Goal: Task Accomplishment & Management: Manage account settings

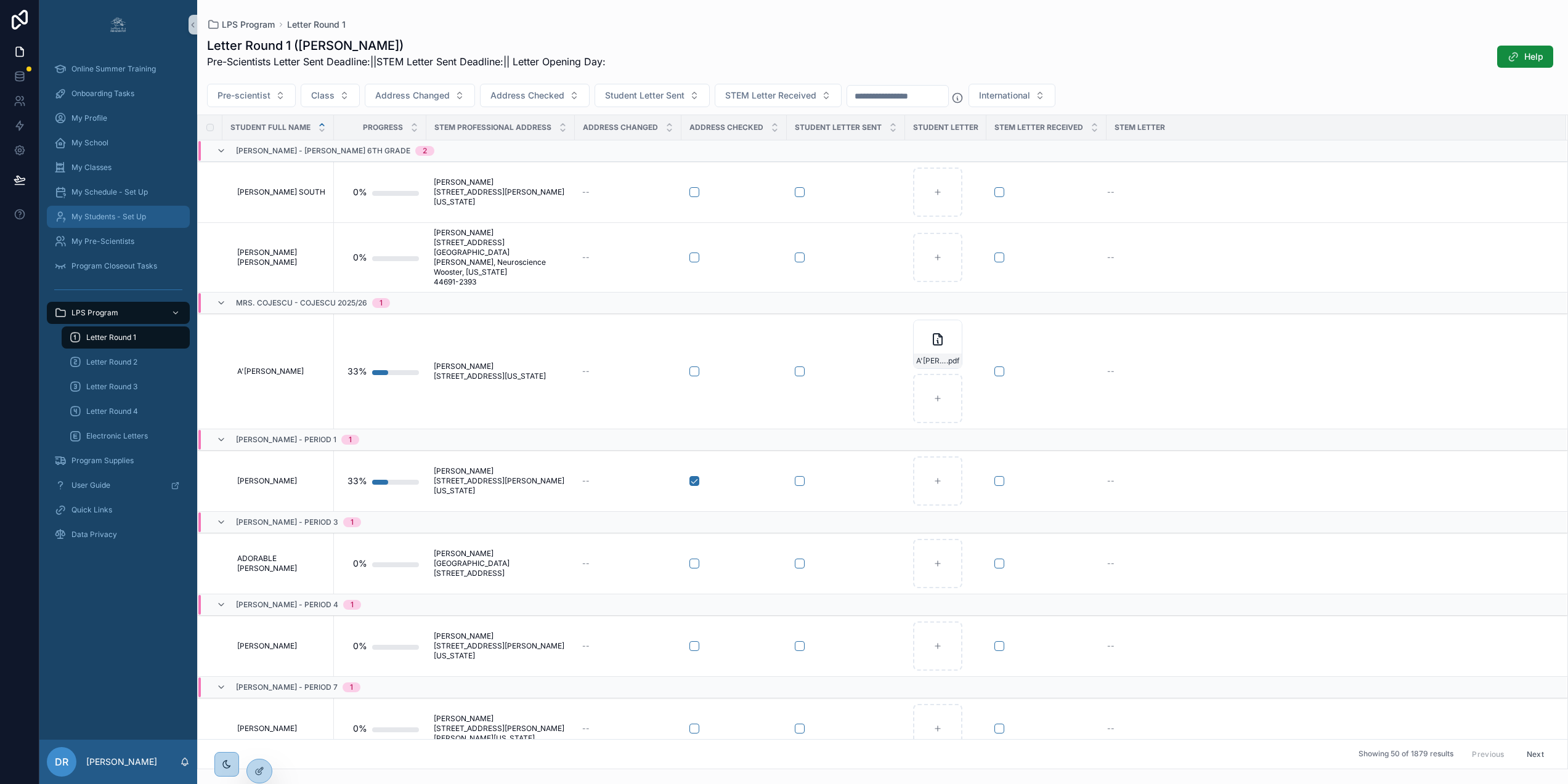
click at [115, 216] on span "My Students - Set Up" at bounding box center [109, 216] width 75 height 10
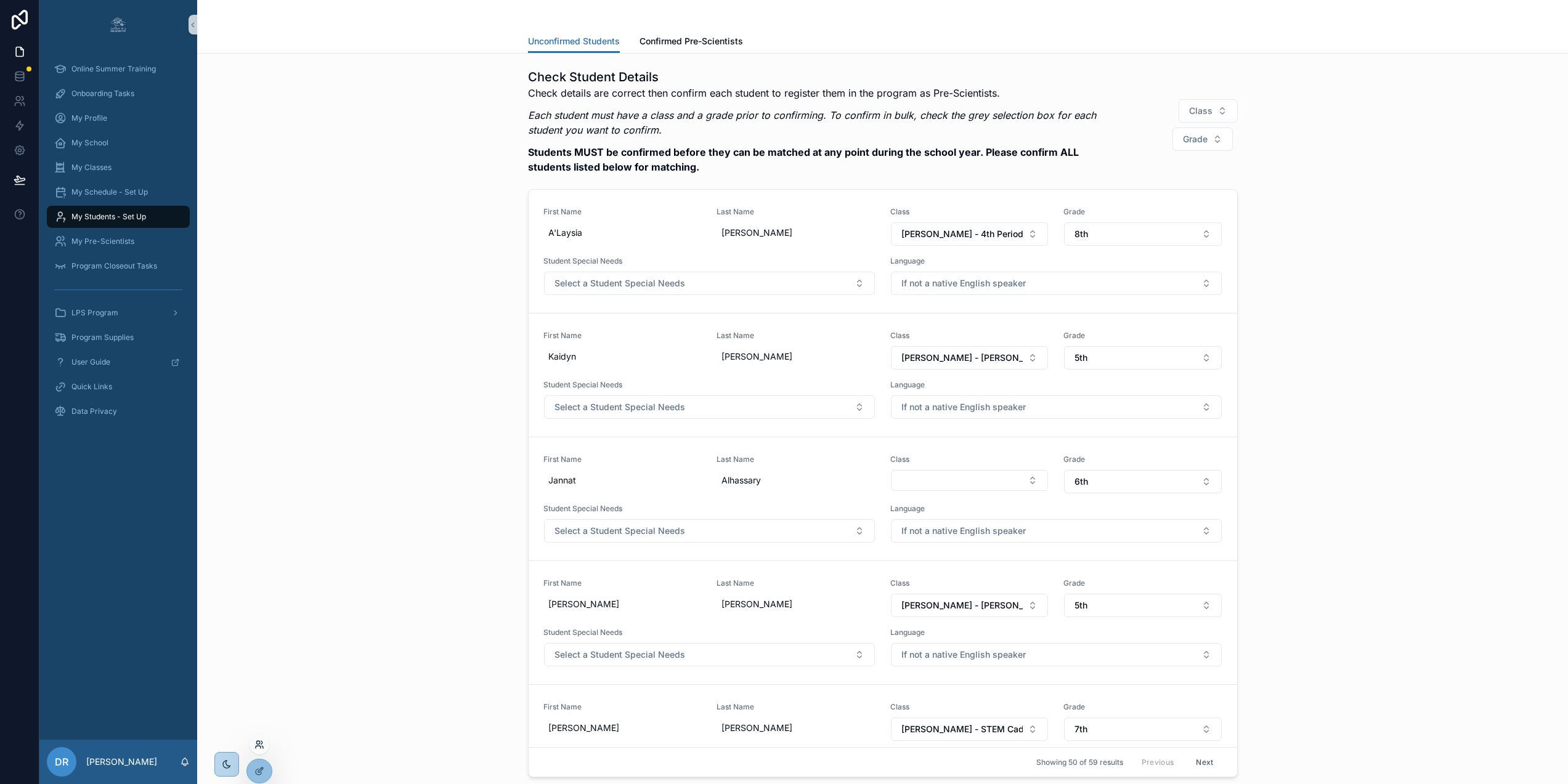
click at [260, 747] on icon at bounding box center [258, 747] width 5 height 2
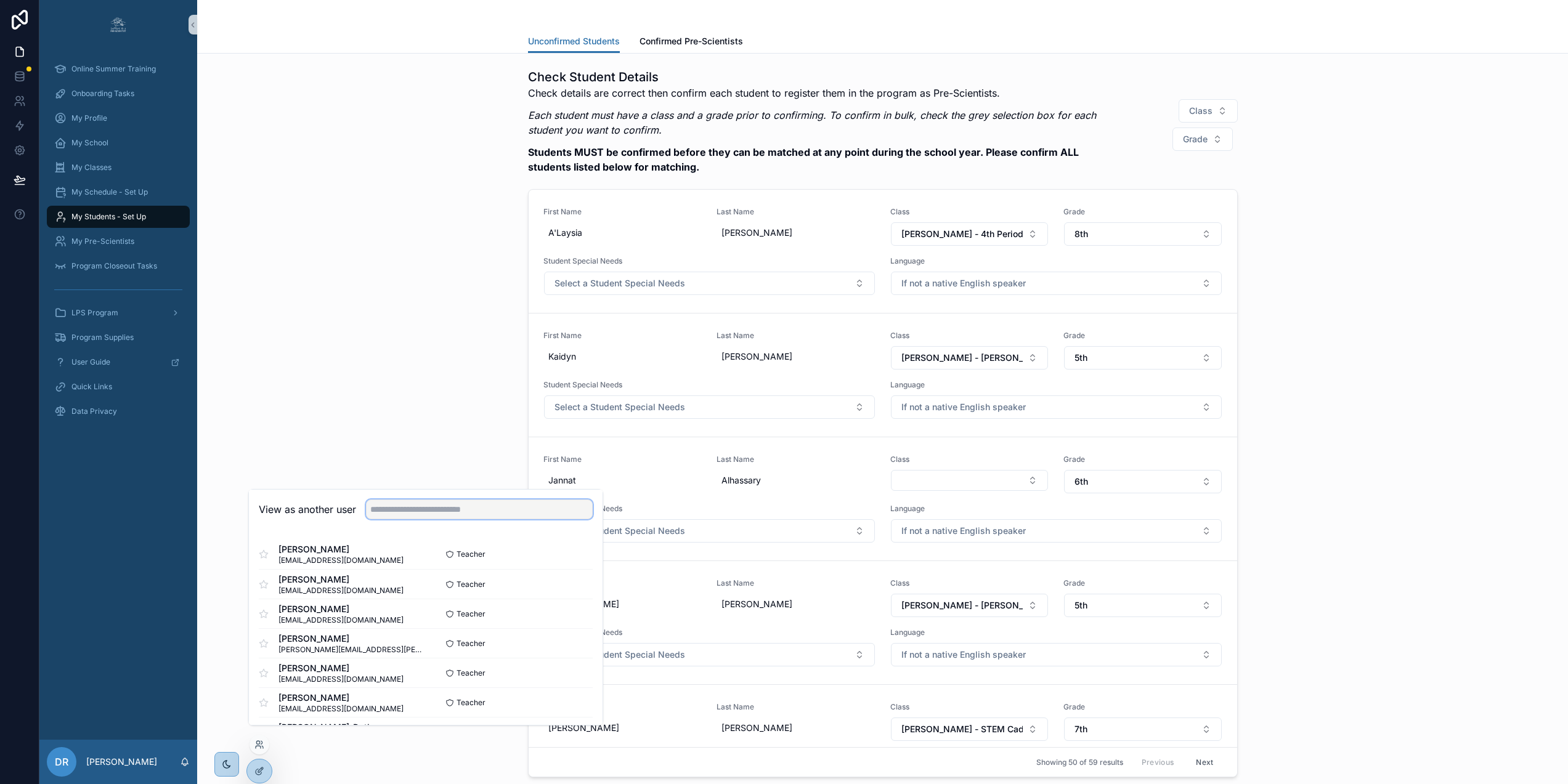
click at [420, 517] on input "text" at bounding box center [479, 509] width 227 height 19
paste input "**********"
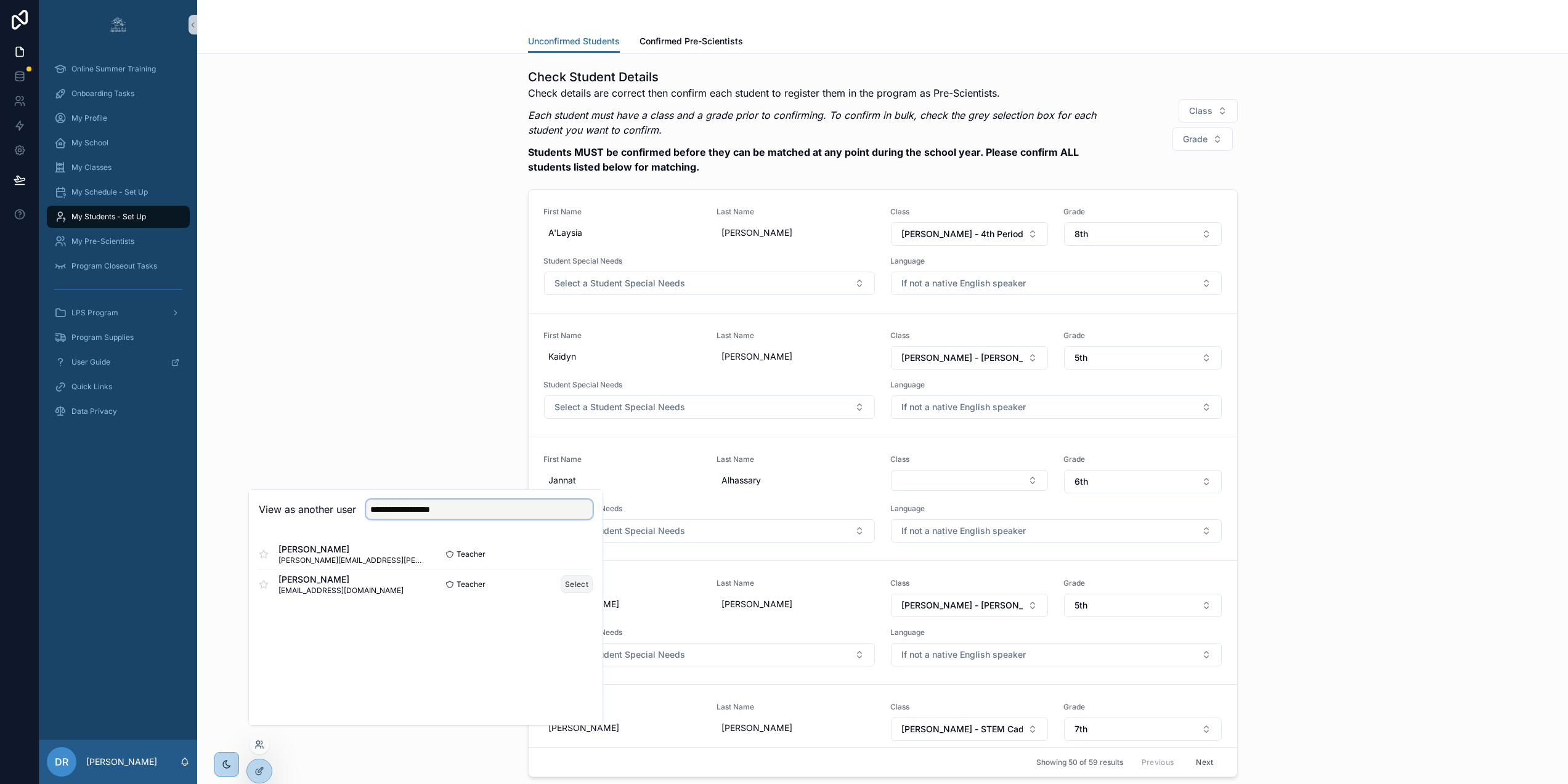
type input "**********"
click at [572, 591] on button "Select" at bounding box center [576, 584] width 32 height 18
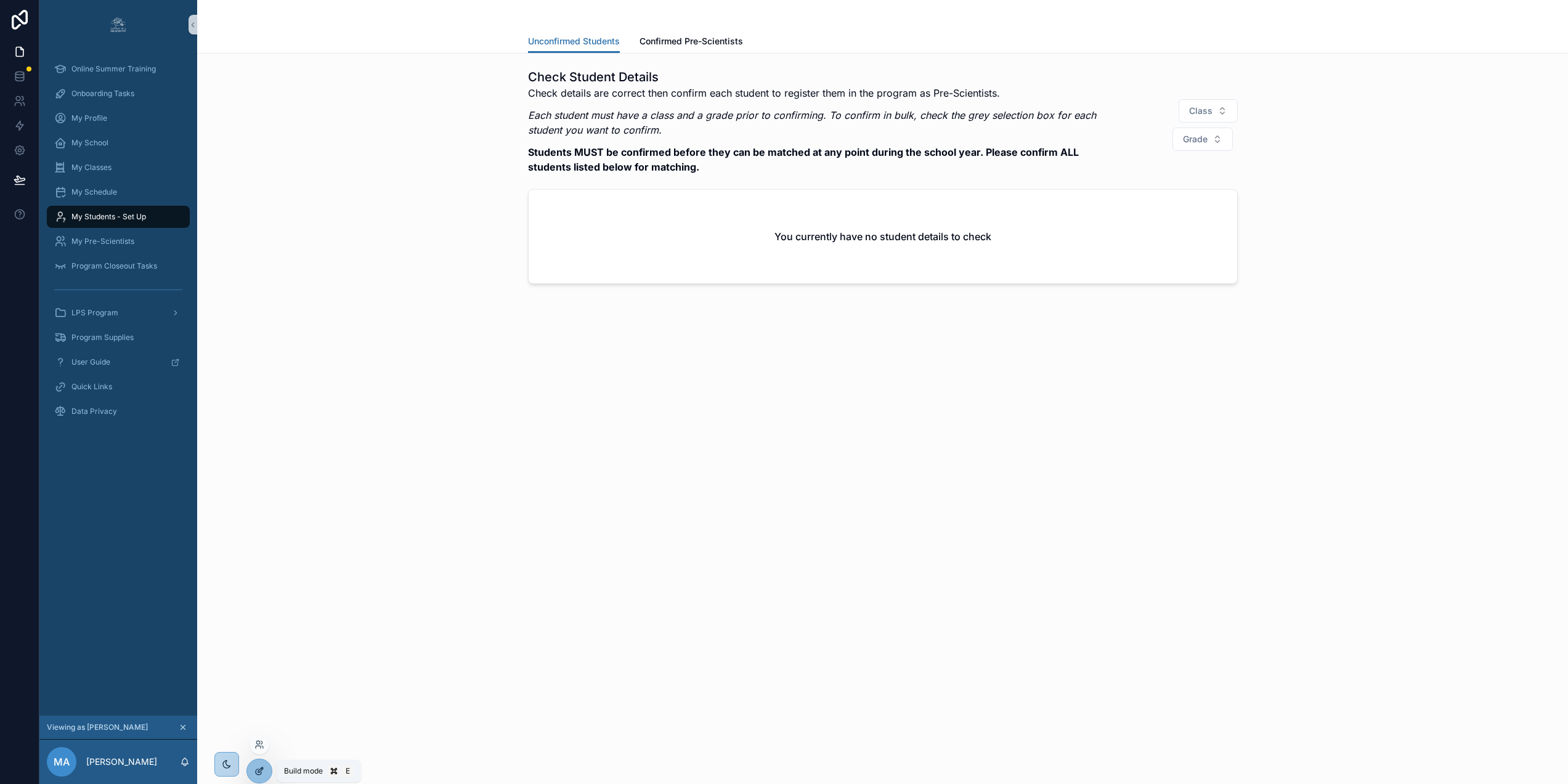
click at [259, 768] on icon at bounding box center [259, 771] width 10 height 10
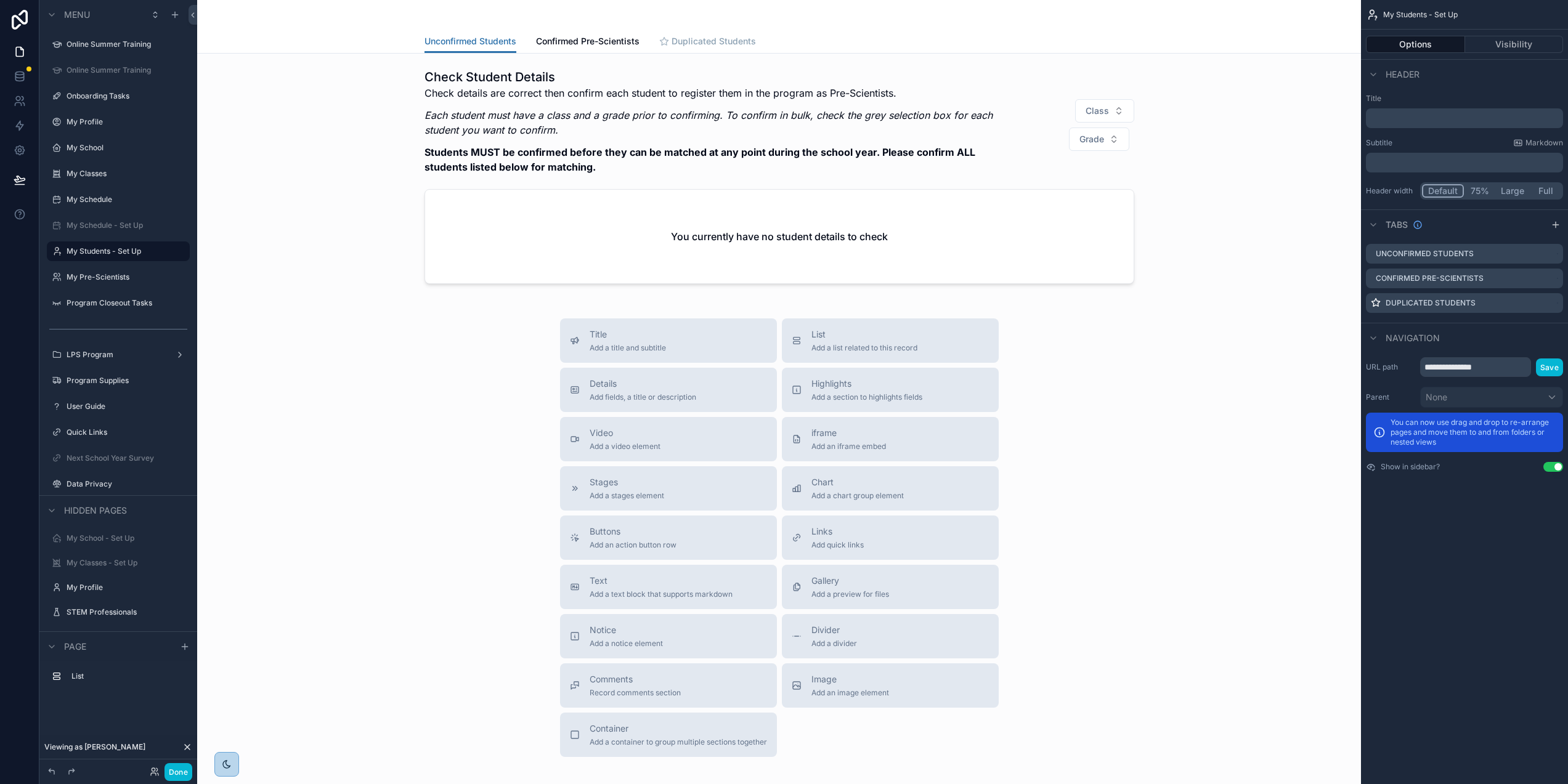
click at [733, 47] on link "Duplicated Students" at bounding box center [707, 43] width 97 height 25
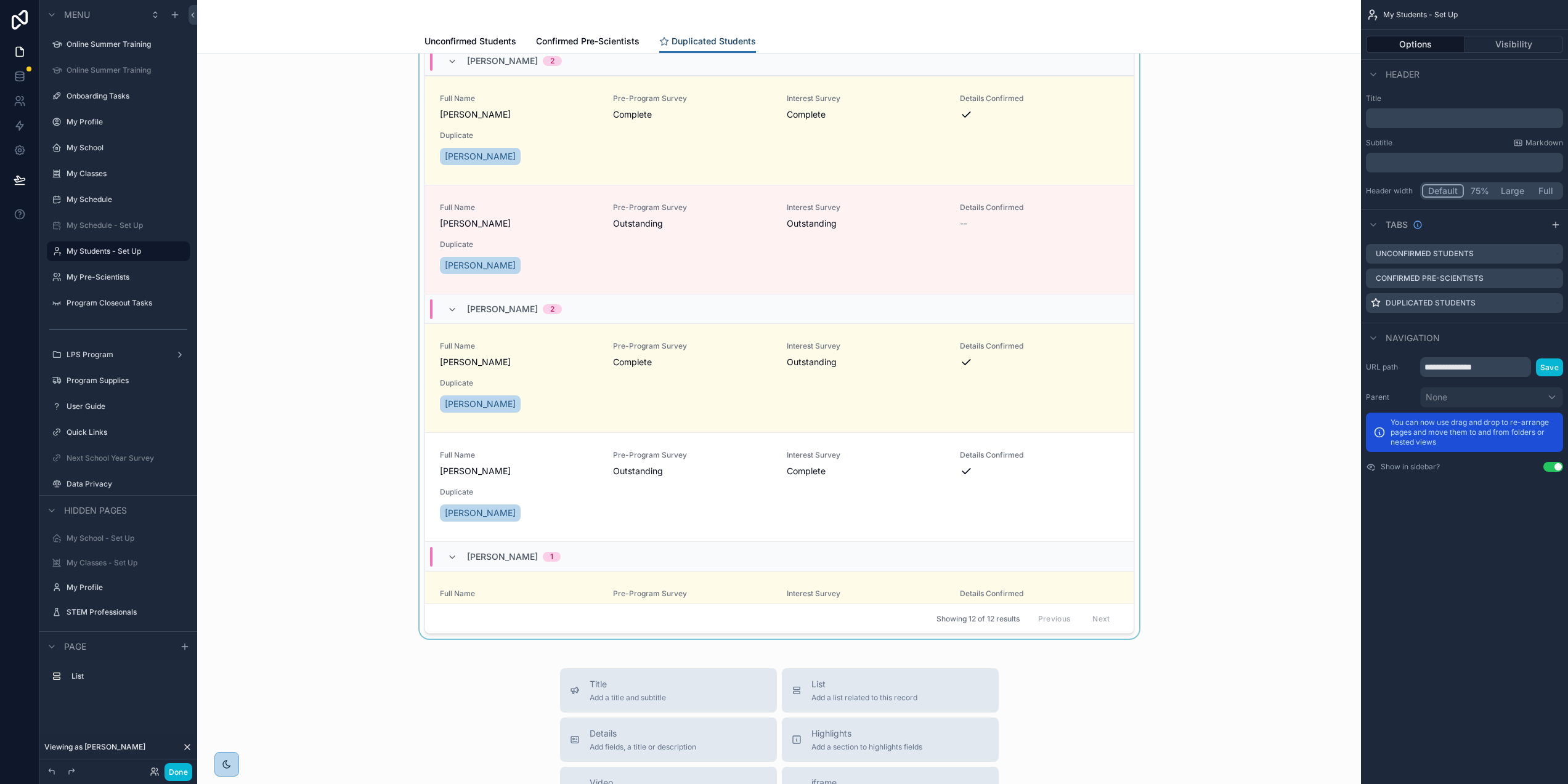
scroll to position [158, 0]
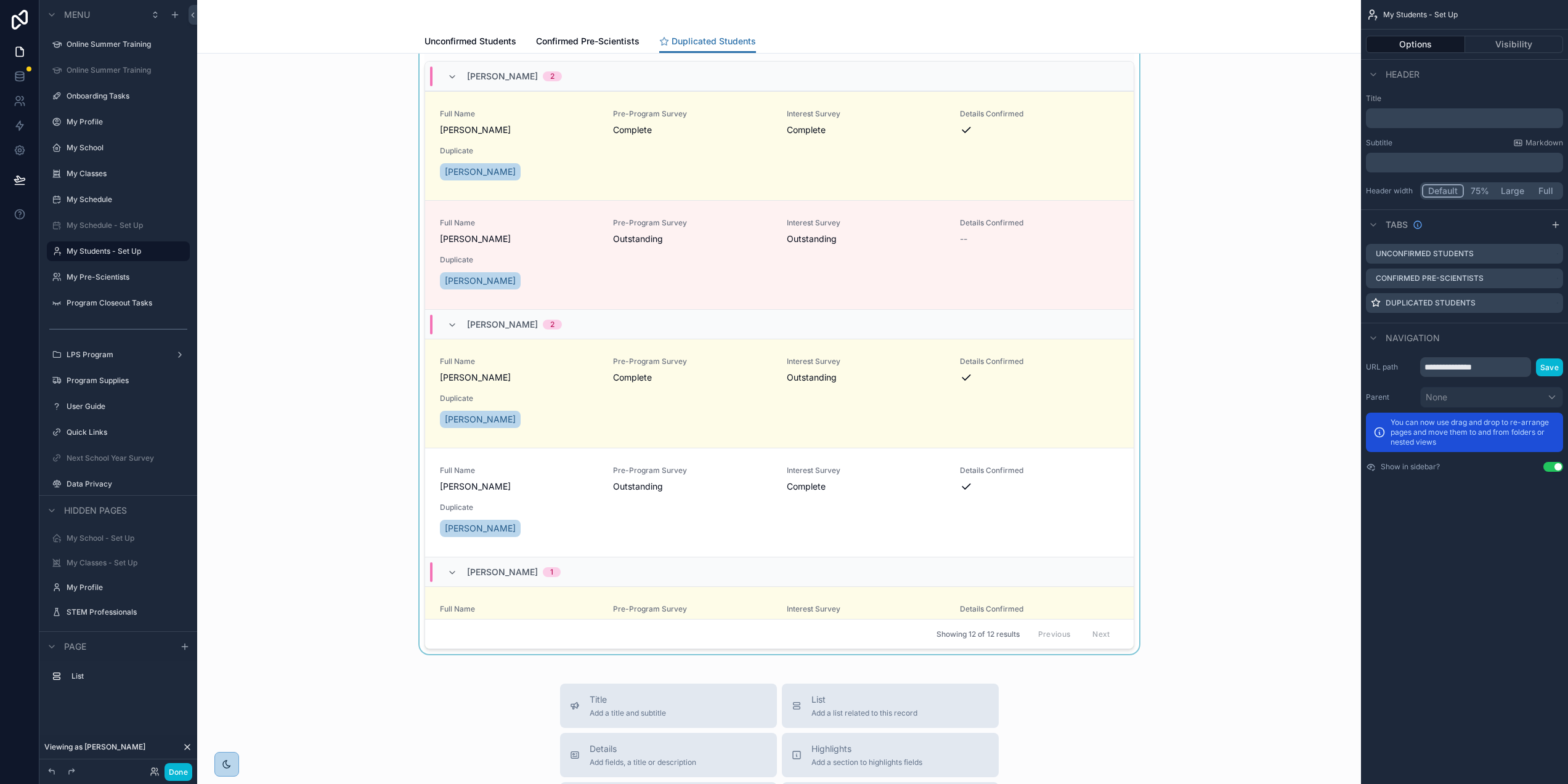
click at [1124, 206] on div "scrollable content" at bounding box center [779, 279] width 1144 height 748
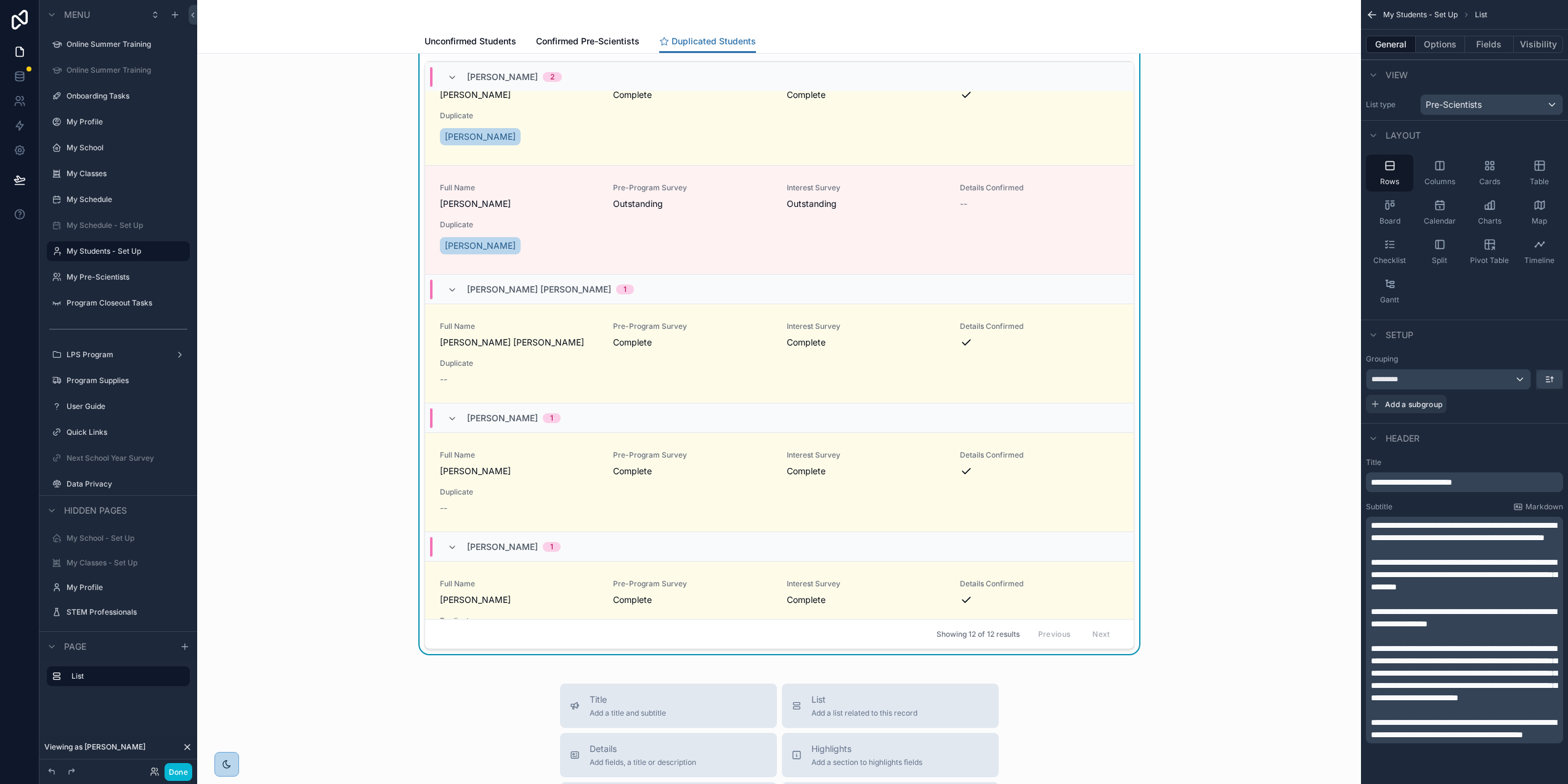
scroll to position [905, 0]
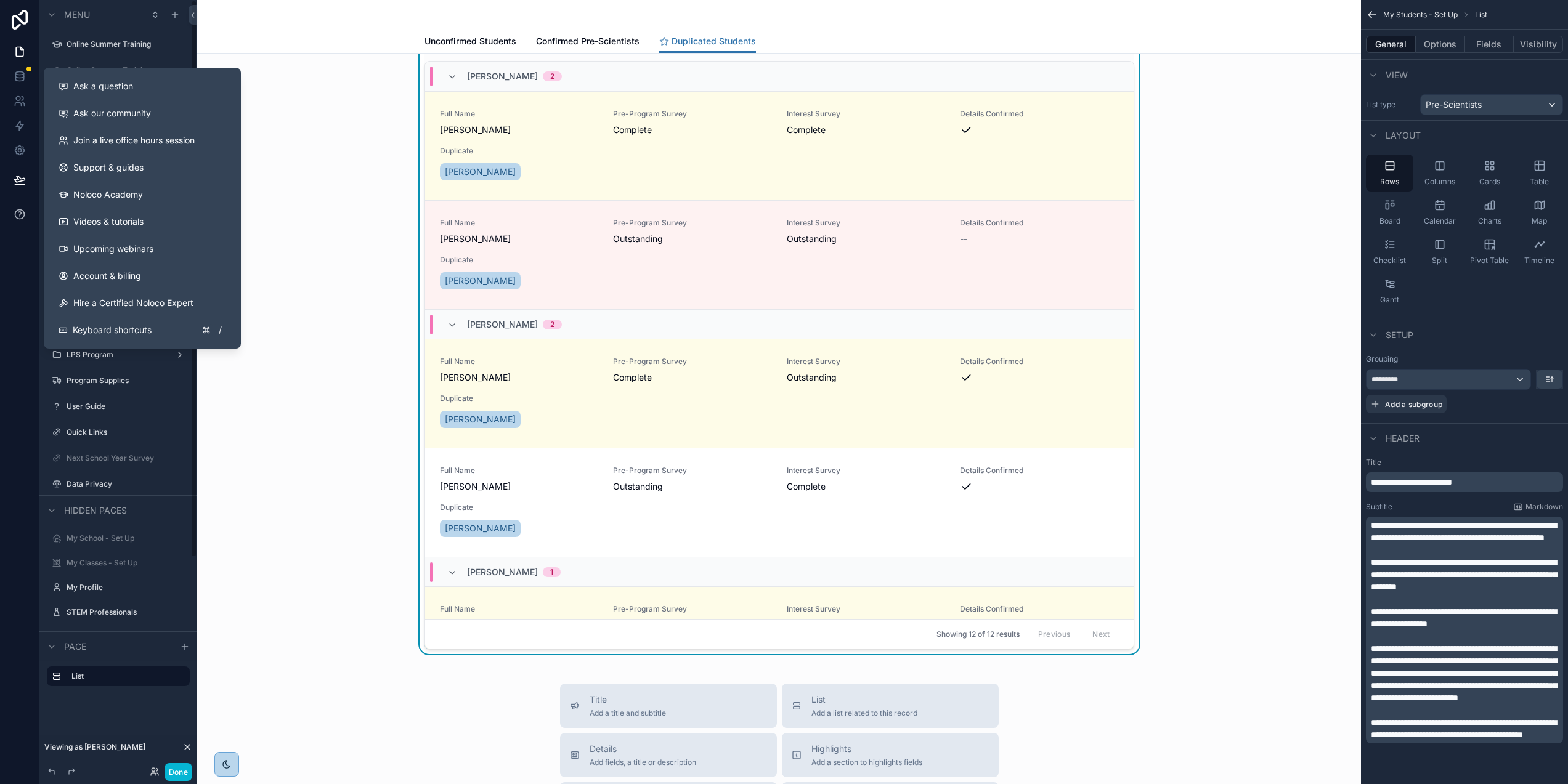
click at [16, 211] on icon at bounding box center [19, 214] width 9 height 9
click at [104, 85] on span "Ask a question" at bounding box center [103, 86] width 60 height 12
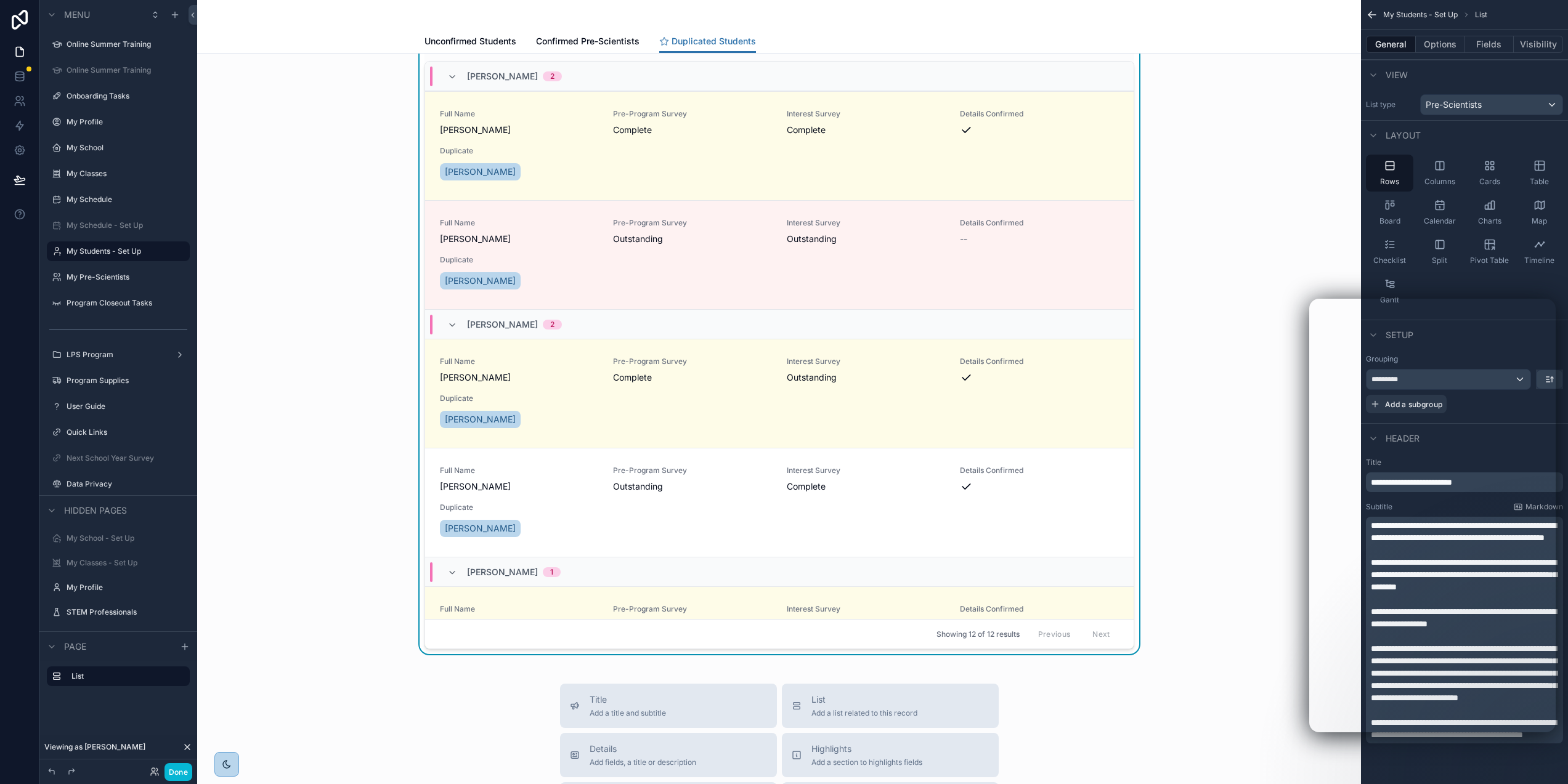
click at [1336, 244] on div "Resolve Duplicate Students Below are Students who have been duplicated, usually…" at bounding box center [779, 279] width 1144 height 748
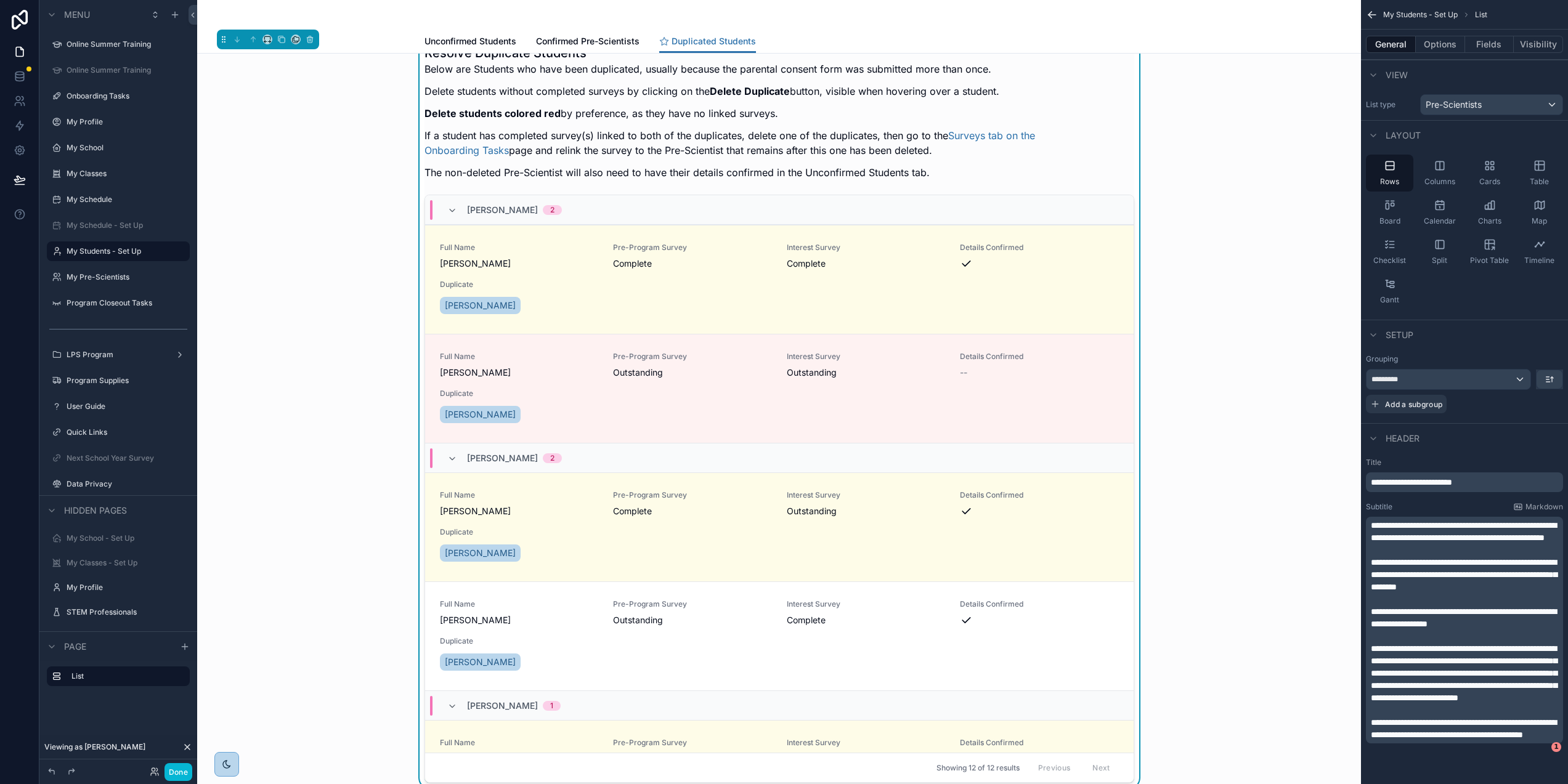
scroll to position [0, 0]
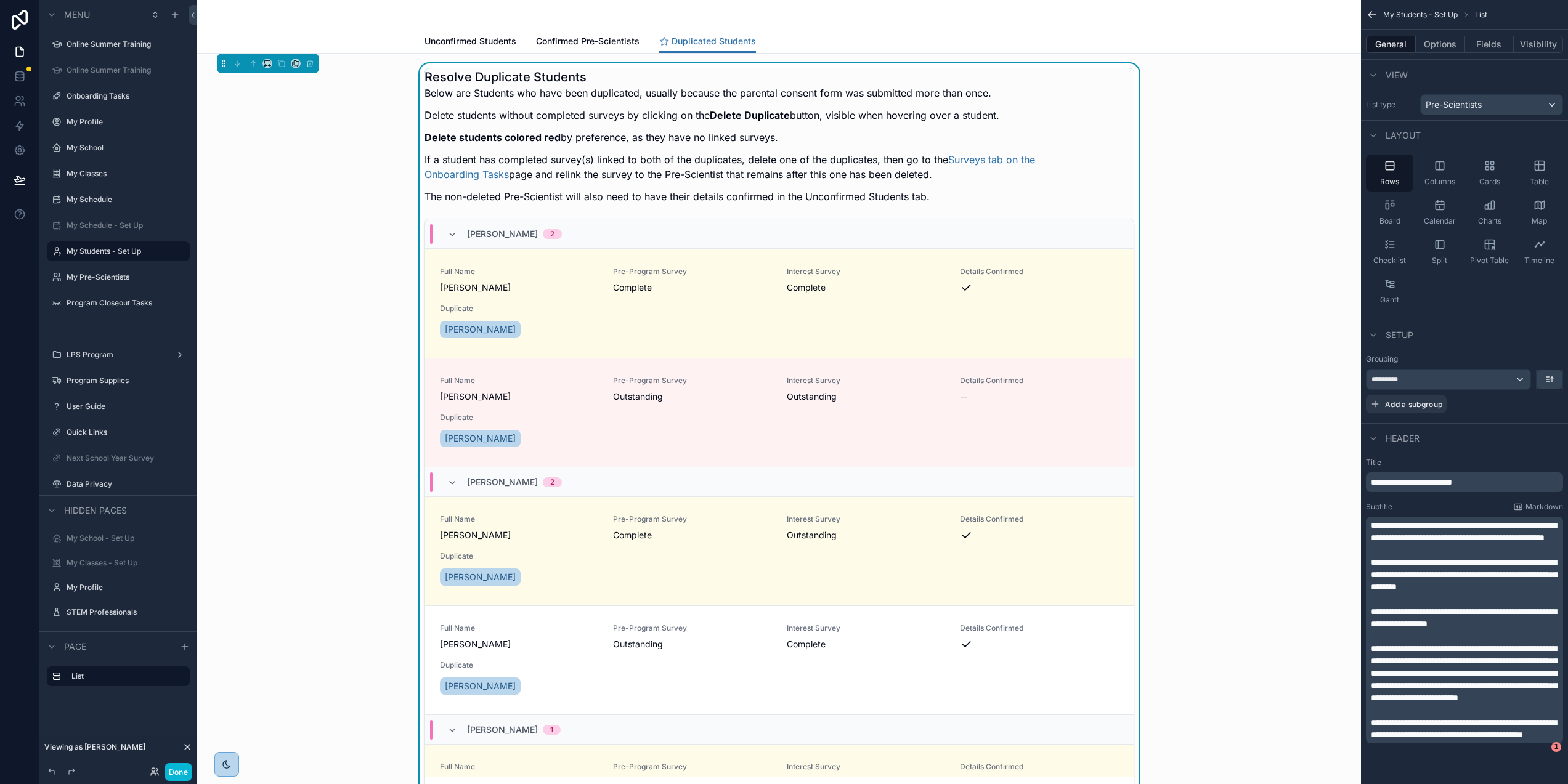
click at [1099, 76] on div "Resolve Duplicate Students Below are Students who have been duplicated, usually…" at bounding box center [779, 140] width 710 height 143
click at [22, 76] on icon at bounding box center [19, 76] width 8 height 5
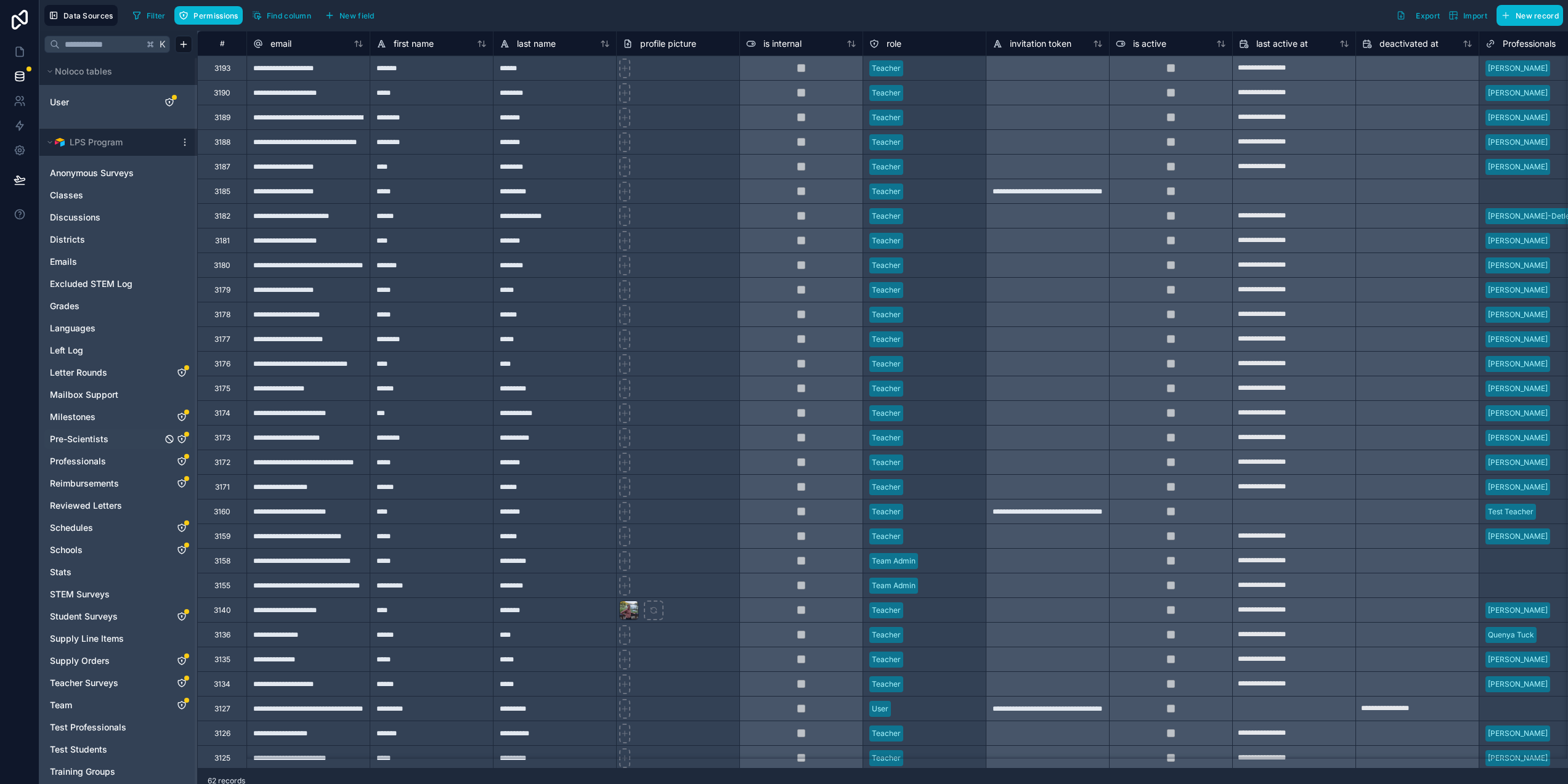
click at [181, 436] on icon "Pre-Scientists" at bounding box center [181, 439] width 10 height 10
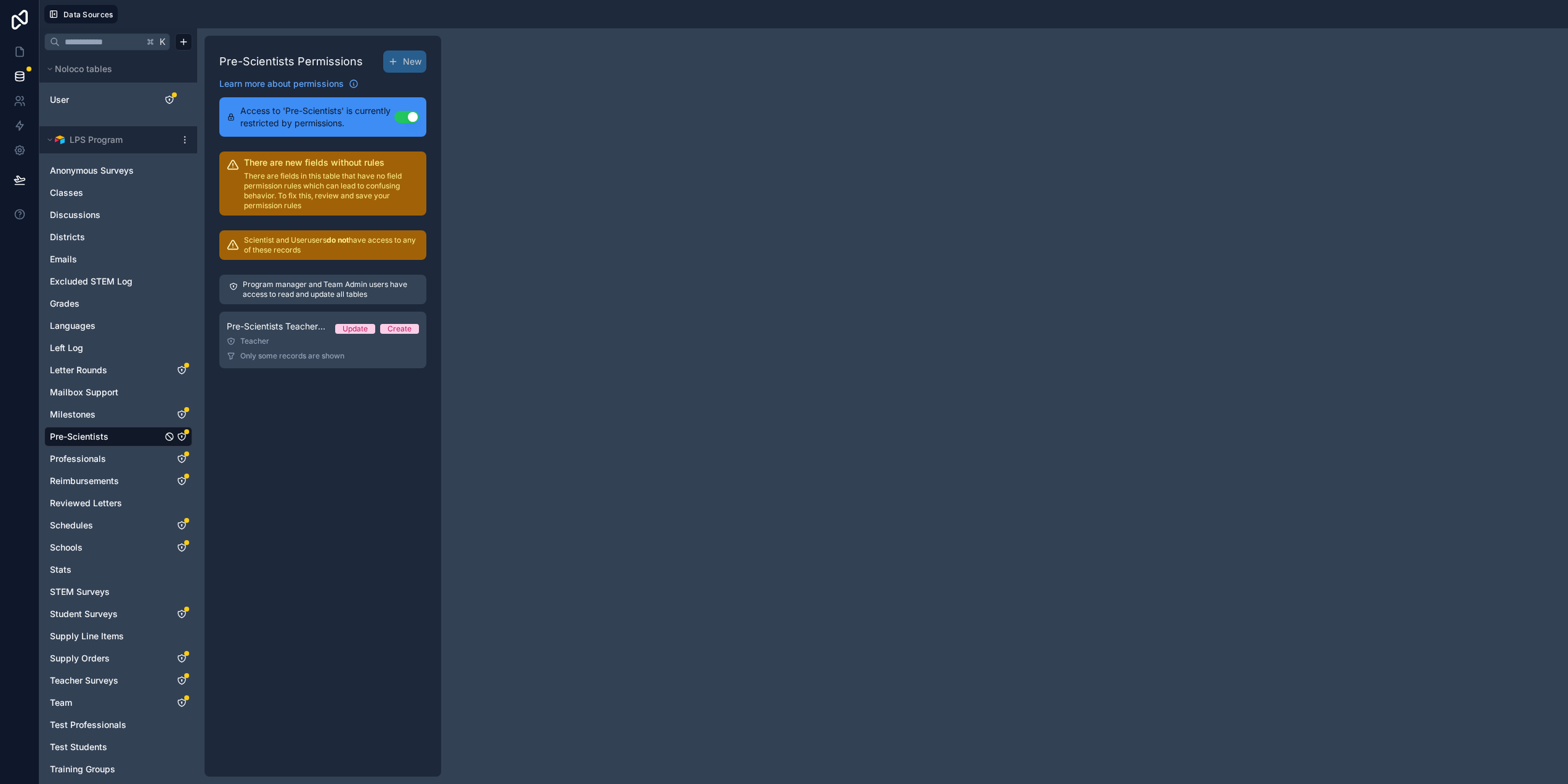
click at [276, 299] on p "Program manager and Team Admin users have access to read and update all tables" at bounding box center [329, 289] width 174 height 19
drag, startPoint x: 274, startPoint y: 332, endPoint x: 279, endPoint y: 338, distance: 7.8
click at [274, 332] on div "Pre-Scientists Teacher Permissions Update Create" at bounding box center [322, 326] width 192 height 15
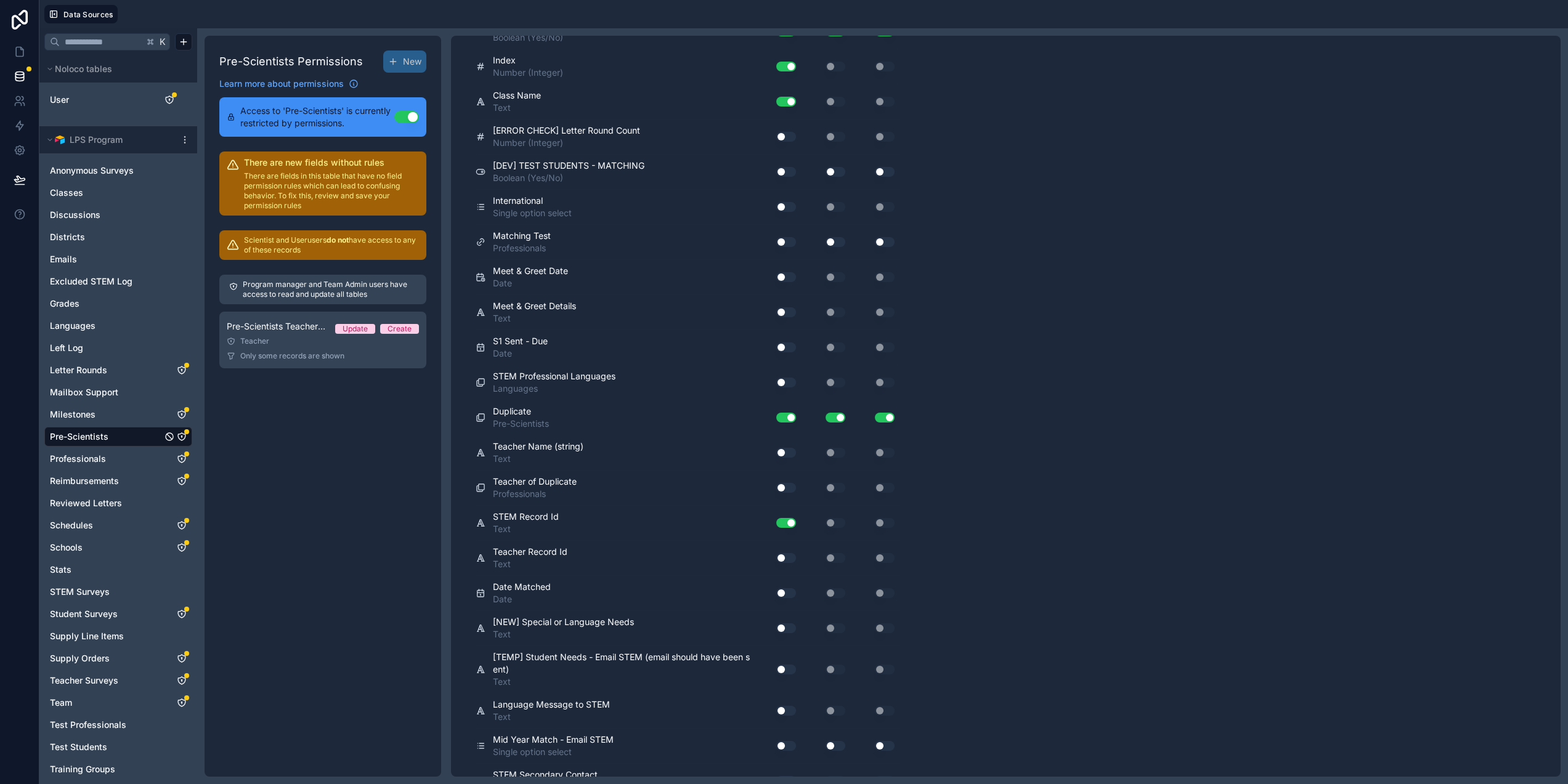
scroll to position [7863, 0]
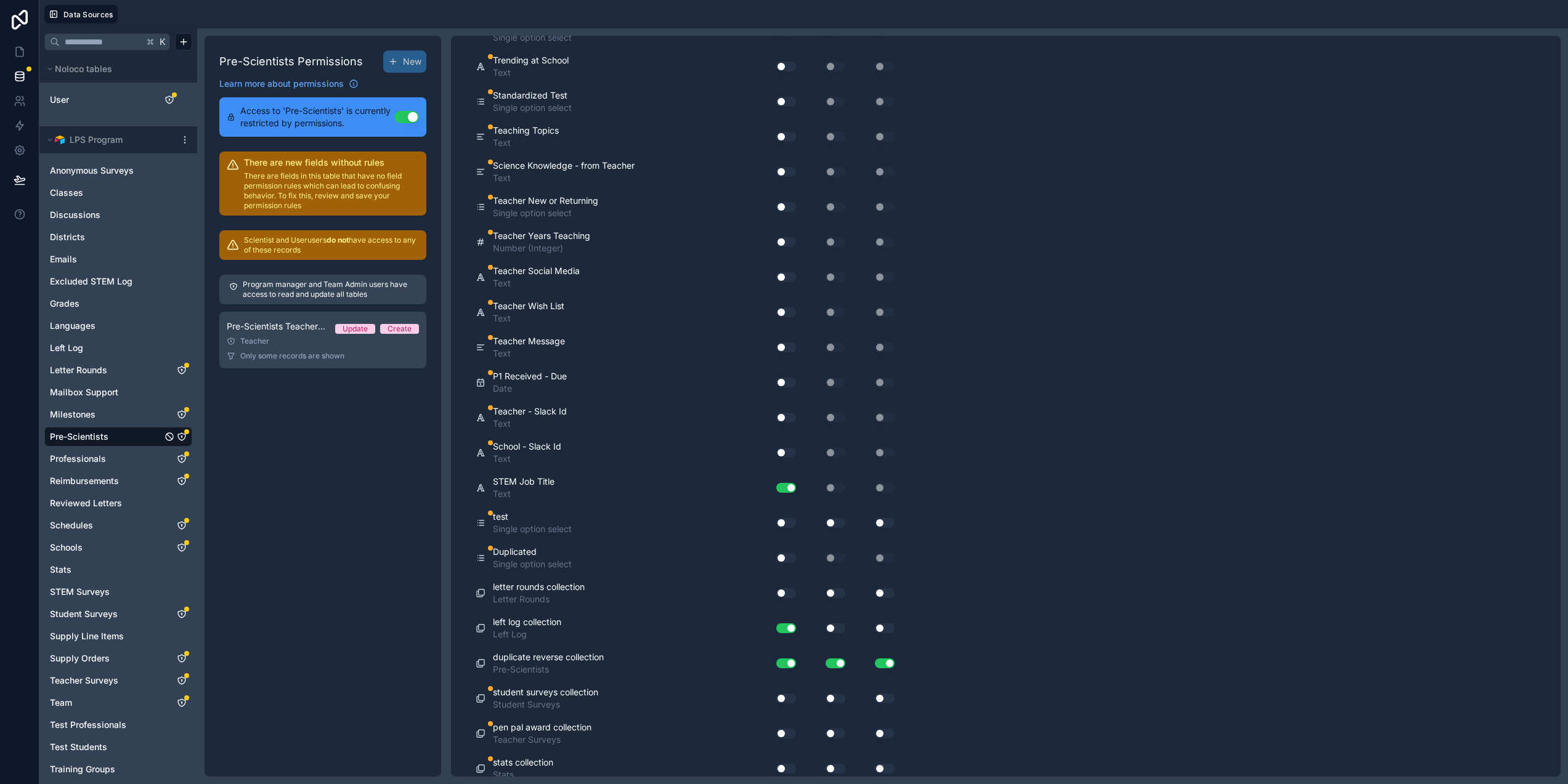
click at [792, 557] on button "Use setting" at bounding box center [786, 557] width 19 height 10
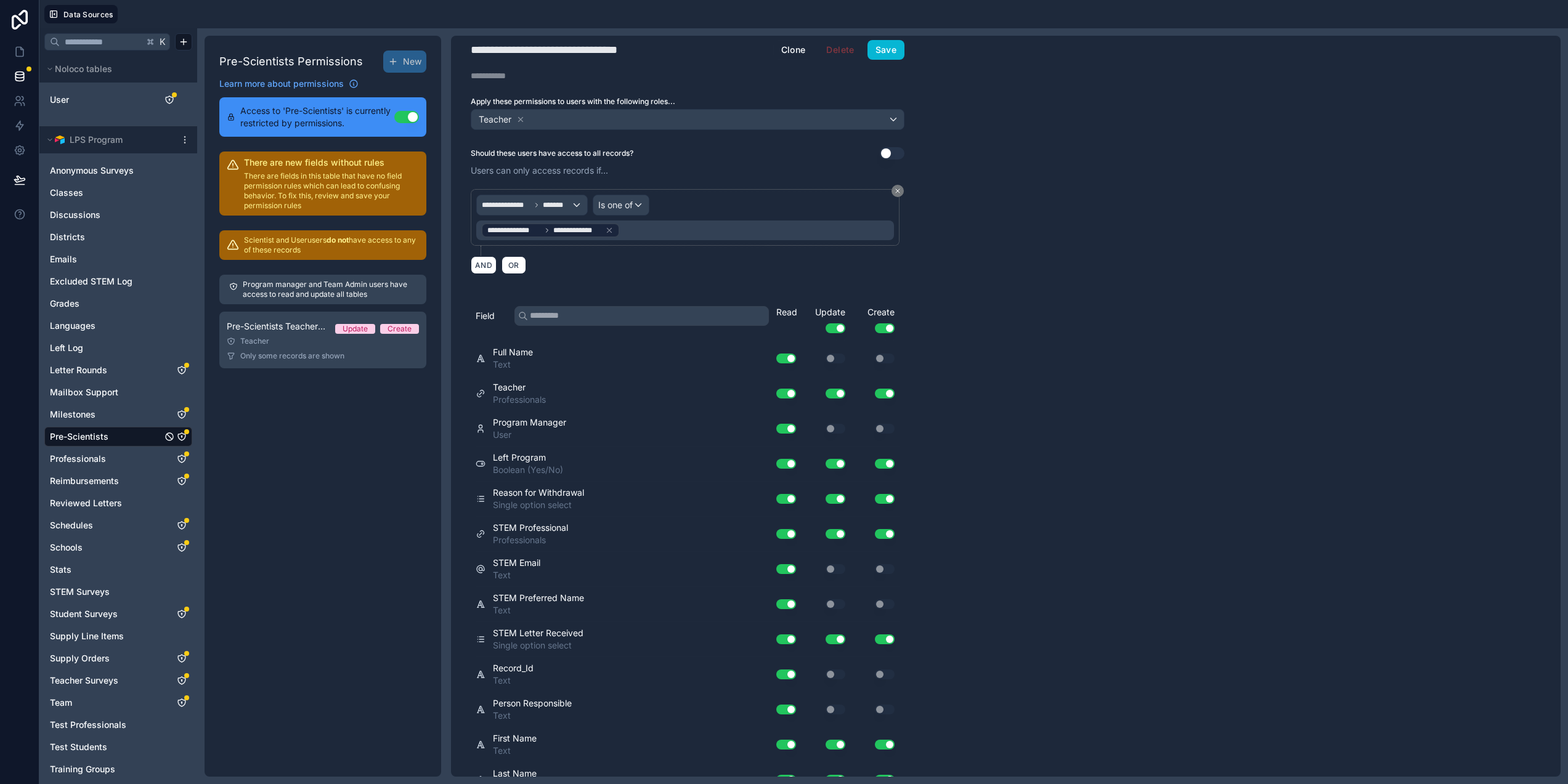
scroll to position [0, 0]
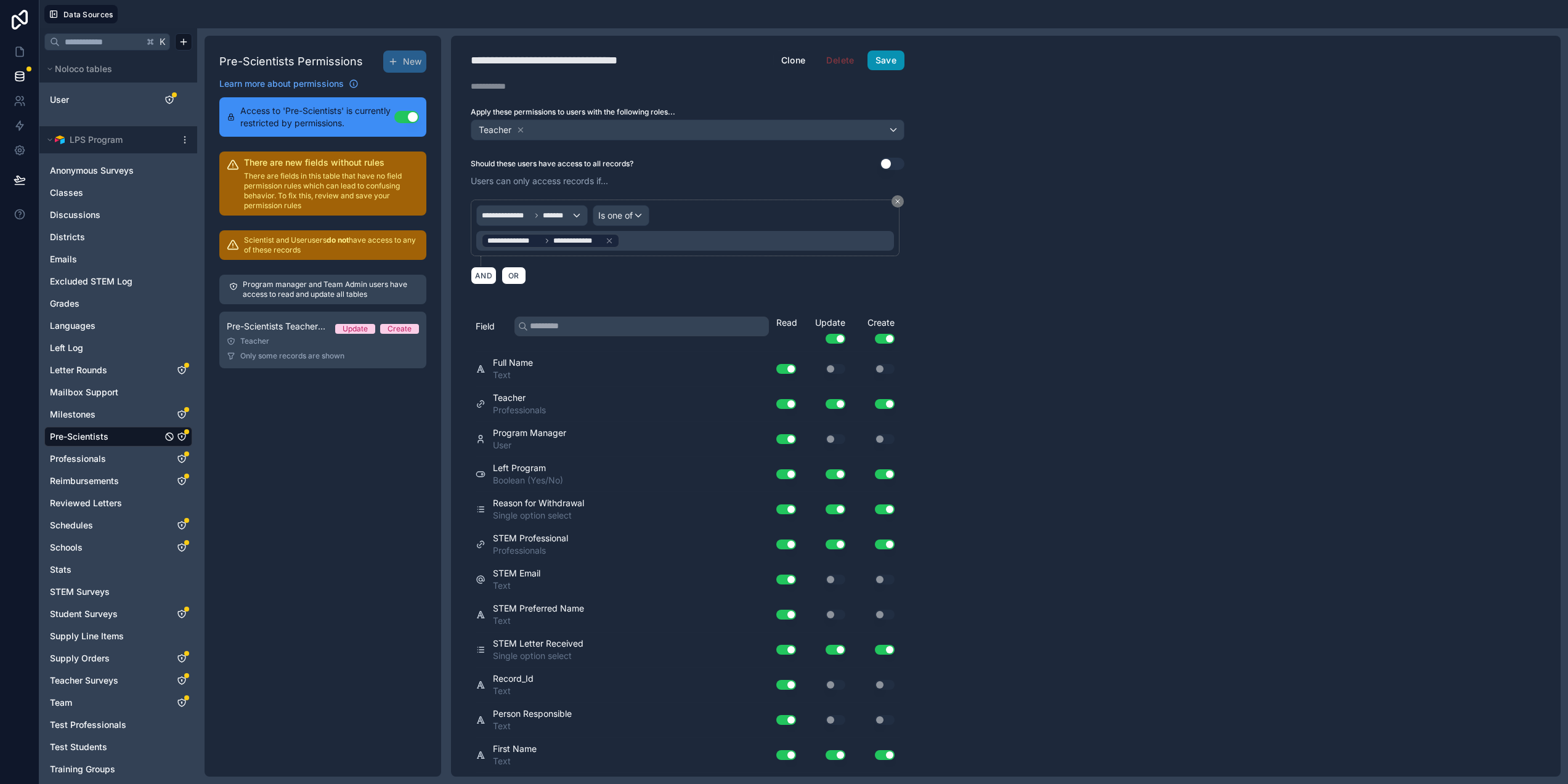
click at [896, 58] on button "Save" at bounding box center [886, 60] width 37 height 19
click at [14, 53] on icon at bounding box center [19, 52] width 12 height 12
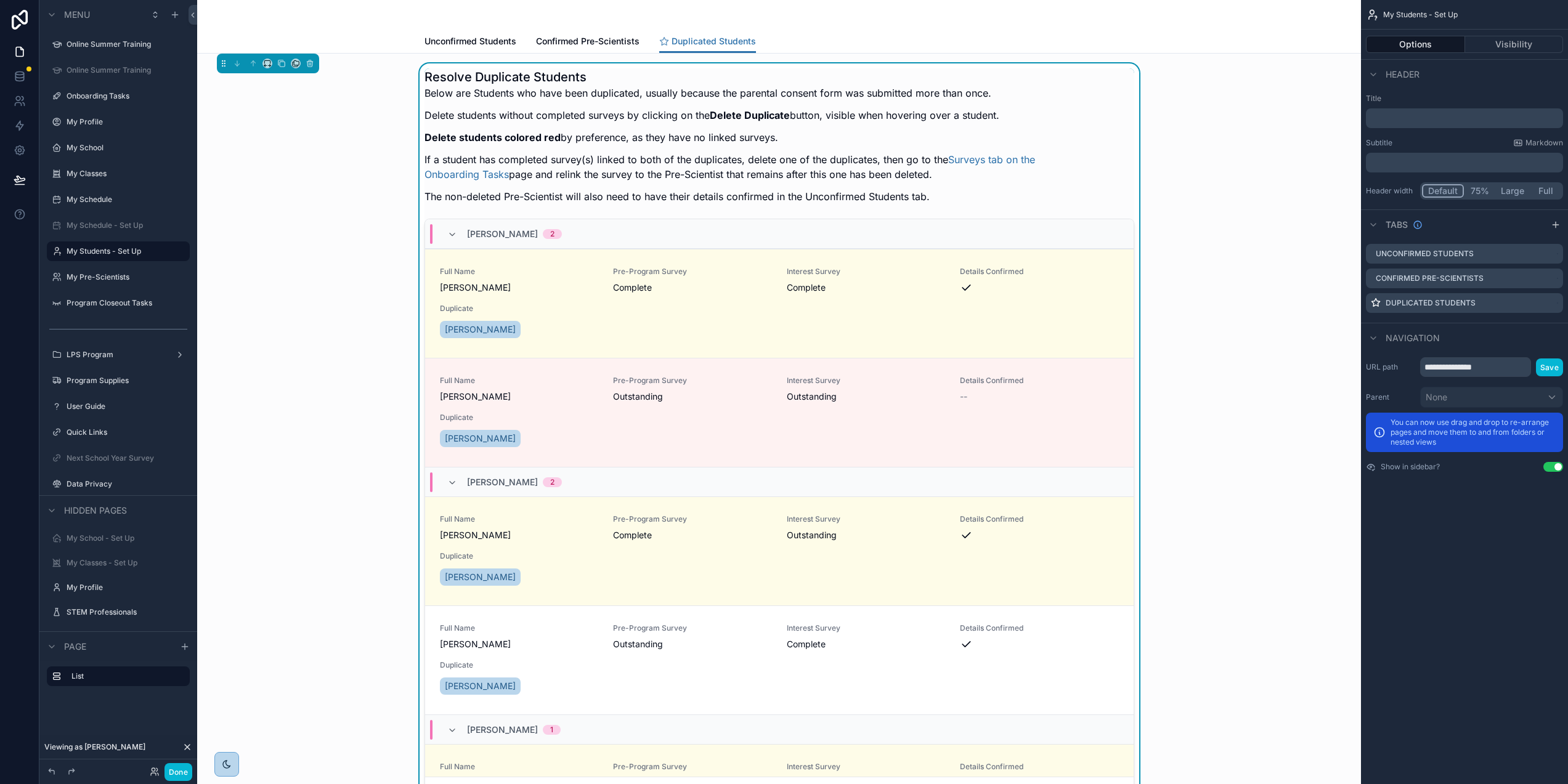
click at [1105, 160] on div "Resolve Duplicate Students Below are Students who have been duplicated, usually…" at bounding box center [779, 140] width 710 height 143
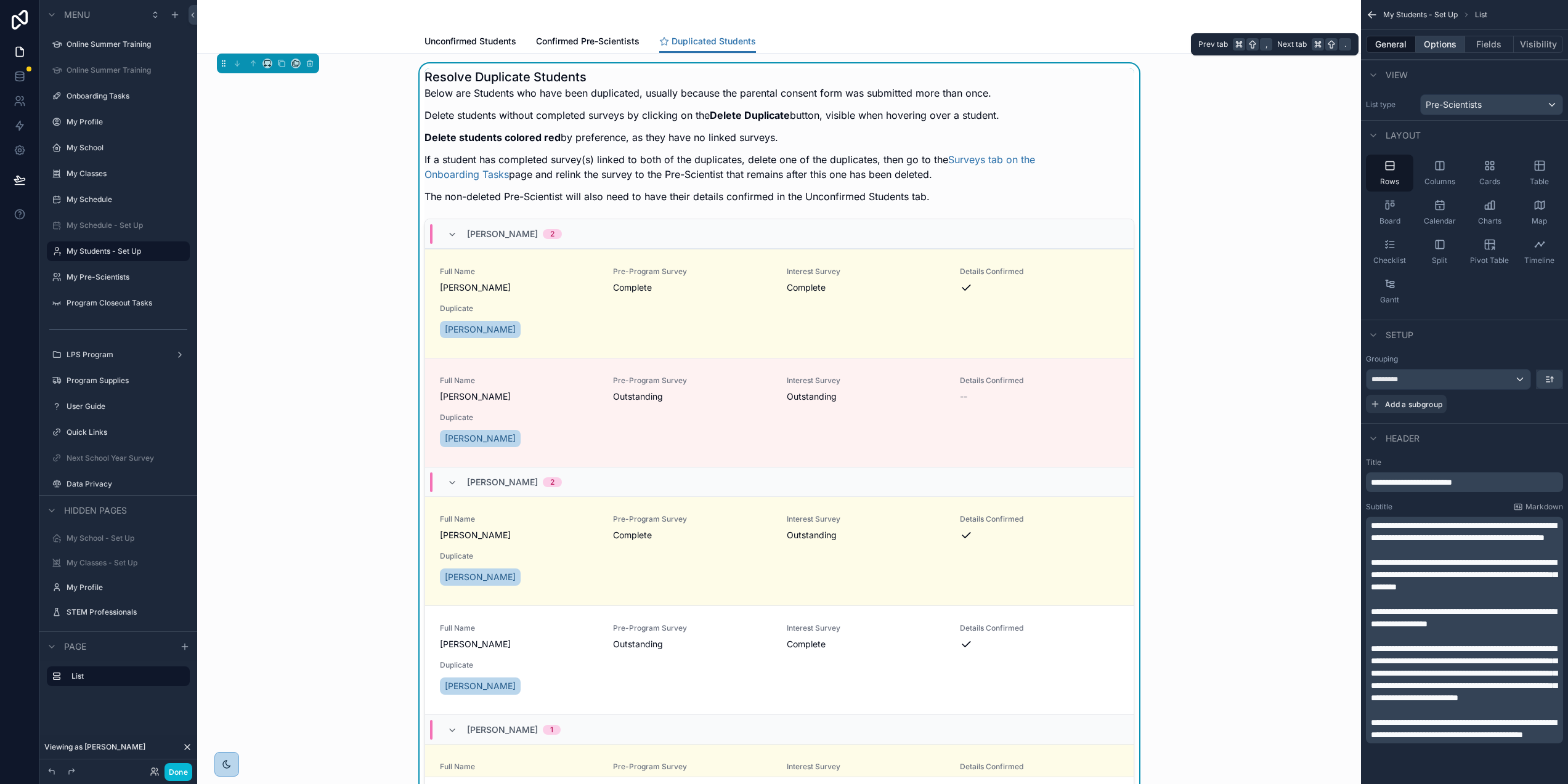
click at [1452, 47] on button "Options" at bounding box center [1440, 44] width 49 height 17
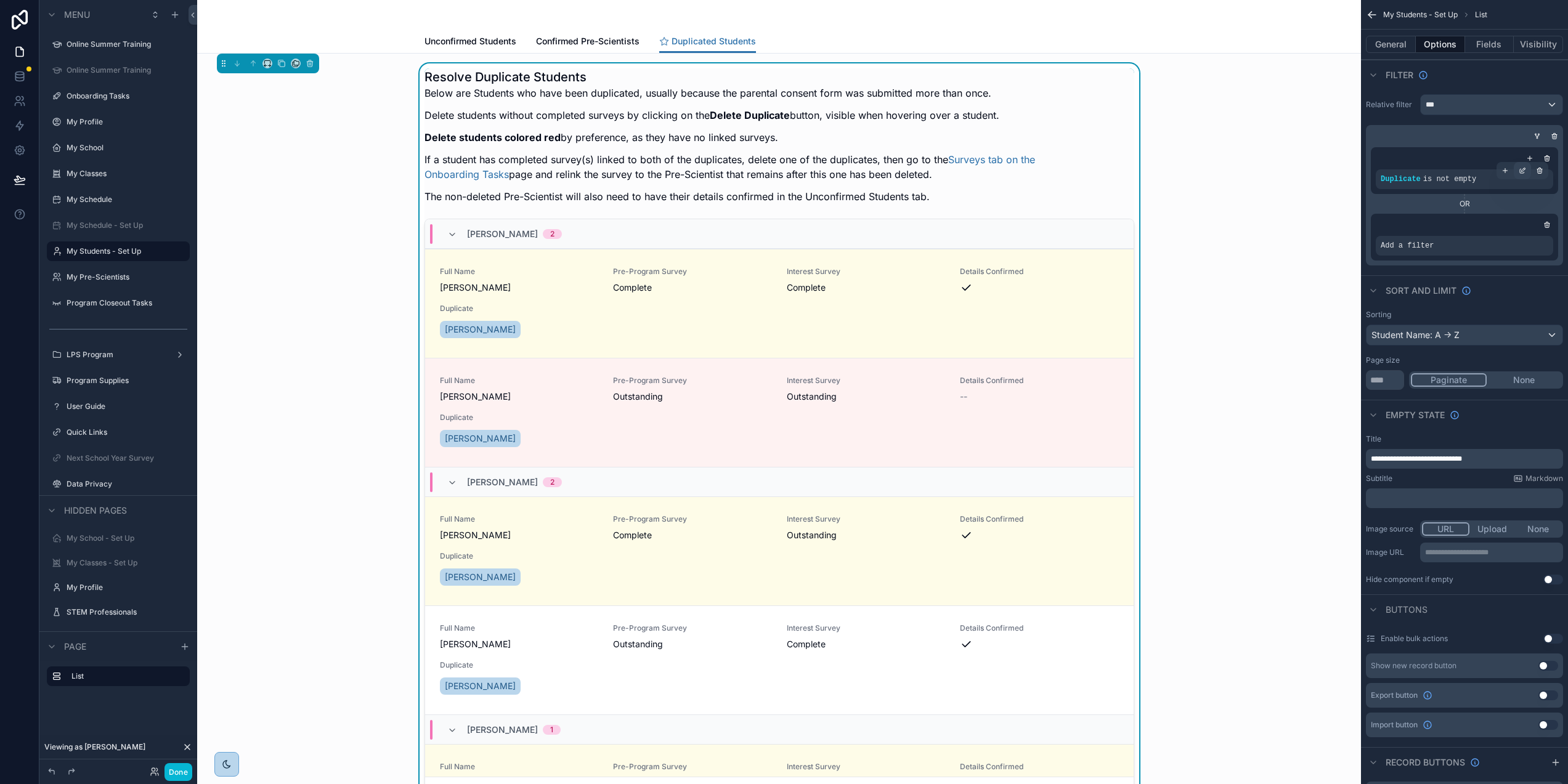
click at [1524, 170] on icon "scrollable content" at bounding box center [1523, 172] width 5 height 5
click at [1269, 170] on span "Duplicate" at bounding box center [1249, 173] width 38 height 12
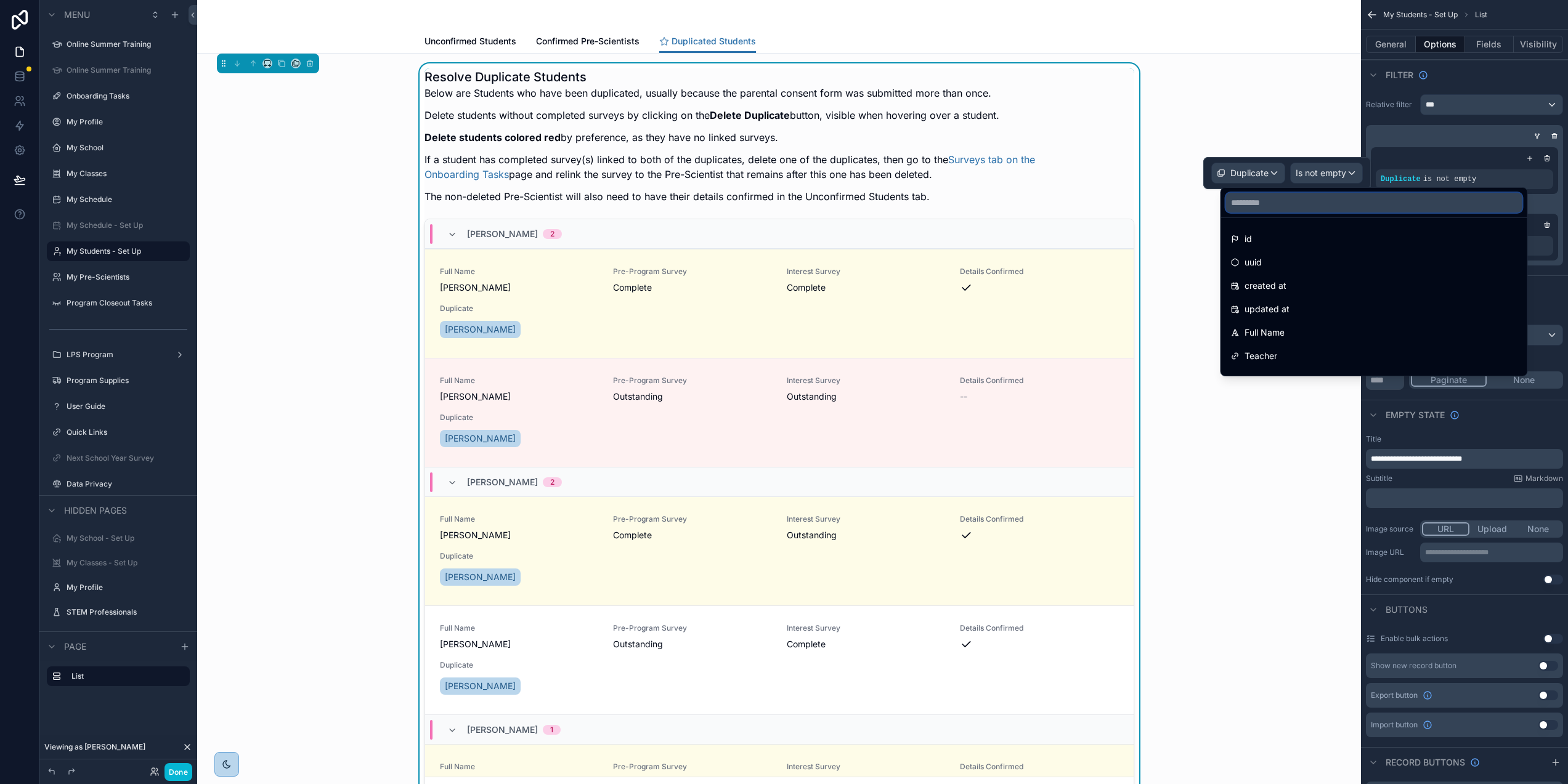
click at [1249, 202] on input "text" at bounding box center [1374, 202] width 297 height 19
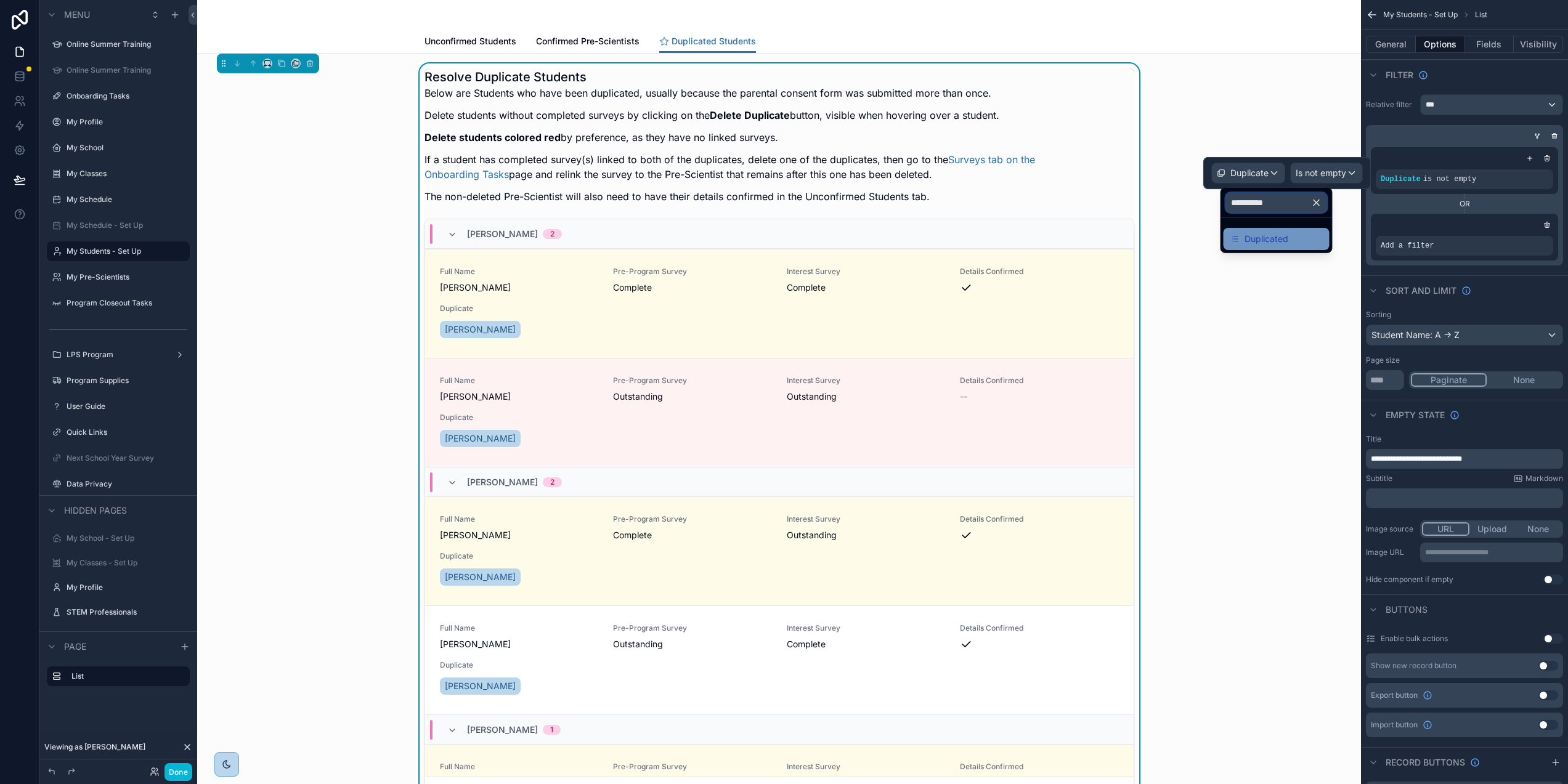
type input "**********"
drag, startPoint x: 1258, startPoint y: 237, endPoint x: 1312, endPoint y: 199, distance: 66.0
click at [1258, 237] on span "Duplicated" at bounding box center [1267, 238] width 44 height 15
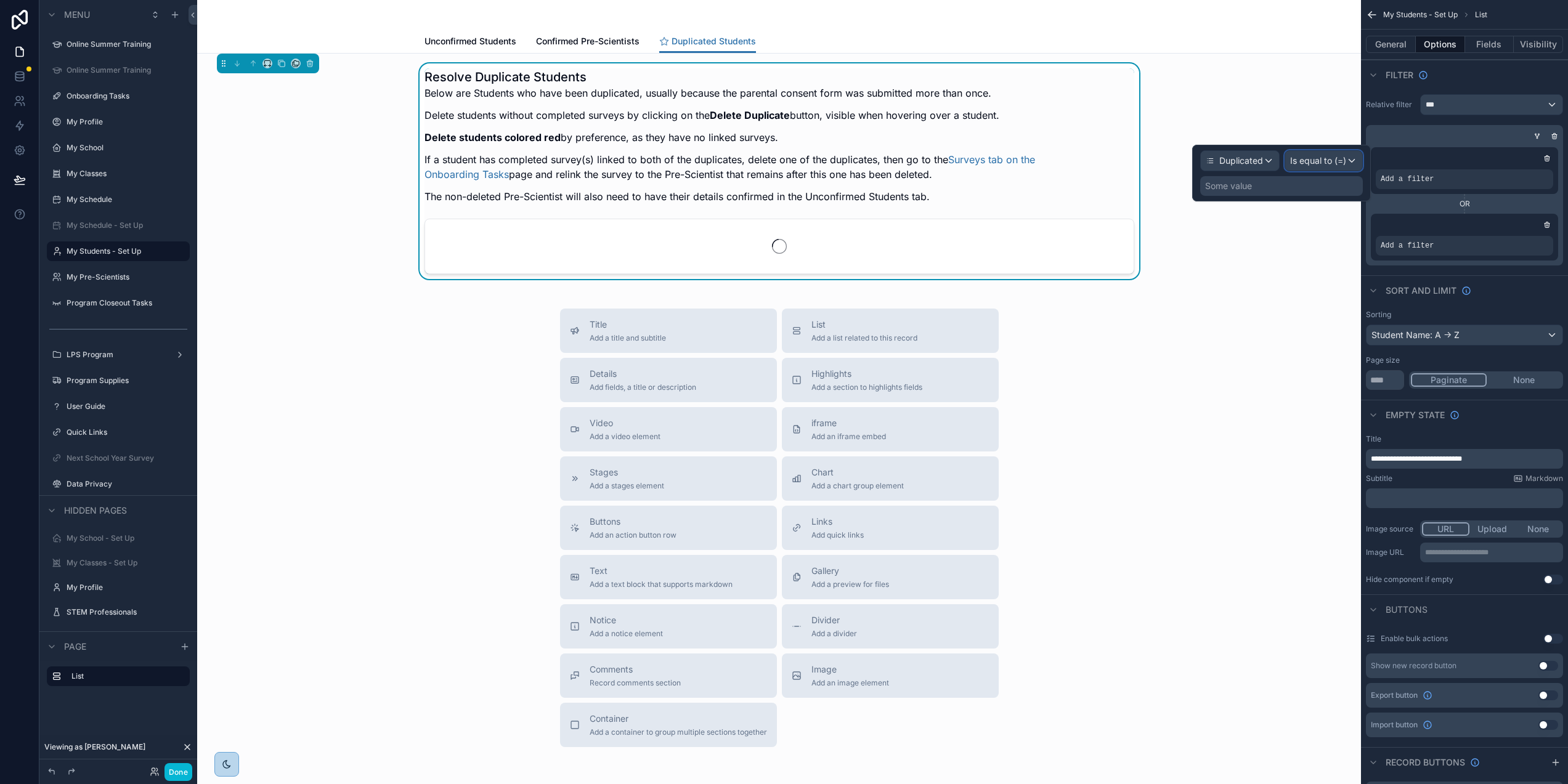
click at [1334, 153] on div "Is equal to (=)" at bounding box center [1323, 160] width 77 height 19
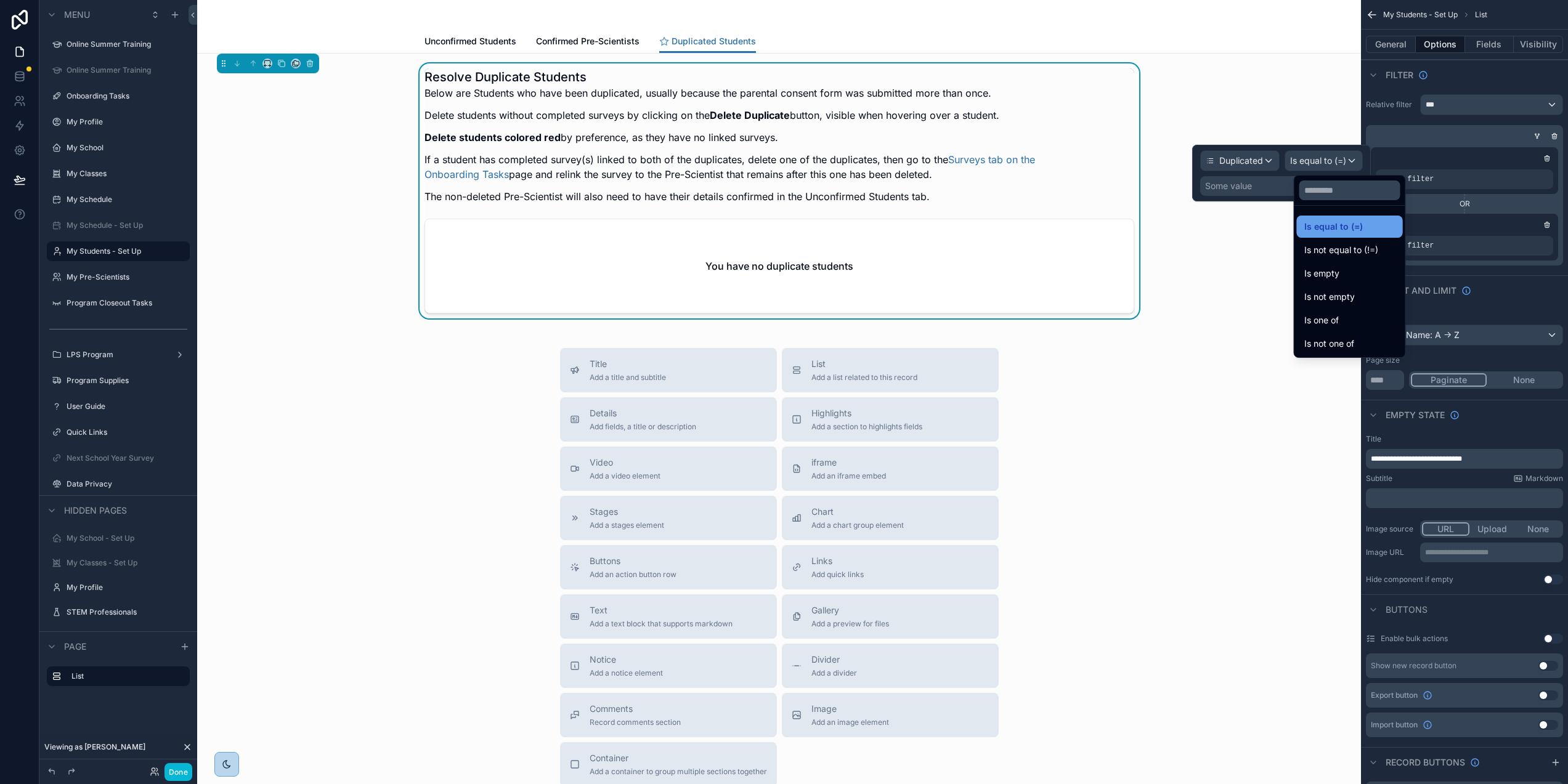
click at [1344, 220] on span "Is equal to (=)" at bounding box center [1334, 227] width 58 height 15
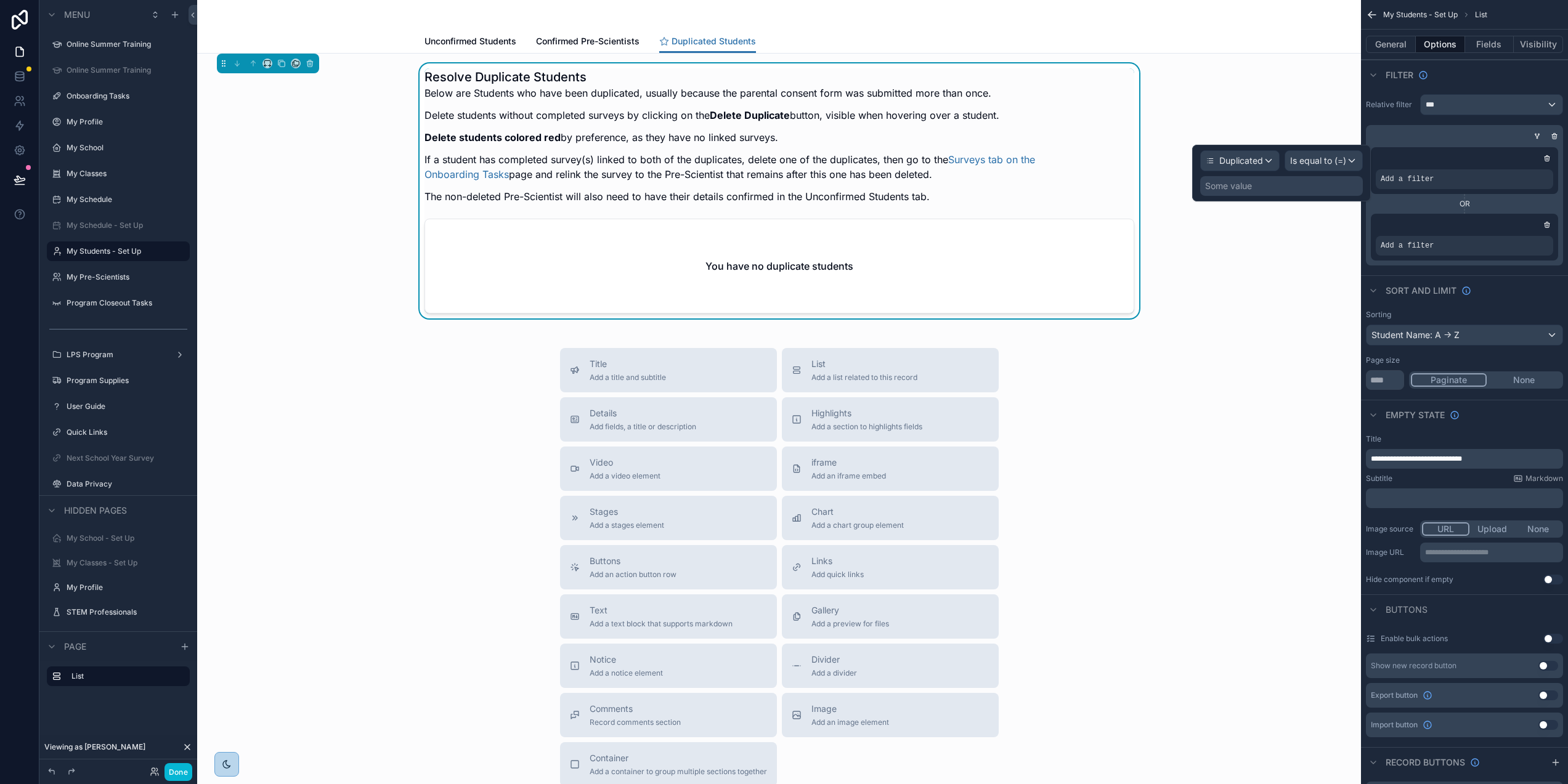
click at [1282, 187] on div "Some value" at bounding box center [1281, 185] width 163 height 19
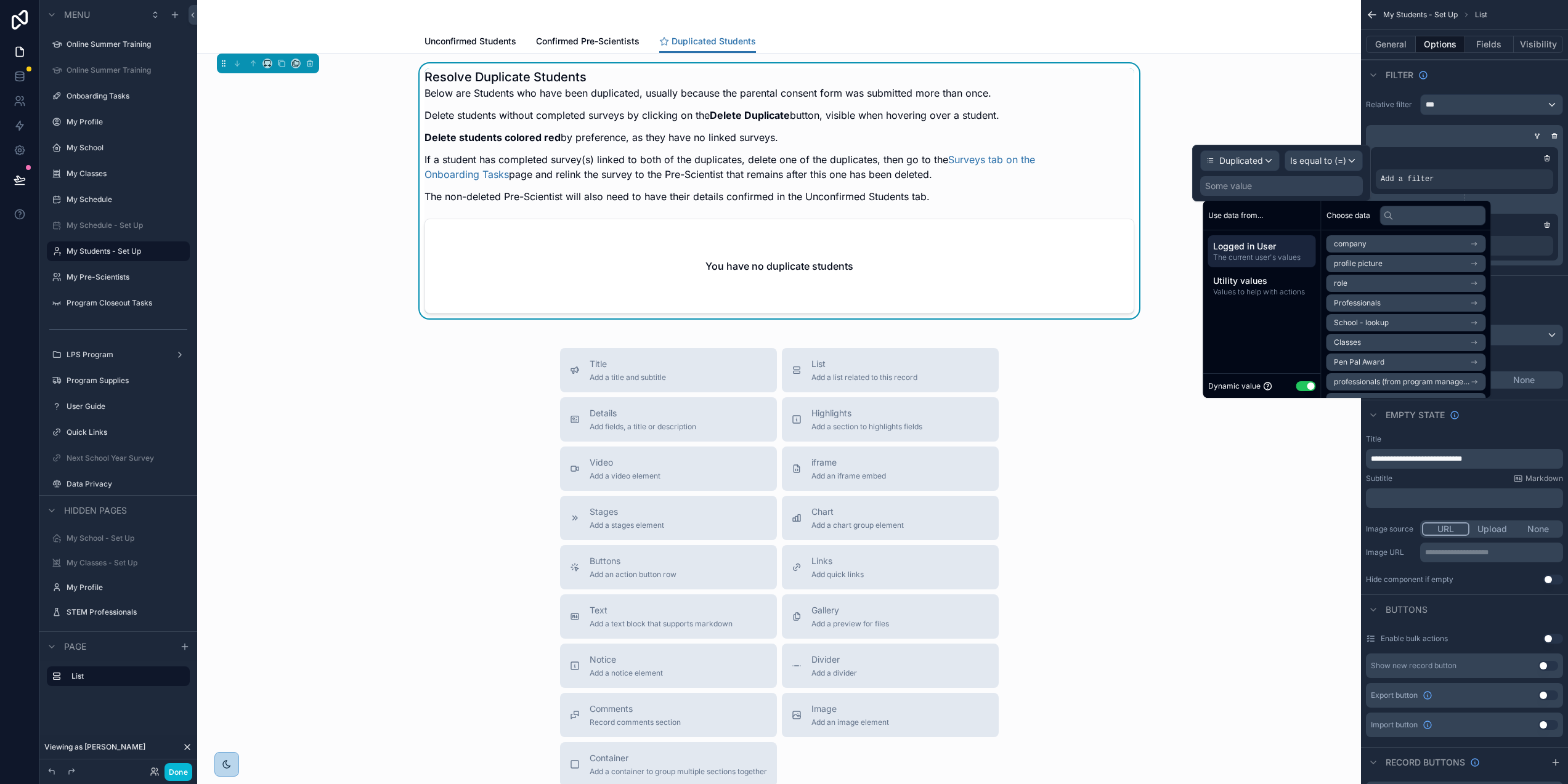
click at [1300, 385] on button "Use setting" at bounding box center [1305, 386] width 19 height 10
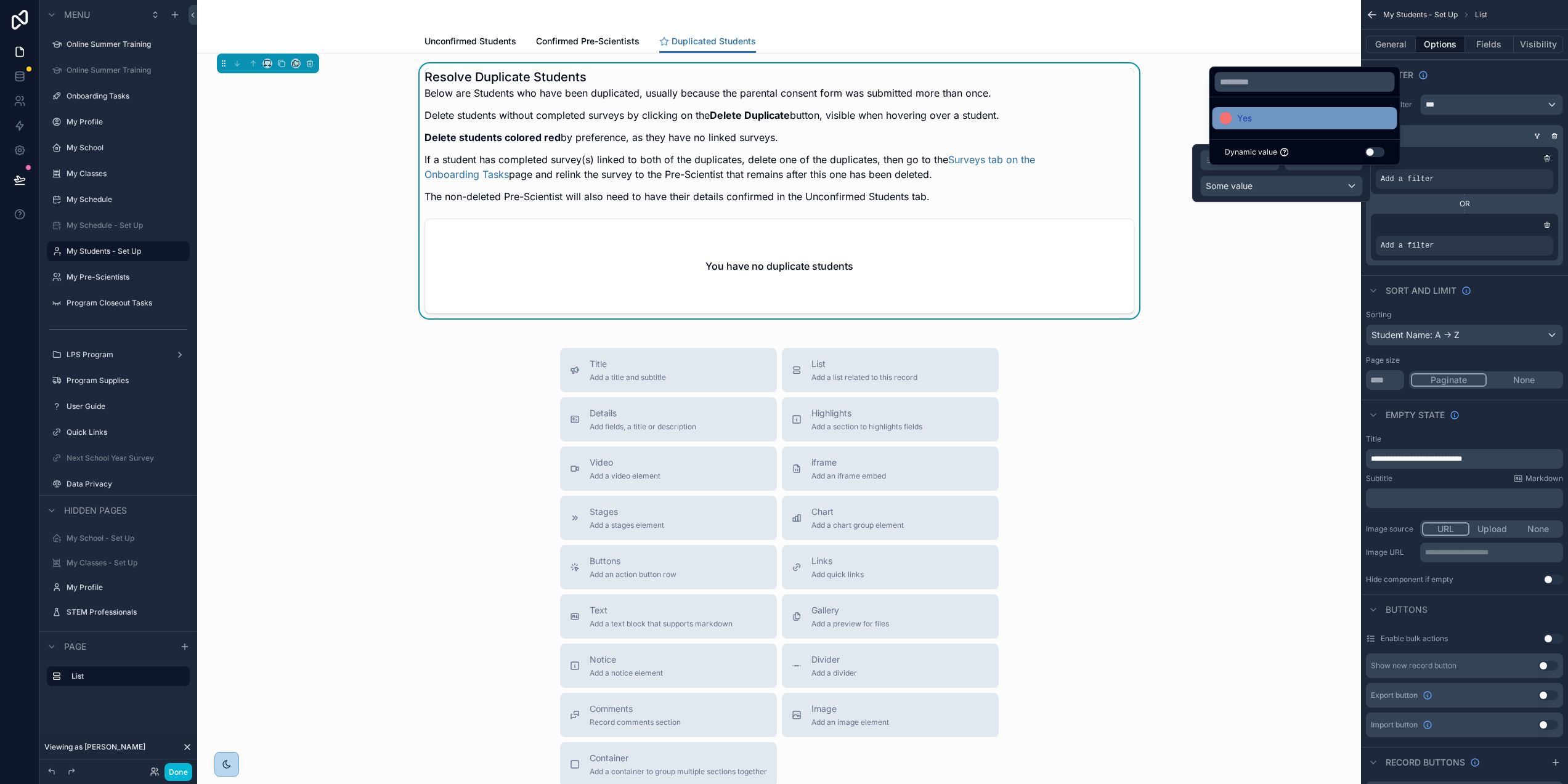
click at [1238, 125] on span "Yes" at bounding box center [1245, 118] width 15 height 15
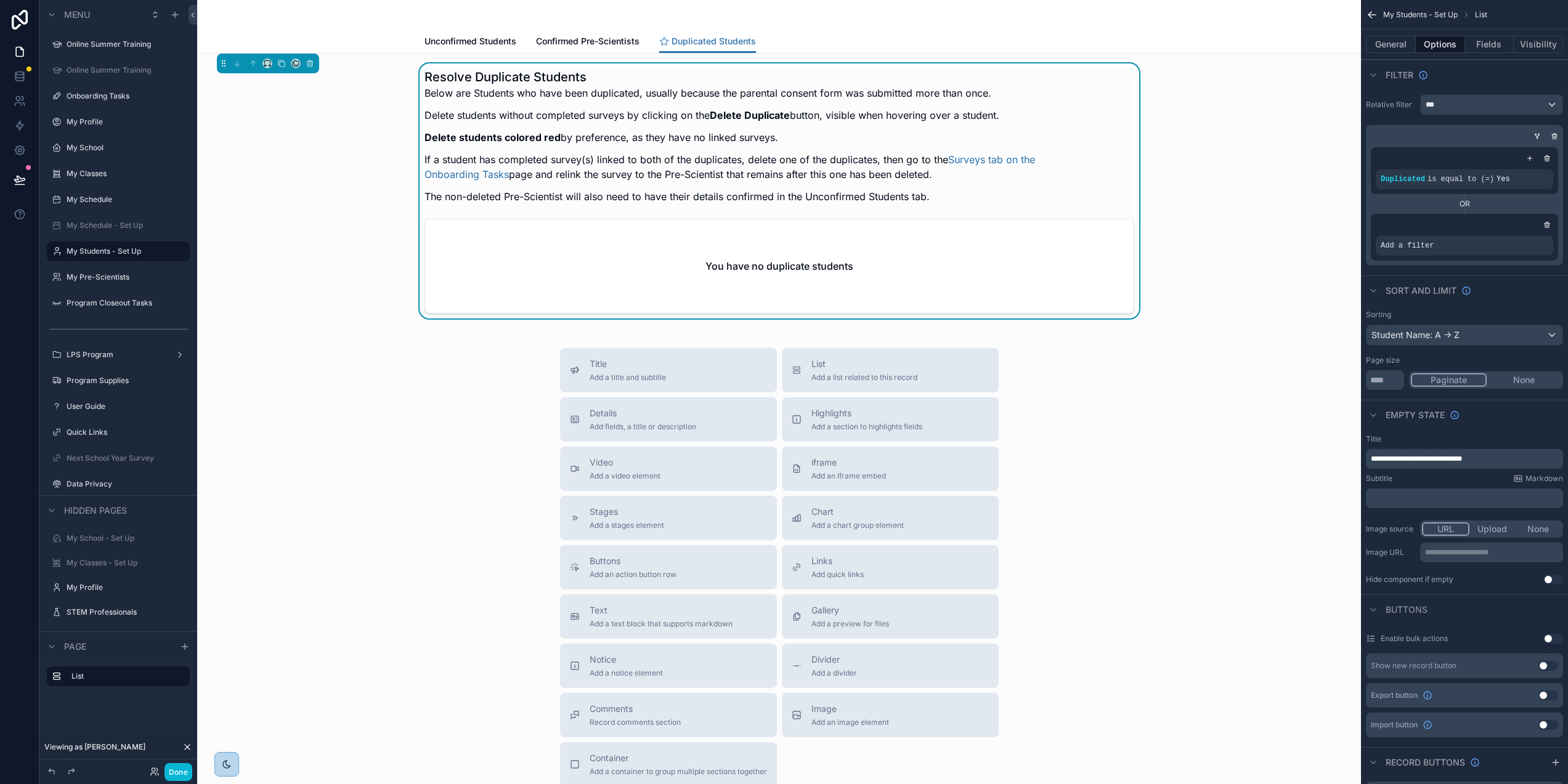
click at [1256, 325] on div "Resolve Duplicate Students Below are Students who have been duplicated, usually…" at bounding box center [779, 469] width 1164 height 831
click at [22, 79] on icon at bounding box center [19, 76] width 12 height 12
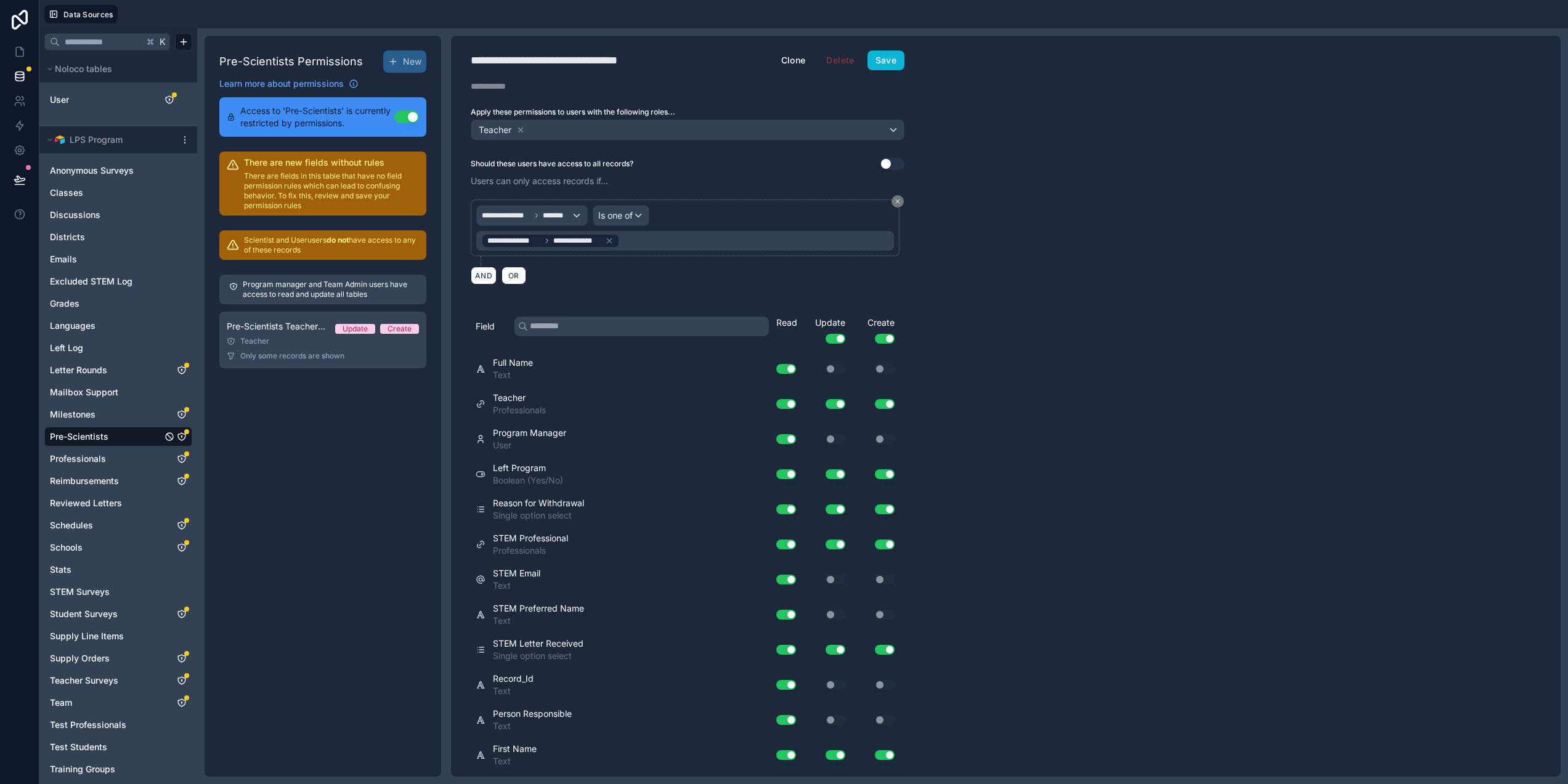
click at [185, 438] on icon "Pre-Scientists" at bounding box center [181, 437] width 10 height 10
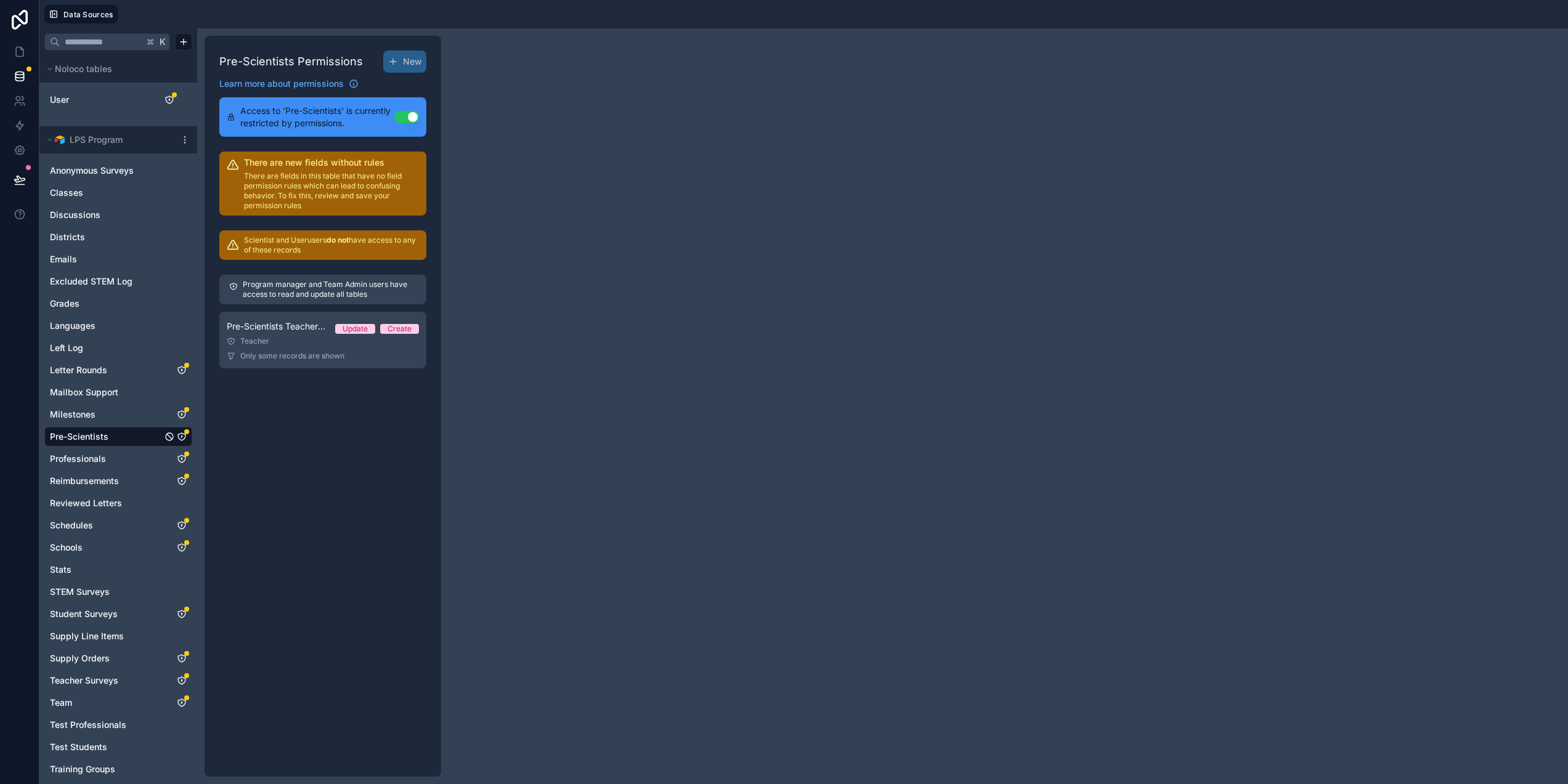
click at [137, 435] on link "Pre-Scientists" at bounding box center [106, 437] width 112 height 12
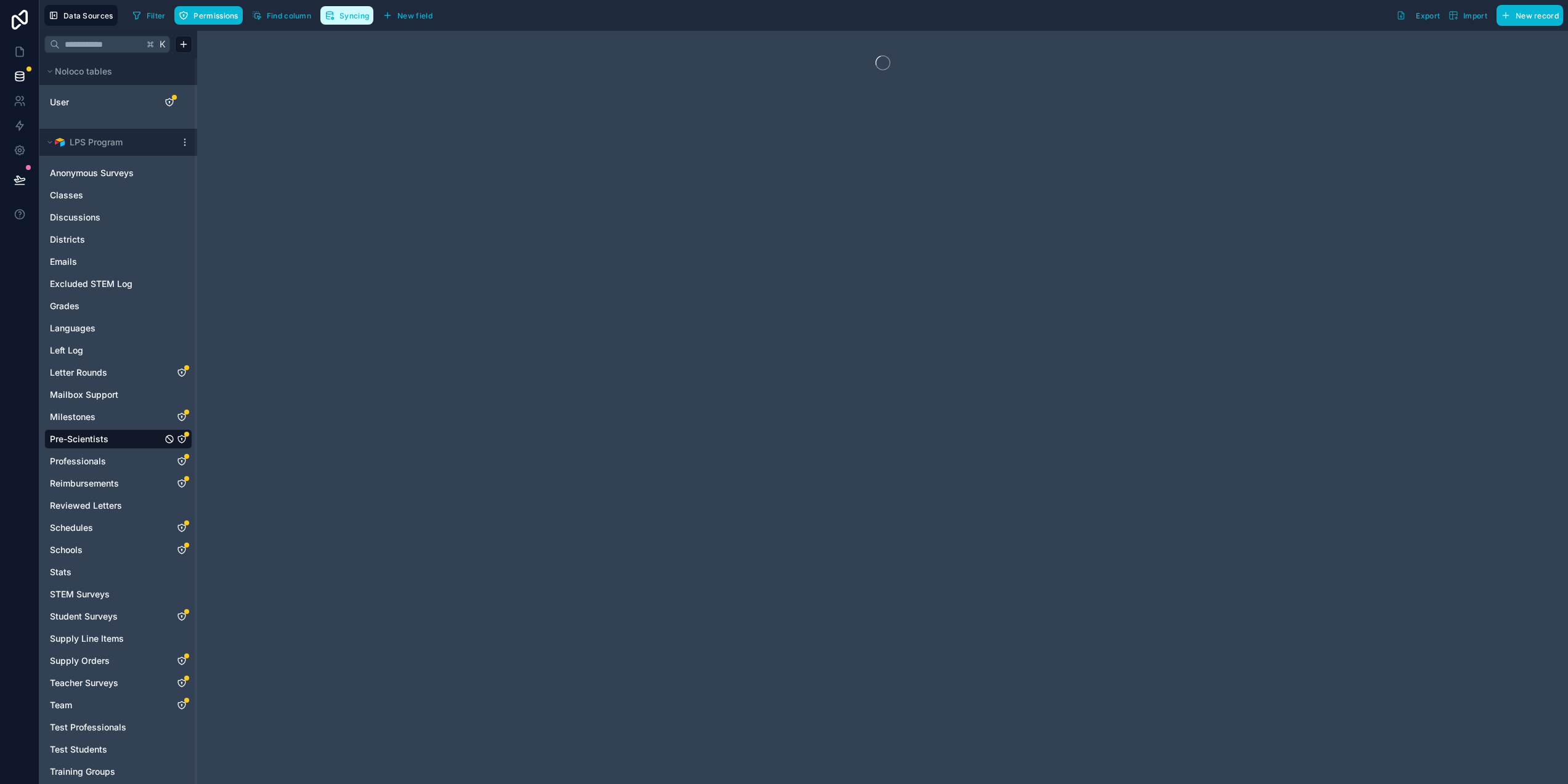
click at [368, 11] on span "Syncing" at bounding box center [354, 16] width 30 height 9
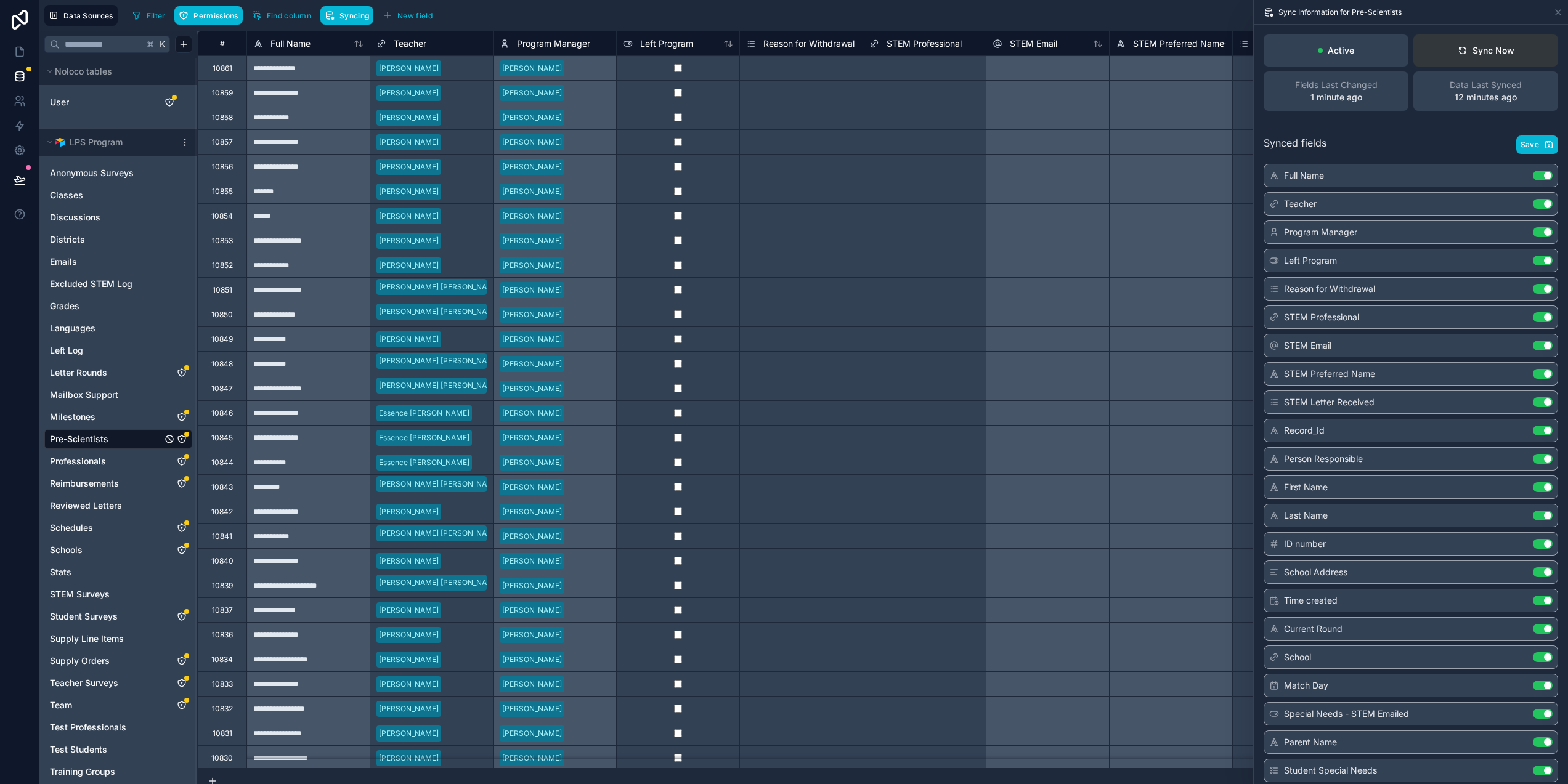
drag, startPoint x: 1512, startPoint y: 58, endPoint x: 1482, endPoint y: 52, distance: 30.6
click at [1512, 58] on button "Sync Now" at bounding box center [1486, 50] width 145 height 32
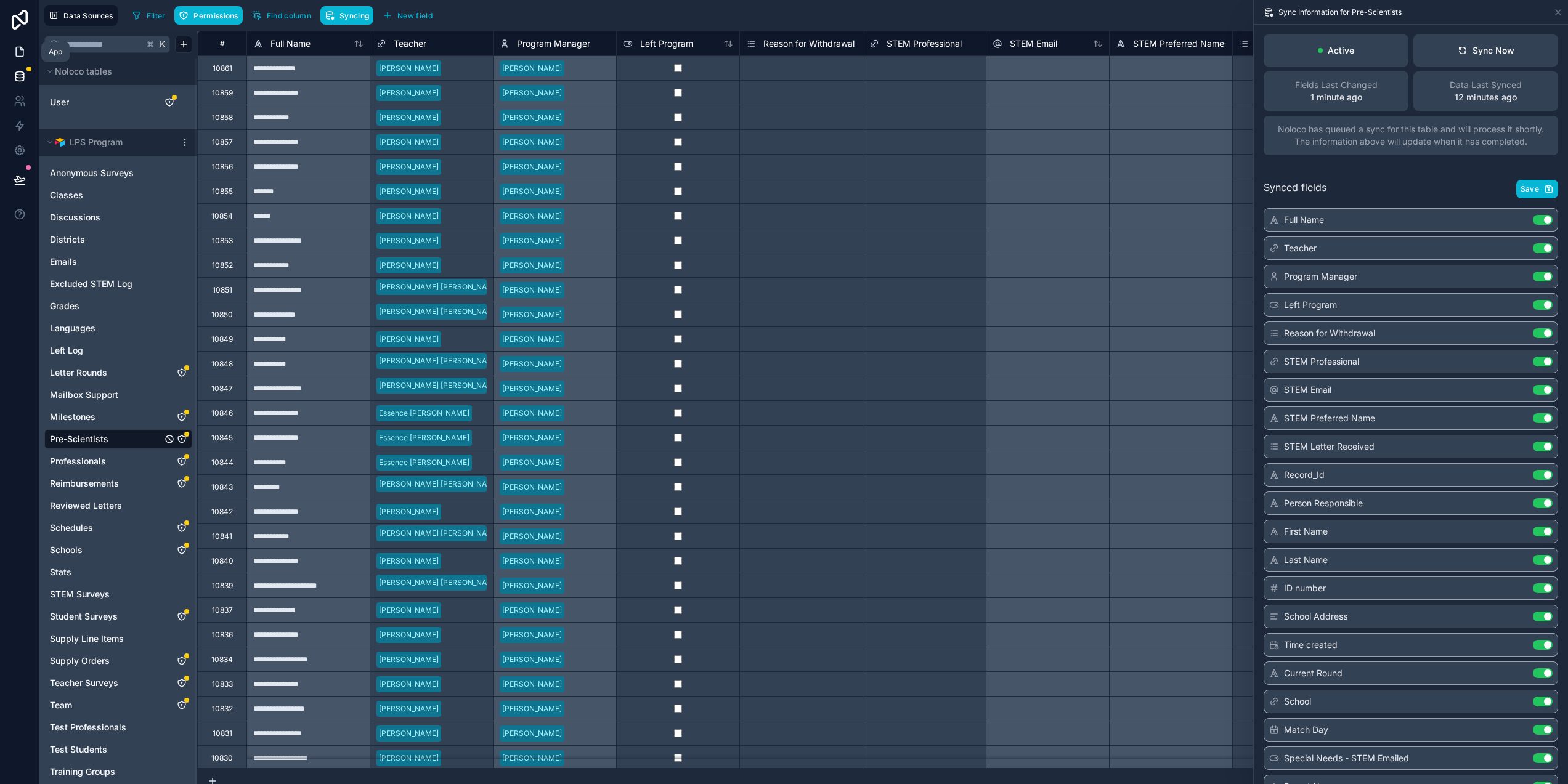
click at [22, 47] on icon at bounding box center [19, 52] width 12 height 12
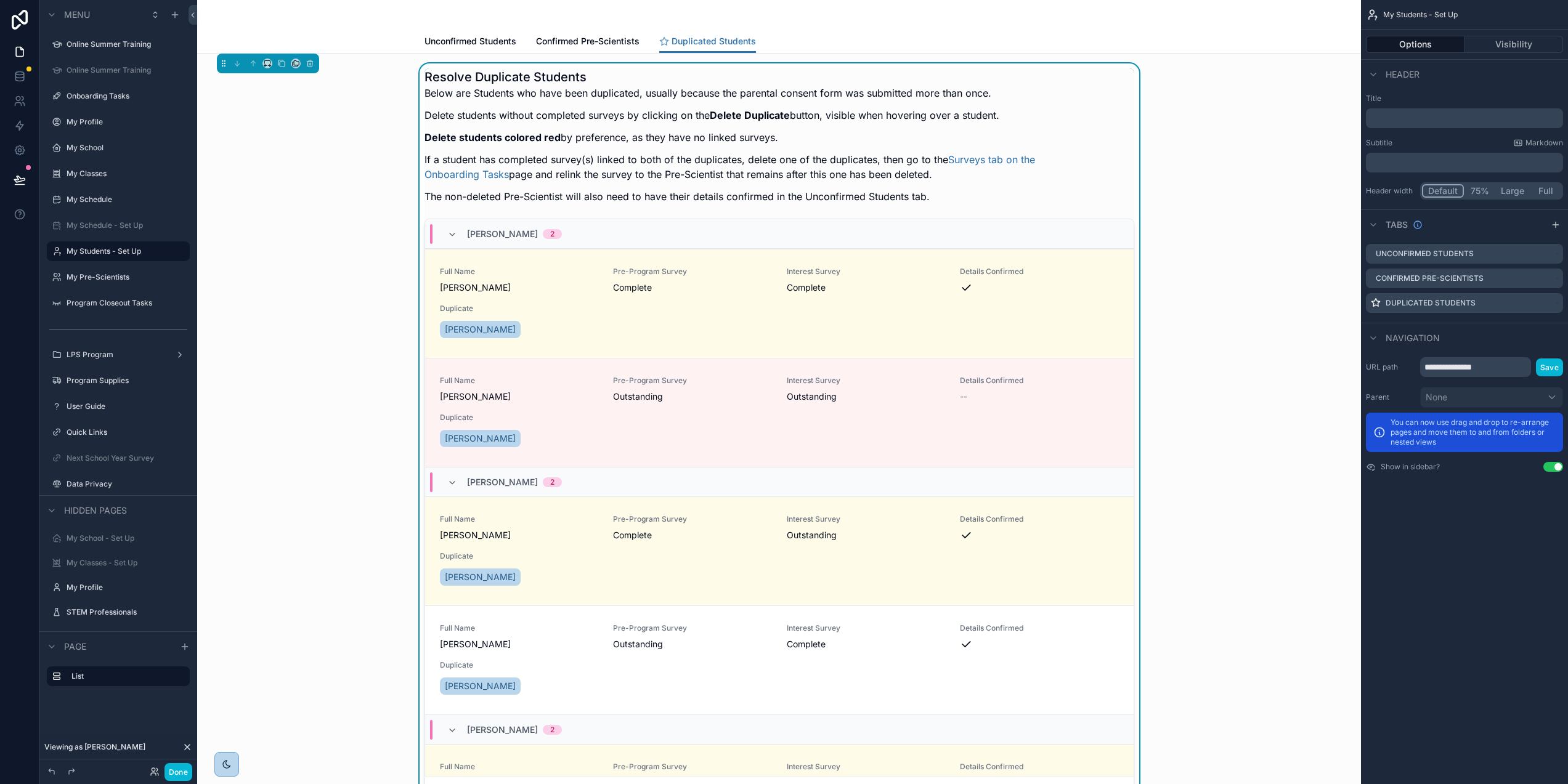
scroll to position [19, 0]
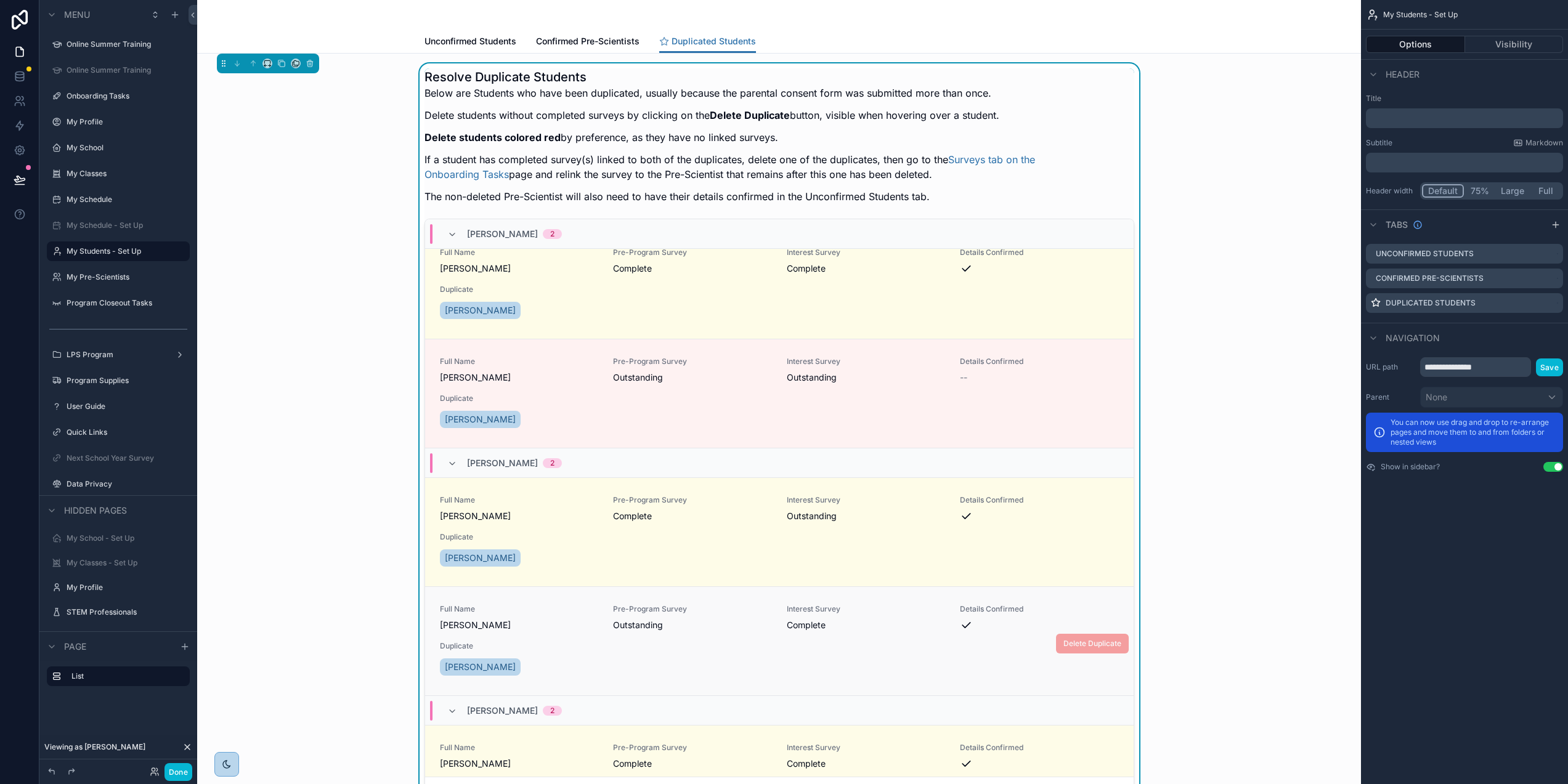
click at [880, 604] on span "Interest Survey" at bounding box center [866, 609] width 159 height 10
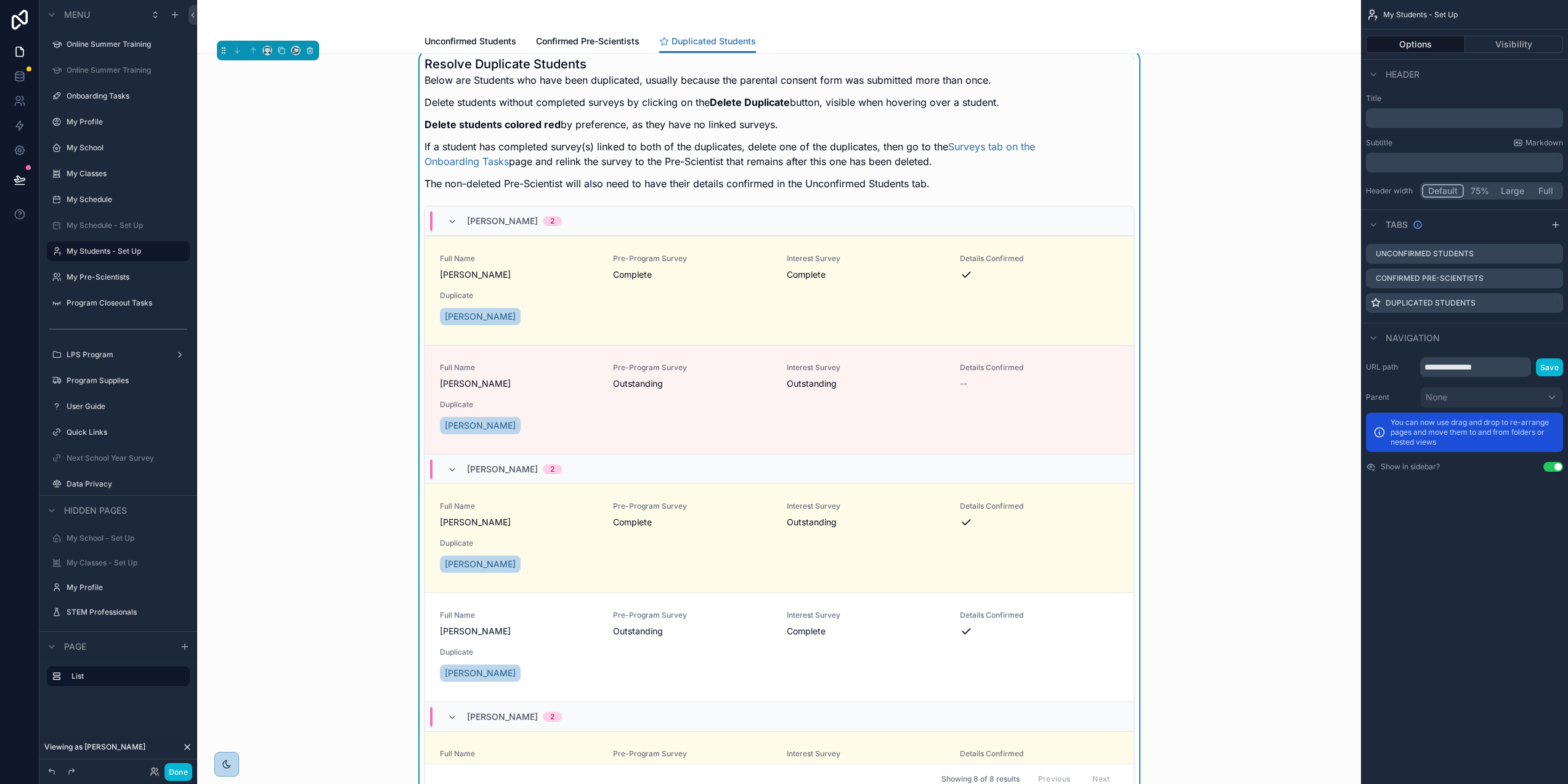
scroll to position [127, 0]
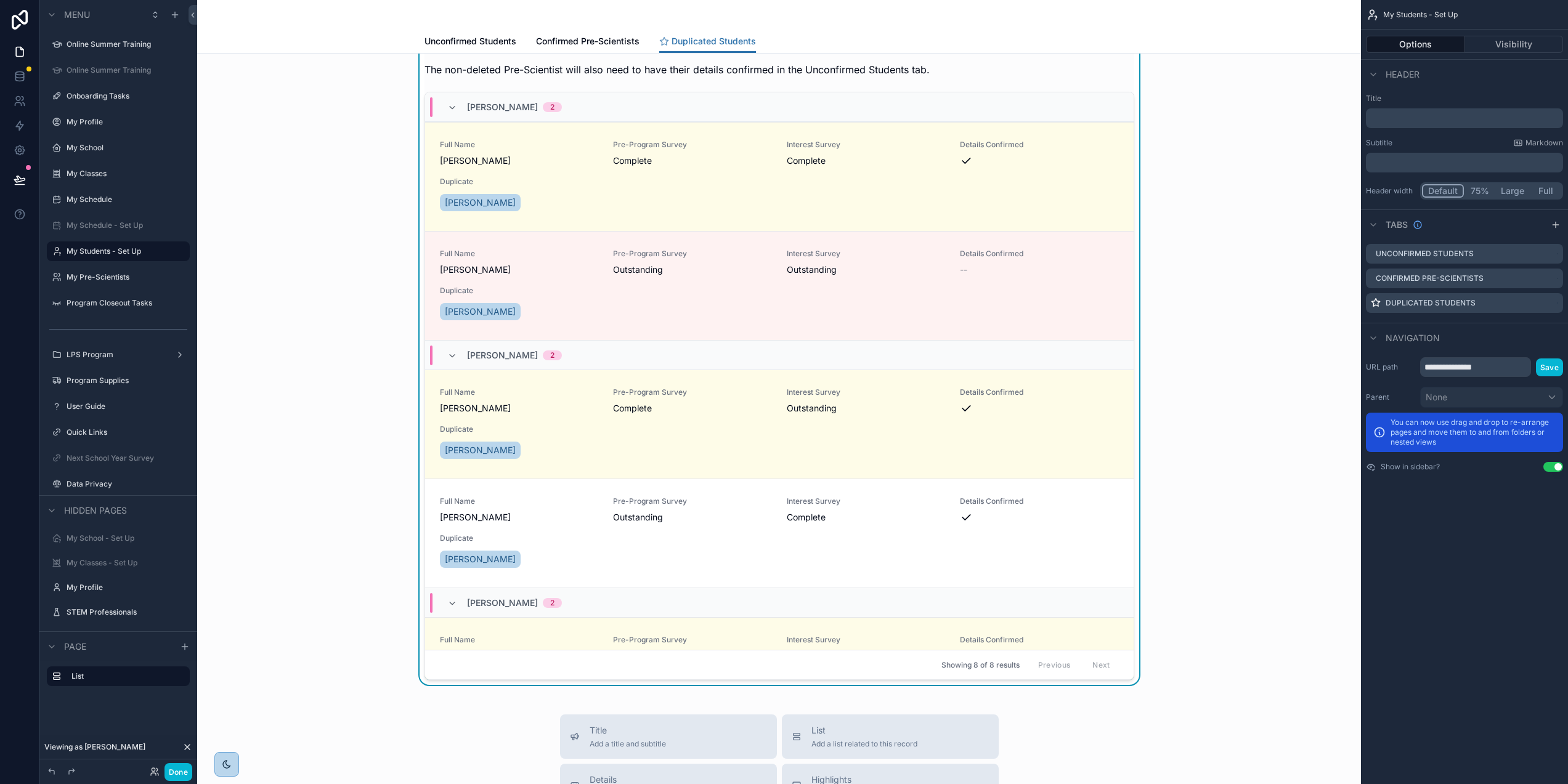
click at [1137, 111] on div "Resolve Duplicate Students Below are Students who have been duplicated, usually…" at bounding box center [779, 311] width 1144 height 748
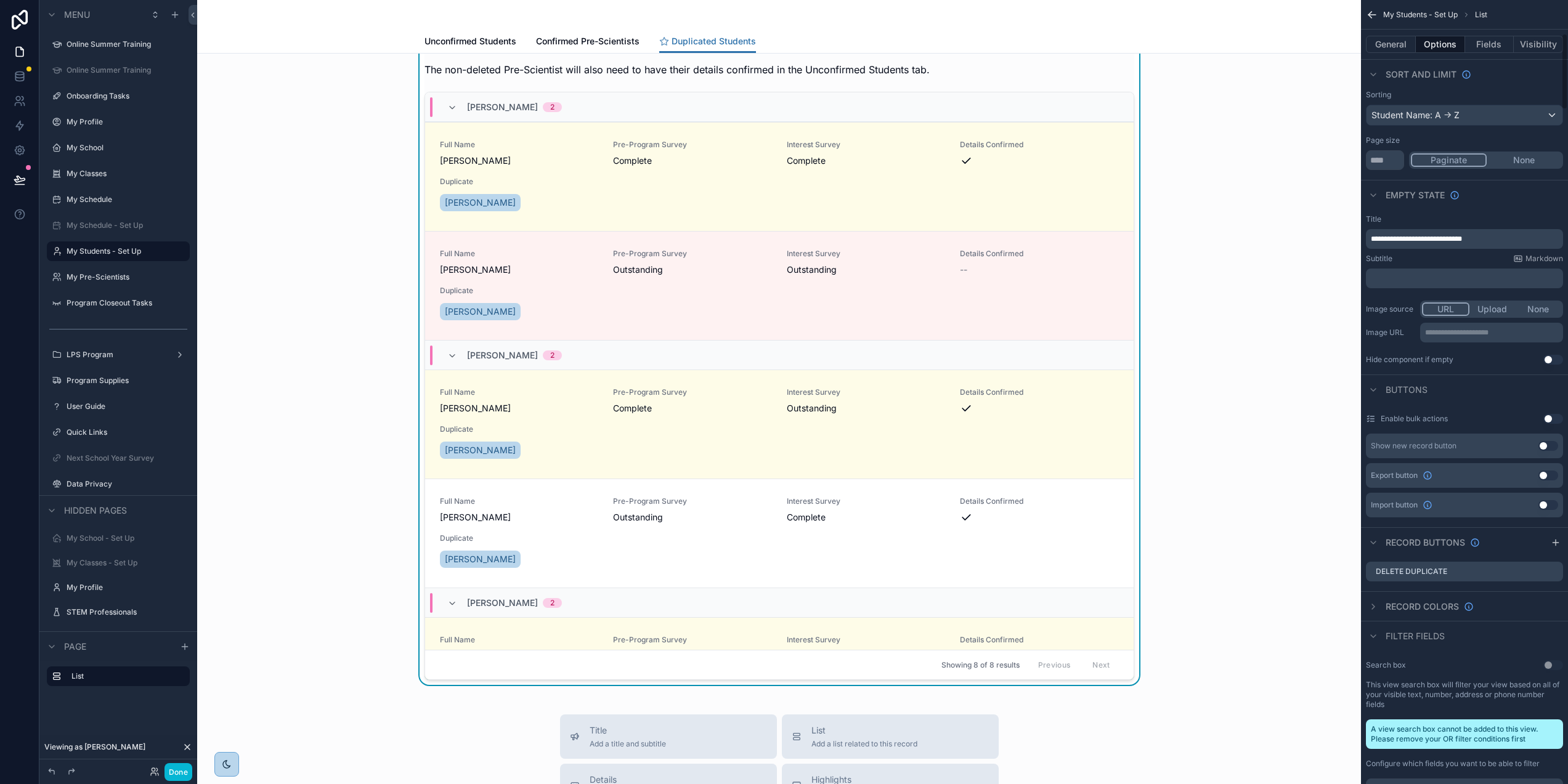
scroll to position [372, 0]
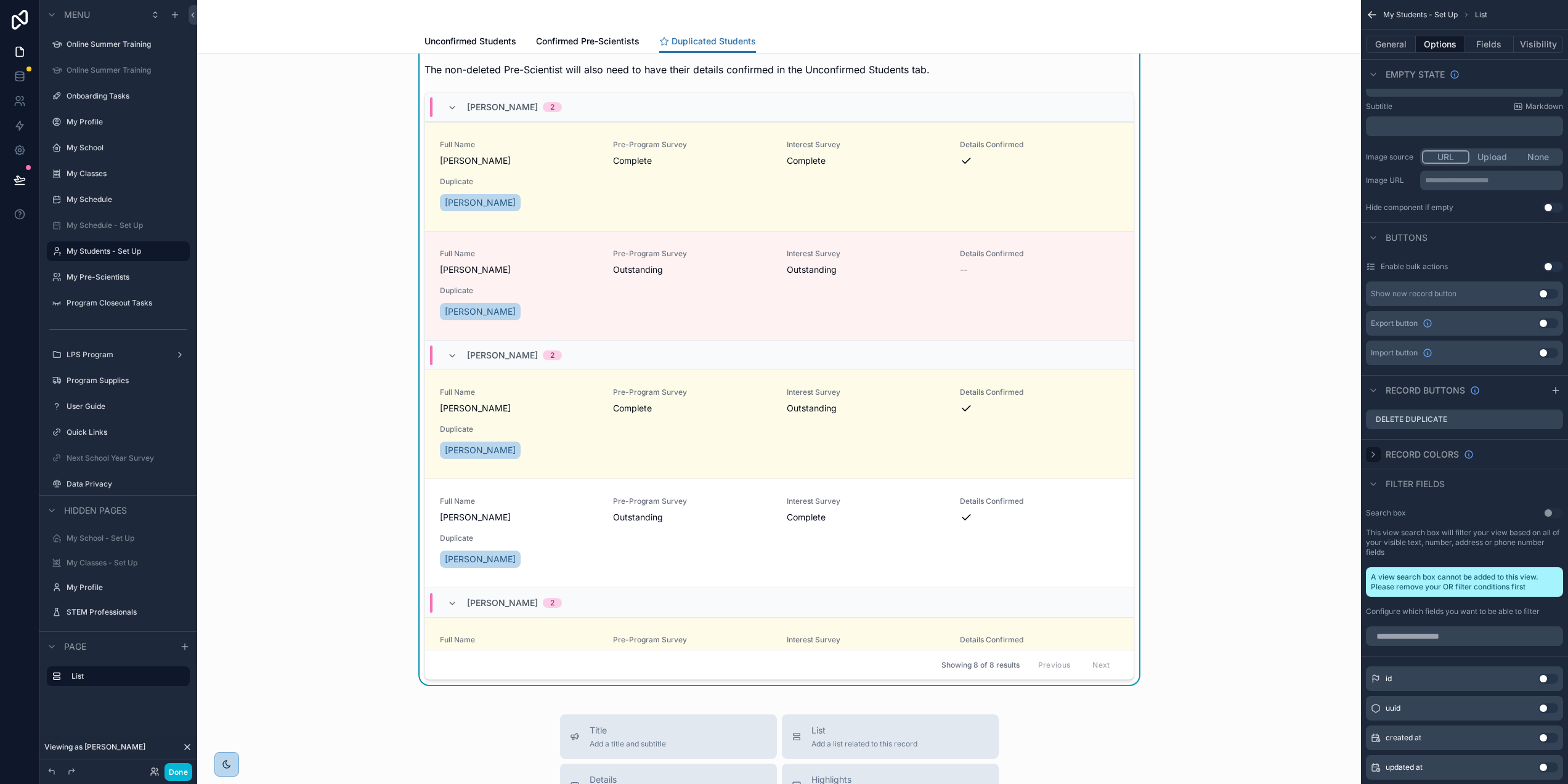
click at [1379, 455] on icon "scrollable content" at bounding box center [1373, 455] width 10 height 10
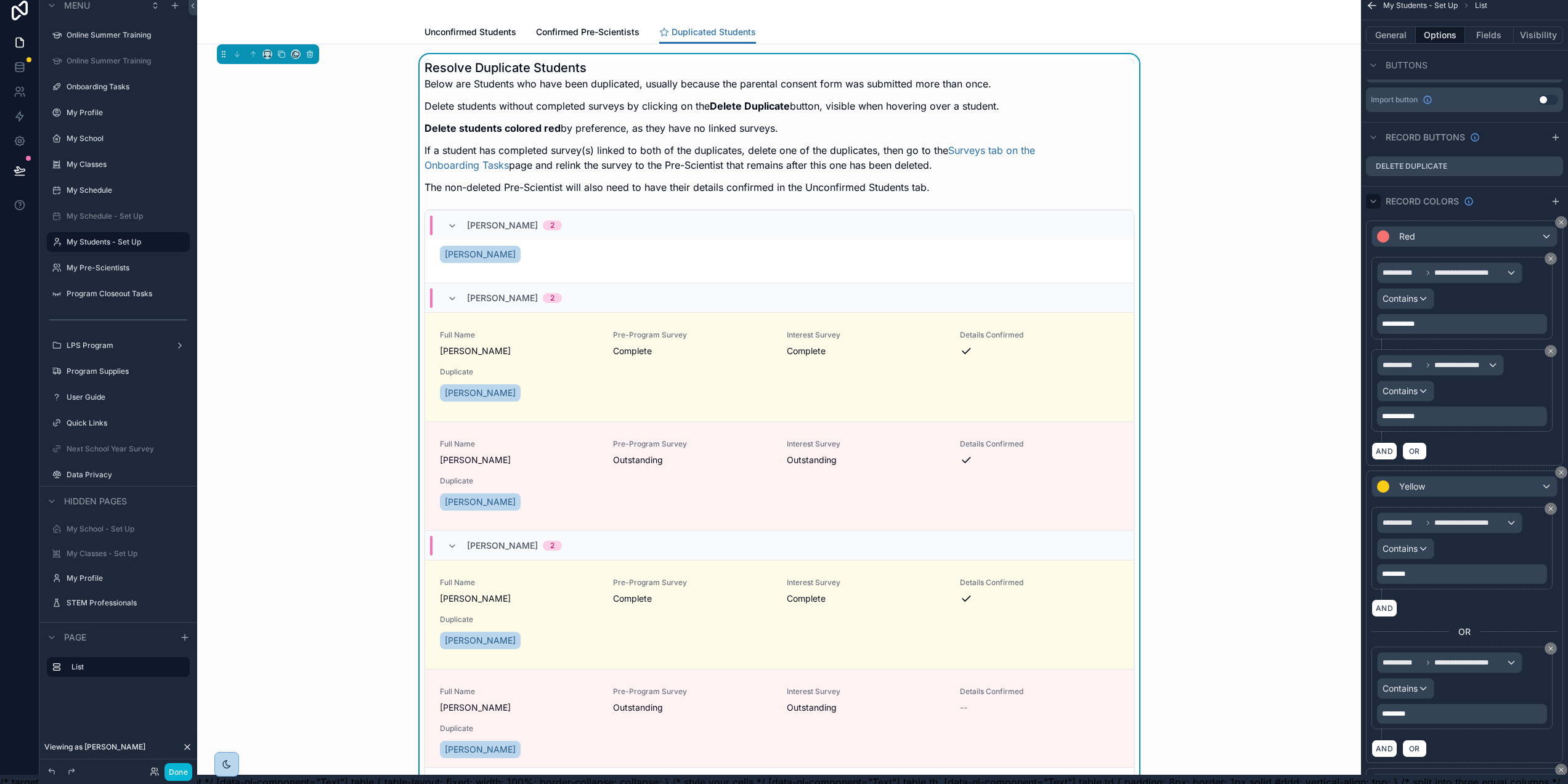
scroll to position [423, 0]
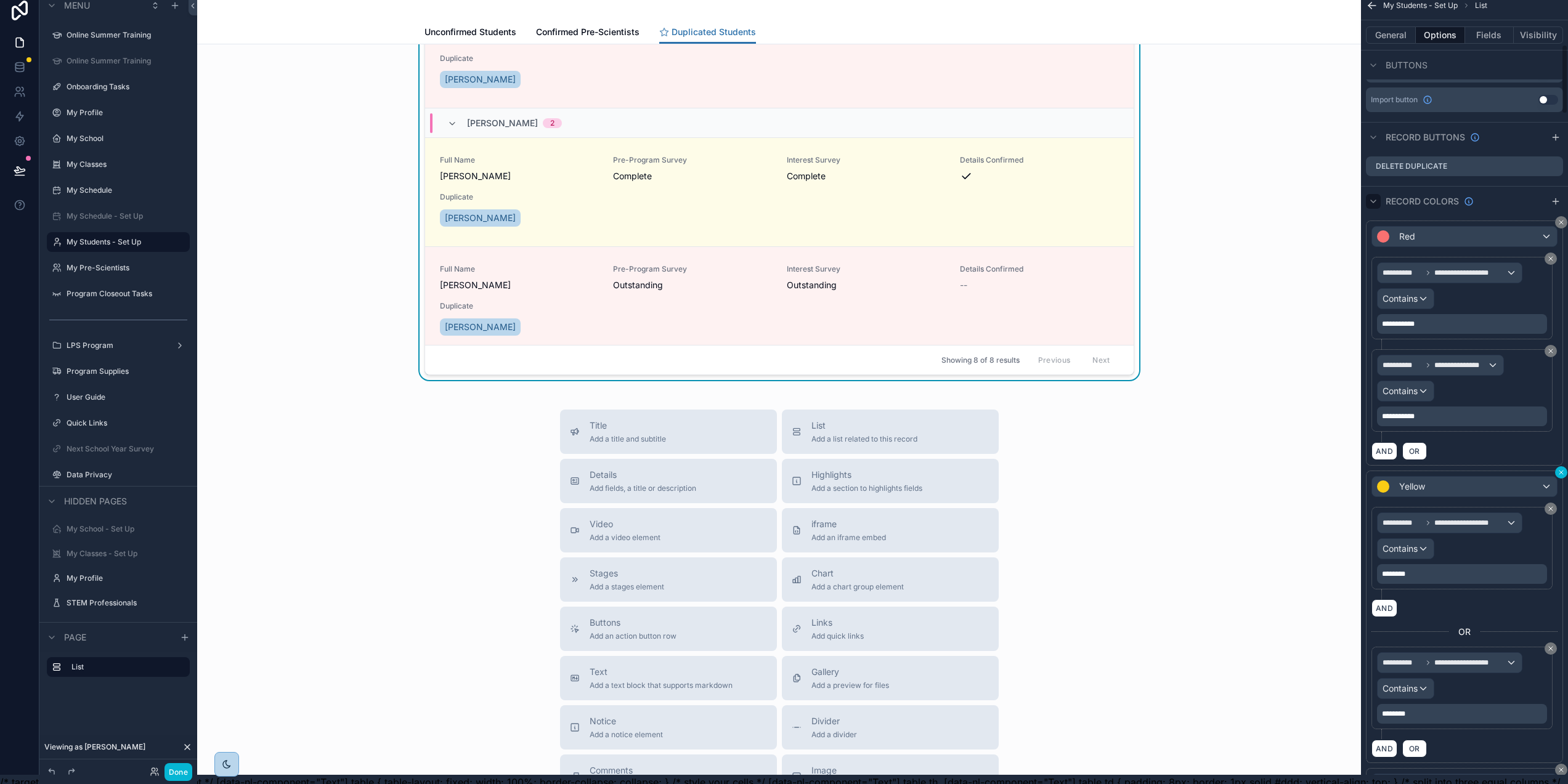
click at [1563, 473] on div "**********" at bounding box center [1465, 614] width 207 height 297
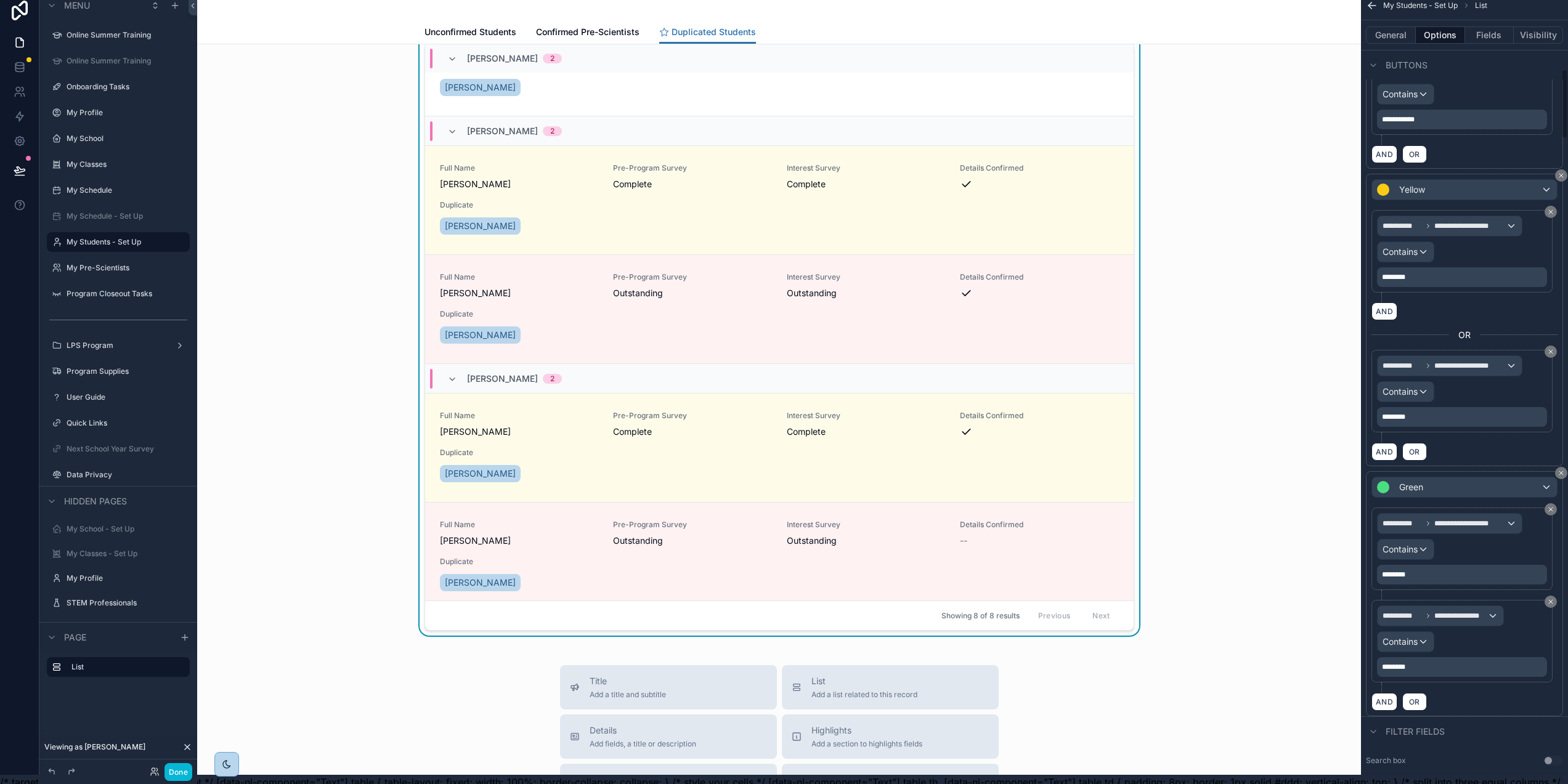
scroll to position [895, 0]
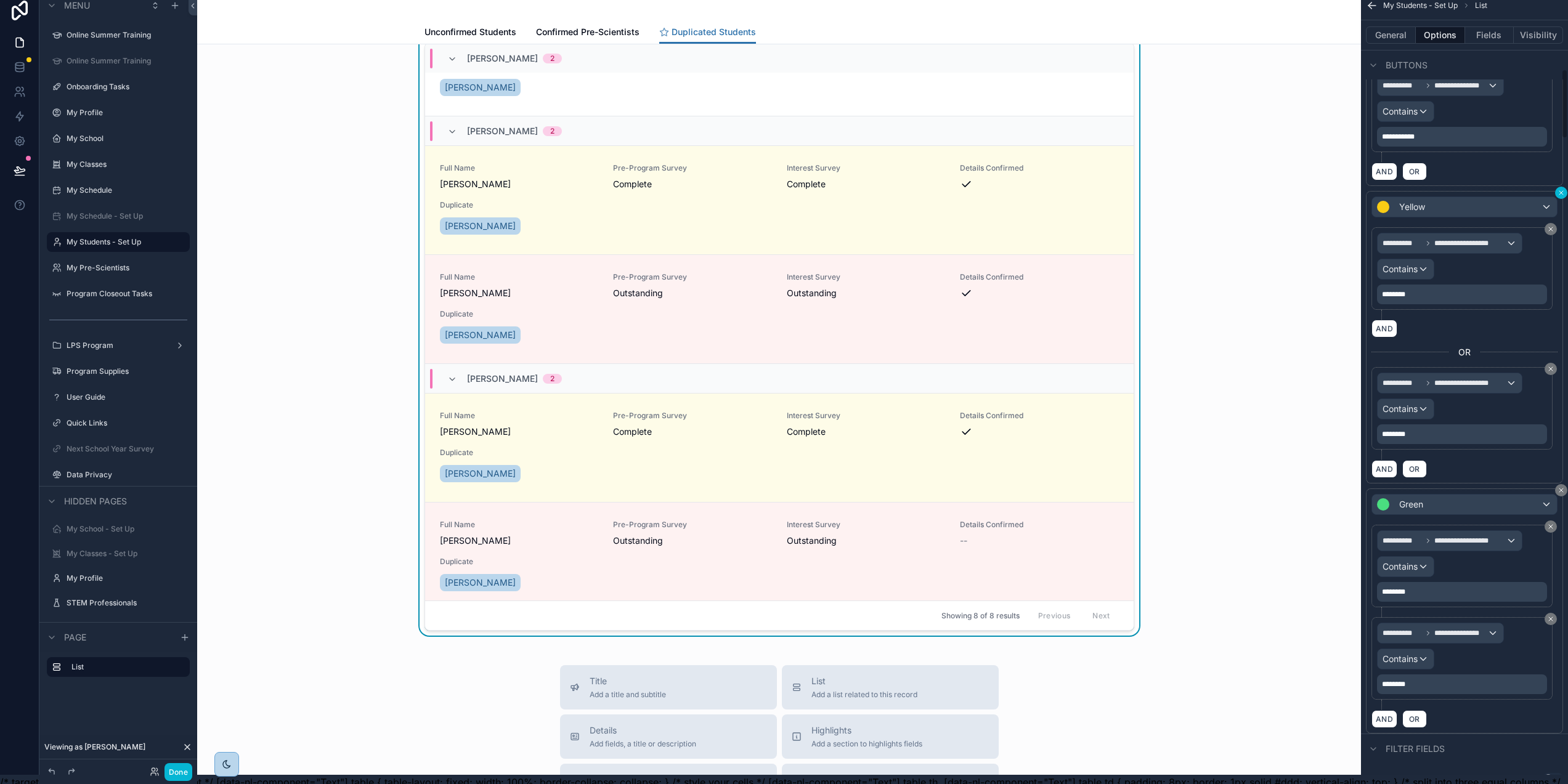
click at [1560, 195] on icon "scrollable content" at bounding box center [1561, 192] width 7 height 7
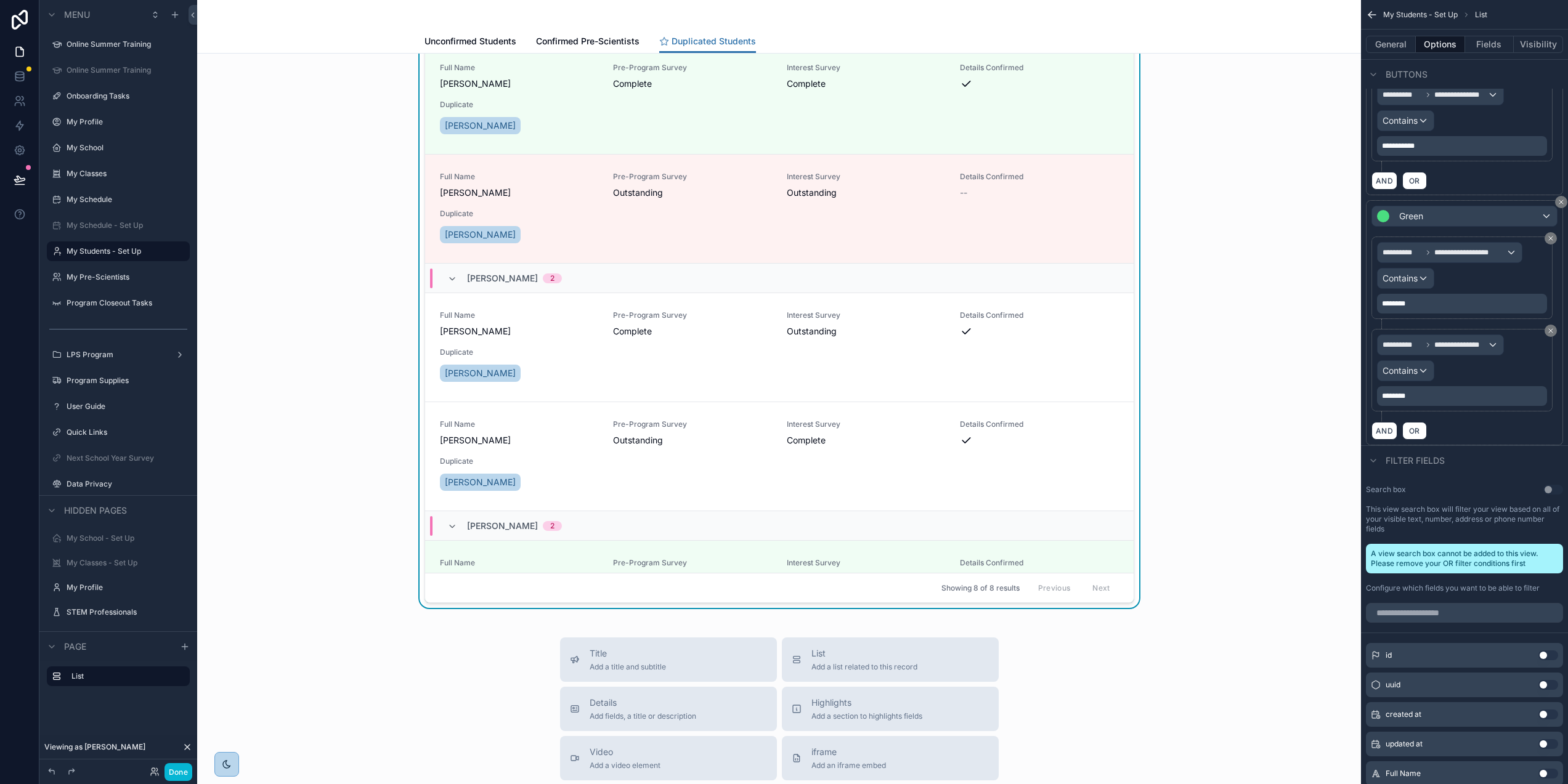
scroll to position [199, 0]
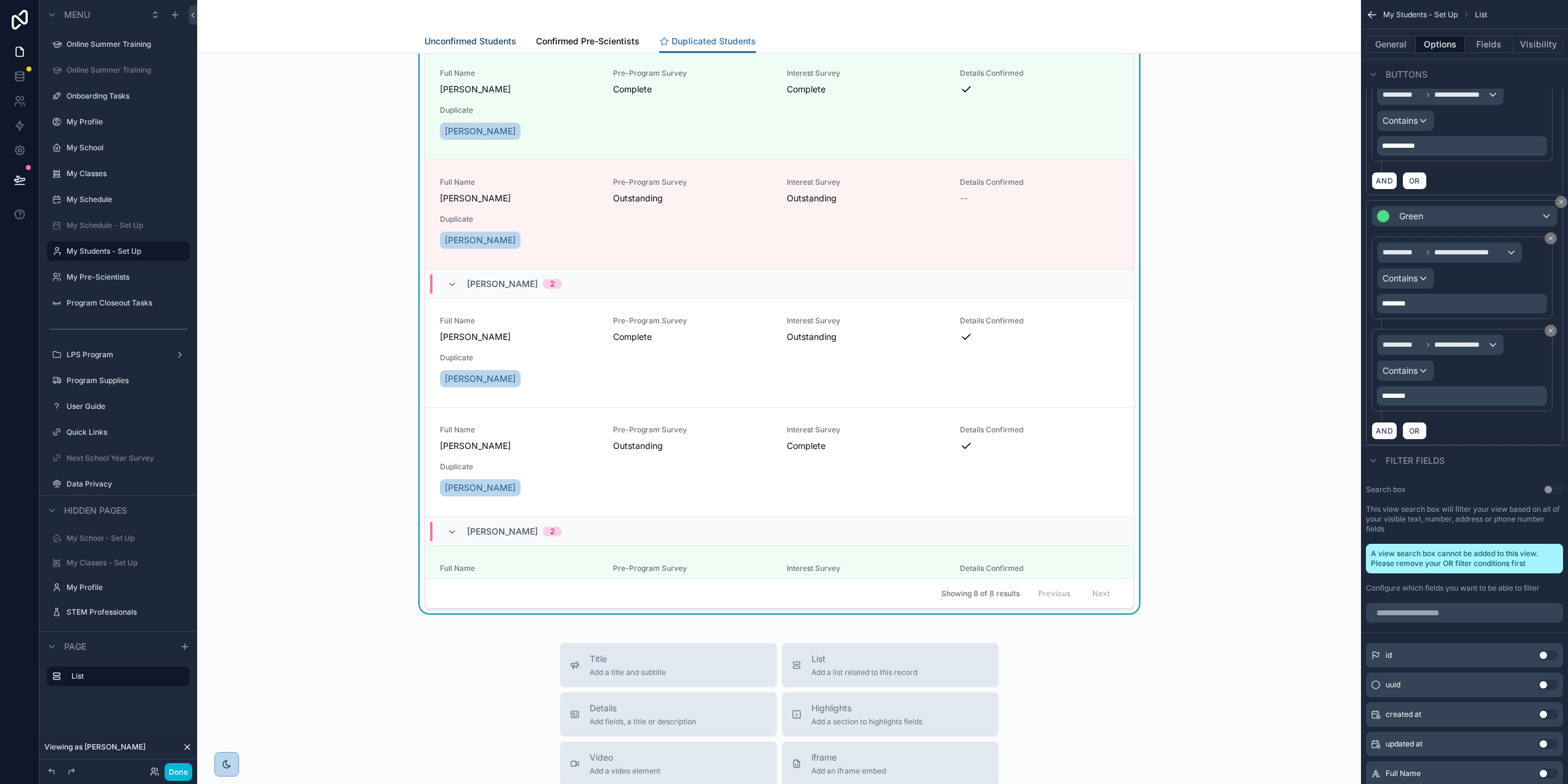
click at [496, 37] on span "Unconfirmed Students" at bounding box center [470, 41] width 92 height 12
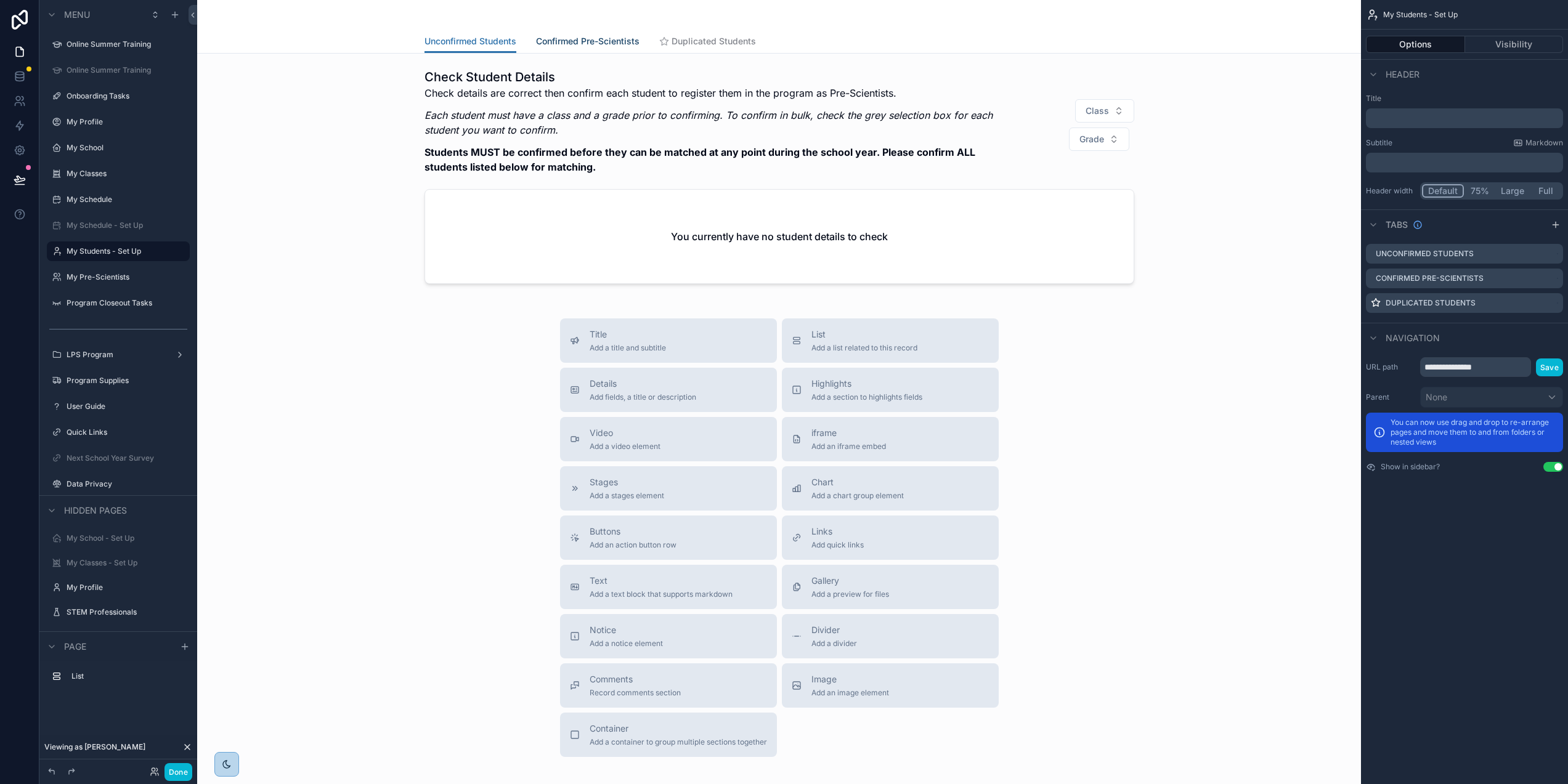
click at [601, 39] on span "Confirmed Pre-Scientists" at bounding box center [587, 41] width 104 height 12
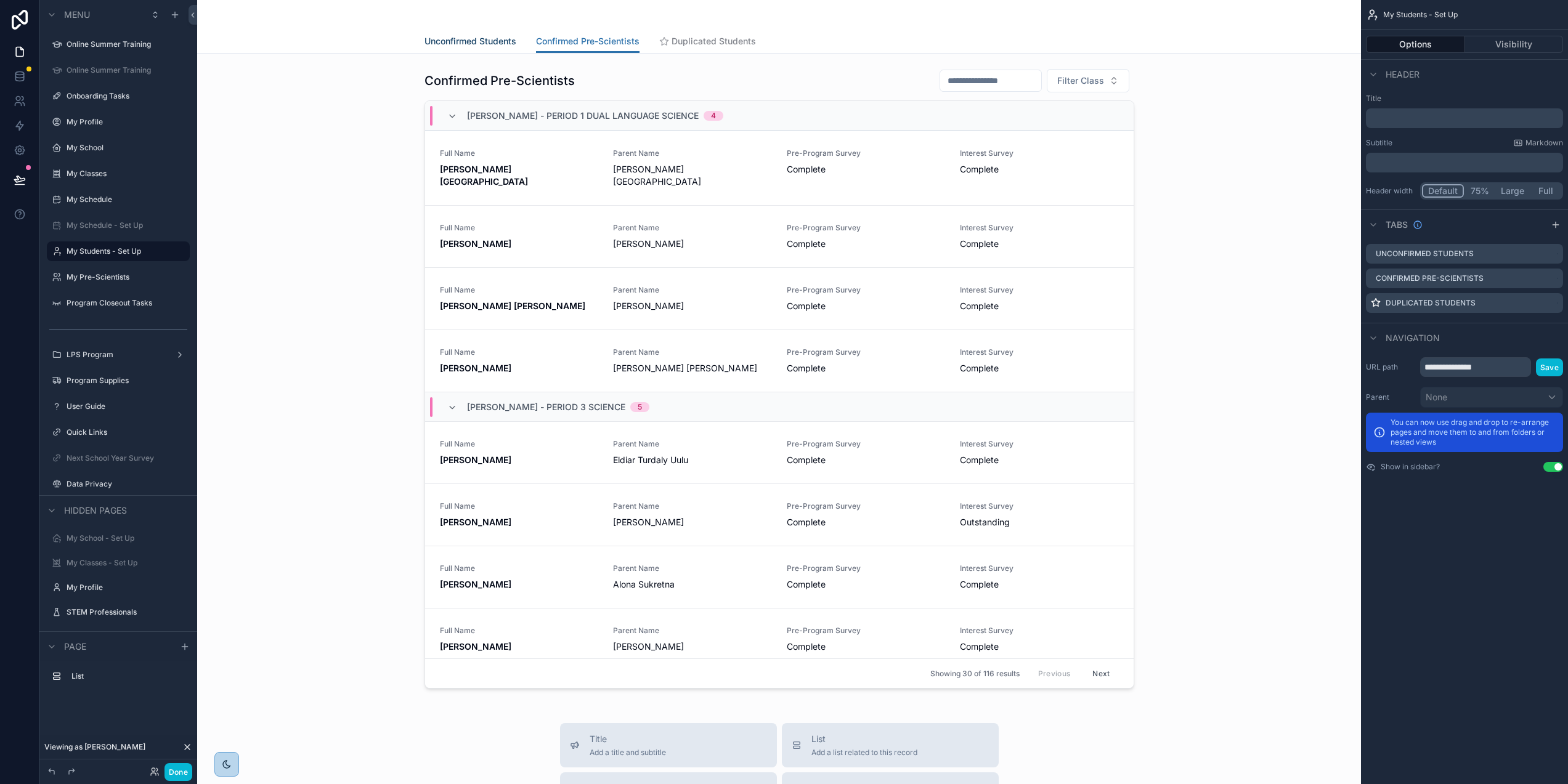
click at [473, 37] on span "Unconfirmed Students" at bounding box center [470, 41] width 92 height 12
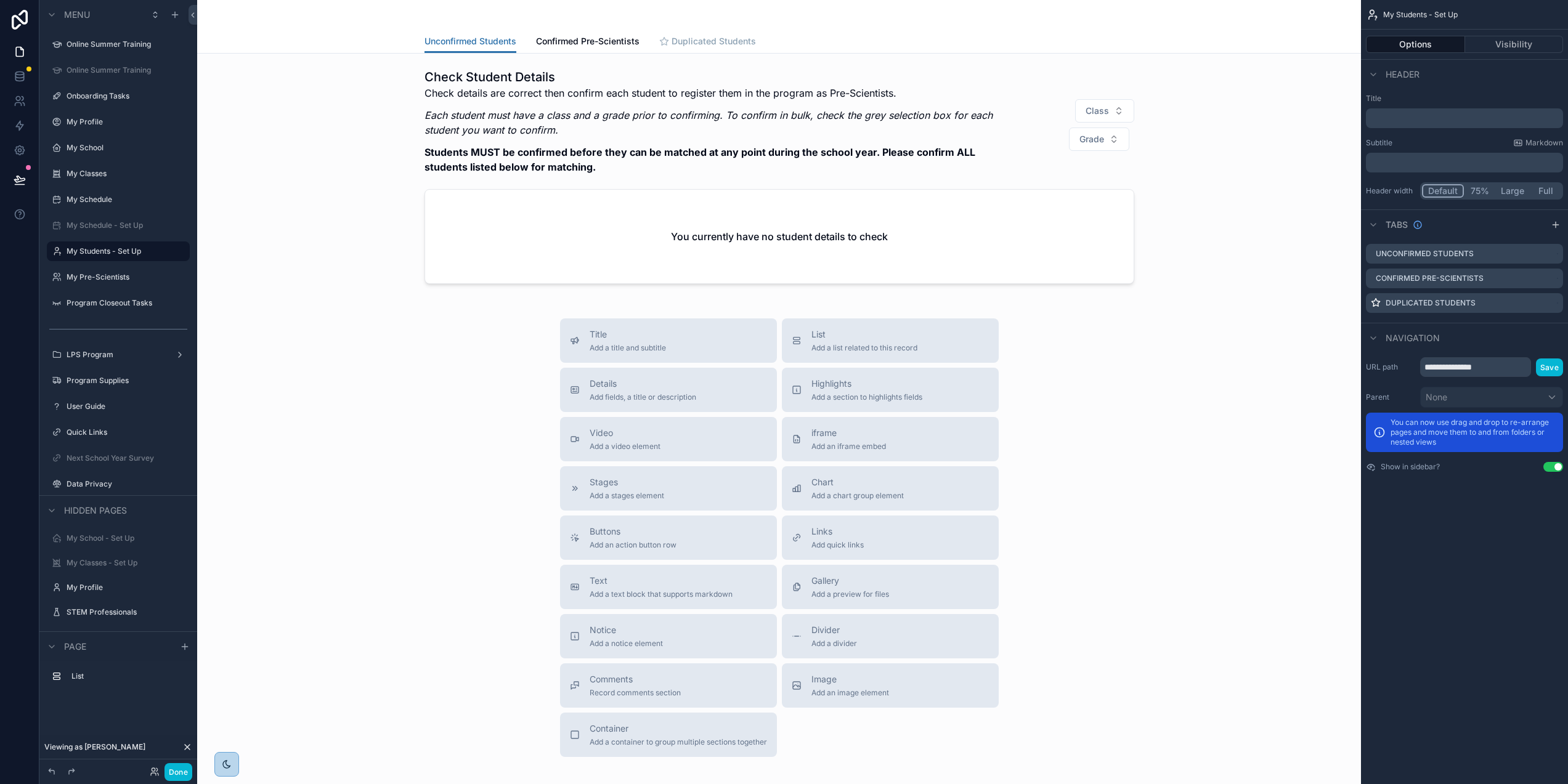
click at [713, 43] on span "Duplicated Students" at bounding box center [714, 41] width 84 height 12
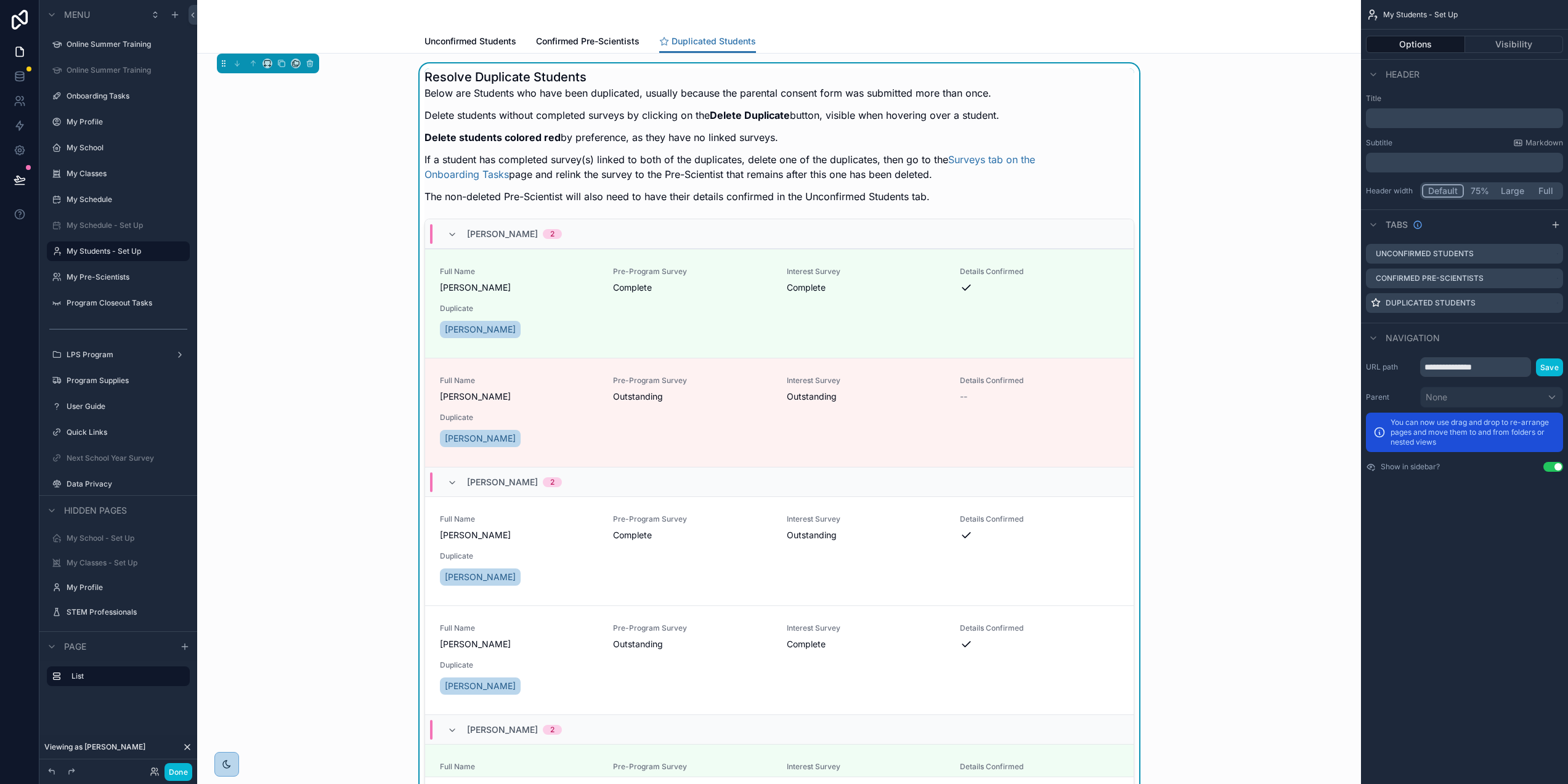
click at [1114, 101] on div "Resolve Duplicate Students Below are Students who have been duplicated, usually…" at bounding box center [779, 140] width 710 height 143
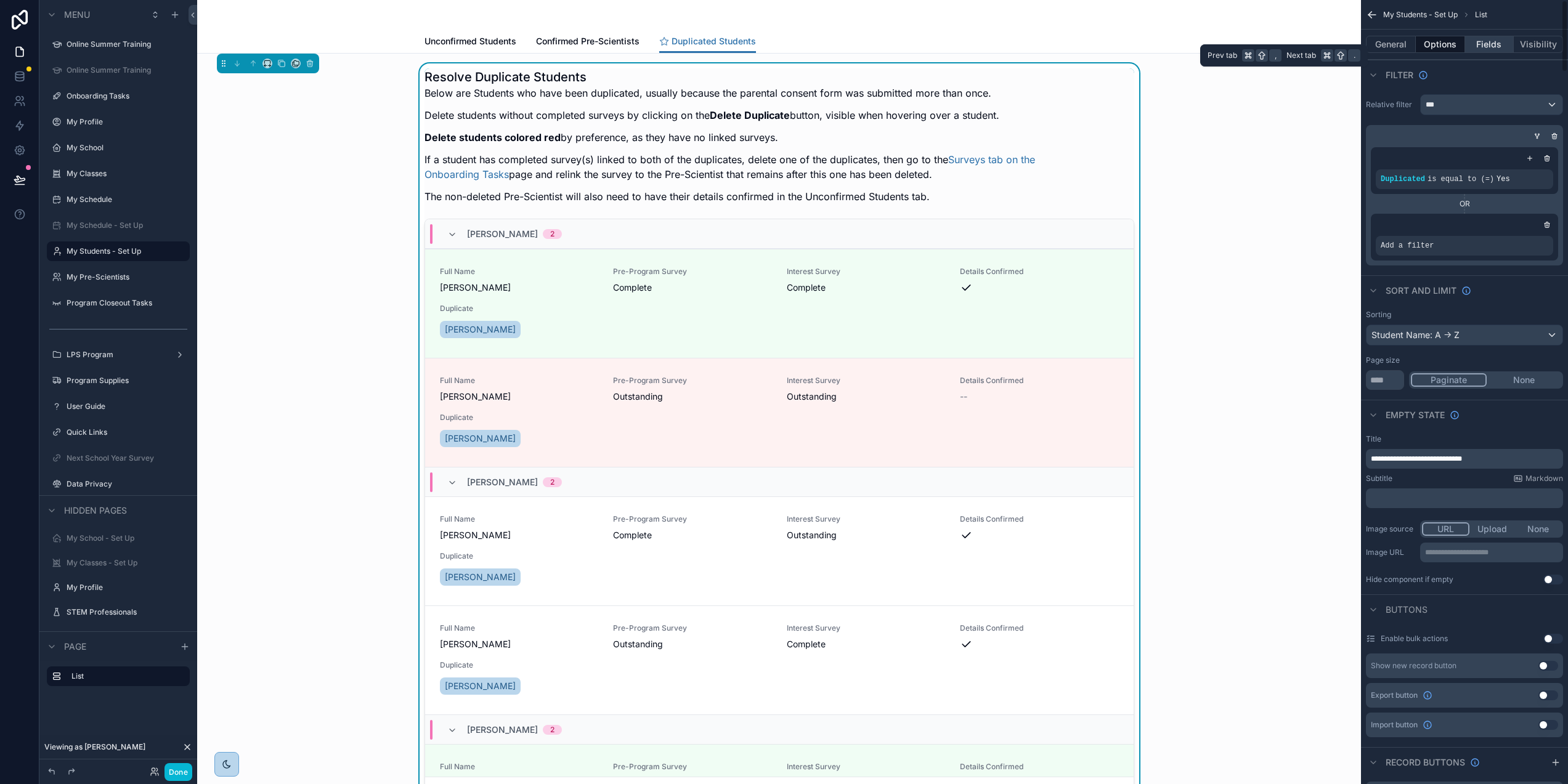
click at [1479, 45] on button "Fields" at bounding box center [1489, 44] width 49 height 17
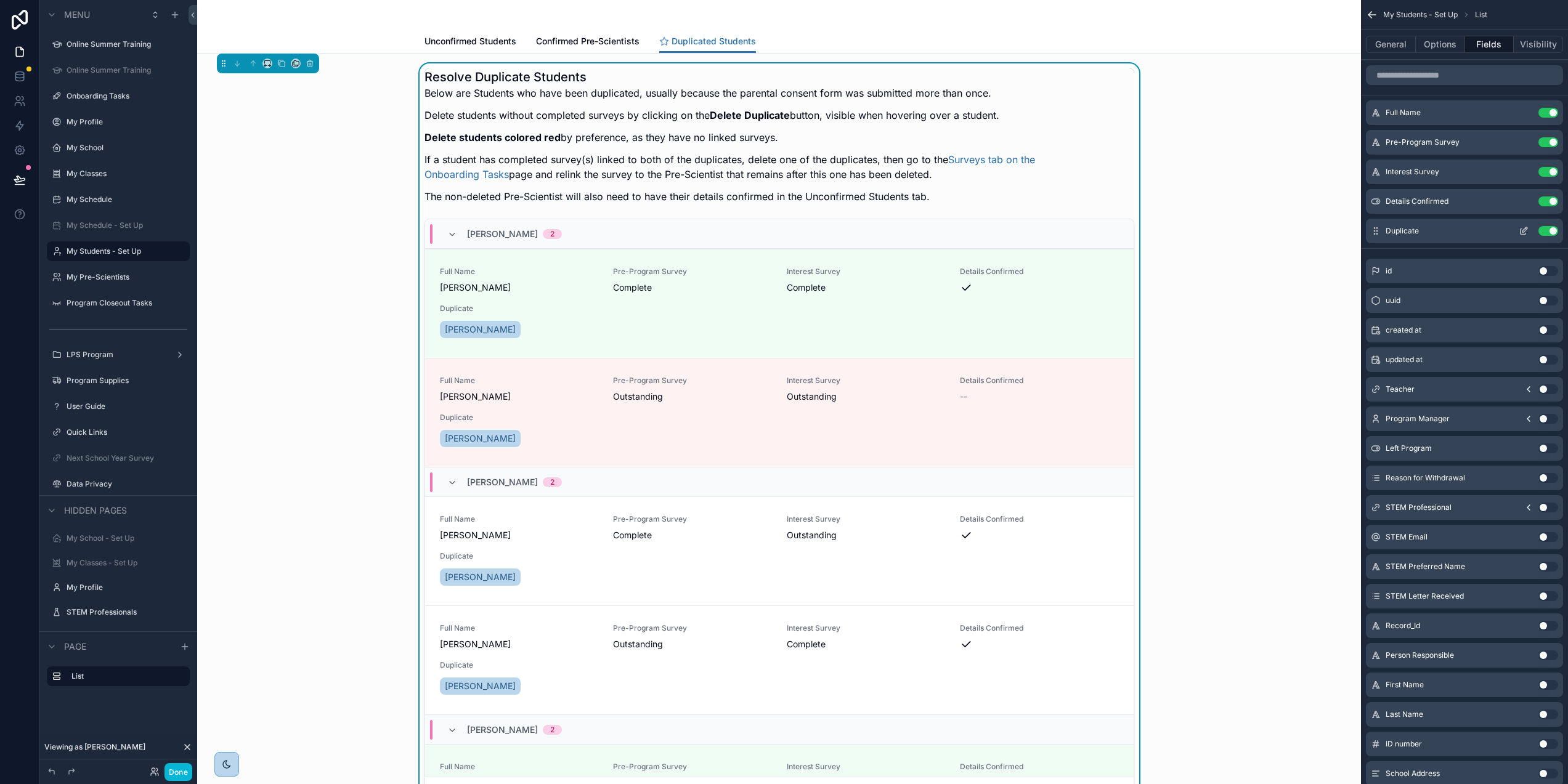
click at [1545, 231] on button "Use setting" at bounding box center [1548, 230] width 19 height 10
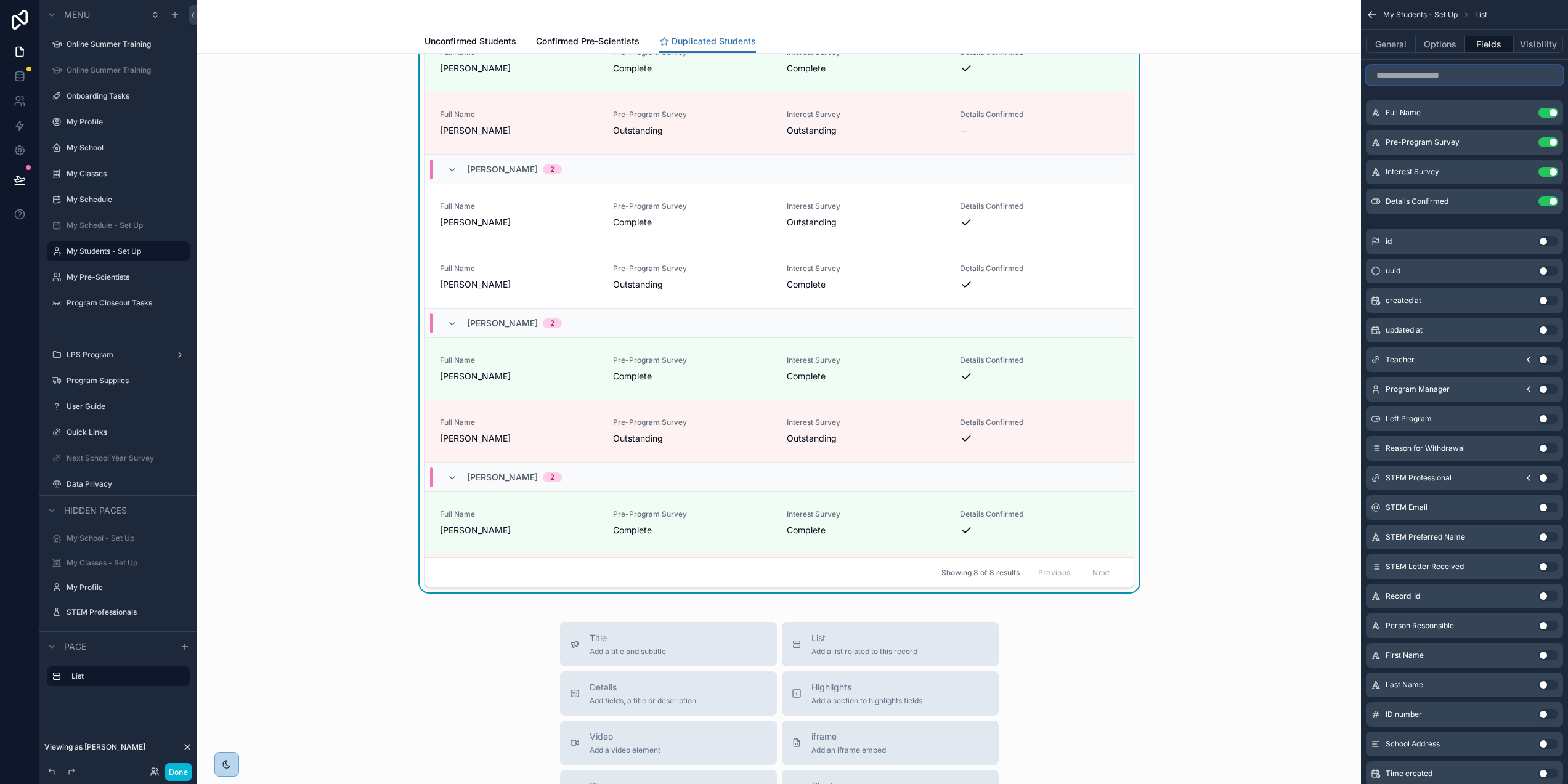
click at [1446, 82] on input "scrollable content" at bounding box center [1464, 75] width 197 height 19
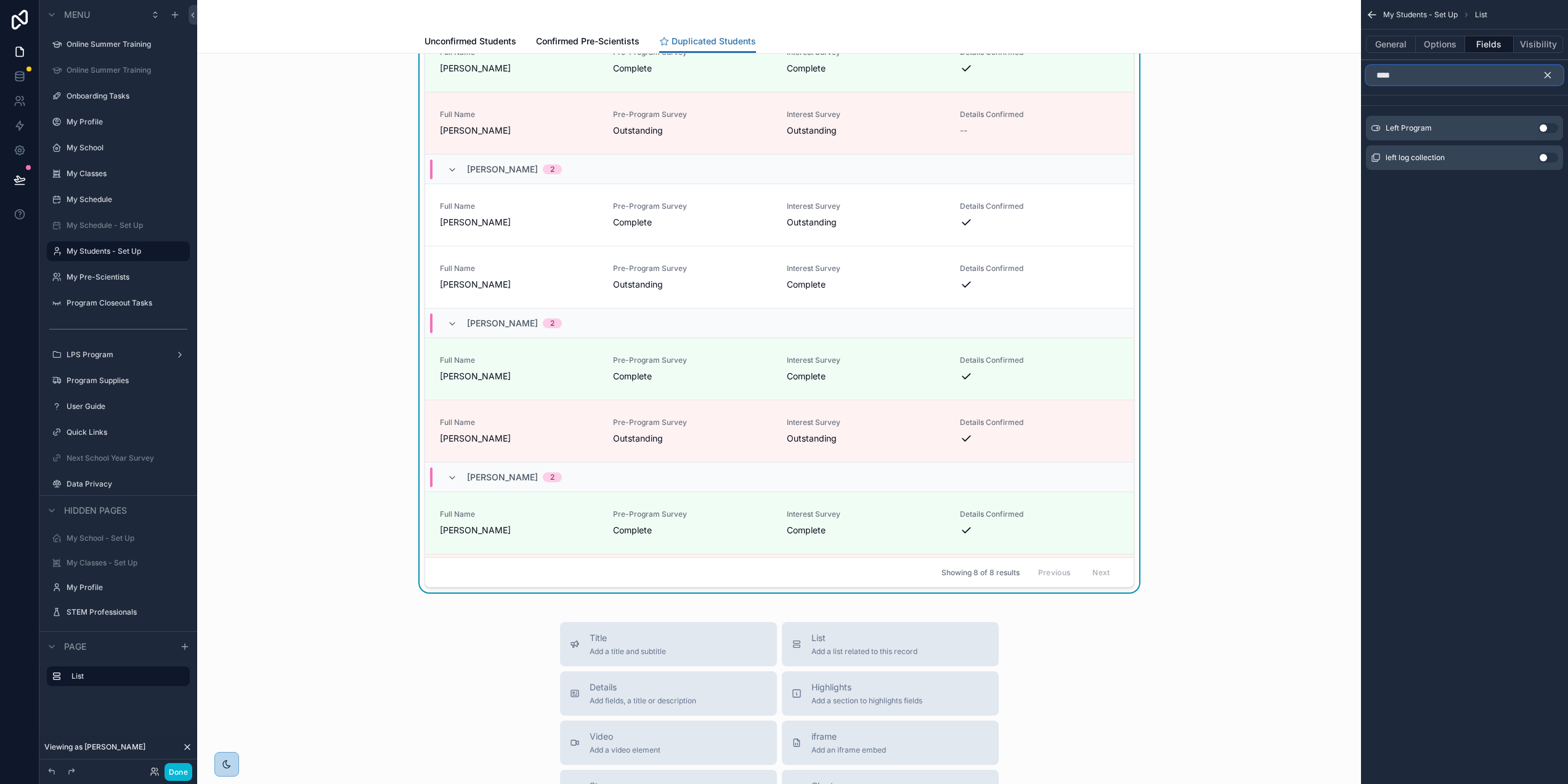
type input "****"
click at [1552, 127] on button "Use setting" at bounding box center [1548, 128] width 19 height 10
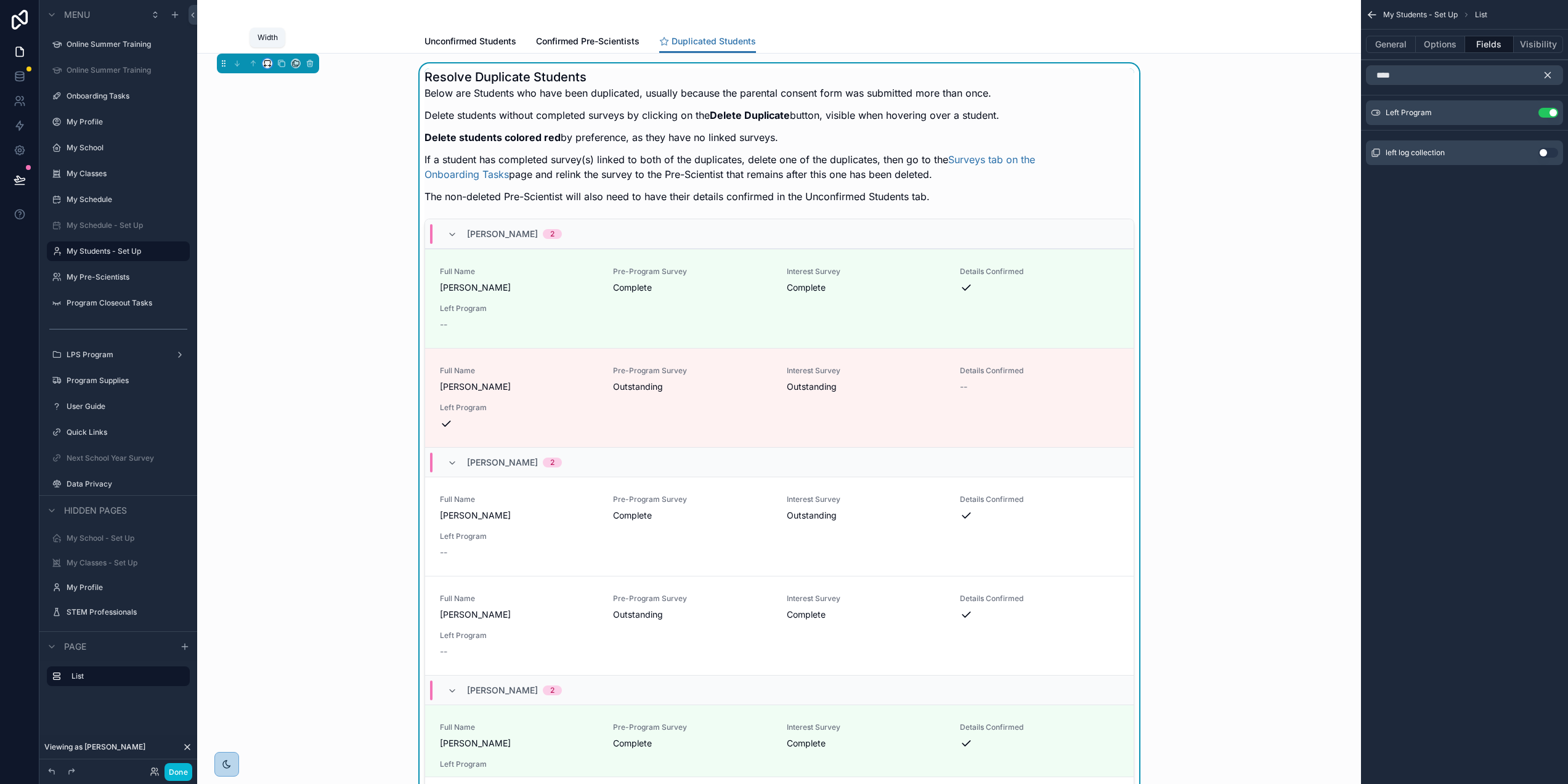
click at [263, 63] on icon "scrollable content" at bounding box center [267, 63] width 9 height 9
click at [279, 193] on div "75%" at bounding box center [292, 203] width 53 height 22
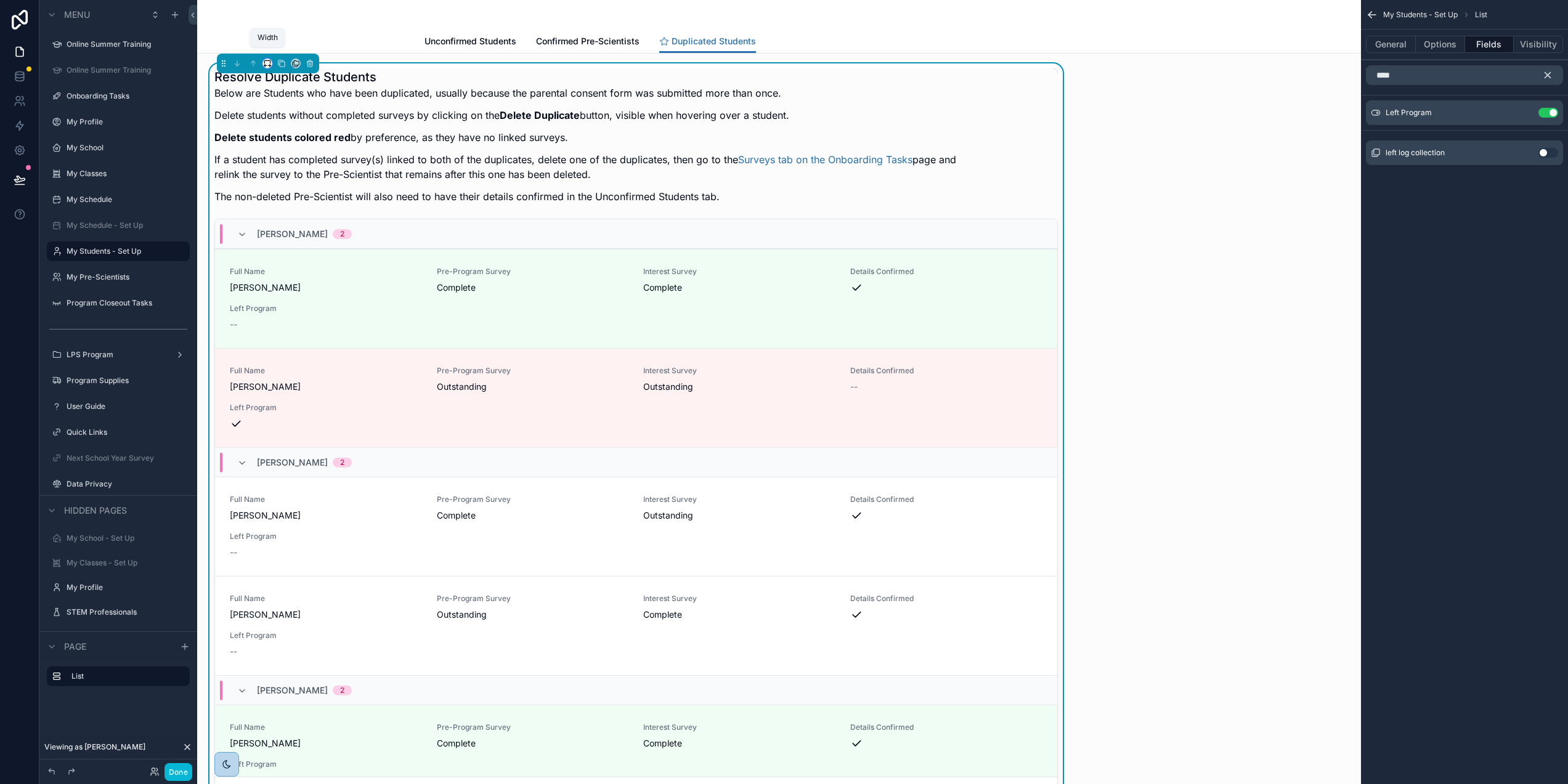
click at [264, 65] on icon "scrollable content" at bounding box center [265, 65] width 2 height 2
click at [275, 220] on span "Full width" at bounding box center [291, 227] width 38 height 15
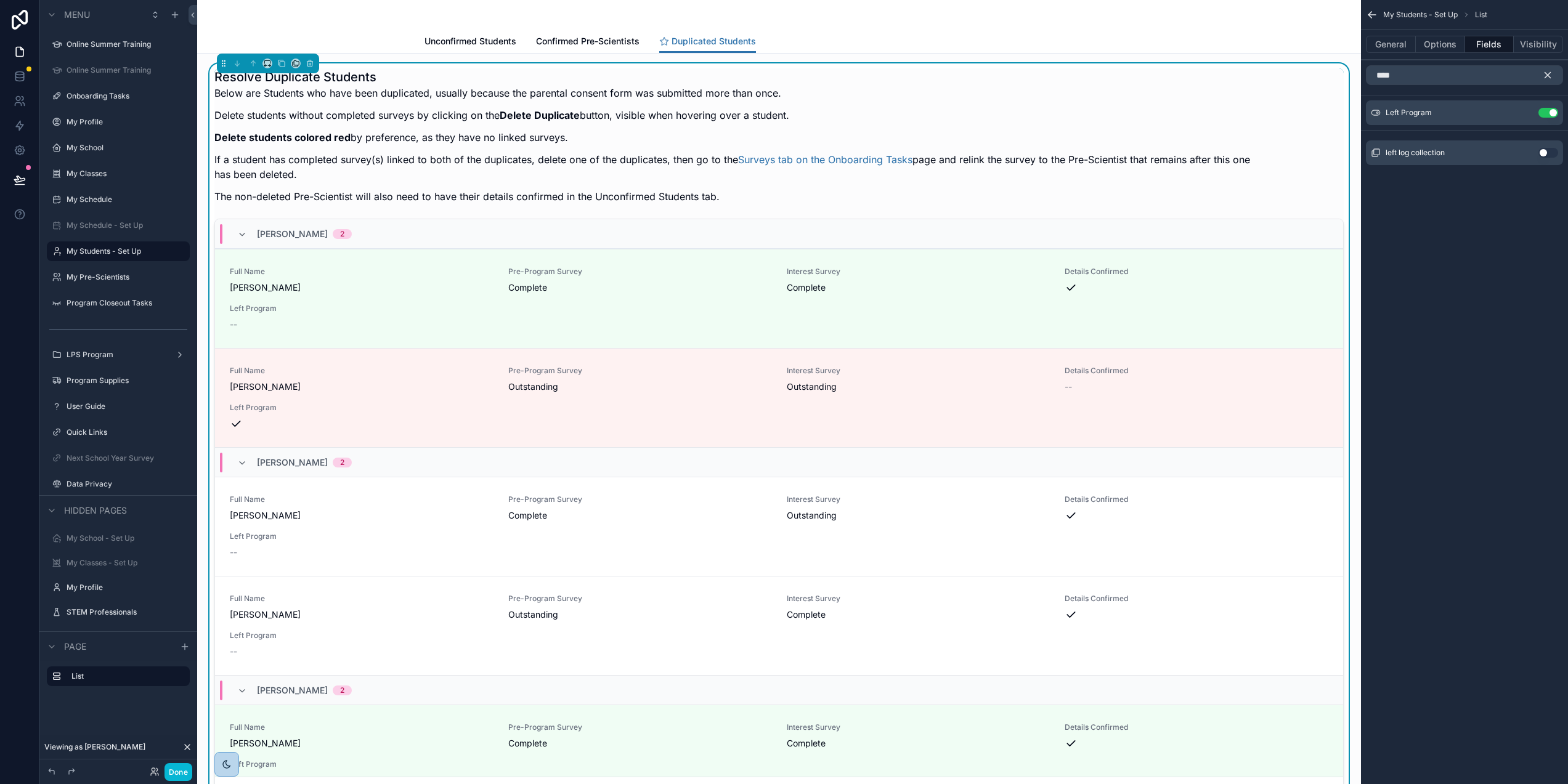
click at [1550, 77] on icon "scrollable content" at bounding box center [1548, 75] width 5 height 5
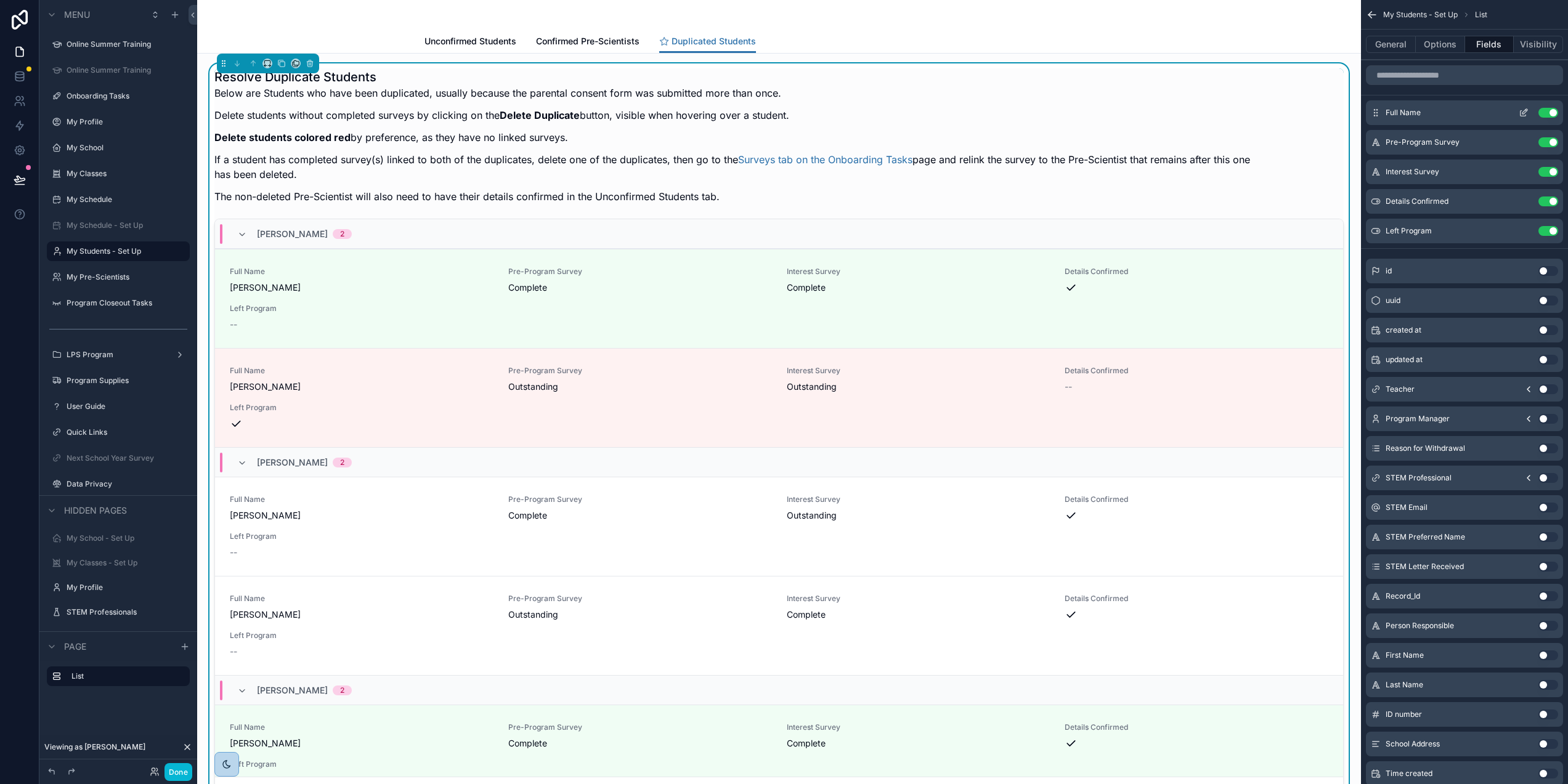
click at [1524, 113] on icon "scrollable content" at bounding box center [1525, 111] width 5 height 5
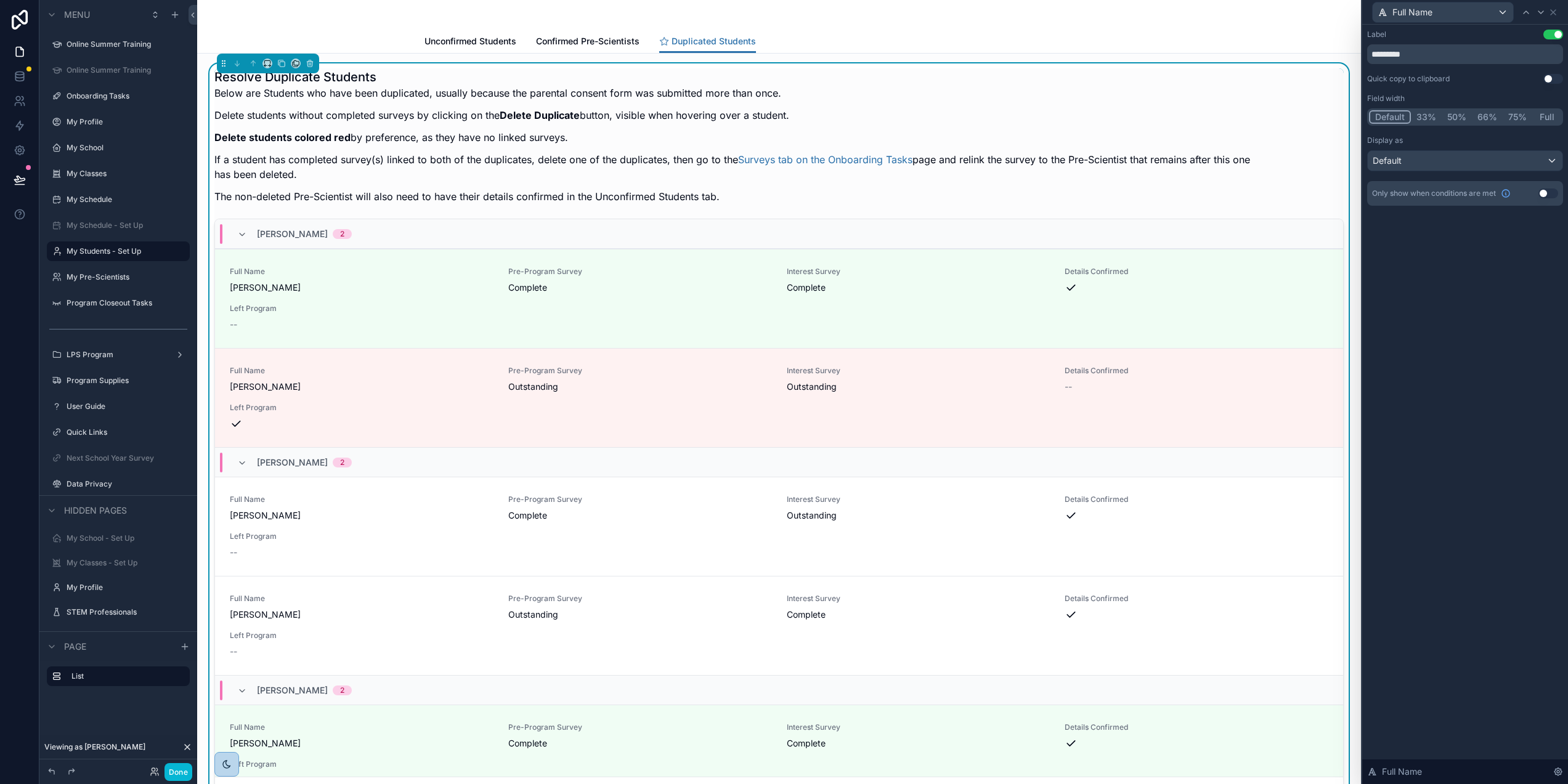
click at [1383, 114] on button "Default" at bounding box center [1390, 117] width 42 height 13
click at [263, 63] on icon "scrollable content" at bounding box center [267, 63] width 9 height 9
click at [284, 88] on span "Default" at bounding box center [287, 86] width 29 height 15
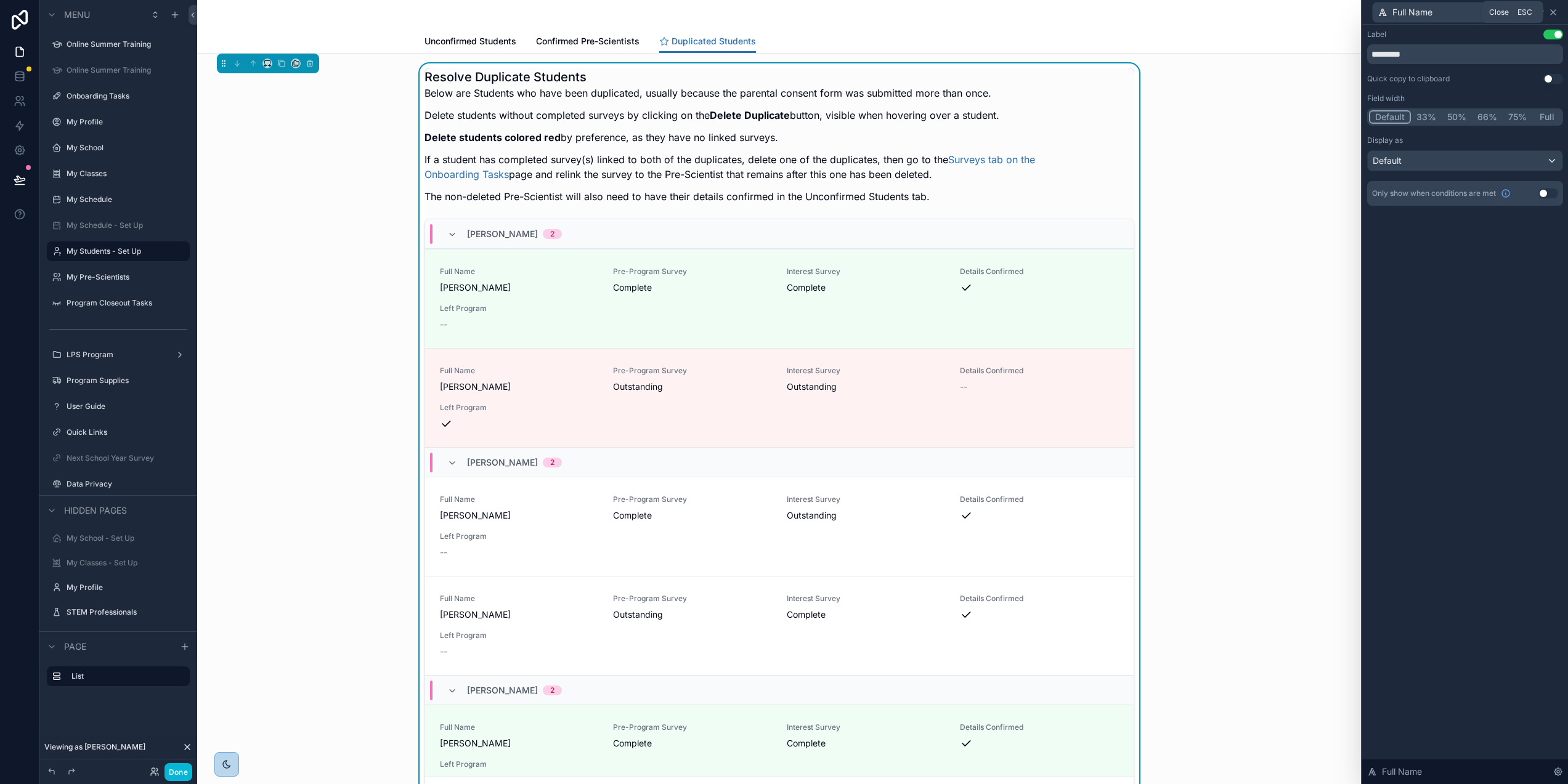
click at [1556, 11] on icon at bounding box center [1553, 12] width 10 height 10
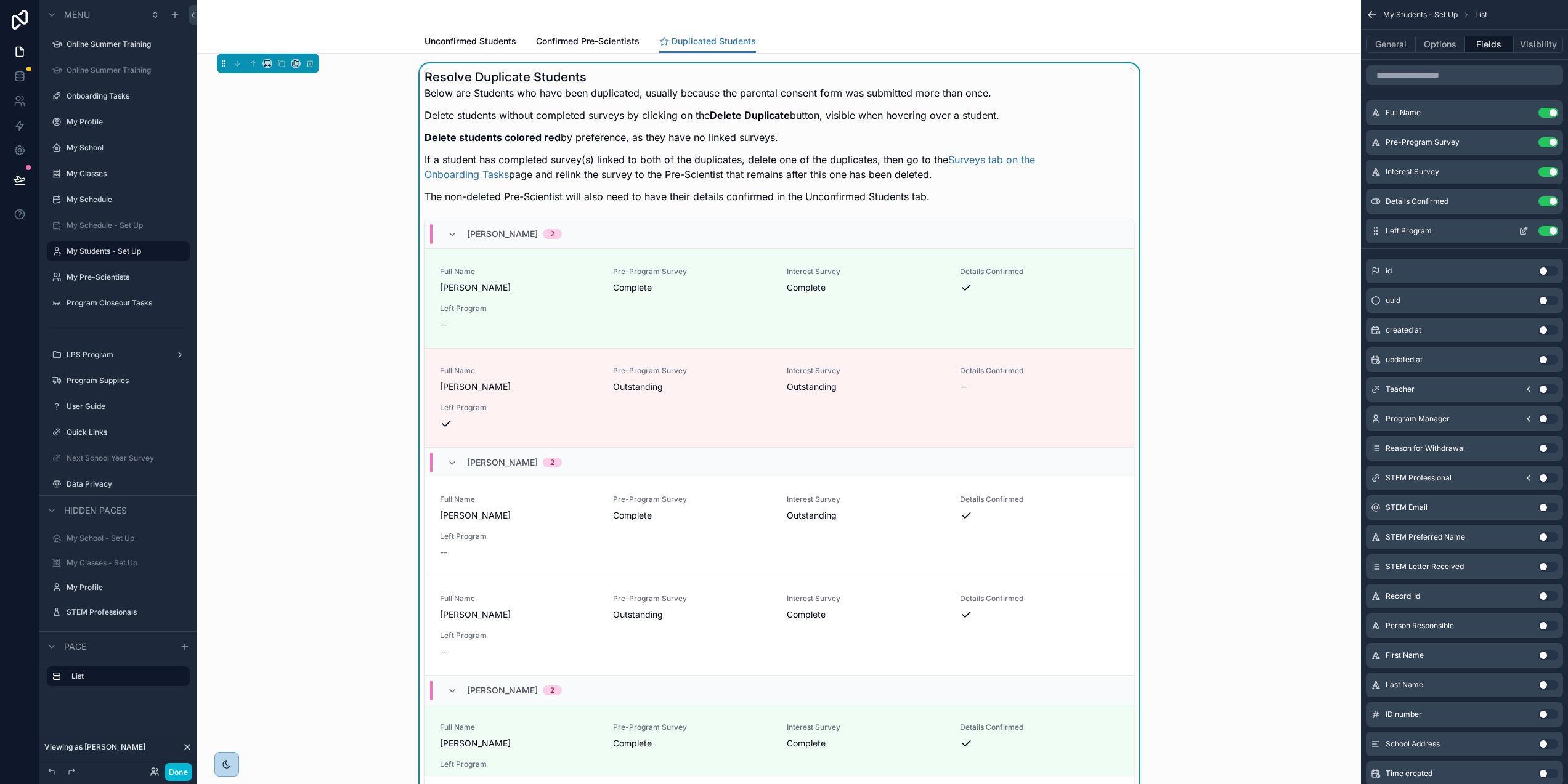
click at [1543, 231] on button "Use setting" at bounding box center [1548, 230] width 19 height 10
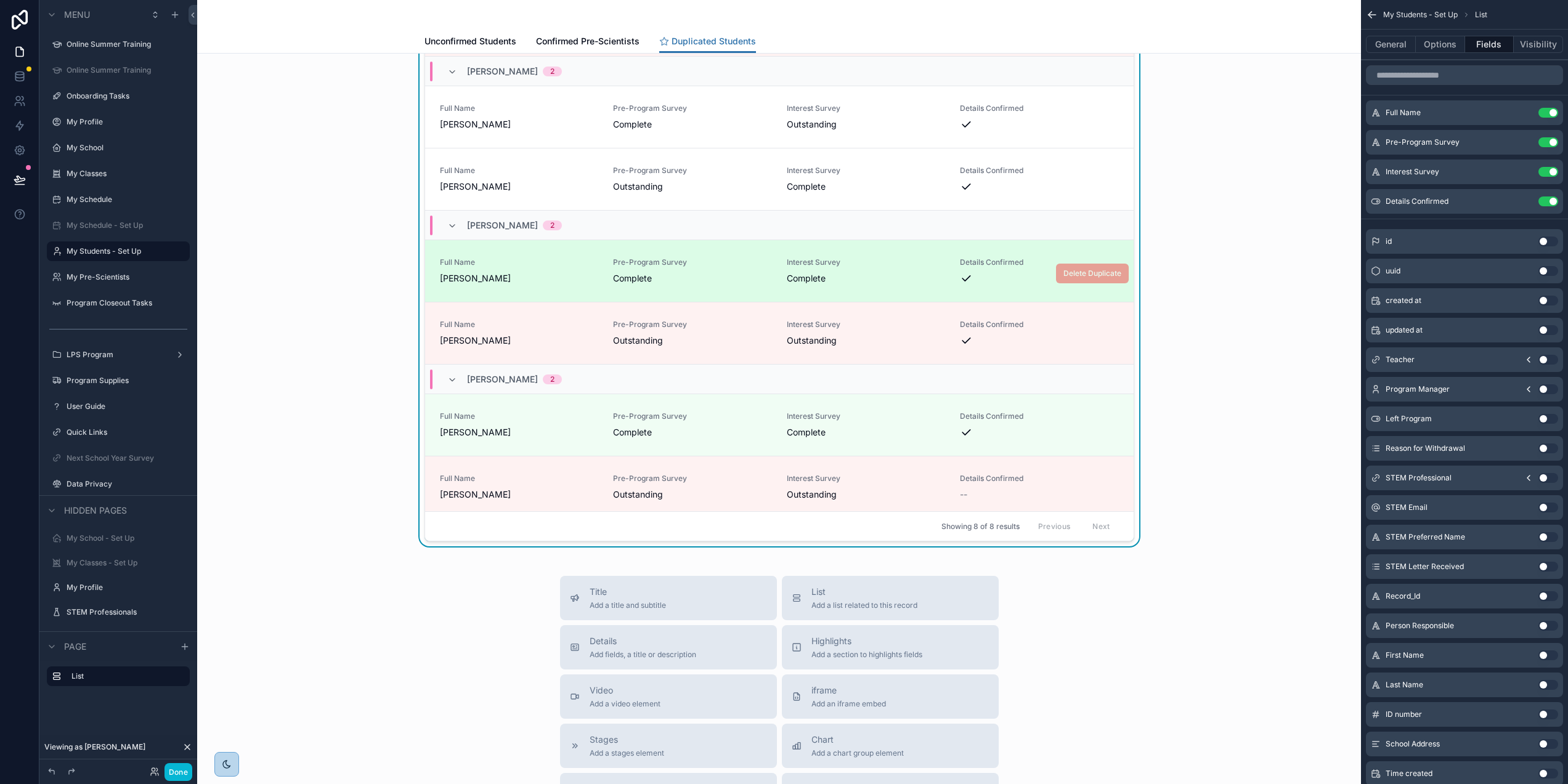
scroll to position [25, 0]
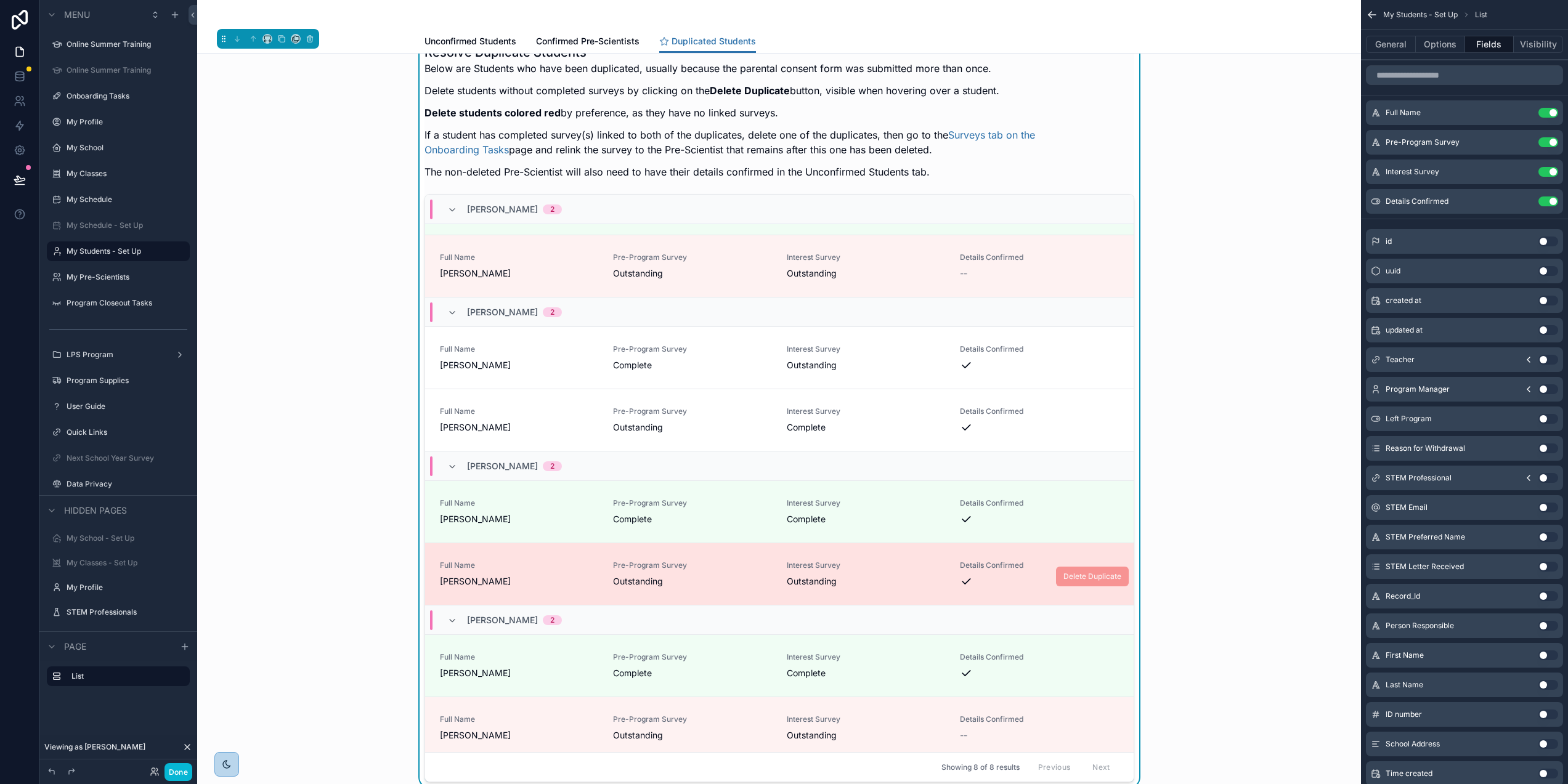
click at [563, 556] on link "Full Name [PERSON_NAME] Pre-Program Survey Outstanding Interest Survey Outstand…" at bounding box center [780, 574] width 709 height 62
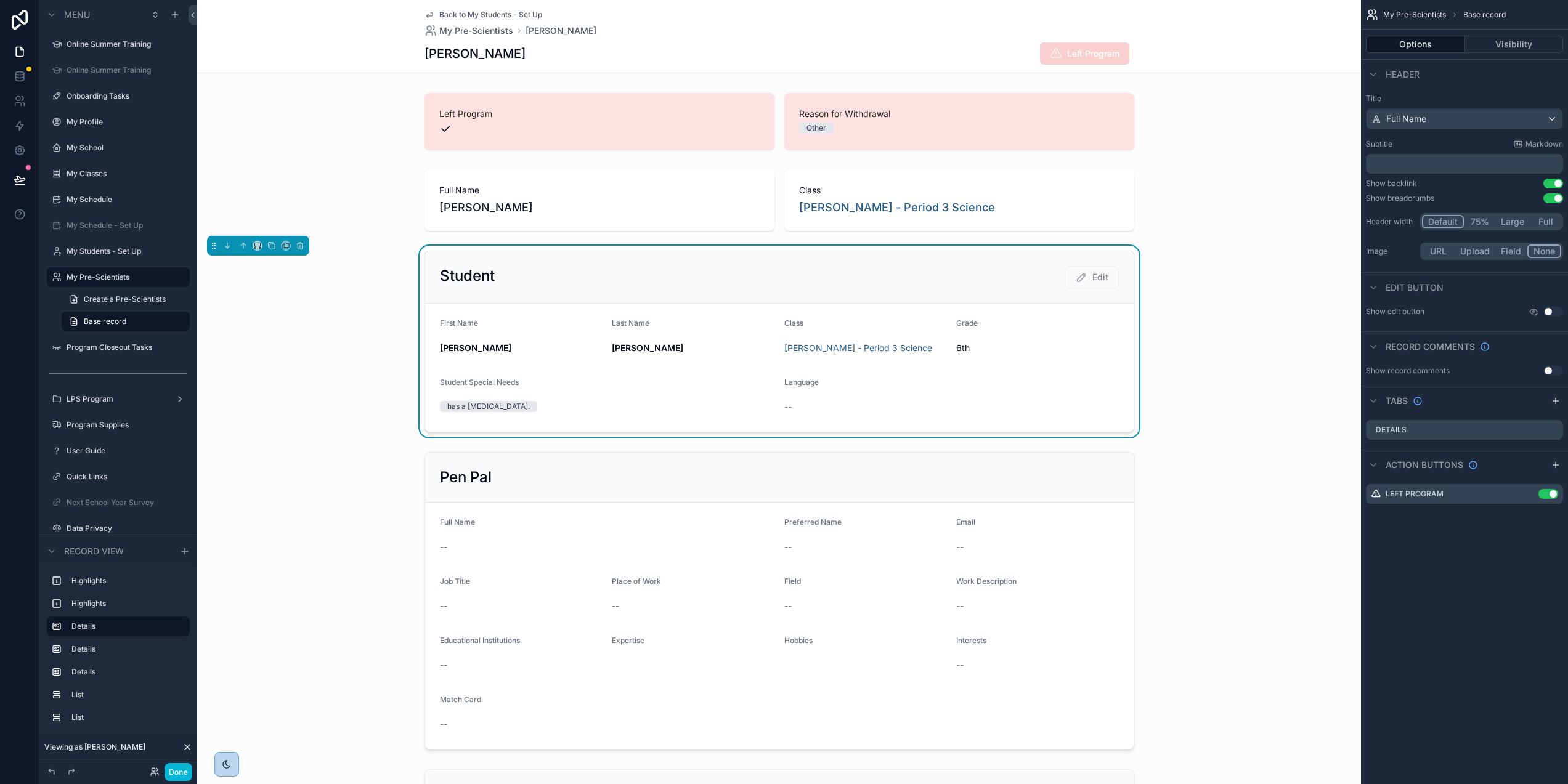
click at [426, 14] on icon "scrollable content" at bounding box center [429, 16] width 6 height 5
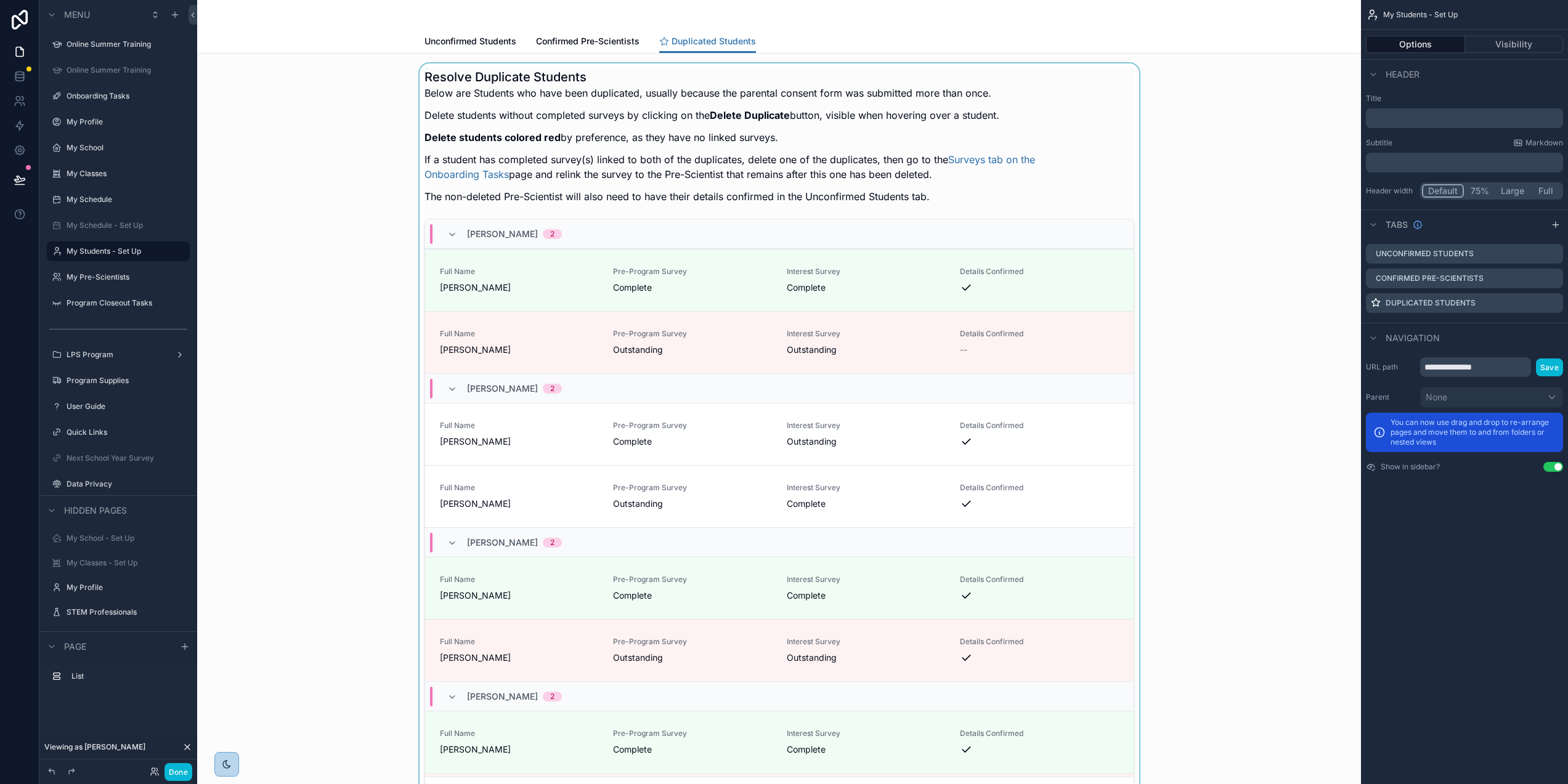
click at [1027, 84] on div "scrollable content" at bounding box center [779, 437] width 1144 height 748
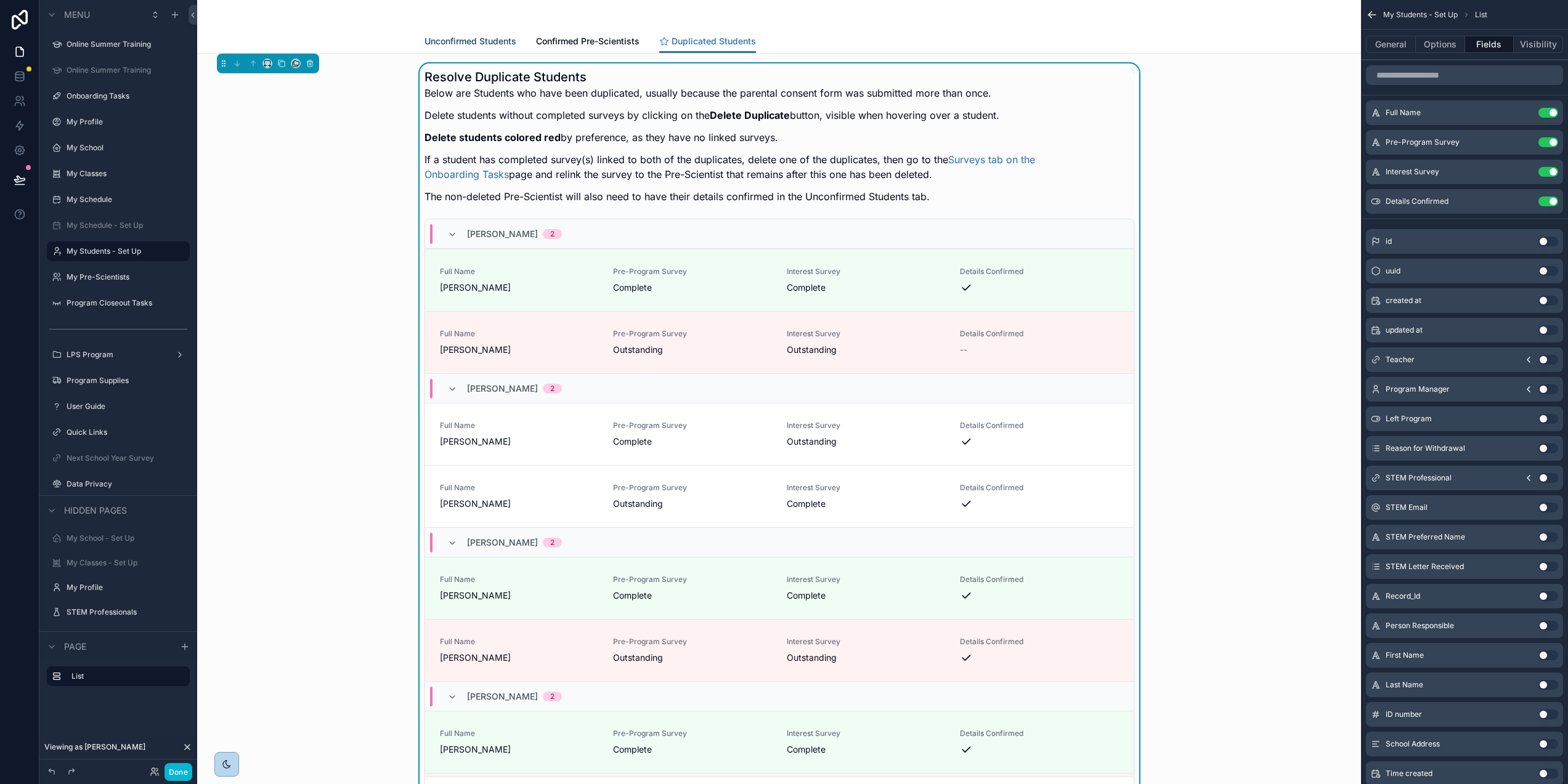
click at [483, 37] on span "Unconfirmed Students" at bounding box center [470, 41] width 92 height 12
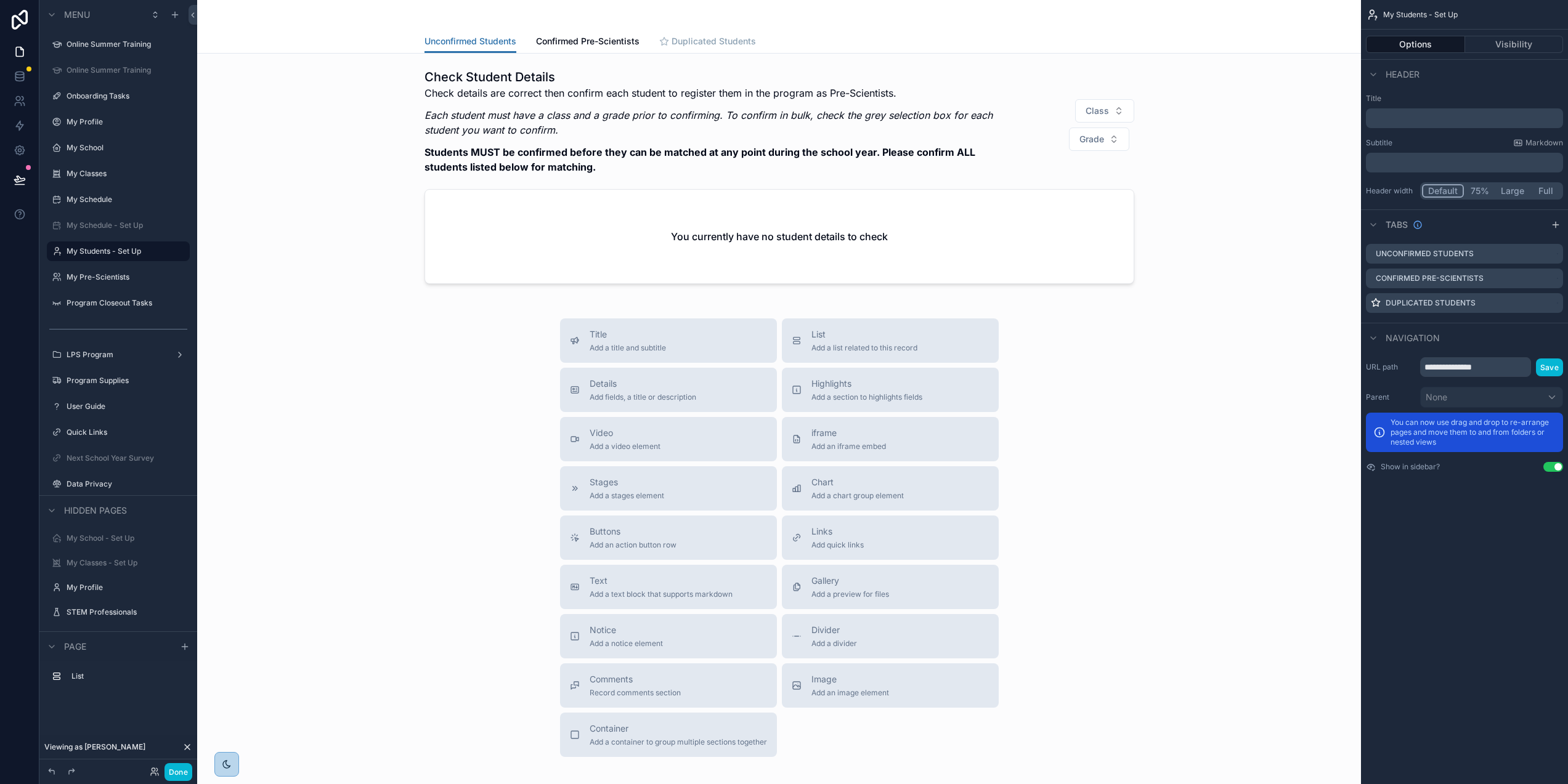
click at [695, 40] on span "Duplicated Students" at bounding box center [714, 41] width 84 height 12
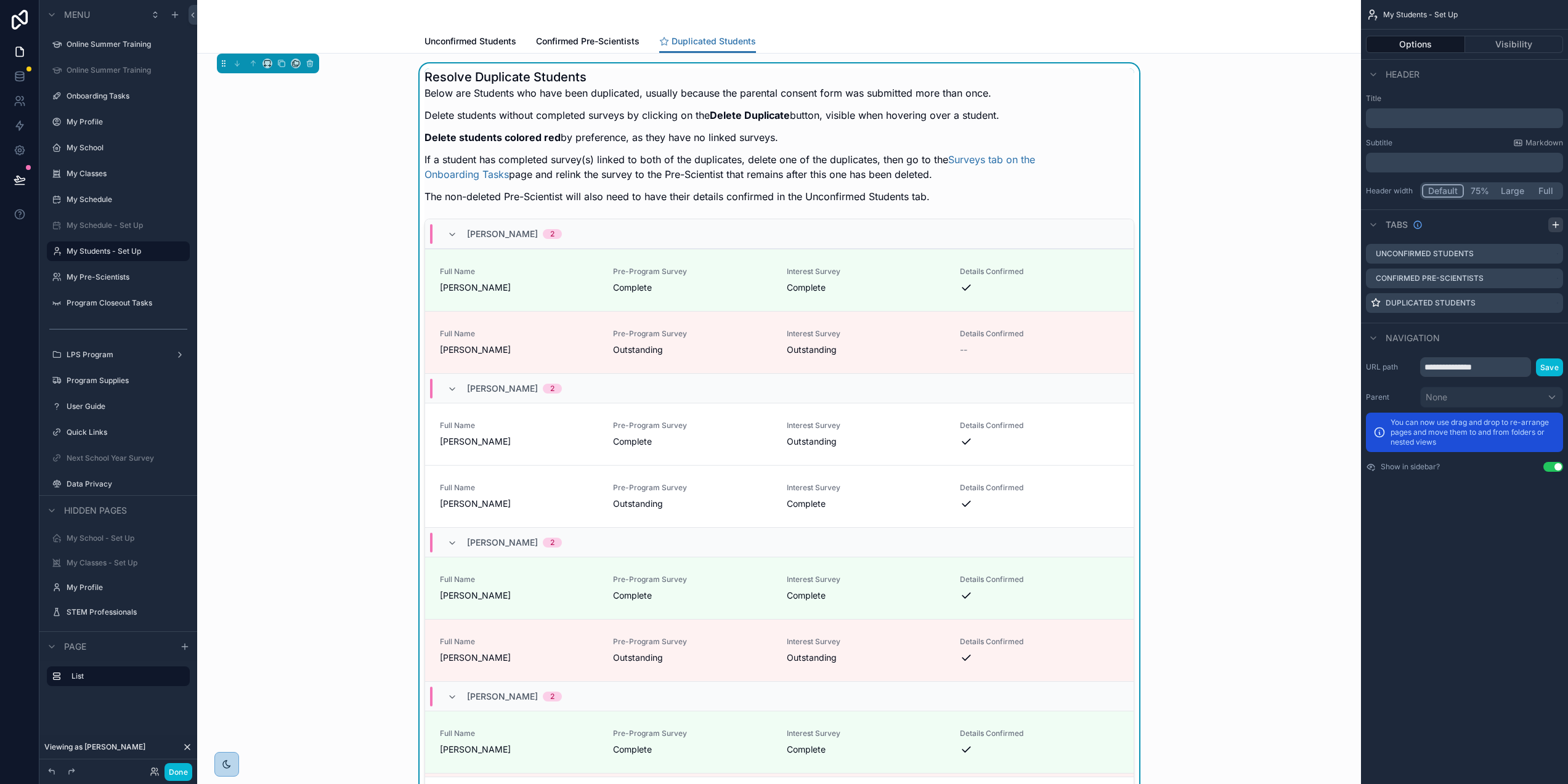
click at [1556, 222] on icon "scrollable content" at bounding box center [1556, 224] width 0 height 5
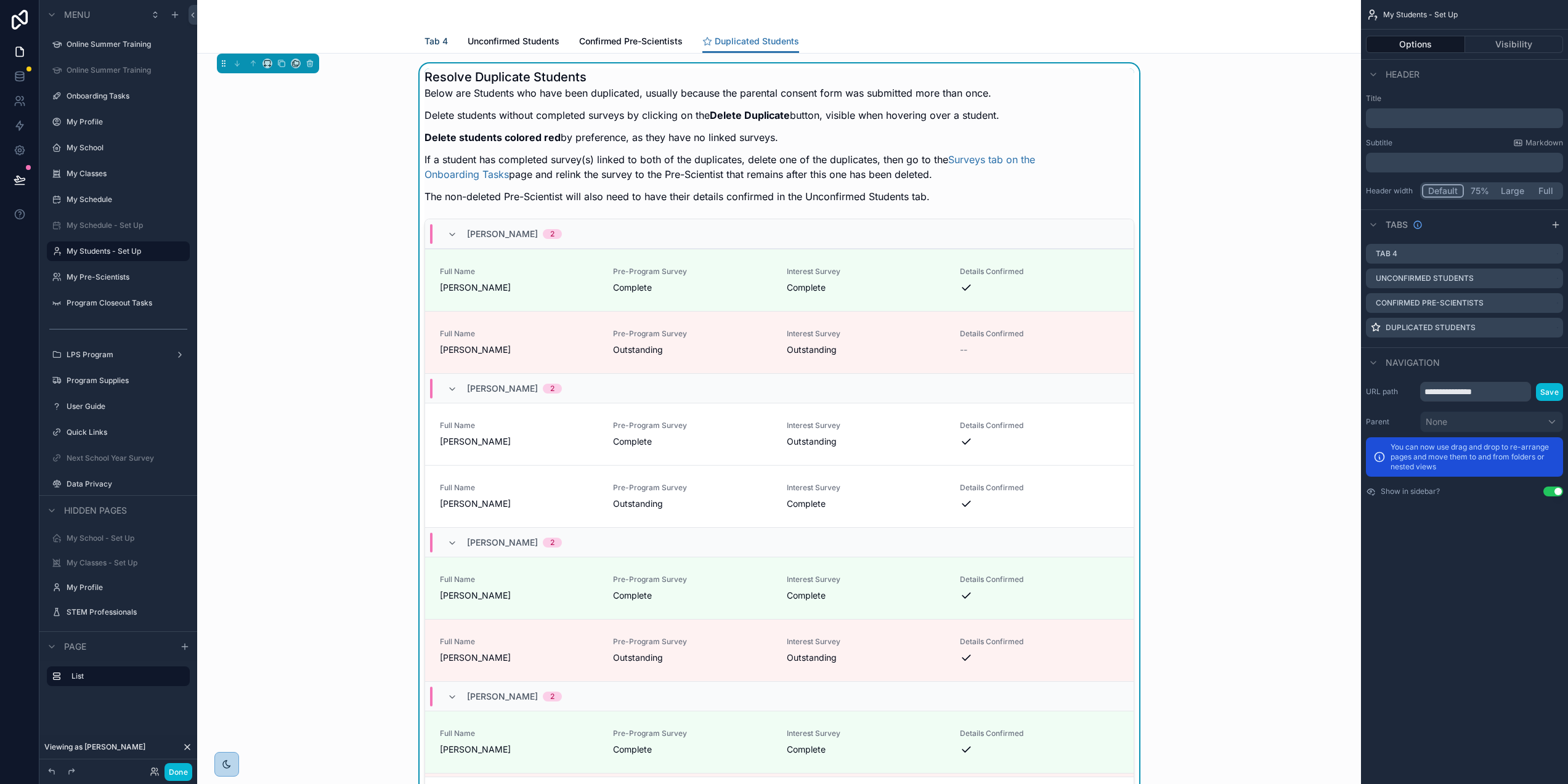
click at [432, 40] on span "Tab 4" at bounding box center [436, 41] width 23 height 12
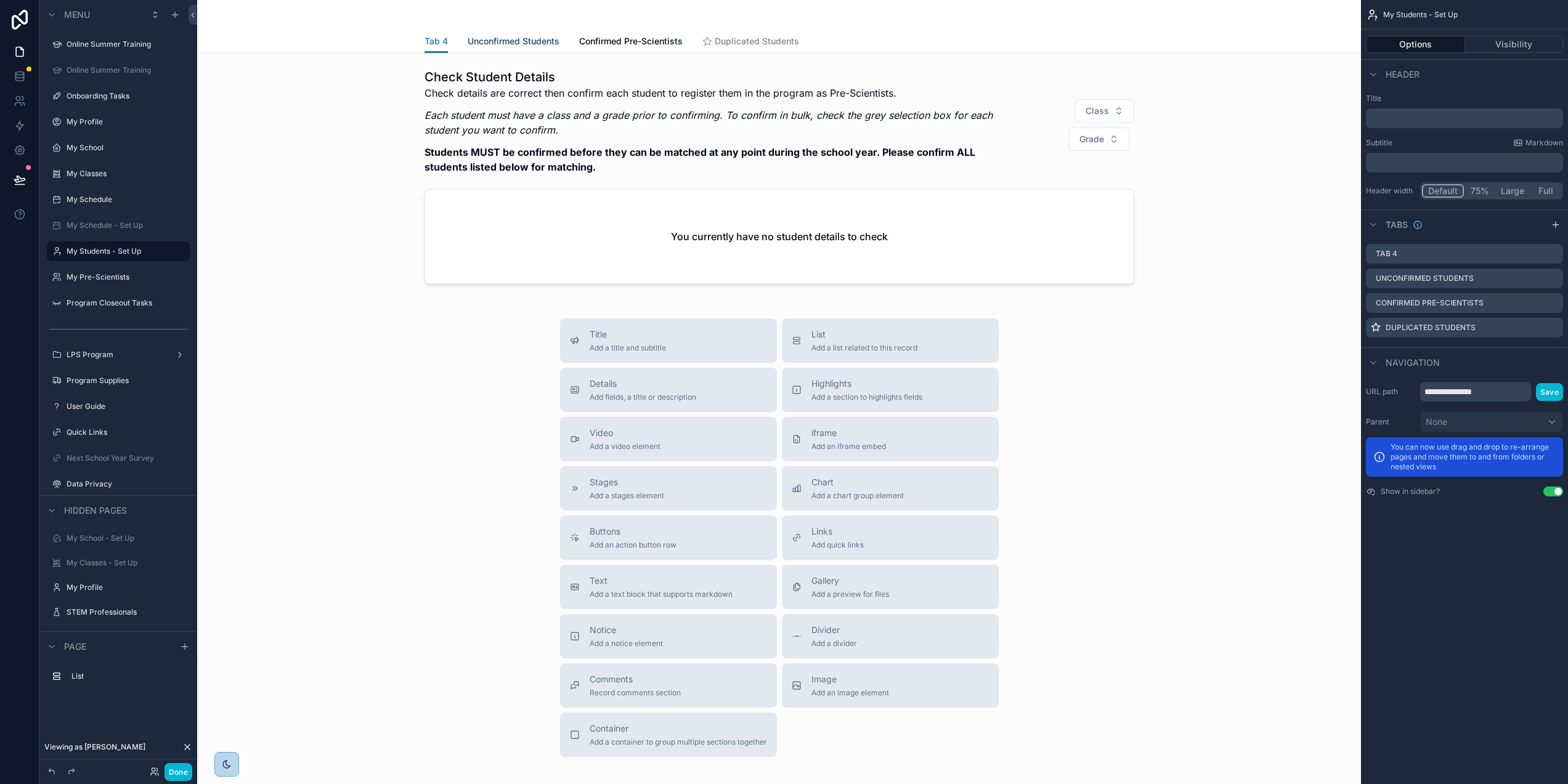
click at [518, 44] on span "Unconfirmed Students" at bounding box center [513, 41] width 92 height 12
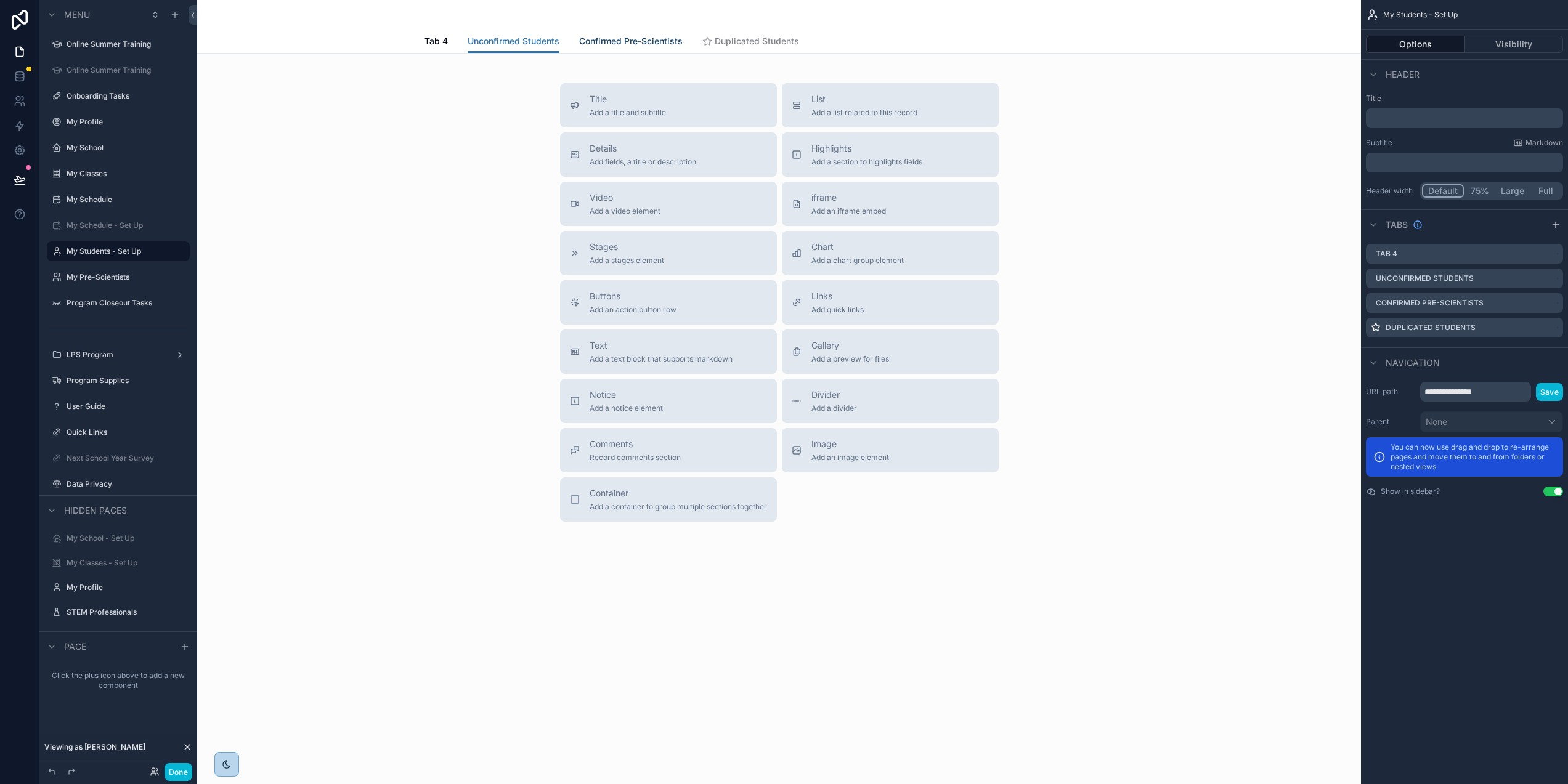
click at [606, 43] on span "Confirmed Pre-Scientists" at bounding box center [631, 41] width 104 height 12
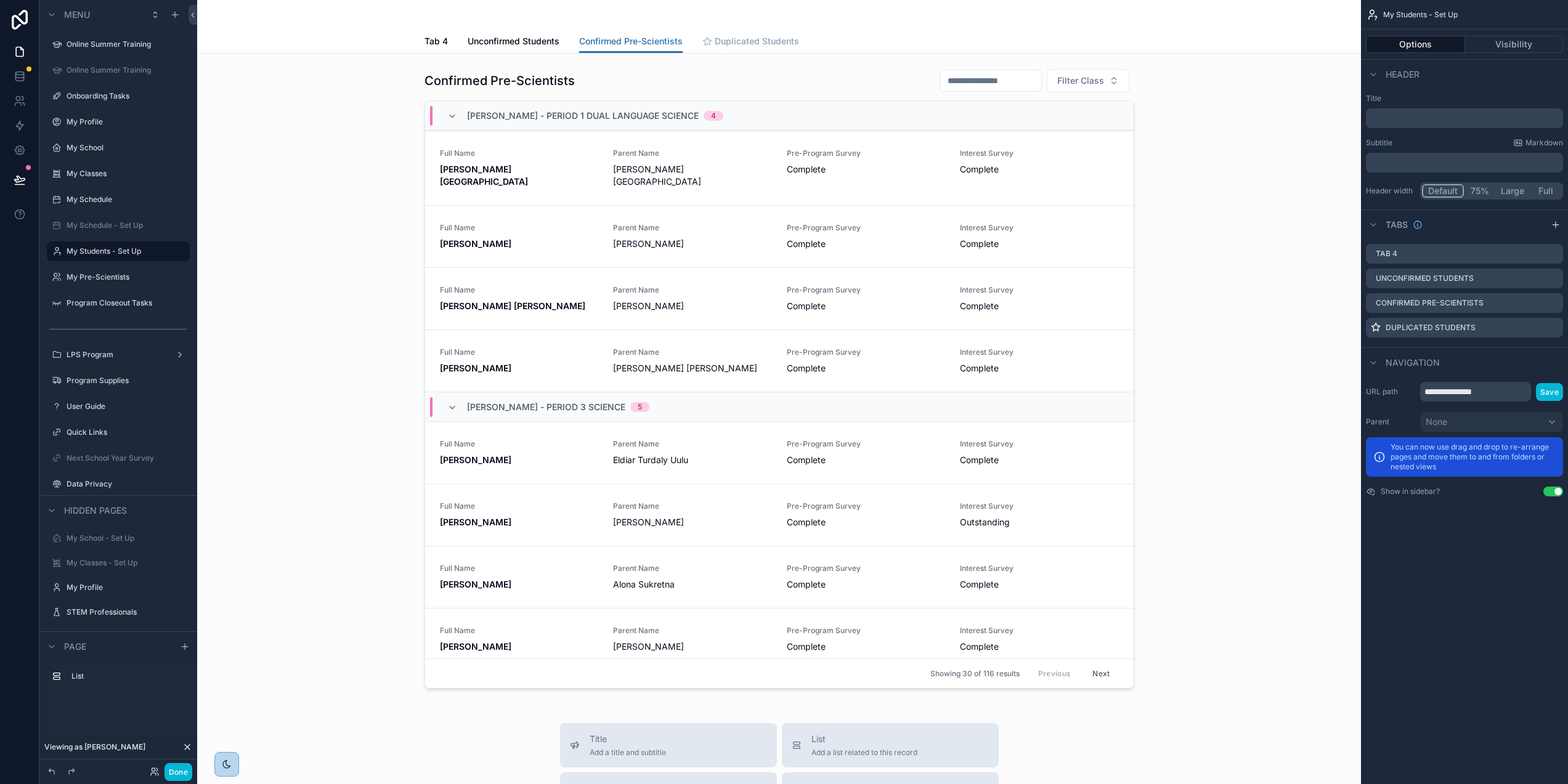
click at [724, 37] on span "Duplicated Students" at bounding box center [757, 41] width 84 height 12
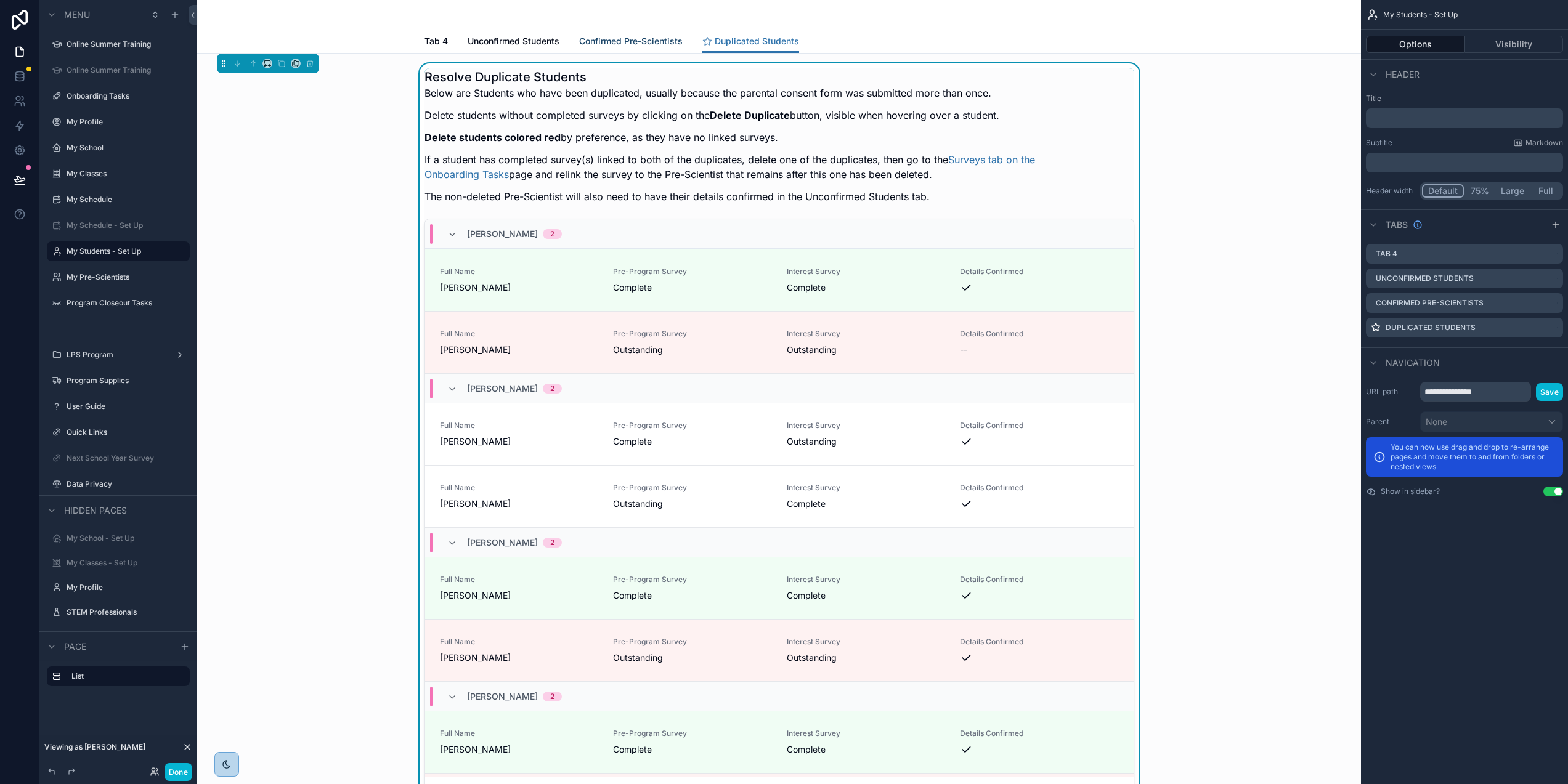
click at [626, 37] on span "Confirmed Pre-Scientists" at bounding box center [631, 41] width 104 height 12
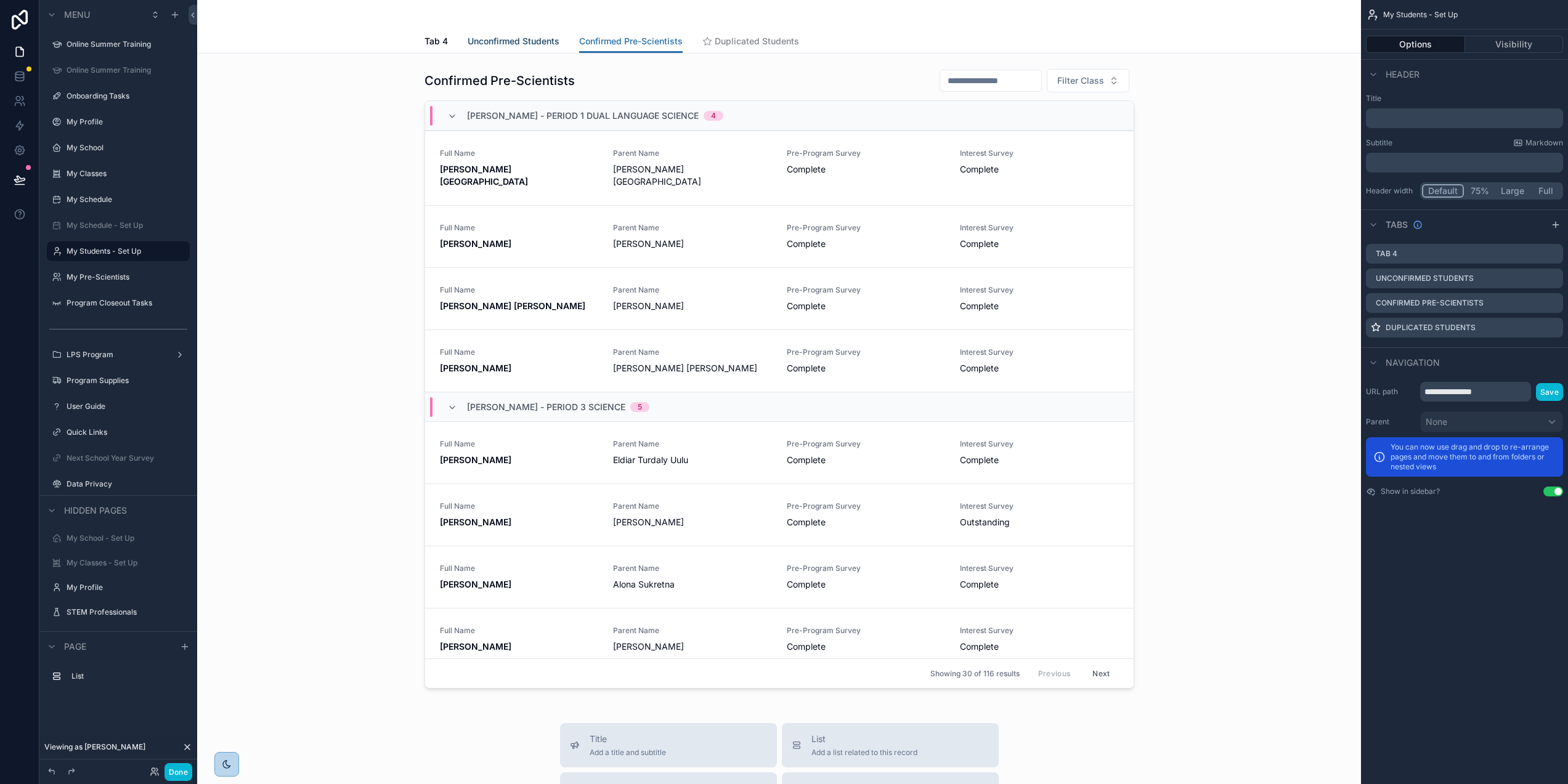
click at [513, 40] on span "Unconfirmed Students" at bounding box center [513, 41] width 92 height 12
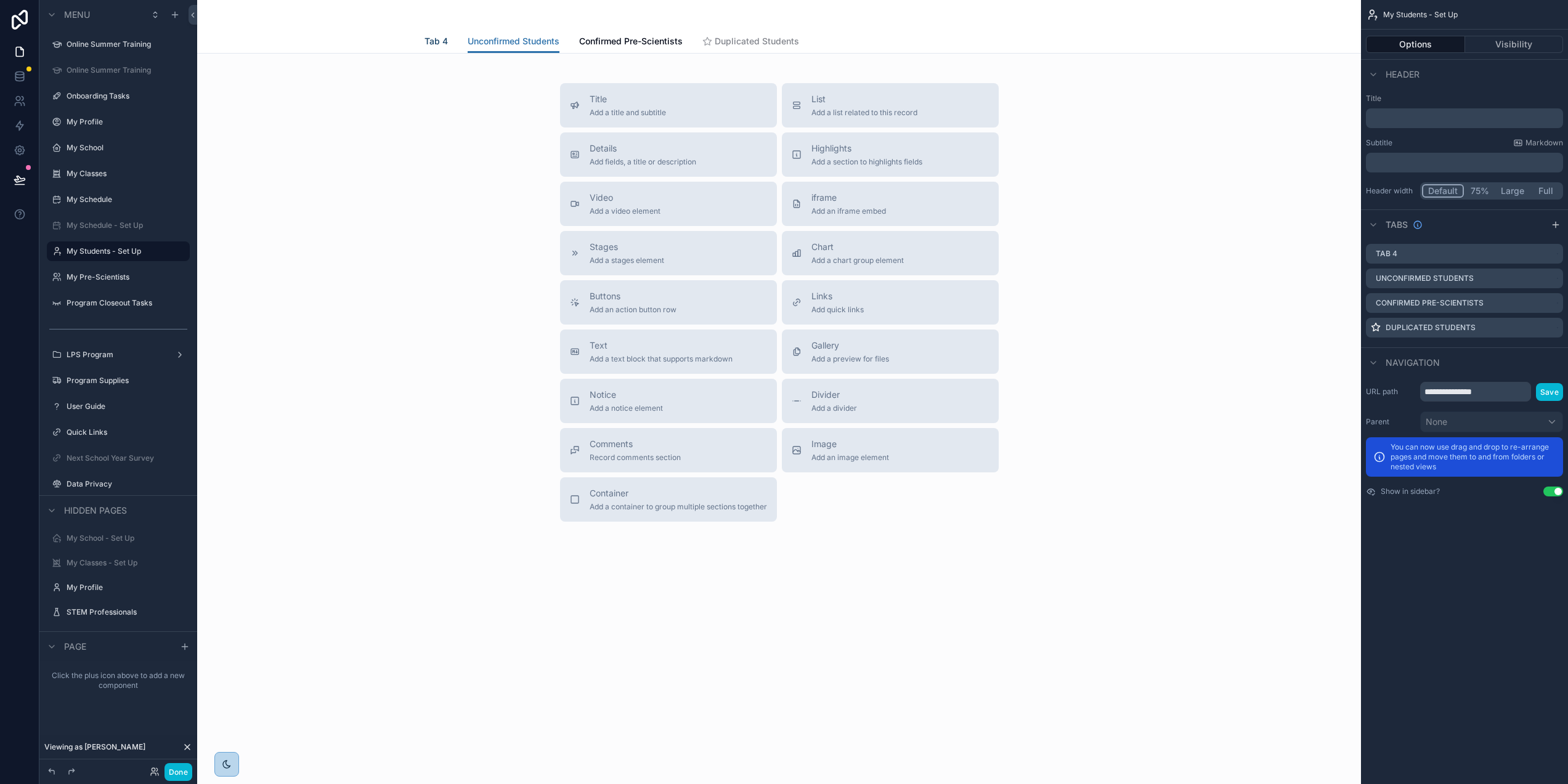
click at [434, 37] on span "Tab 4" at bounding box center [436, 41] width 23 height 12
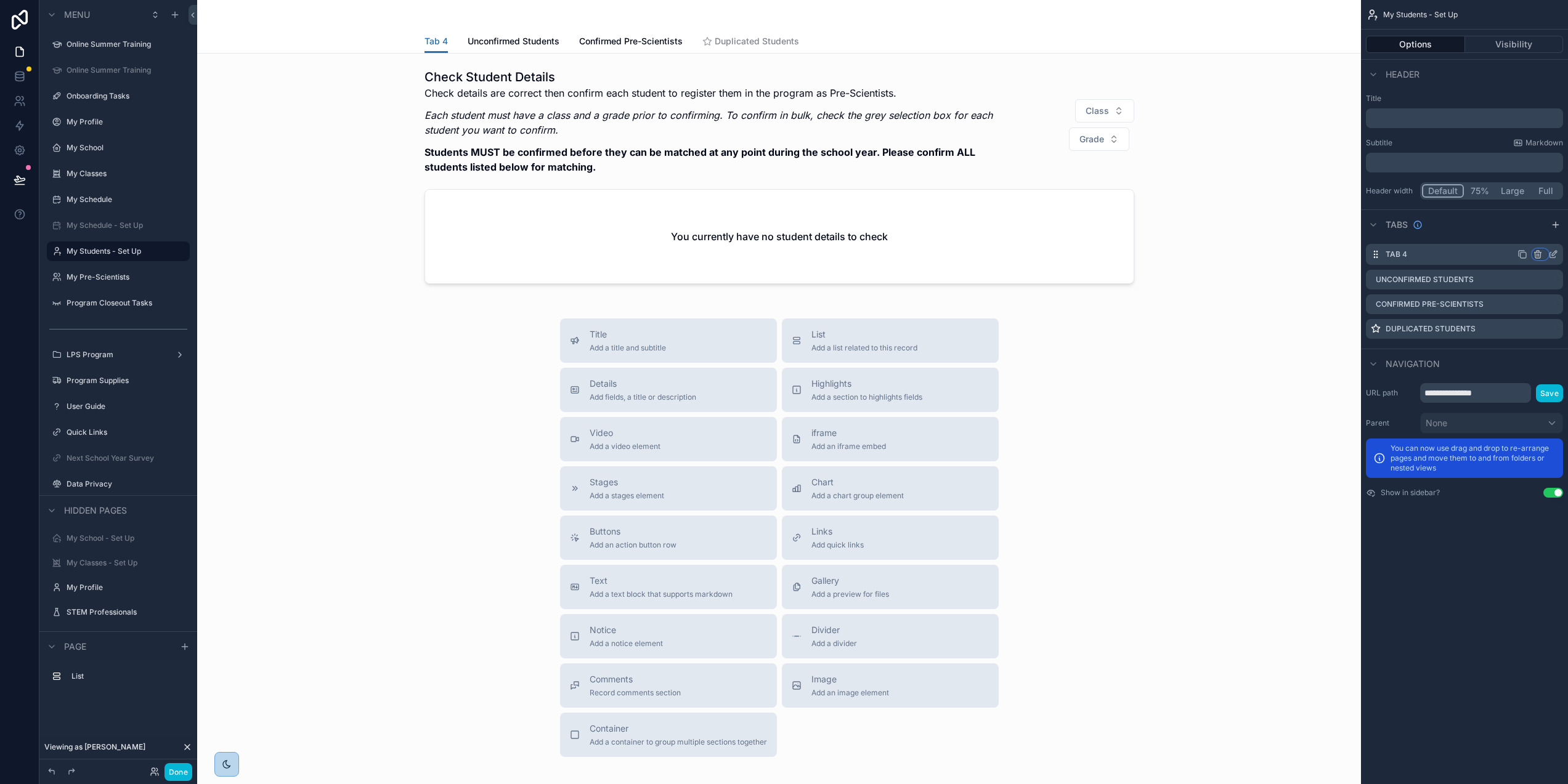
click at [1540, 252] on icon "scrollable content" at bounding box center [1538, 254] width 10 height 10
drag, startPoint x: 1478, startPoint y: 231, endPoint x: 1470, endPoint y: 232, distance: 8.1
click at [1478, 231] on div "scrollable content" at bounding box center [784, 392] width 1568 height 784
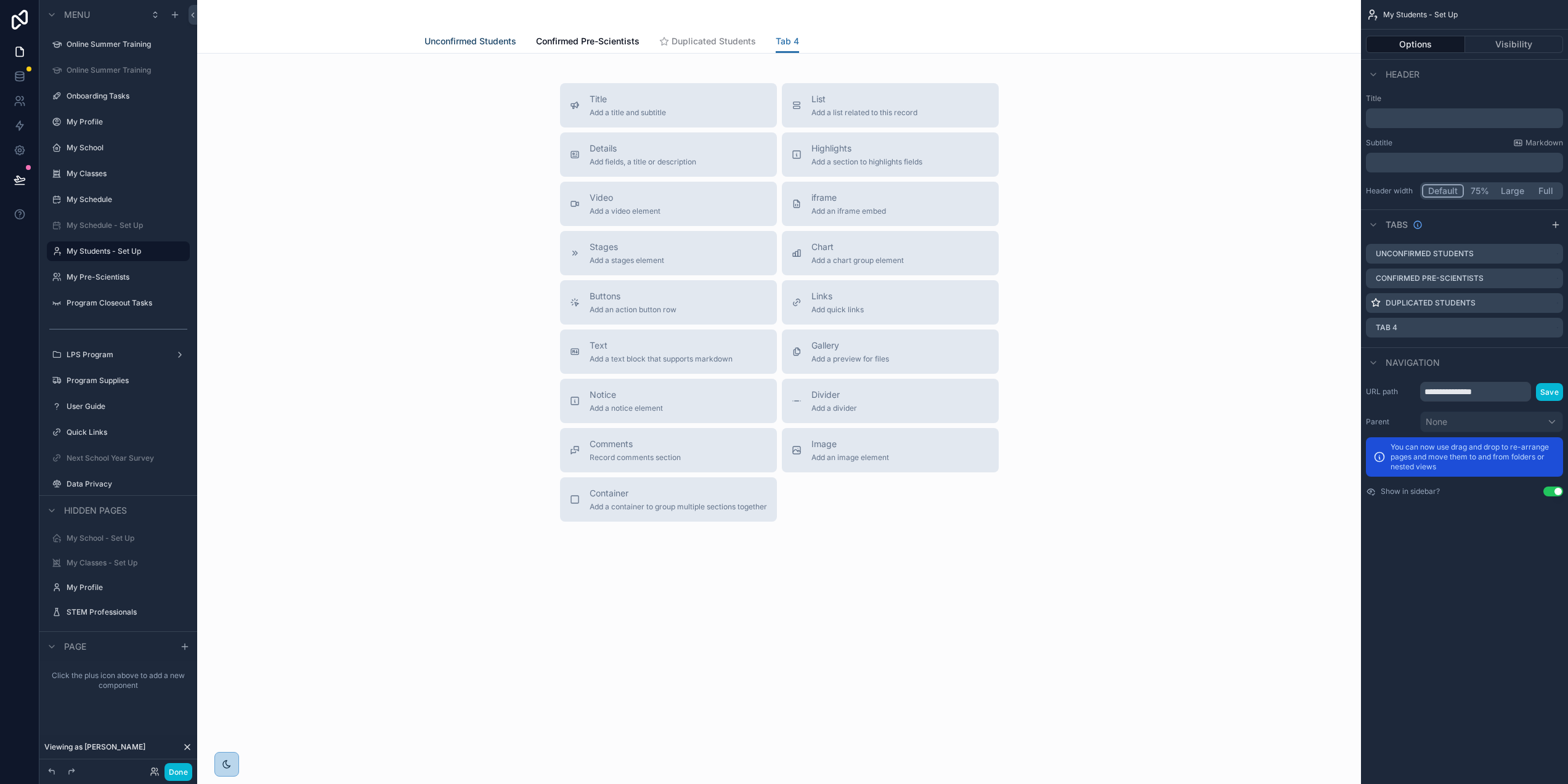
click at [484, 36] on span "Unconfirmed Students" at bounding box center [470, 41] width 92 height 12
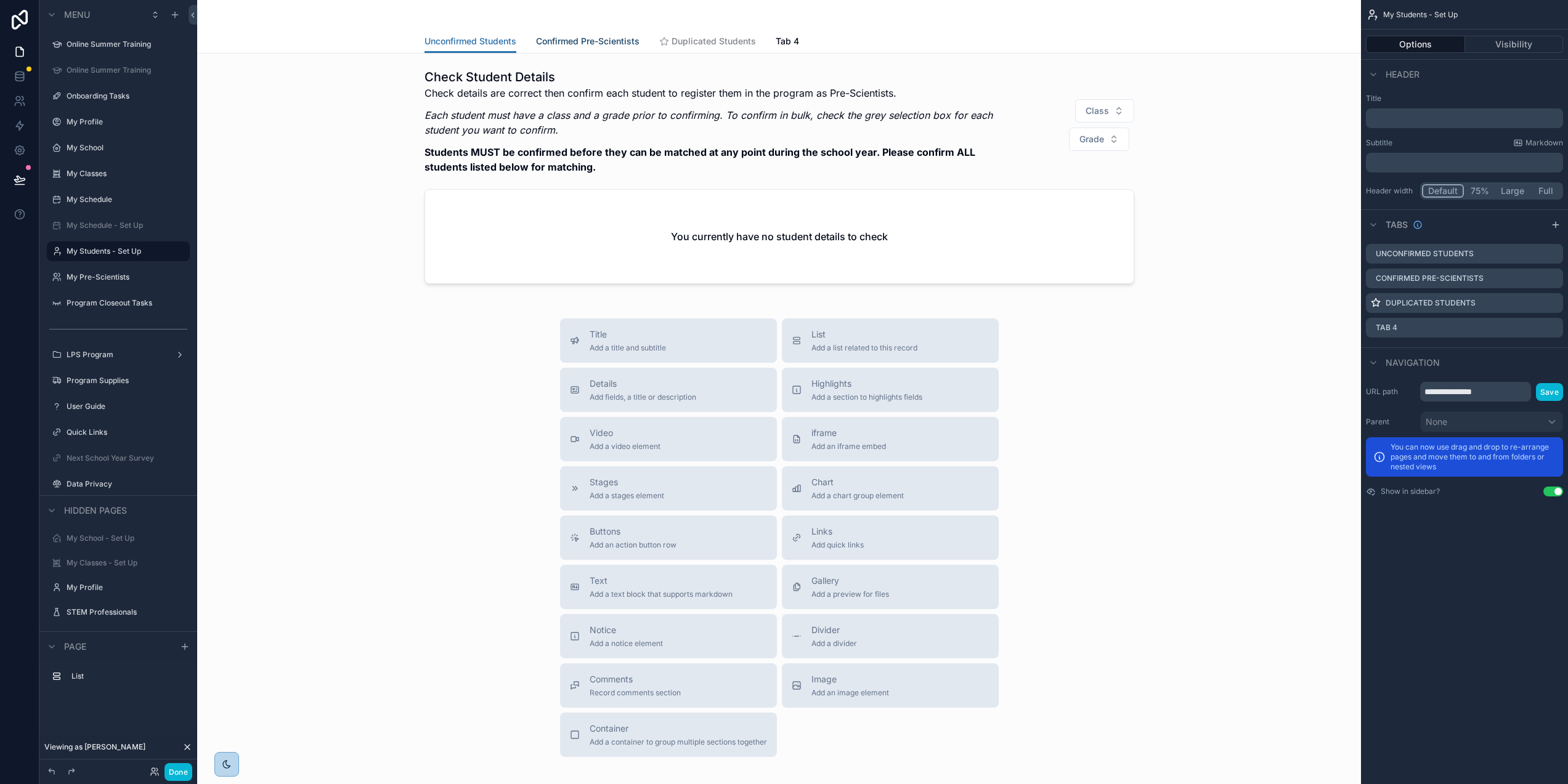
click at [594, 37] on span "Confirmed Pre-Scientists" at bounding box center [587, 41] width 104 height 12
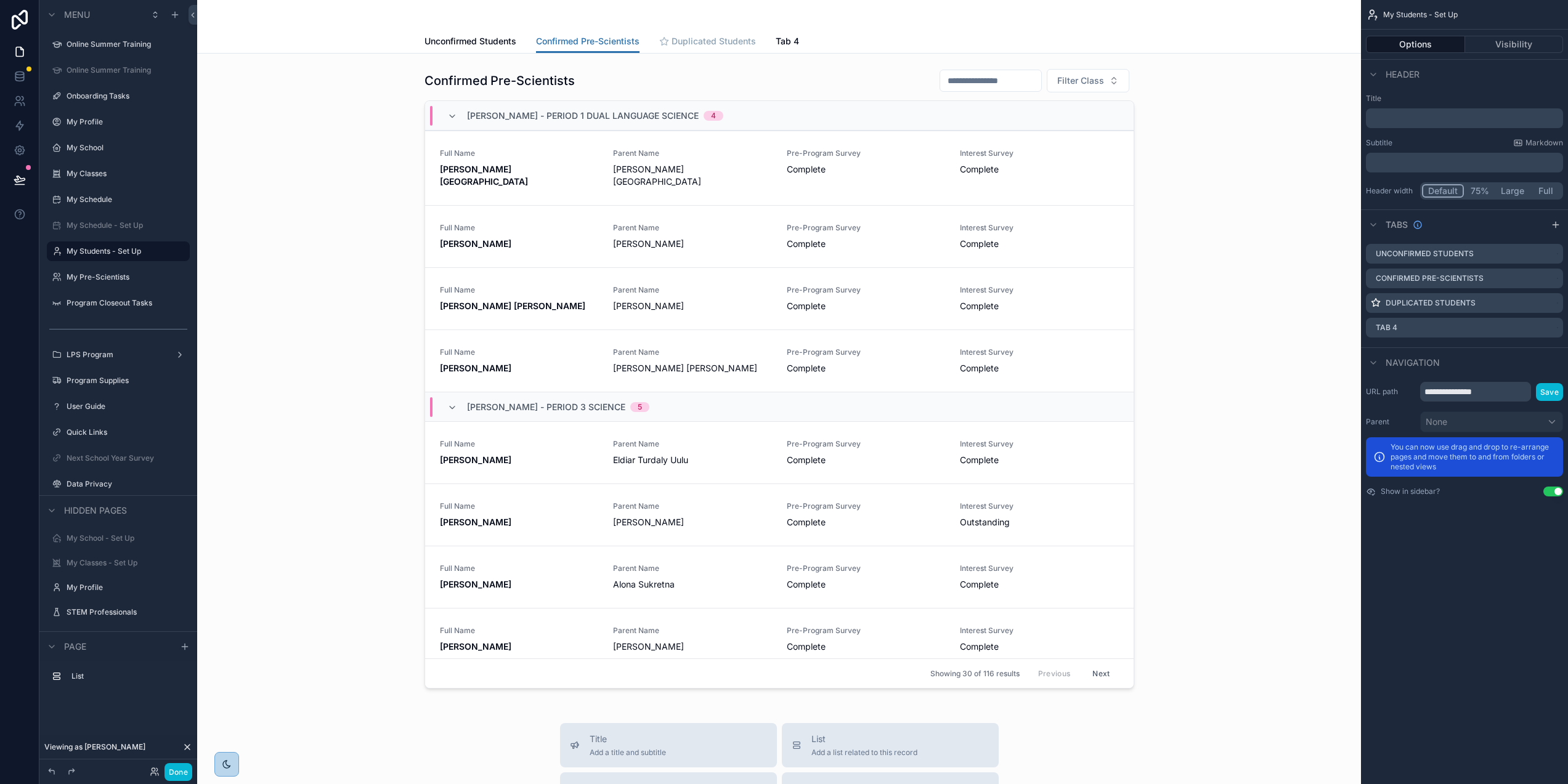
click at [719, 40] on span "Duplicated Students" at bounding box center [714, 41] width 84 height 12
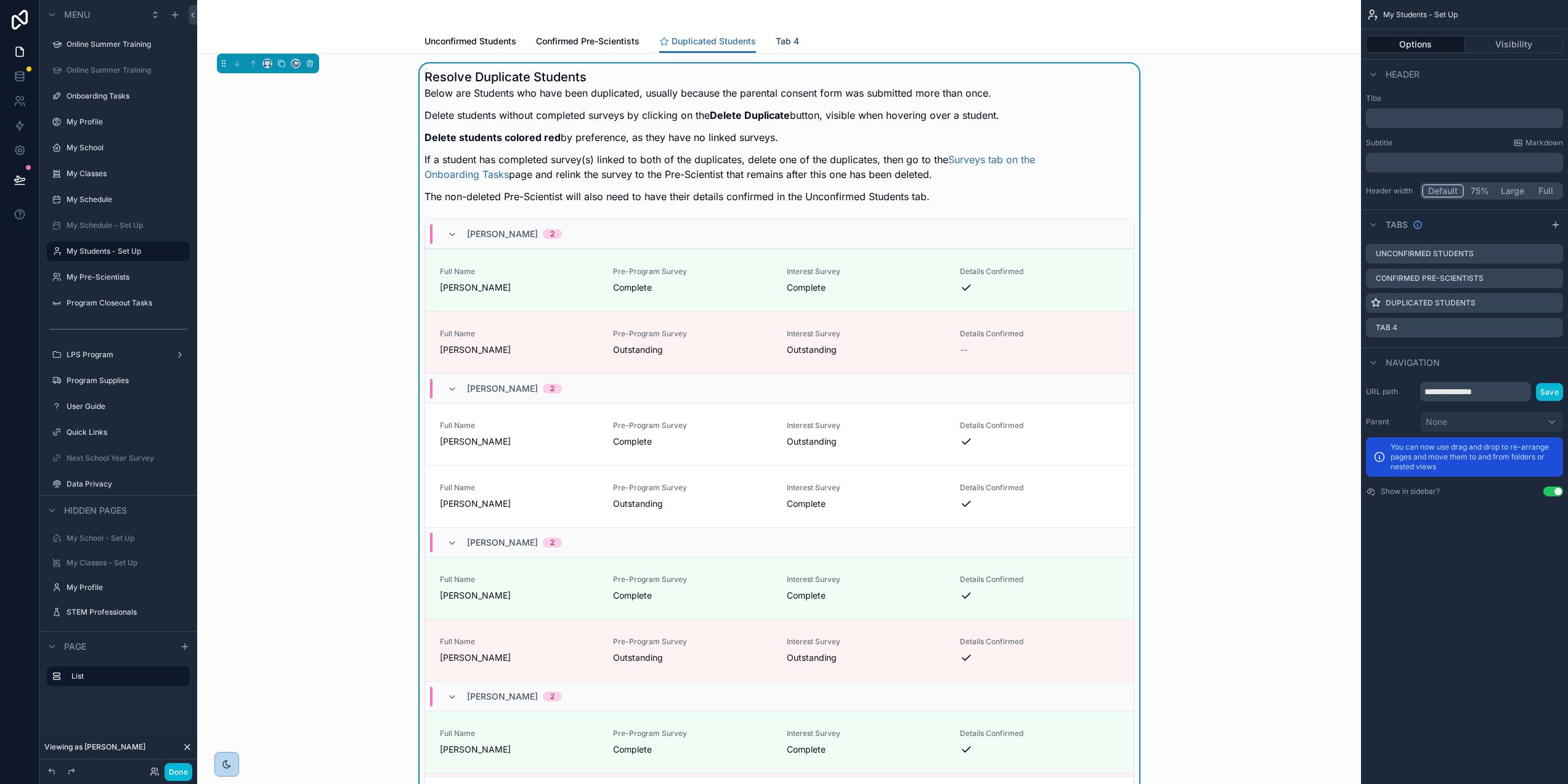
click at [776, 40] on span "Tab 4" at bounding box center [788, 41] width 23 height 12
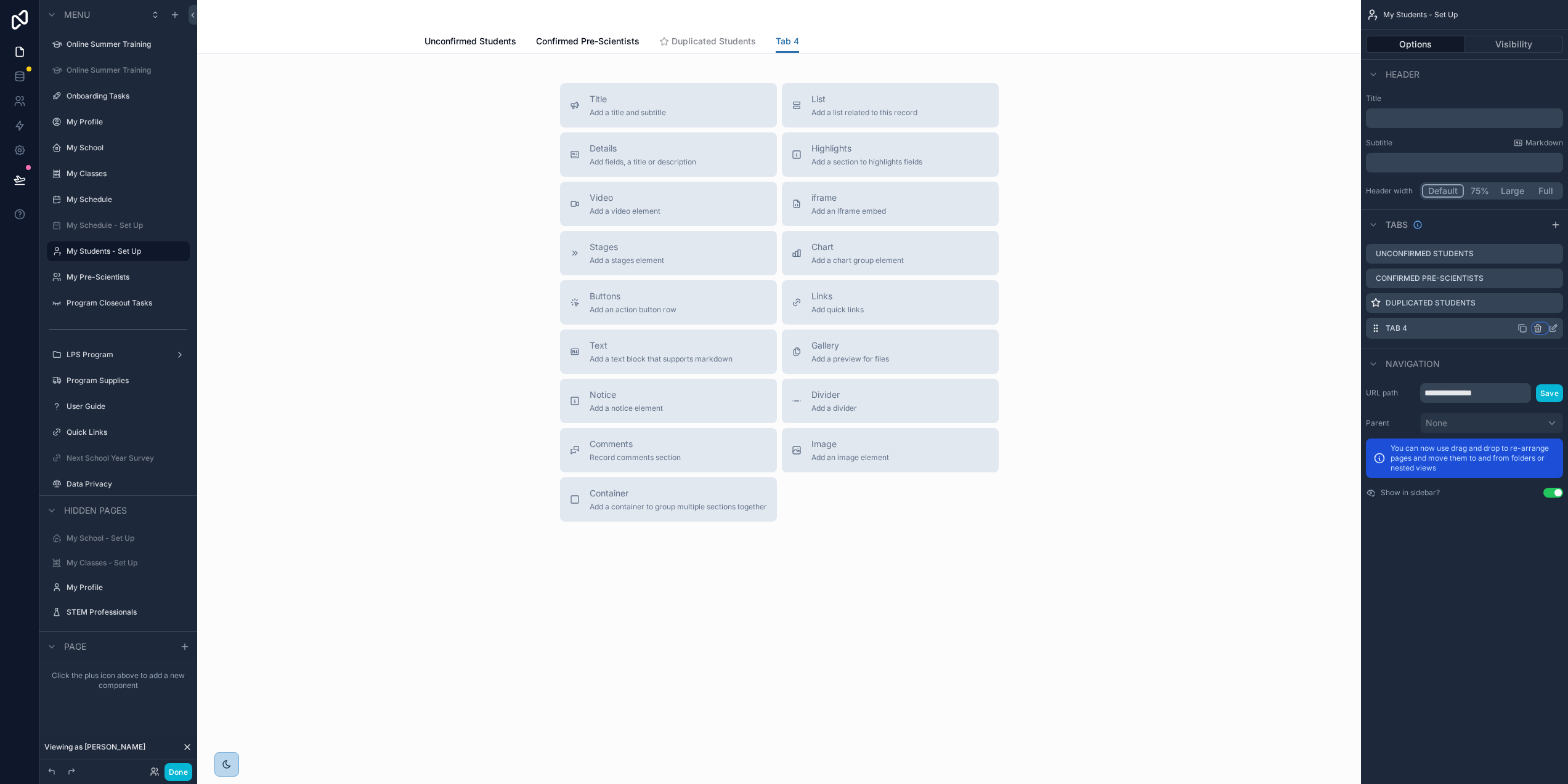
click at [1538, 327] on icon "scrollable content" at bounding box center [1538, 328] width 10 height 10
click at [1491, 367] on div "Remove tab" at bounding box center [1485, 375] width 119 height 22
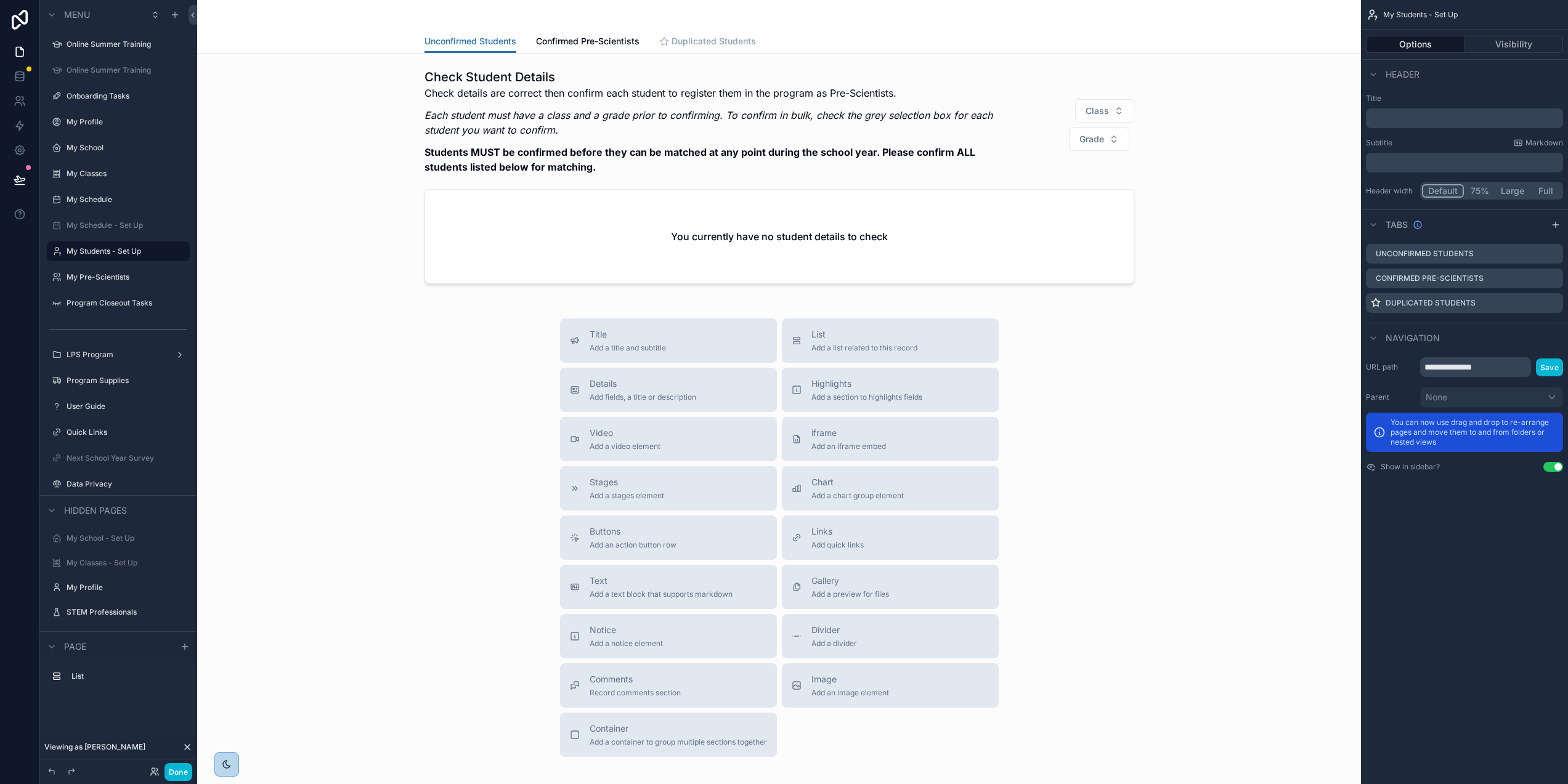
click at [706, 42] on span "Duplicated Students" at bounding box center [714, 41] width 84 height 12
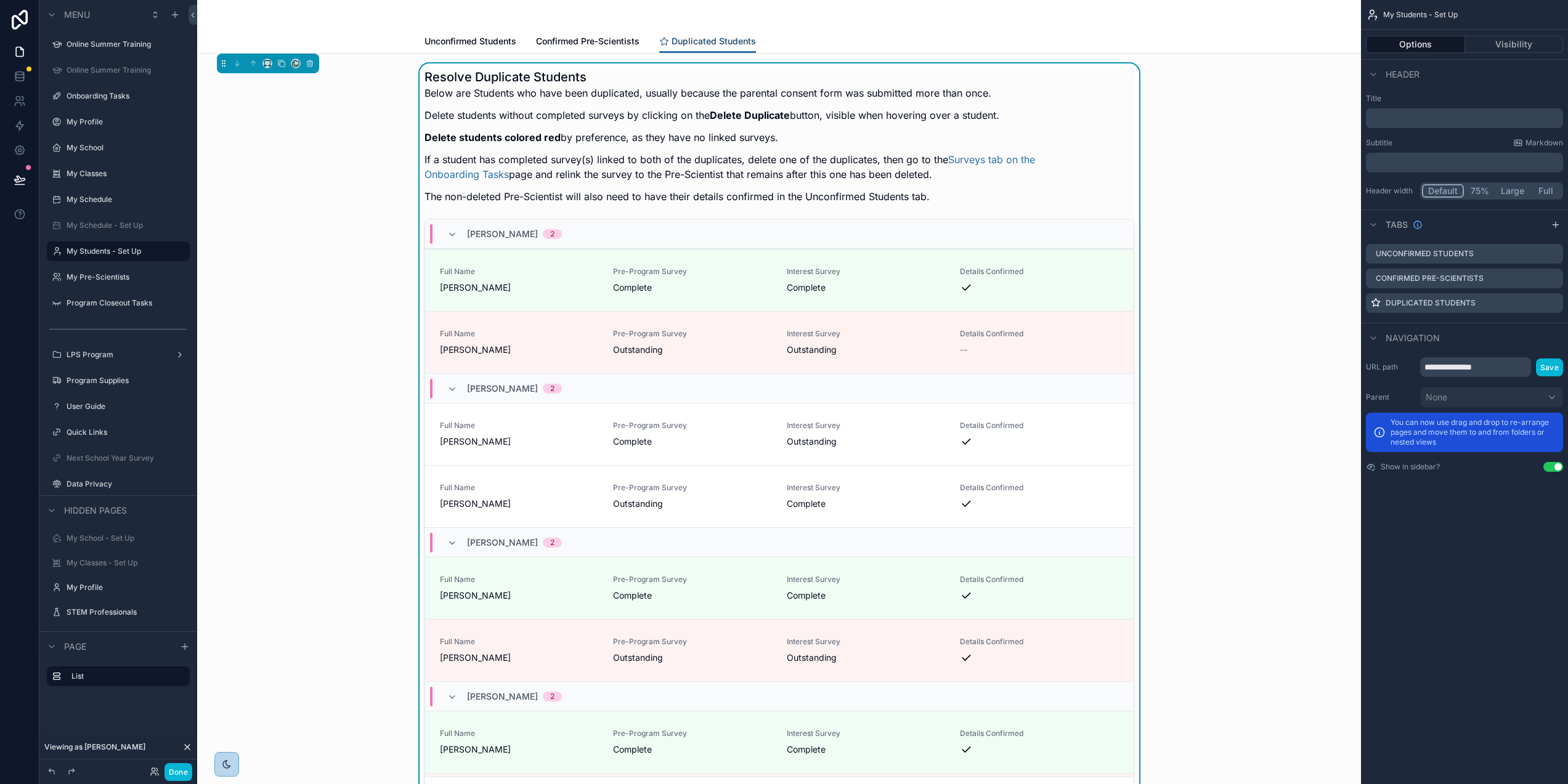
click at [710, 40] on span "Duplicated Students" at bounding box center [714, 41] width 84 height 12
click at [601, 40] on span "Confirmed Pre-Scientists" at bounding box center [587, 41] width 104 height 12
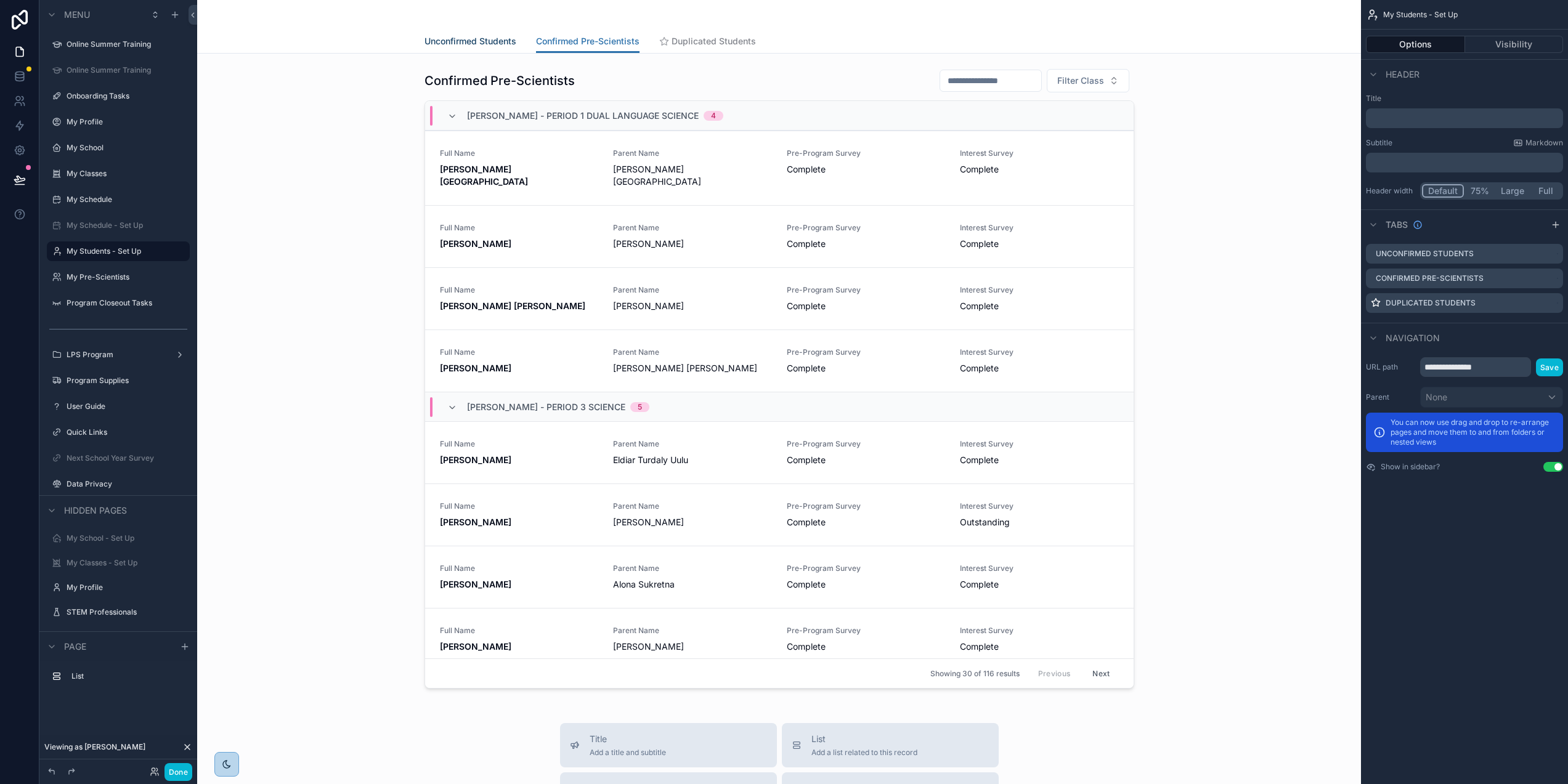
click at [447, 34] on link "Unconfirmed Students" at bounding box center [470, 43] width 92 height 25
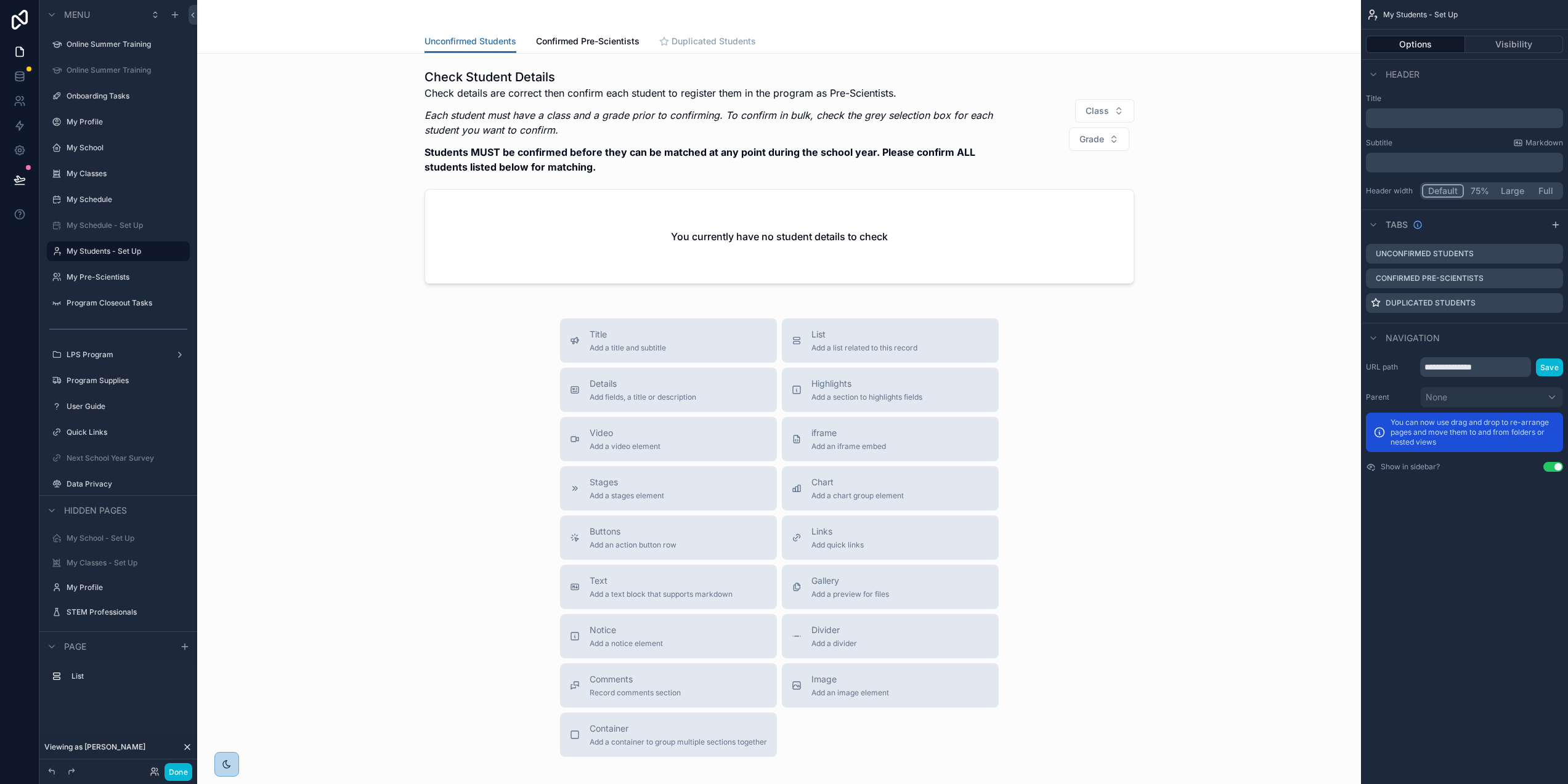
click at [683, 37] on span "Duplicated Students" at bounding box center [714, 41] width 84 height 12
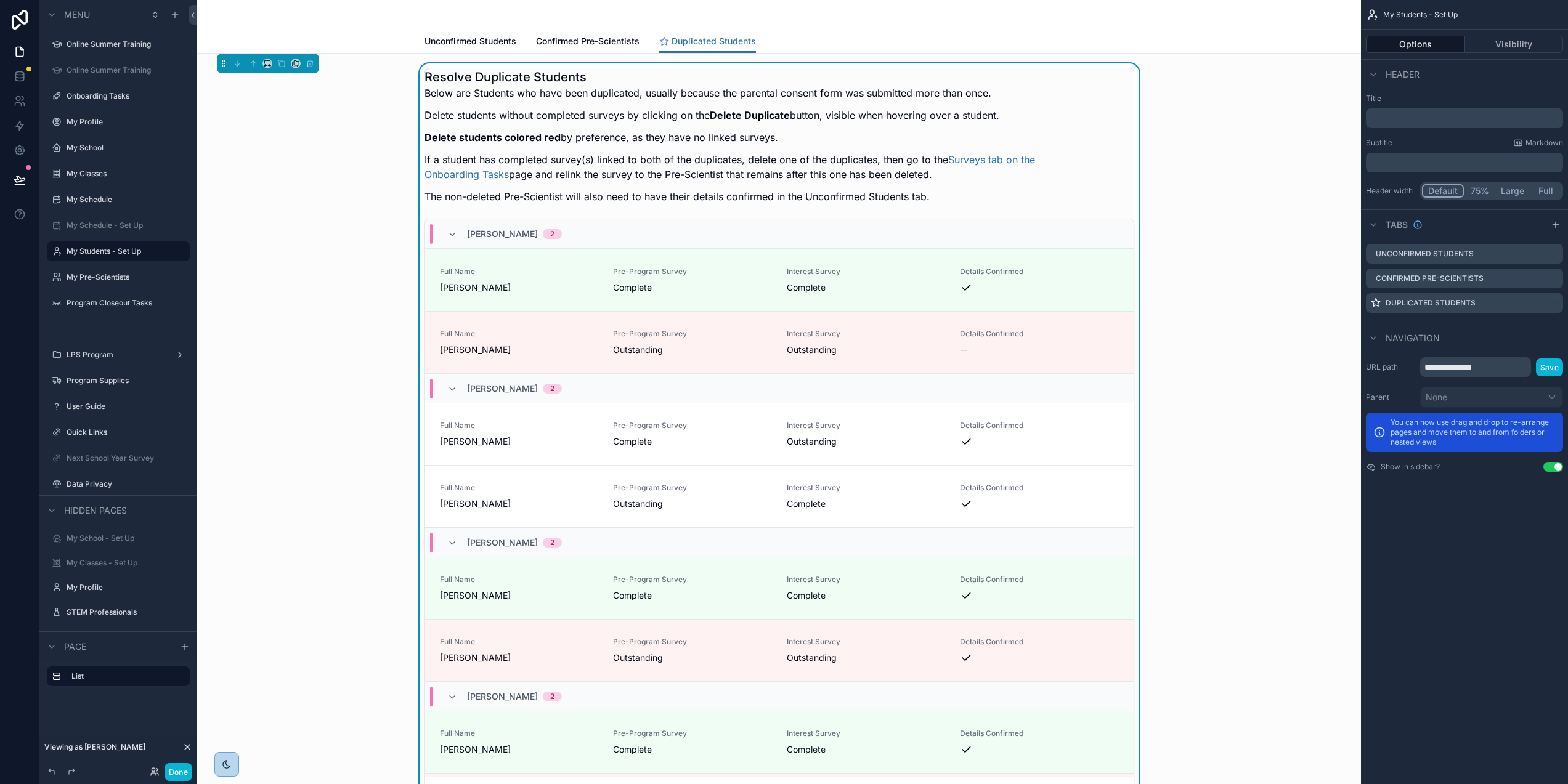
click at [1405, 17] on span "My Students - Set Up" at bounding box center [1421, 15] width 75 height 10
drag, startPoint x: 1199, startPoint y: 138, endPoint x: 1108, endPoint y: 123, distance: 92.2
click at [1199, 138] on div "Resolve Duplicate Students Below are Students who have been duplicated, usually…" at bounding box center [779, 437] width 1144 height 748
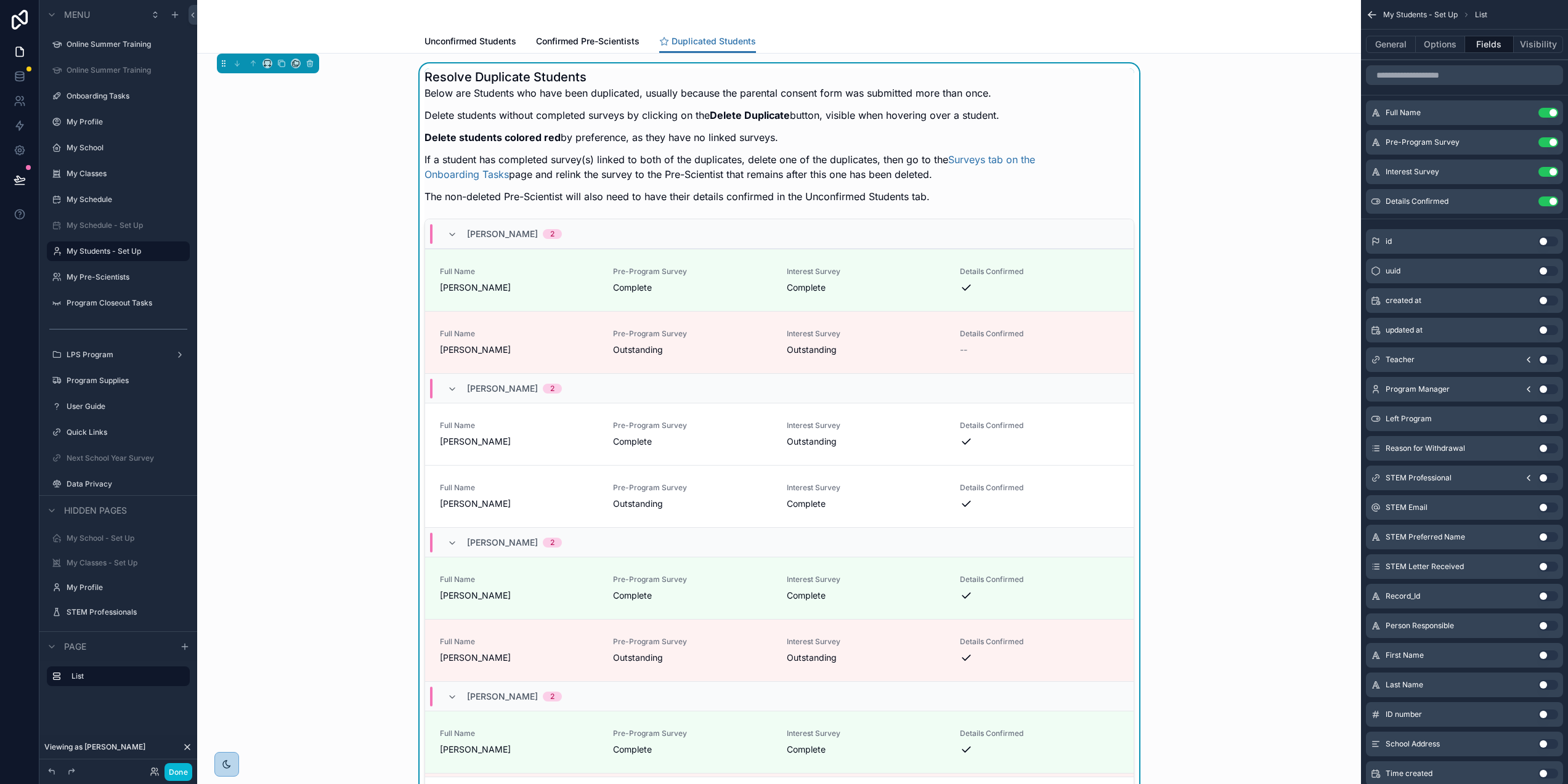
click at [1107, 122] on div "Resolve Duplicate Students Below are Students who have been duplicated, usually…" at bounding box center [779, 140] width 710 height 143
drag, startPoint x: 1438, startPoint y: 42, endPoint x: 1430, endPoint y: 42, distance: 8.0
click at [1438, 42] on button "Options" at bounding box center [1440, 44] width 49 height 17
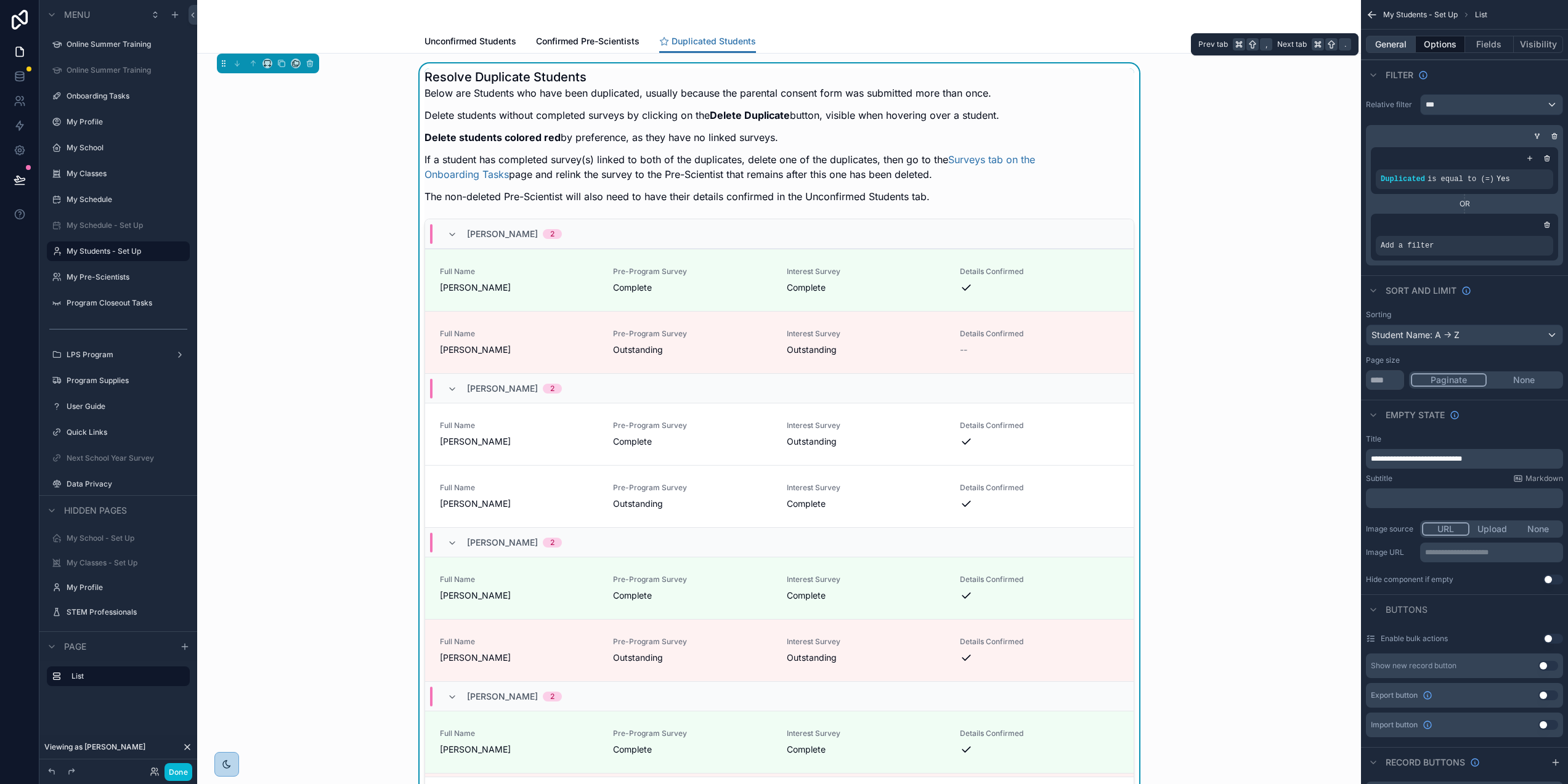
click at [1396, 42] on button "General" at bounding box center [1391, 44] width 50 height 17
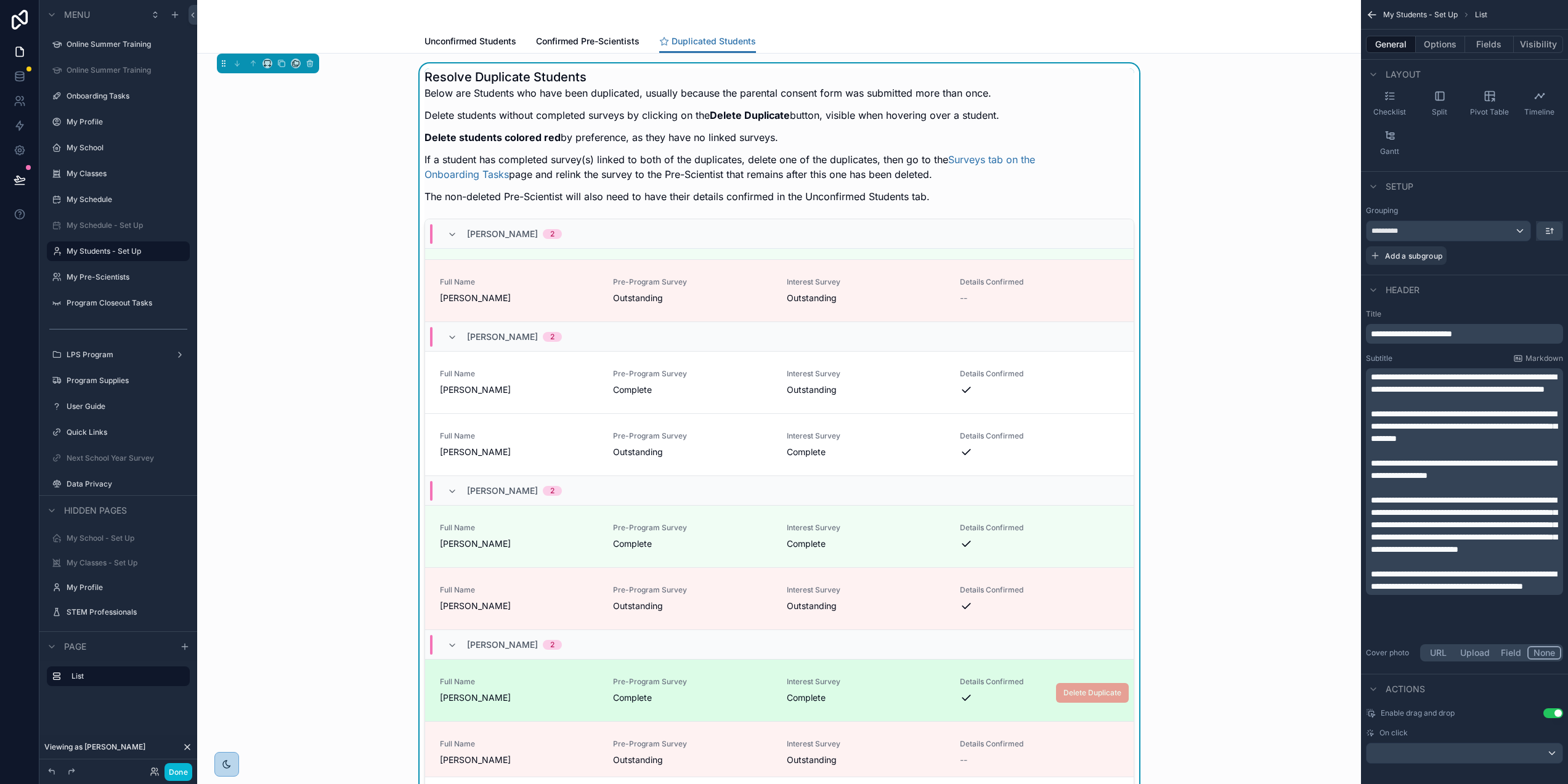
scroll to position [425, 0]
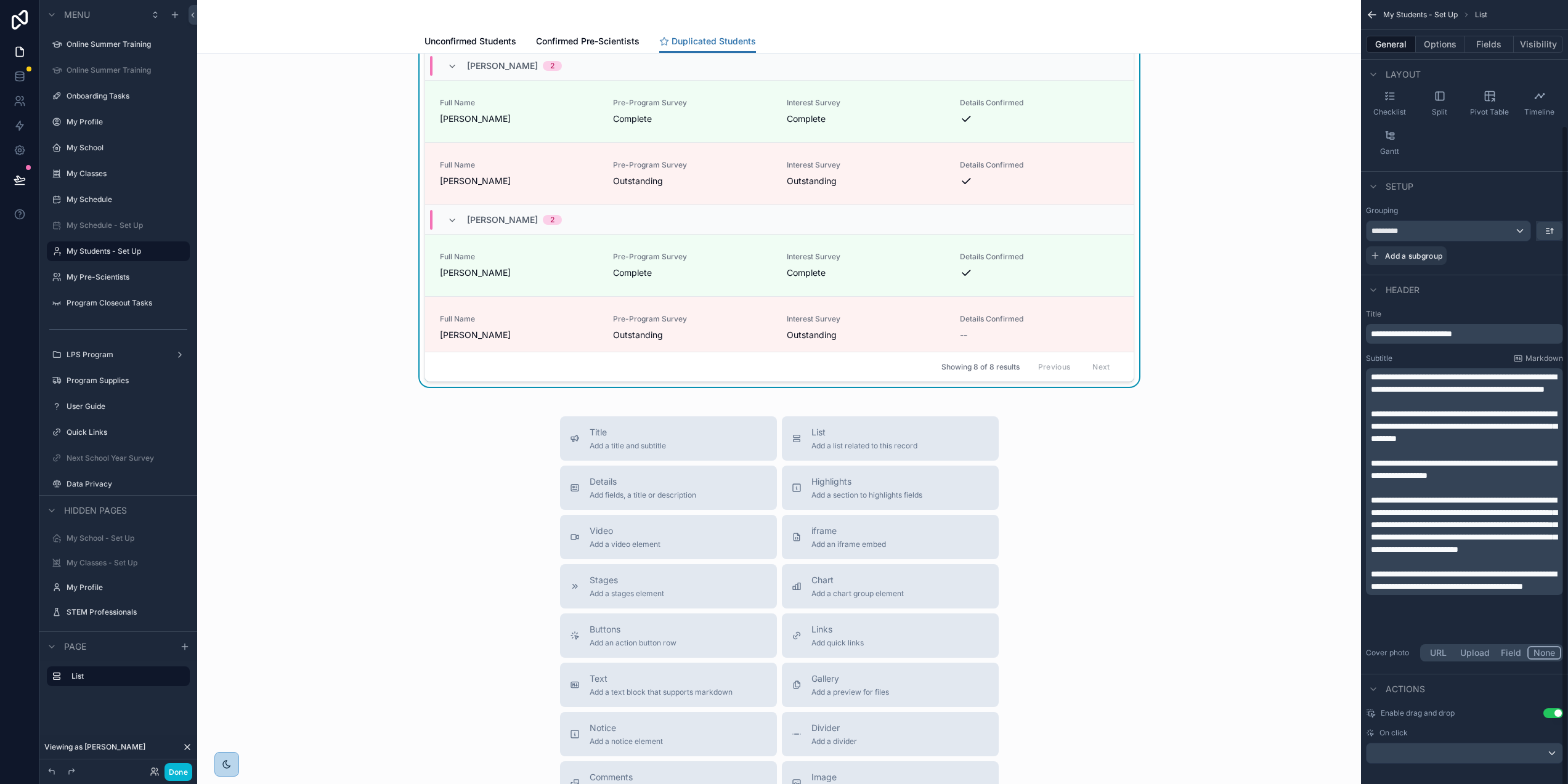
click at [1369, 13] on icon "scrollable content" at bounding box center [1372, 15] width 12 height 12
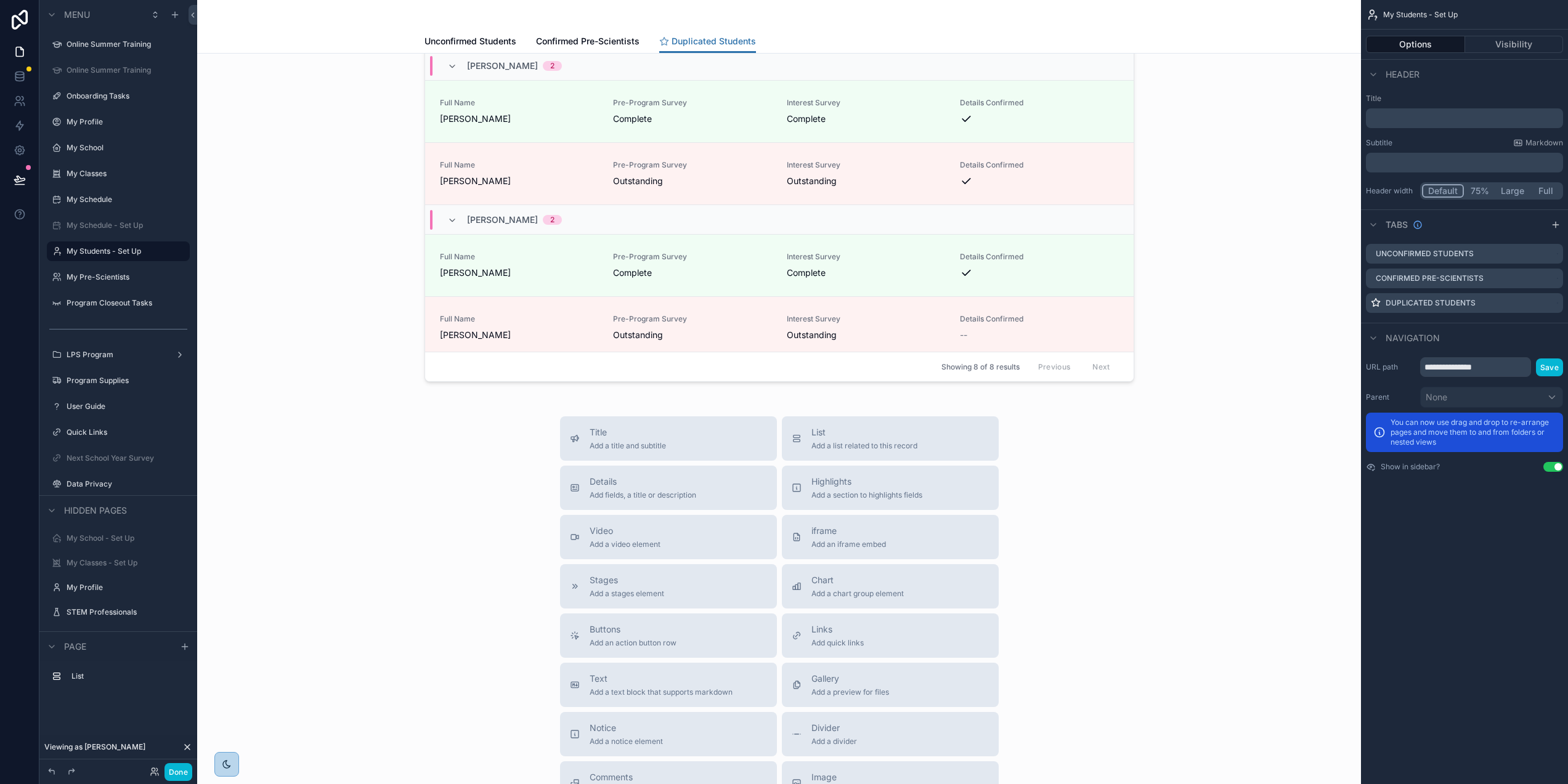
scroll to position [0, 0]
click at [1123, 183] on div "scrollable content" at bounding box center [779, 12] width 1144 height 748
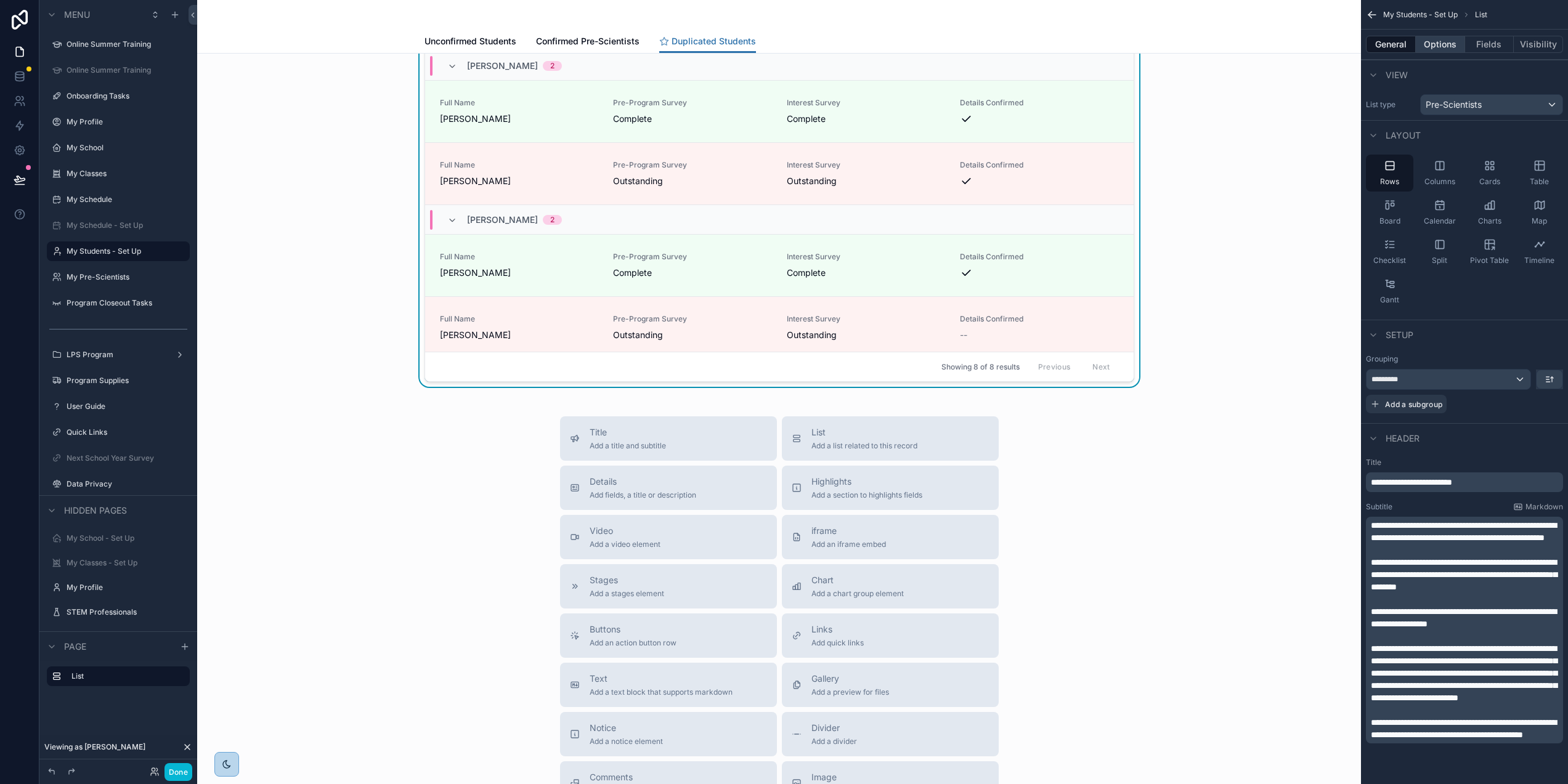
click at [1438, 39] on button "Options" at bounding box center [1440, 44] width 49 height 17
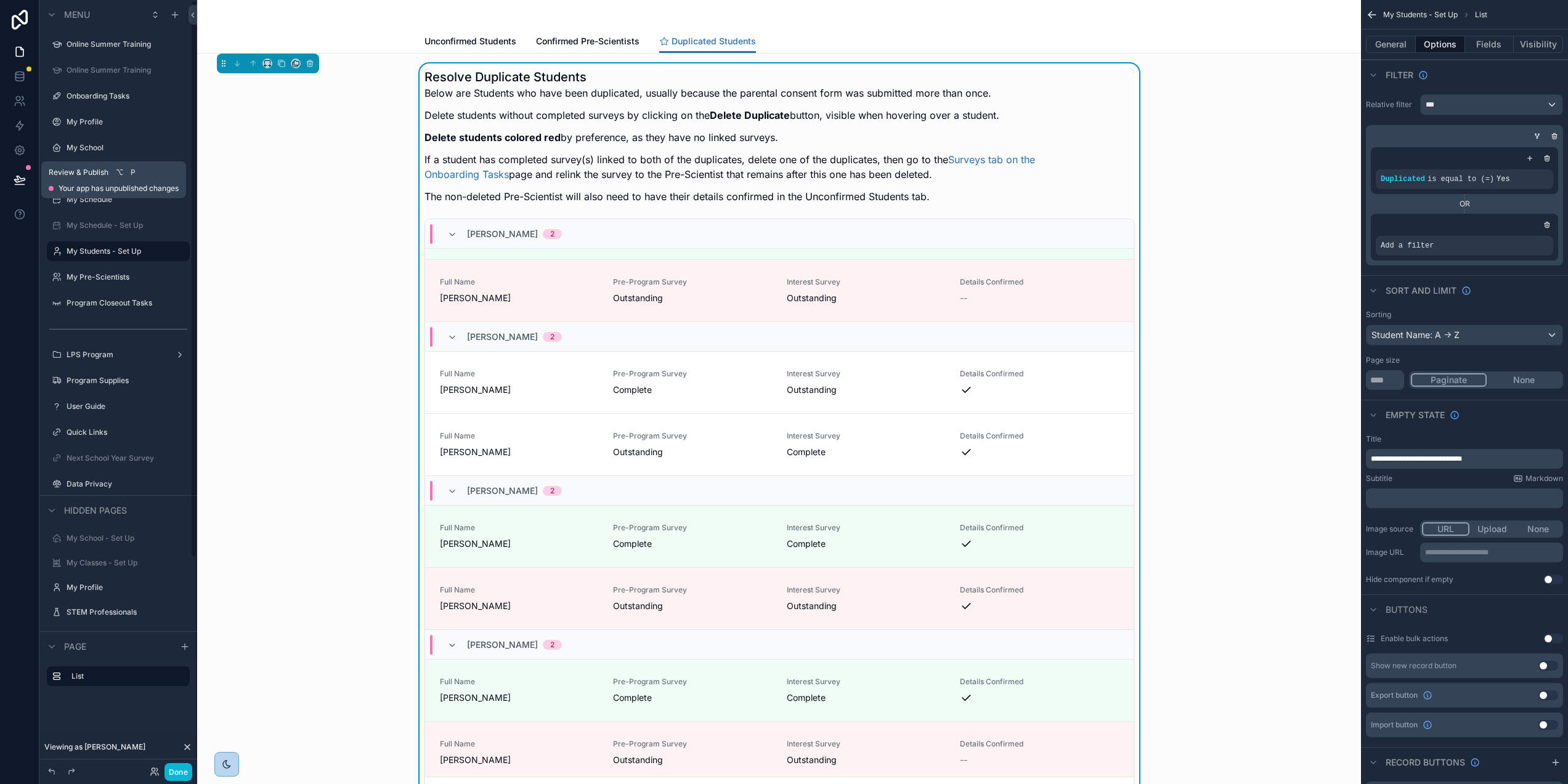
click at [13, 176] on icon at bounding box center [19, 180] width 12 height 12
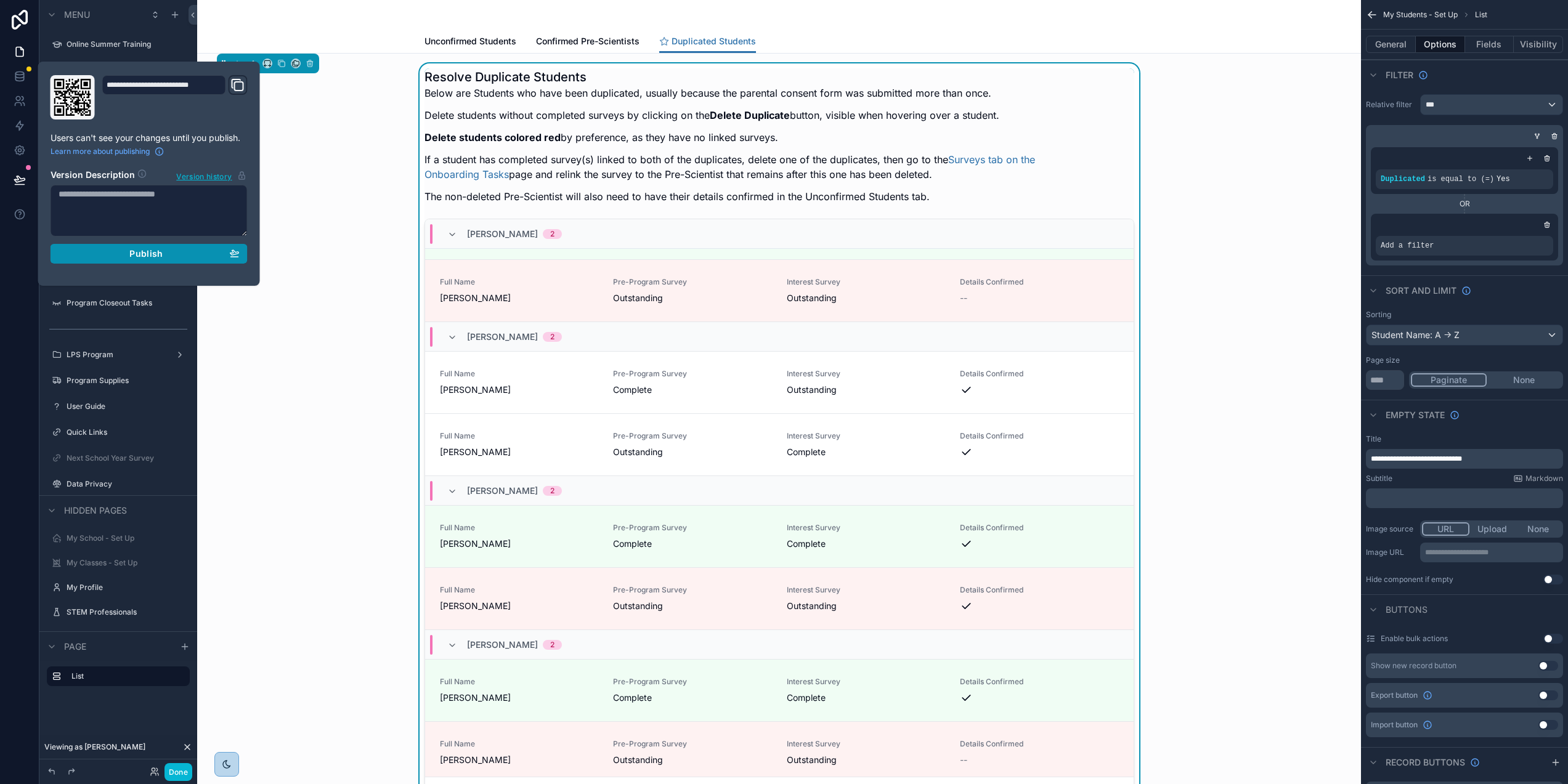
click at [163, 255] on div "Publish" at bounding box center [149, 254] width 181 height 11
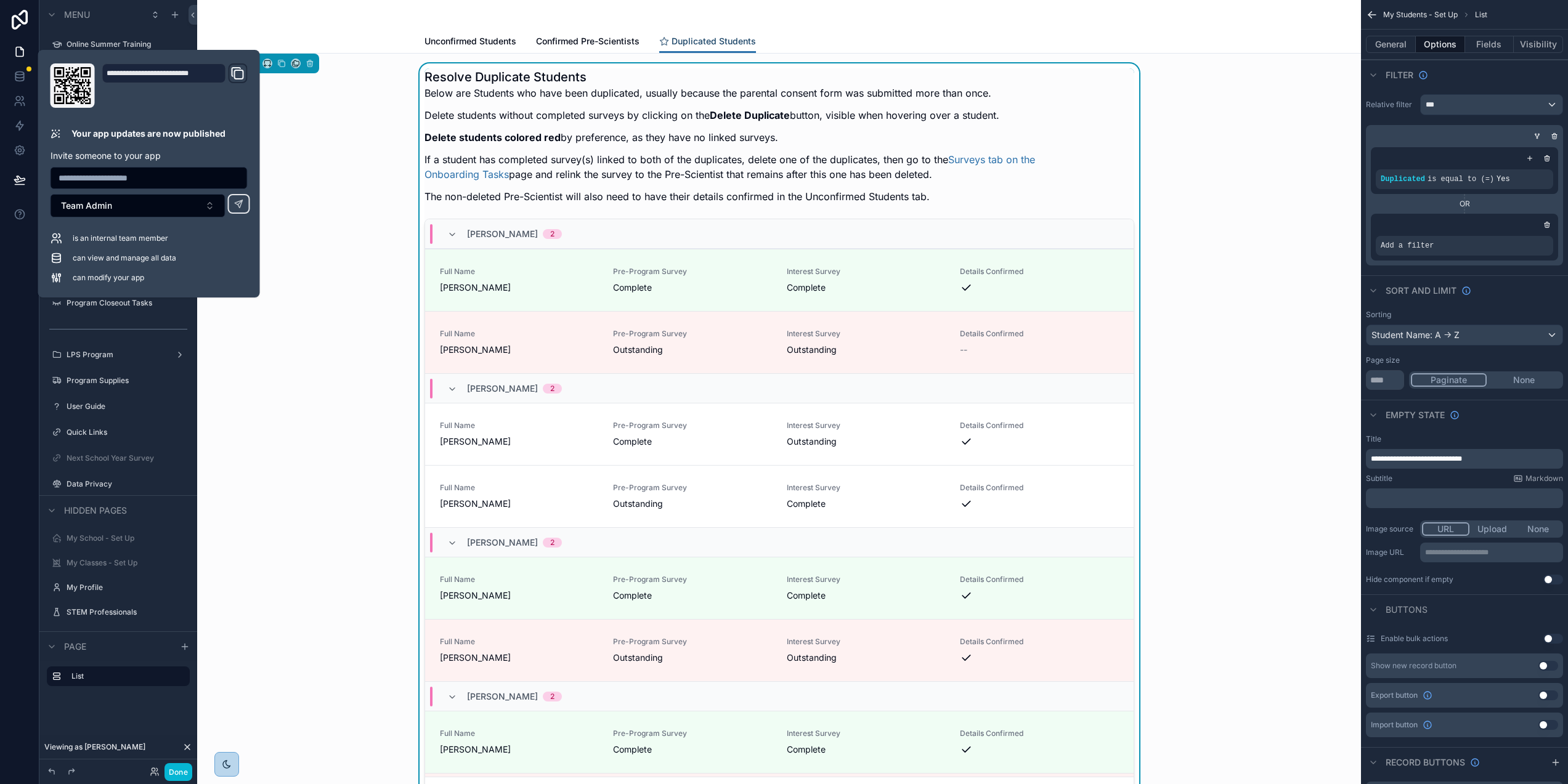
click at [706, 35] on span "Duplicated Students" at bounding box center [714, 41] width 84 height 12
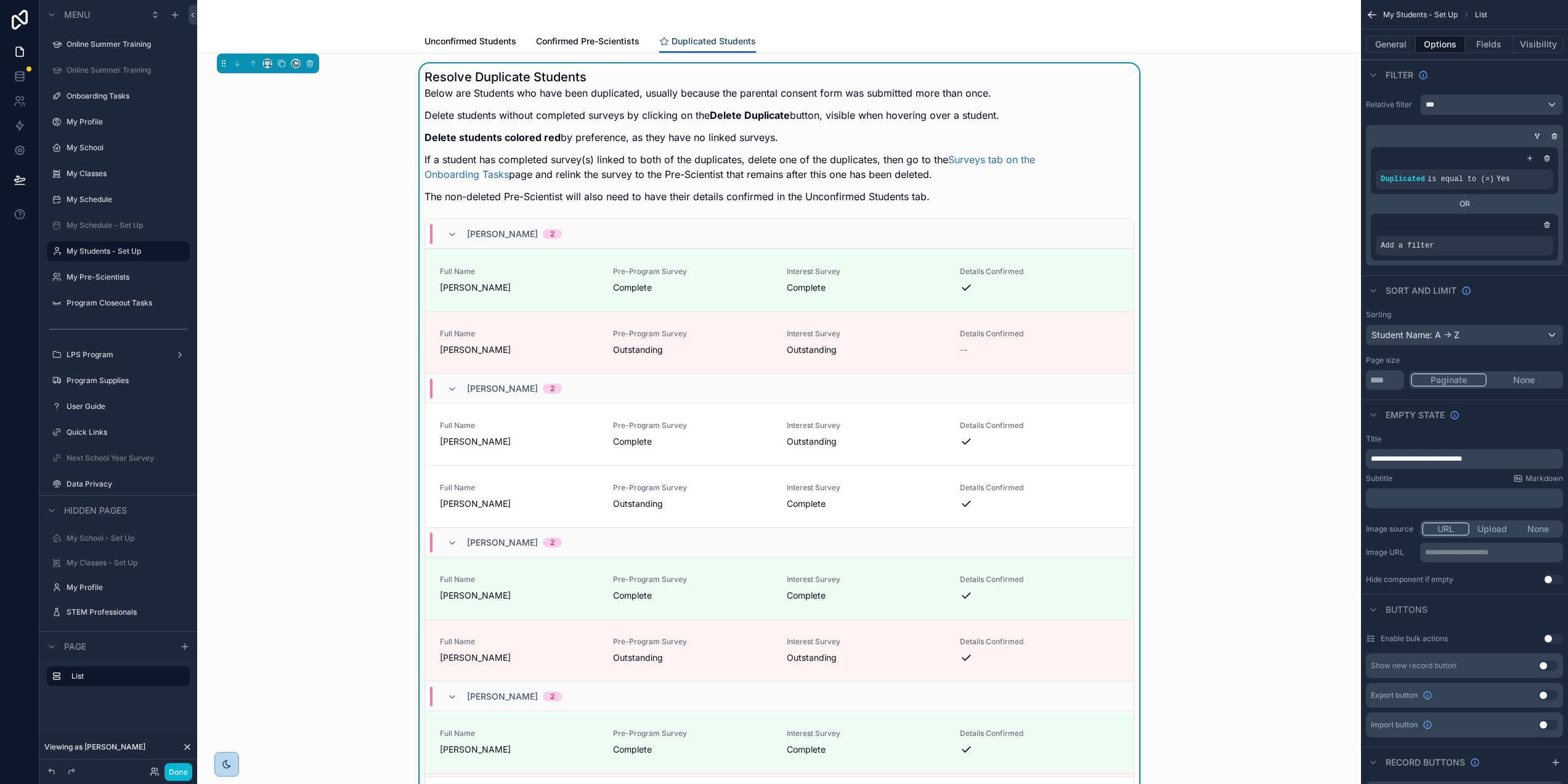
click at [715, 44] on span "Duplicated Students" at bounding box center [714, 41] width 84 height 12
click at [1372, 11] on icon "scrollable content" at bounding box center [1372, 15] width 12 height 12
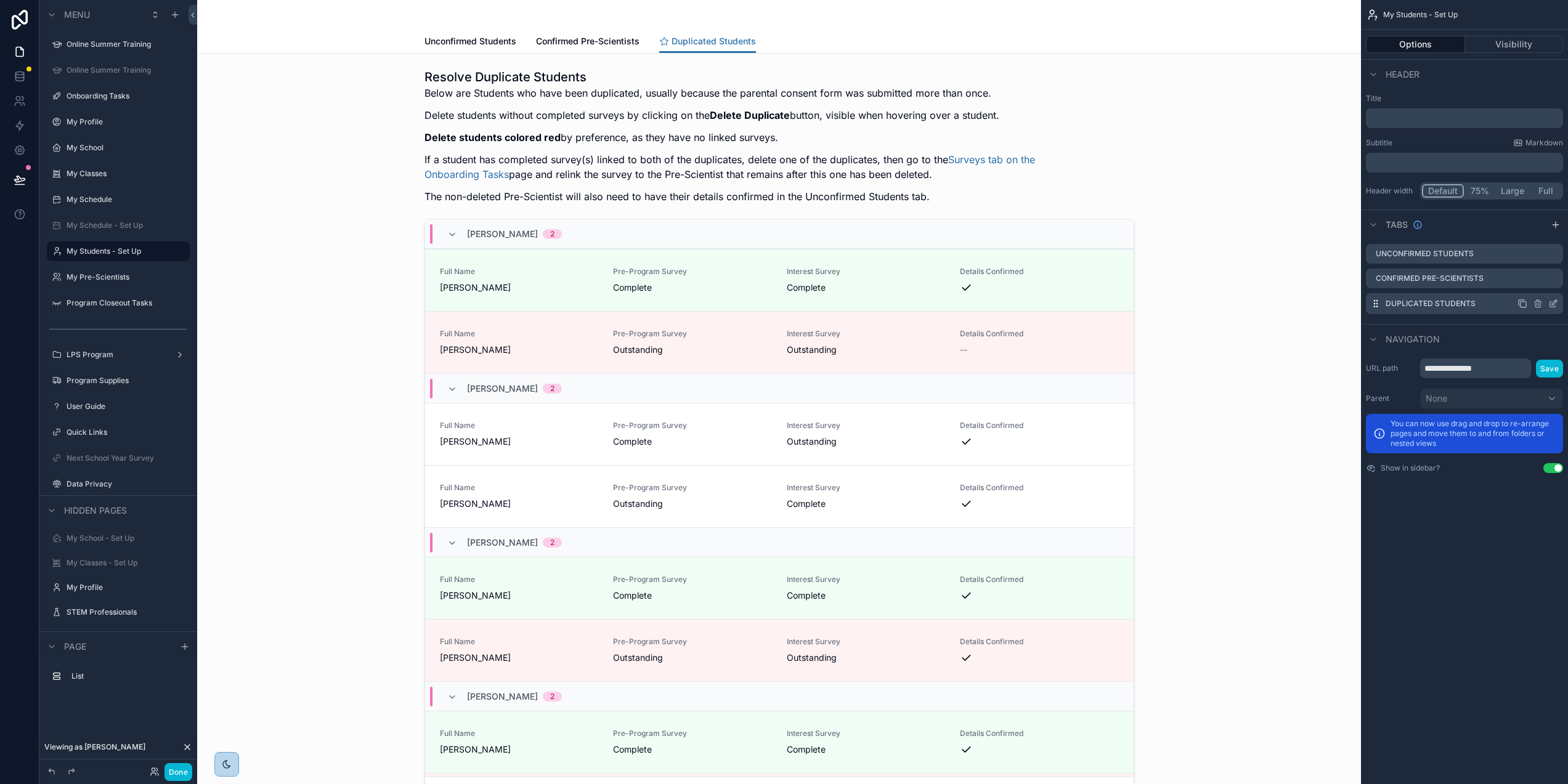
click at [1554, 304] on icon "scrollable content" at bounding box center [1555, 302] width 5 height 5
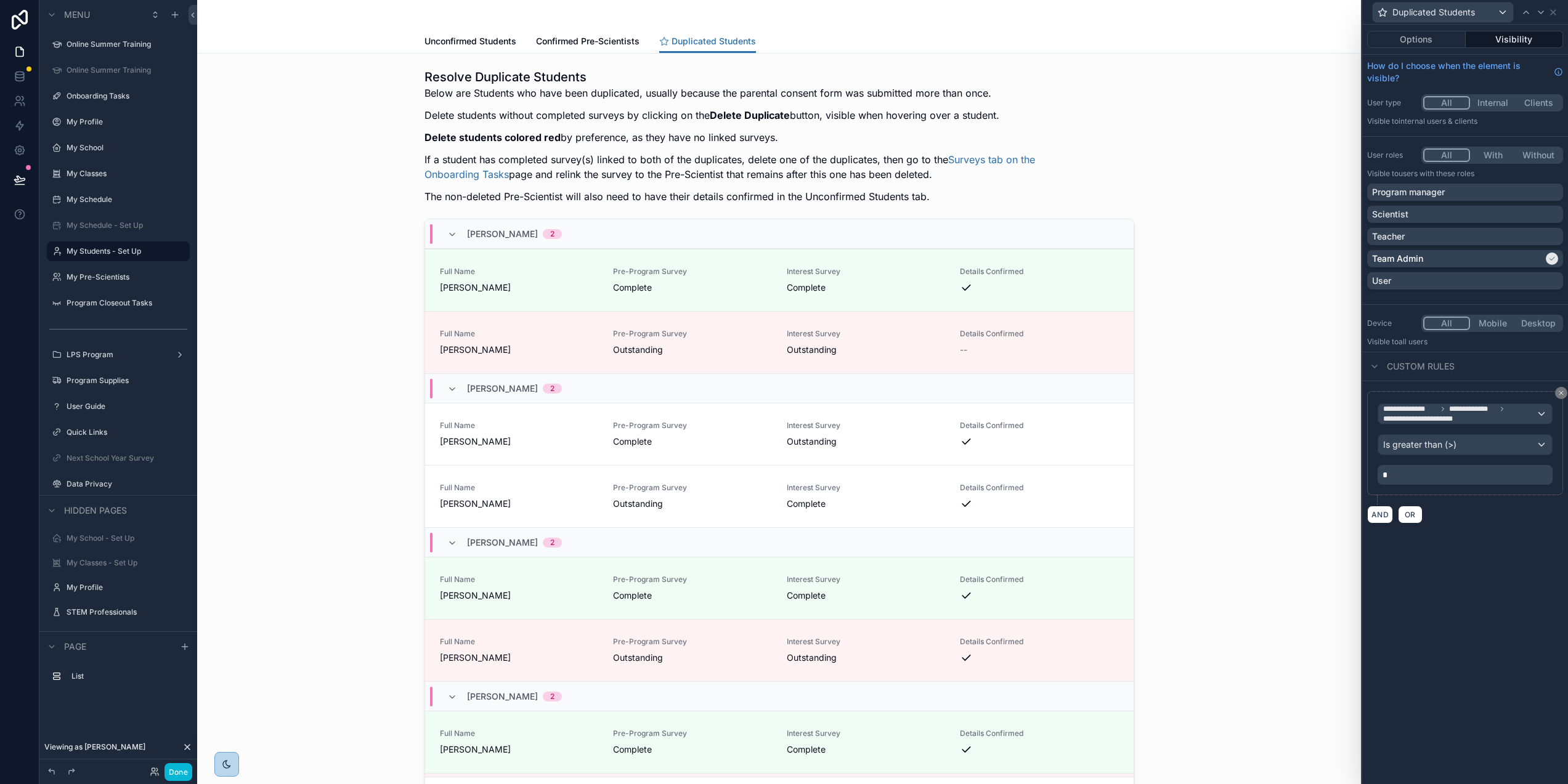
click at [1453, 156] on button "All" at bounding box center [1446, 155] width 47 height 13
click at [1451, 157] on button "All" at bounding box center [1446, 155] width 47 height 13
click at [1556, 255] on div at bounding box center [1552, 258] width 12 height 12
click at [1448, 153] on button "All" at bounding box center [1446, 155] width 47 height 13
click at [1485, 153] on button "With" at bounding box center [1493, 155] width 46 height 13
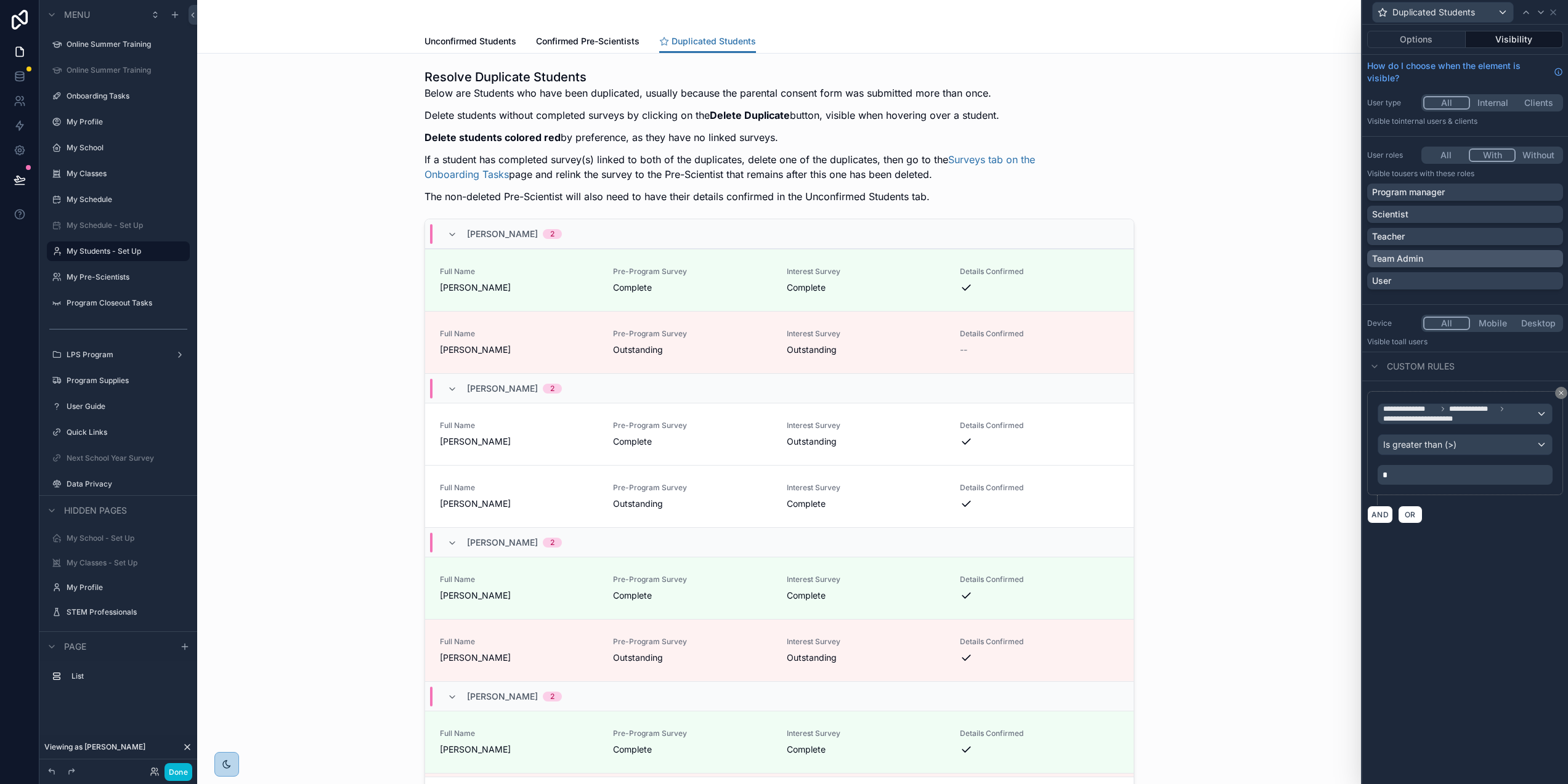
click at [1448, 154] on button "All" at bounding box center [1446, 155] width 46 height 13
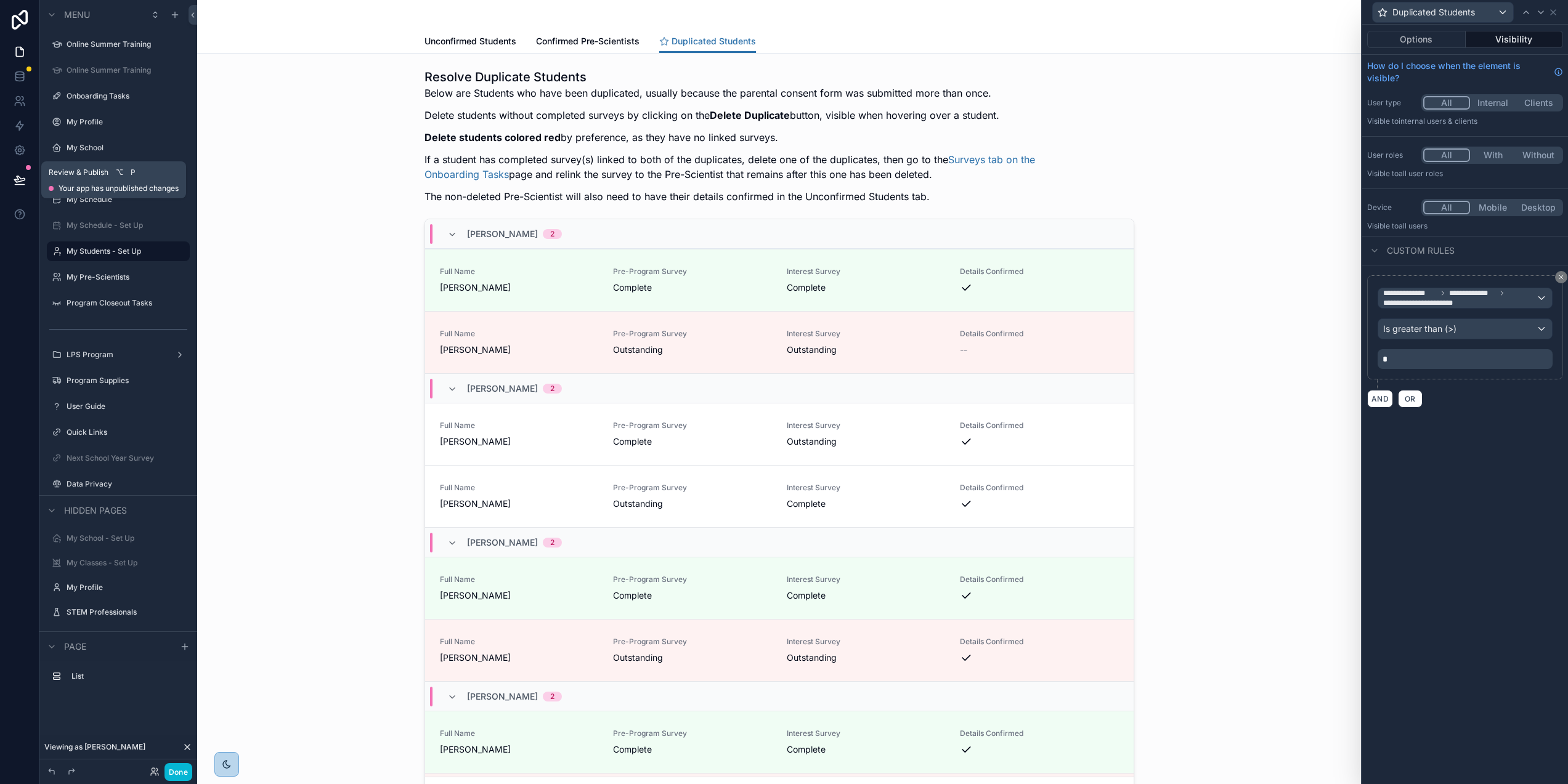
click at [13, 181] on icon at bounding box center [19, 180] width 12 height 12
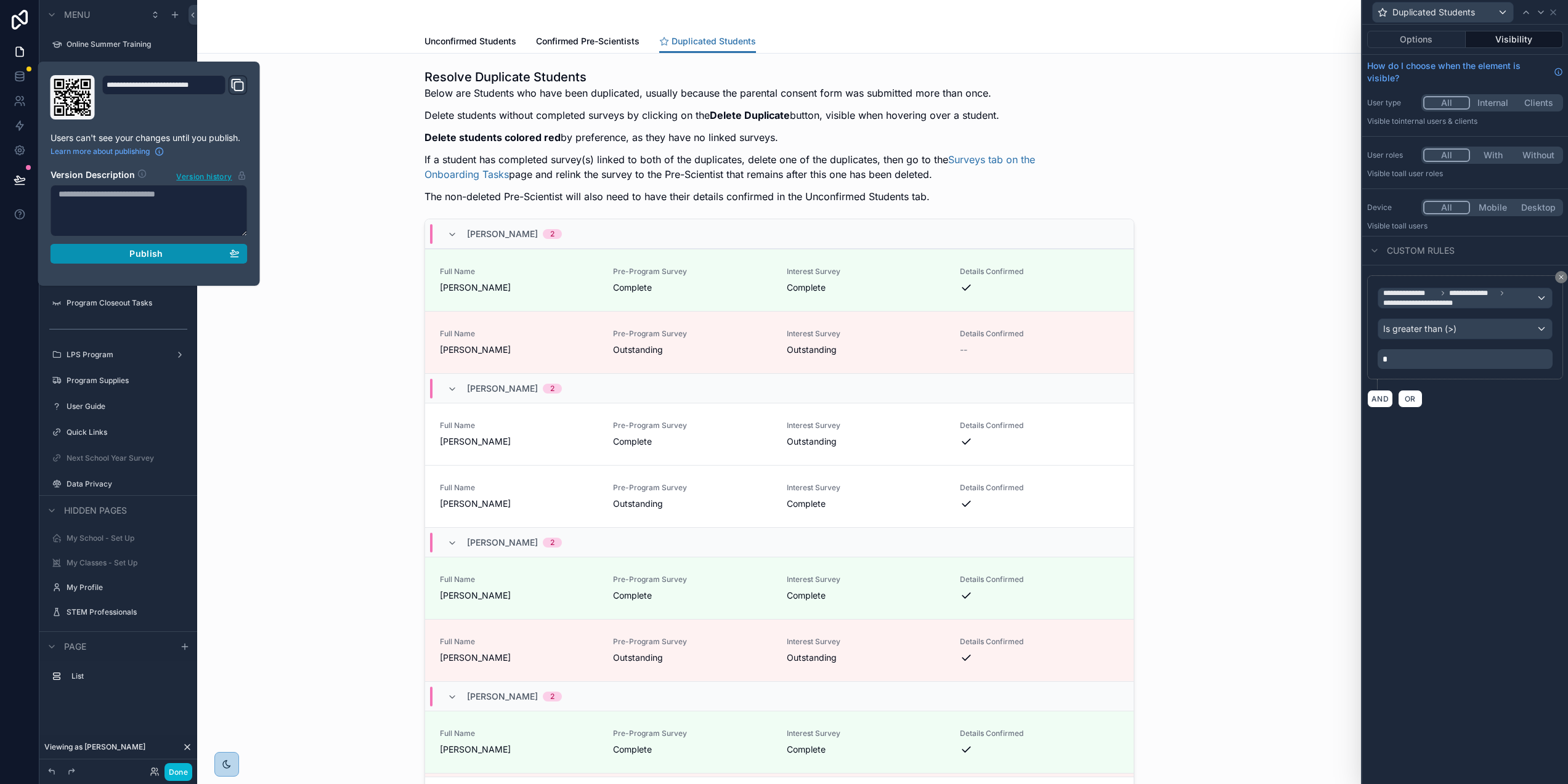
click at [180, 251] on div "Publish" at bounding box center [149, 254] width 181 height 11
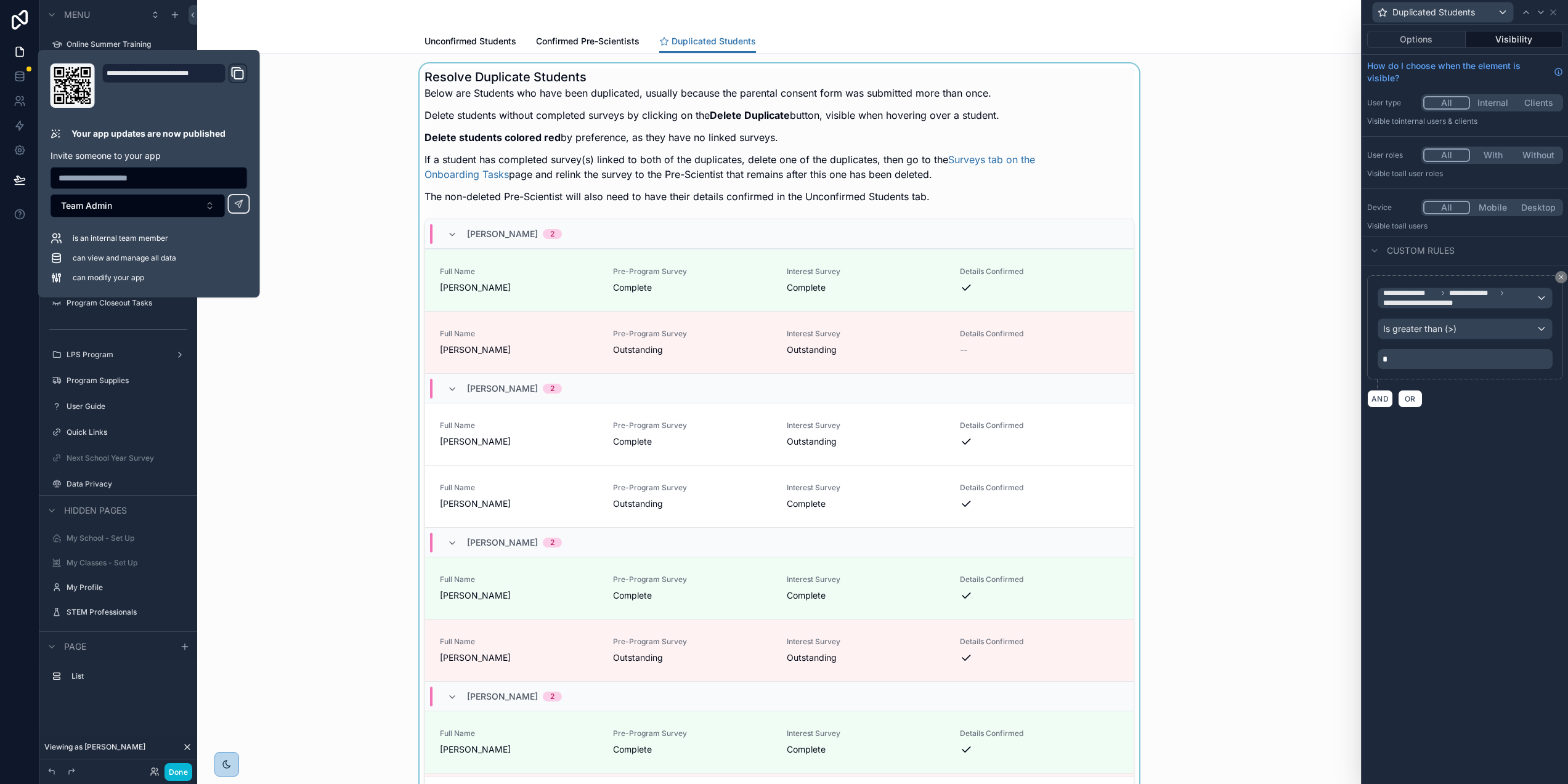
click at [333, 195] on div "scrollable content" at bounding box center [779, 437] width 1144 height 748
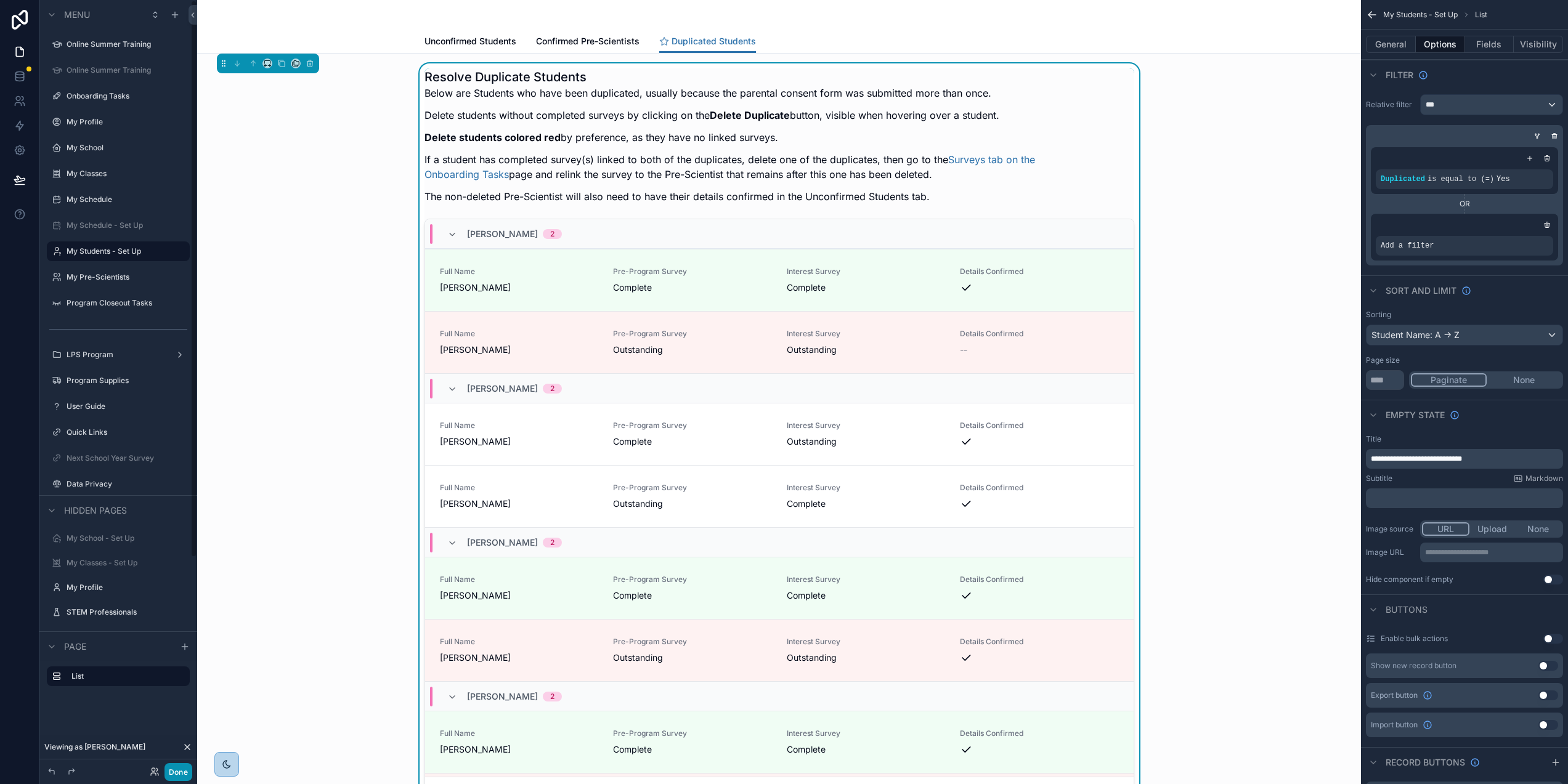
click at [175, 771] on button "Done" at bounding box center [178, 772] width 28 height 18
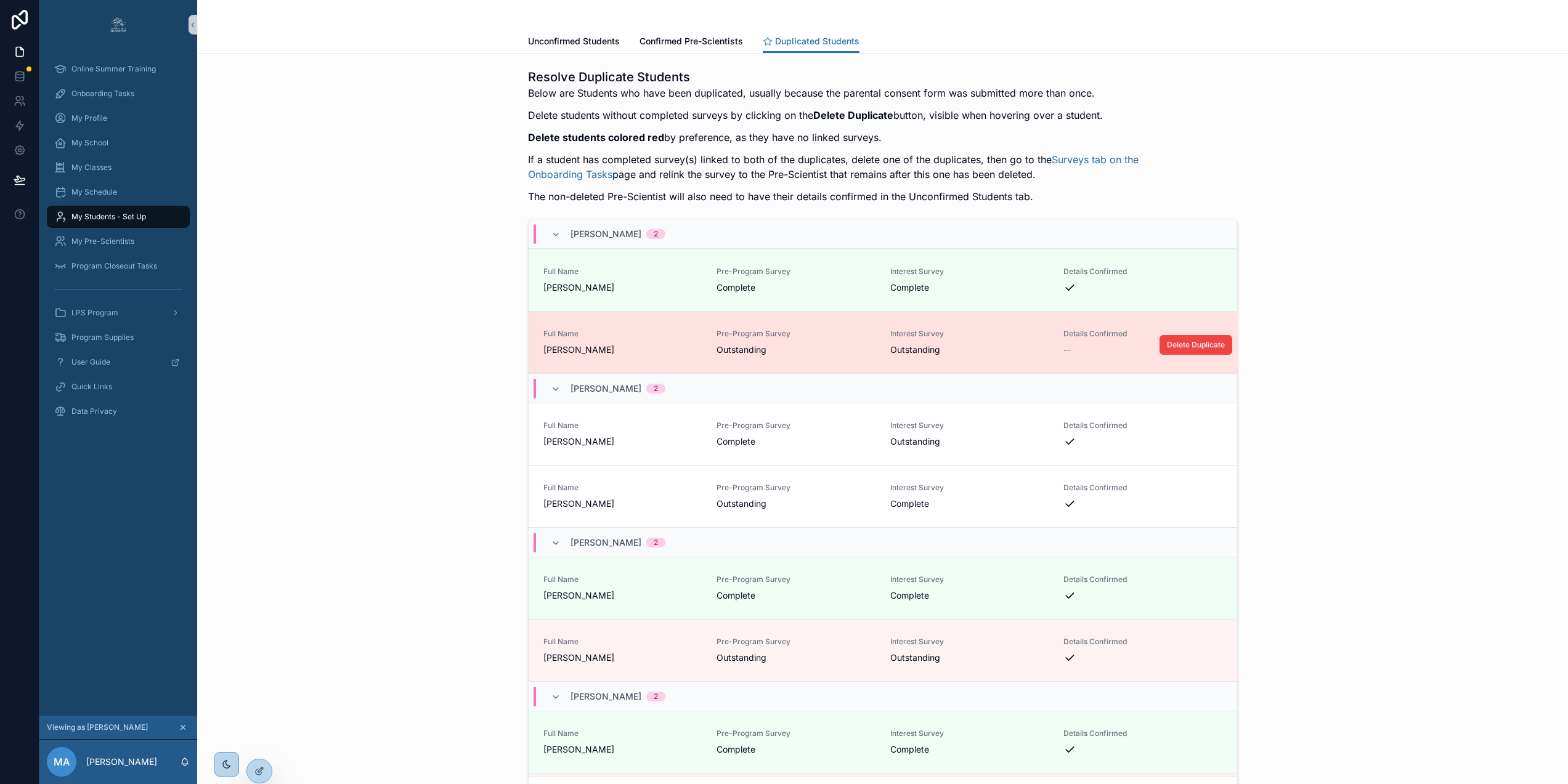
click at [987, 340] on div "Interest Survey Outstanding" at bounding box center [970, 342] width 159 height 27
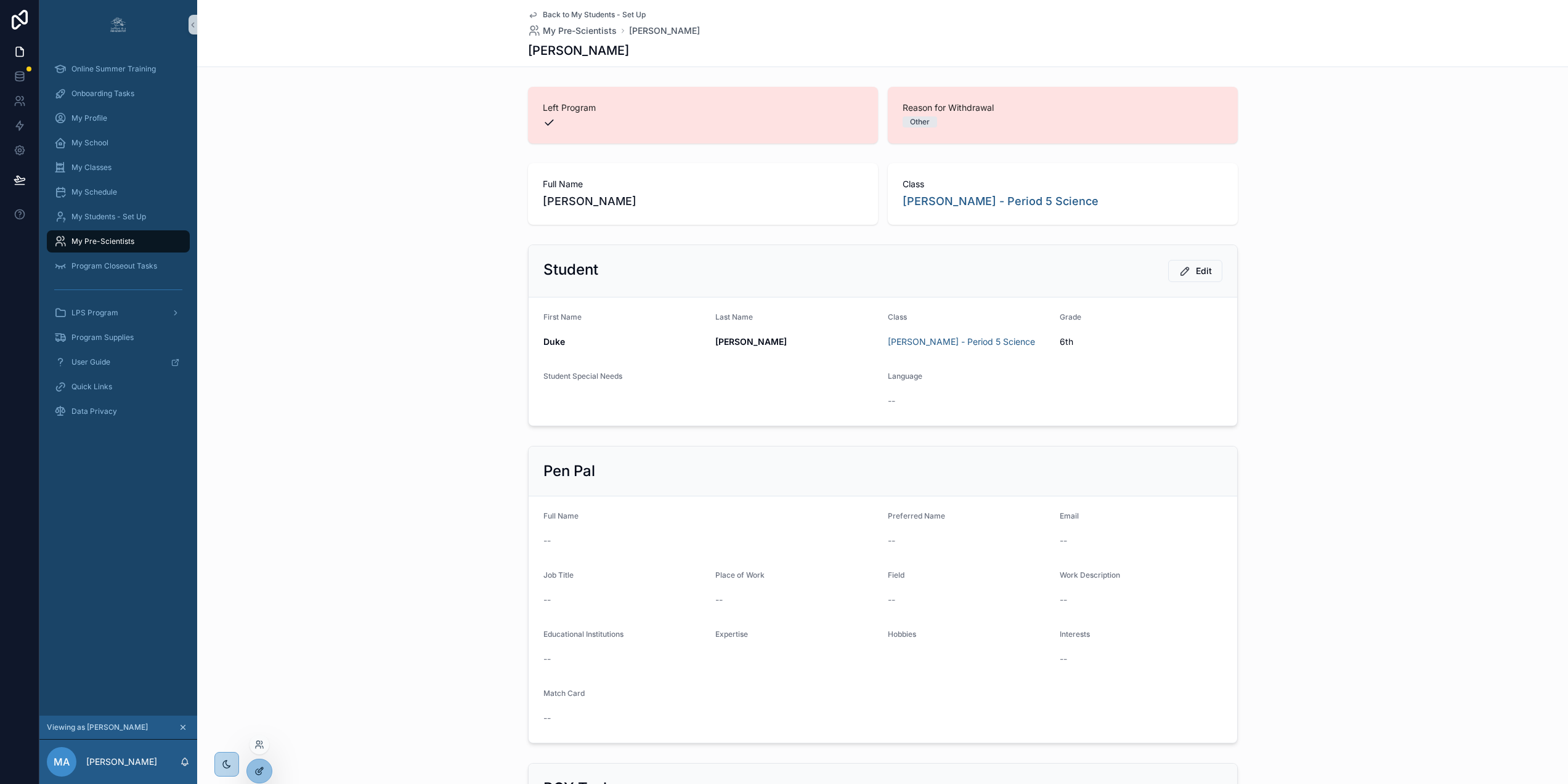
click at [263, 772] on icon at bounding box center [259, 771] width 10 height 10
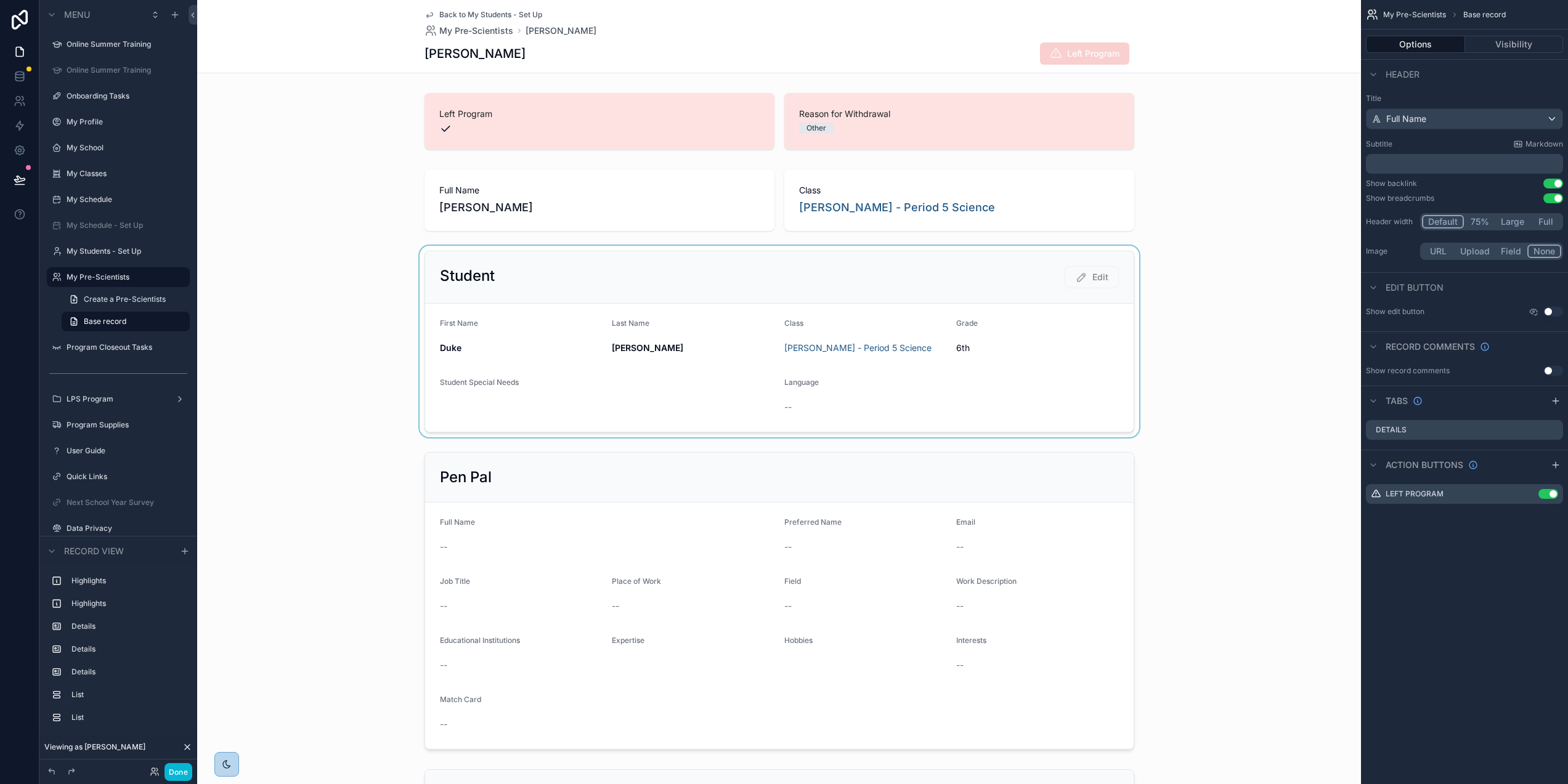
click at [1212, 335] on div "scrollable content" at bounding box center [779, 342] width 1164 height 192
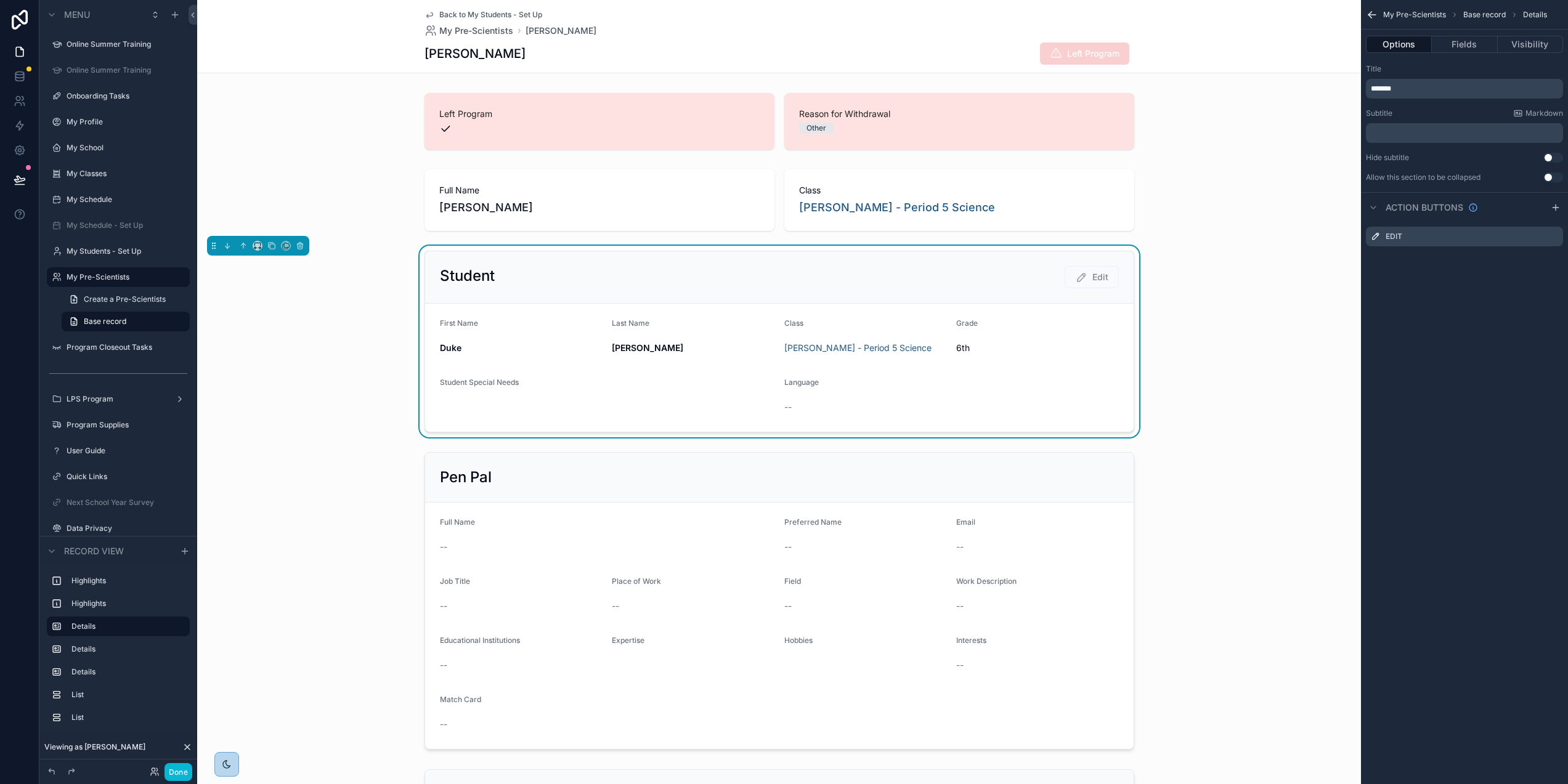
click at [706, 405] on div "Student Special Needs" at bounding box center [608, 397] width 335 height 40
click at [1453, 47] on button "Fields" at bounding box center [1465, 44] width 65 height 17
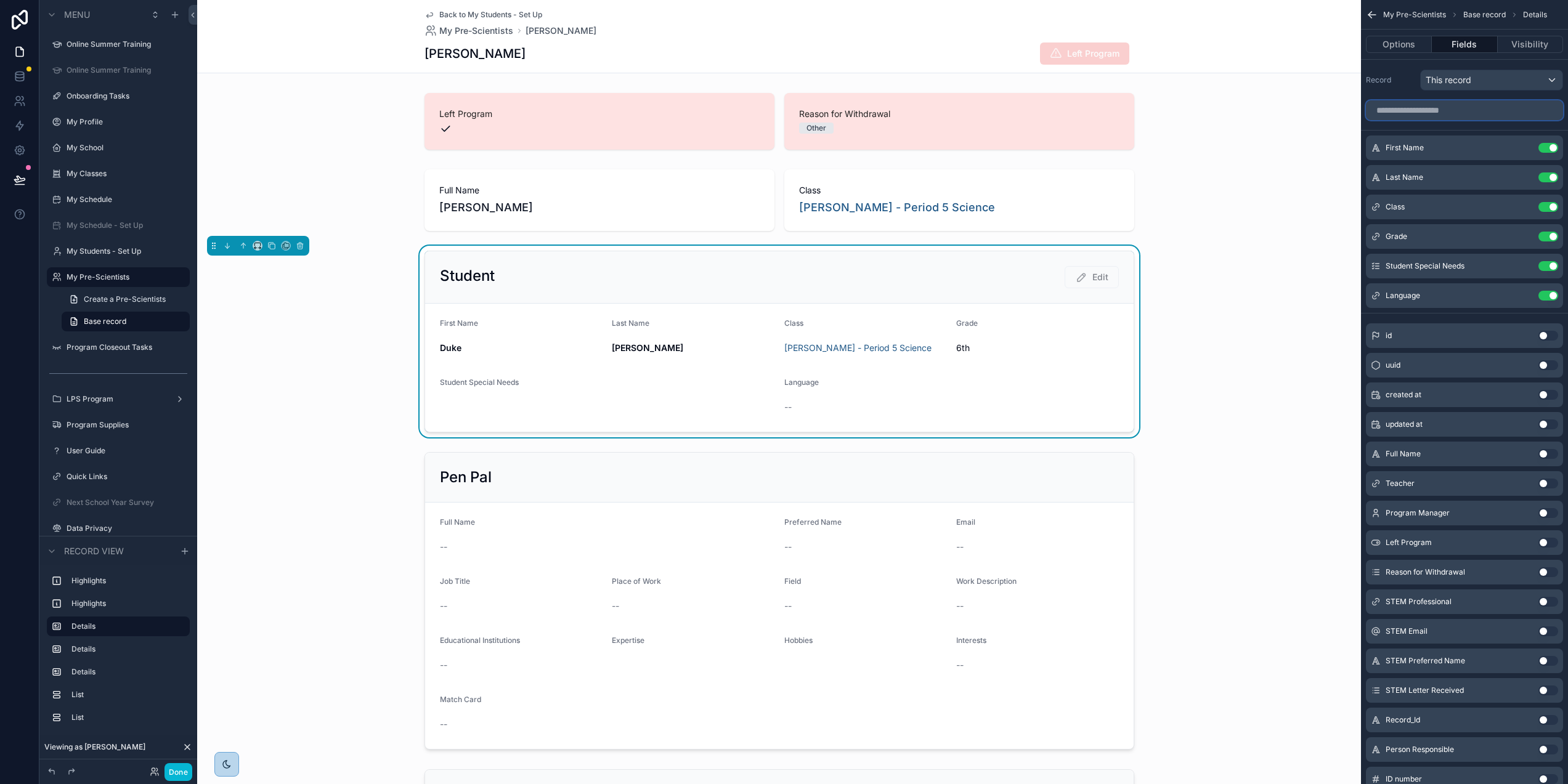
click at [1432, 113] on input "scrollable content" at bounding box center [1464, 110] width 197 height 19
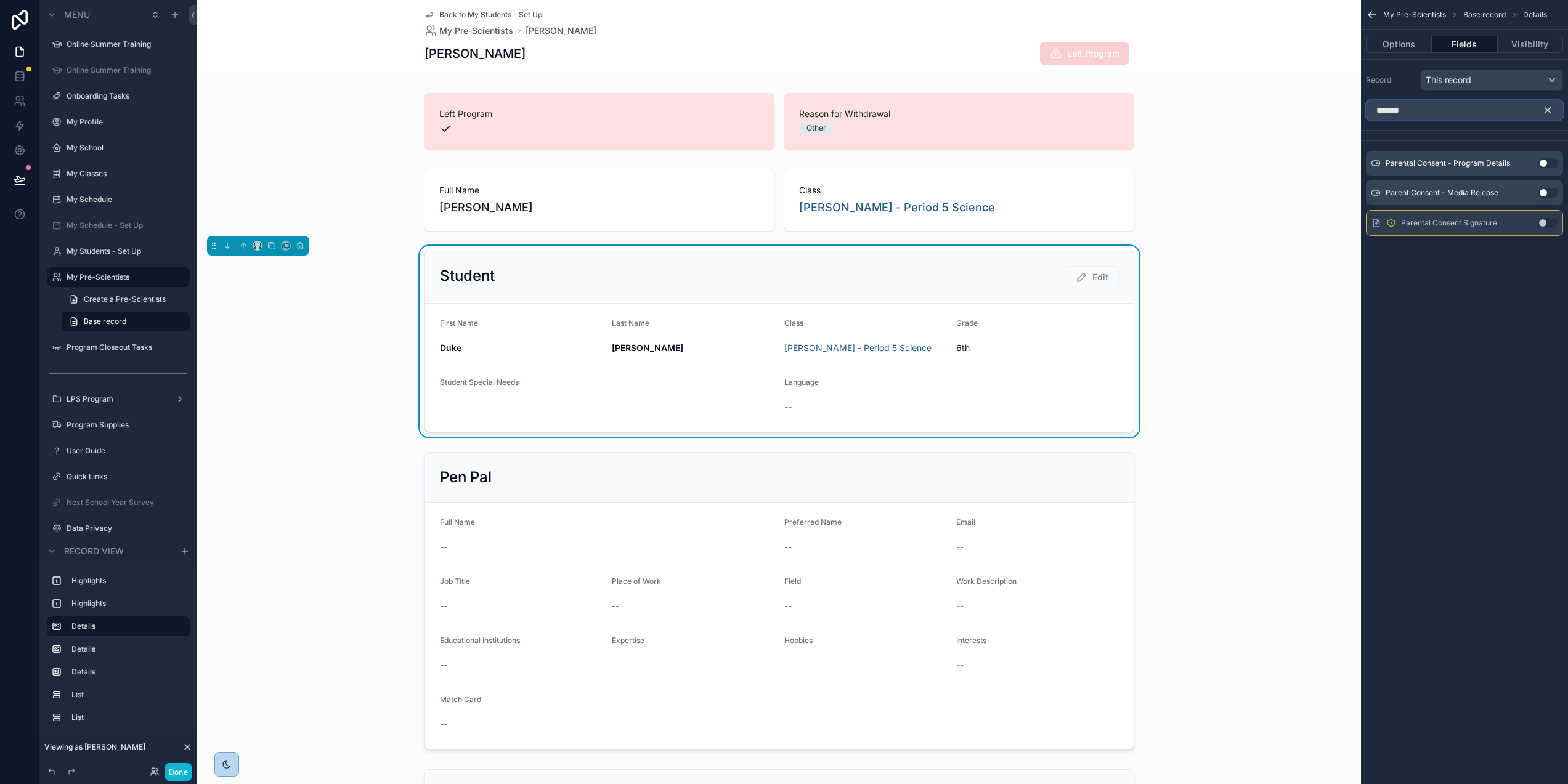
type input "*******"
click at [1550, 223] on button "Use setting" at bounding box center [1548, 223] width 19 height 10
click at [13, 74] on icon at bounding box center [19, 76] width 12 height 12
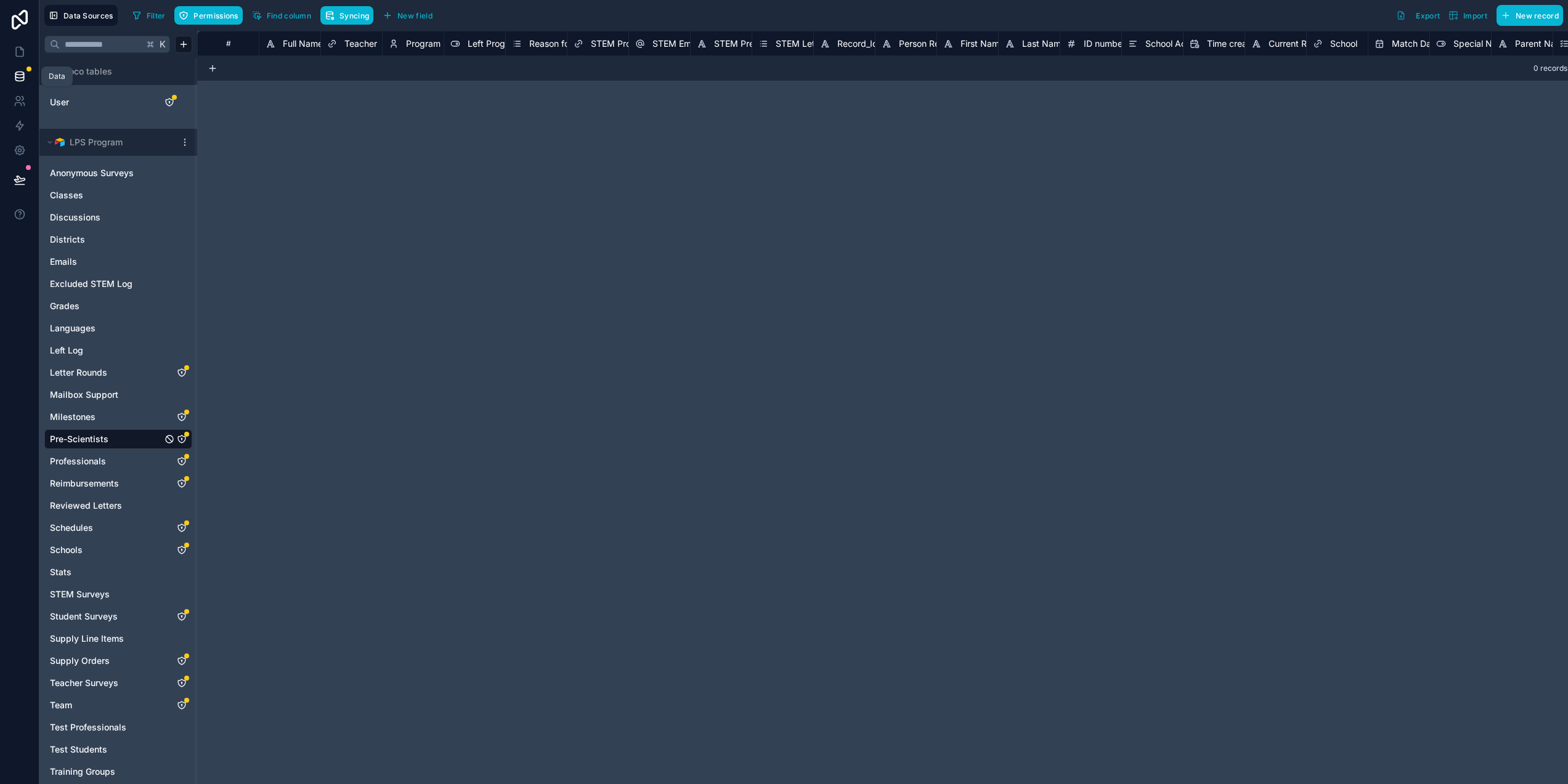
click at [13, 74] on icon at bounding box center [19, 76] width 12 height 12
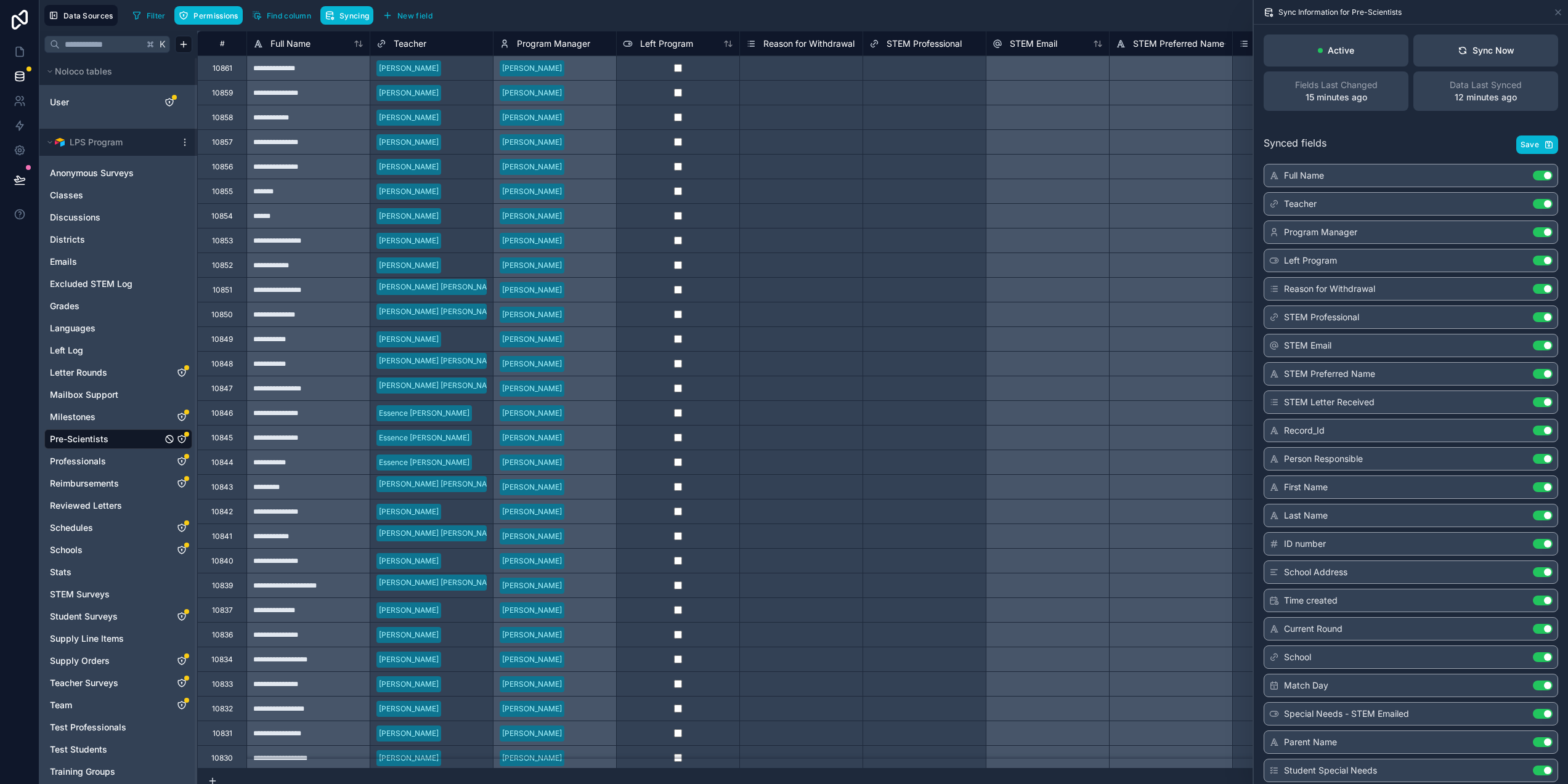
click at [181, 439] on icon "Pre-Scientists" at bounding box center [181, 438] width 1 height 1
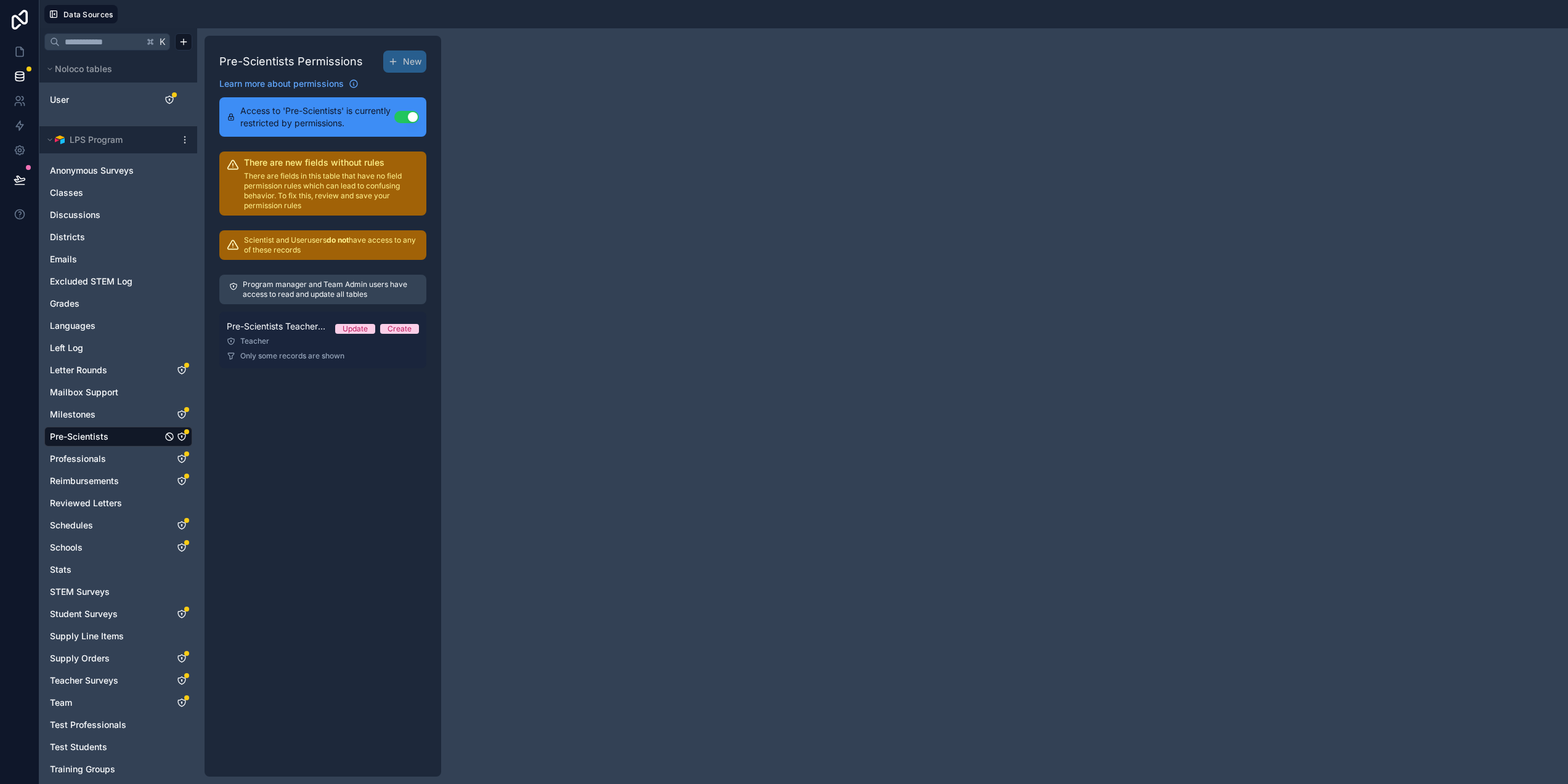
click at [332, 350] on link "Pre-Scientists Teacher Permissions Update Create Teacher Only some records are …" at bounding box center [323, 339] width 207 height 57
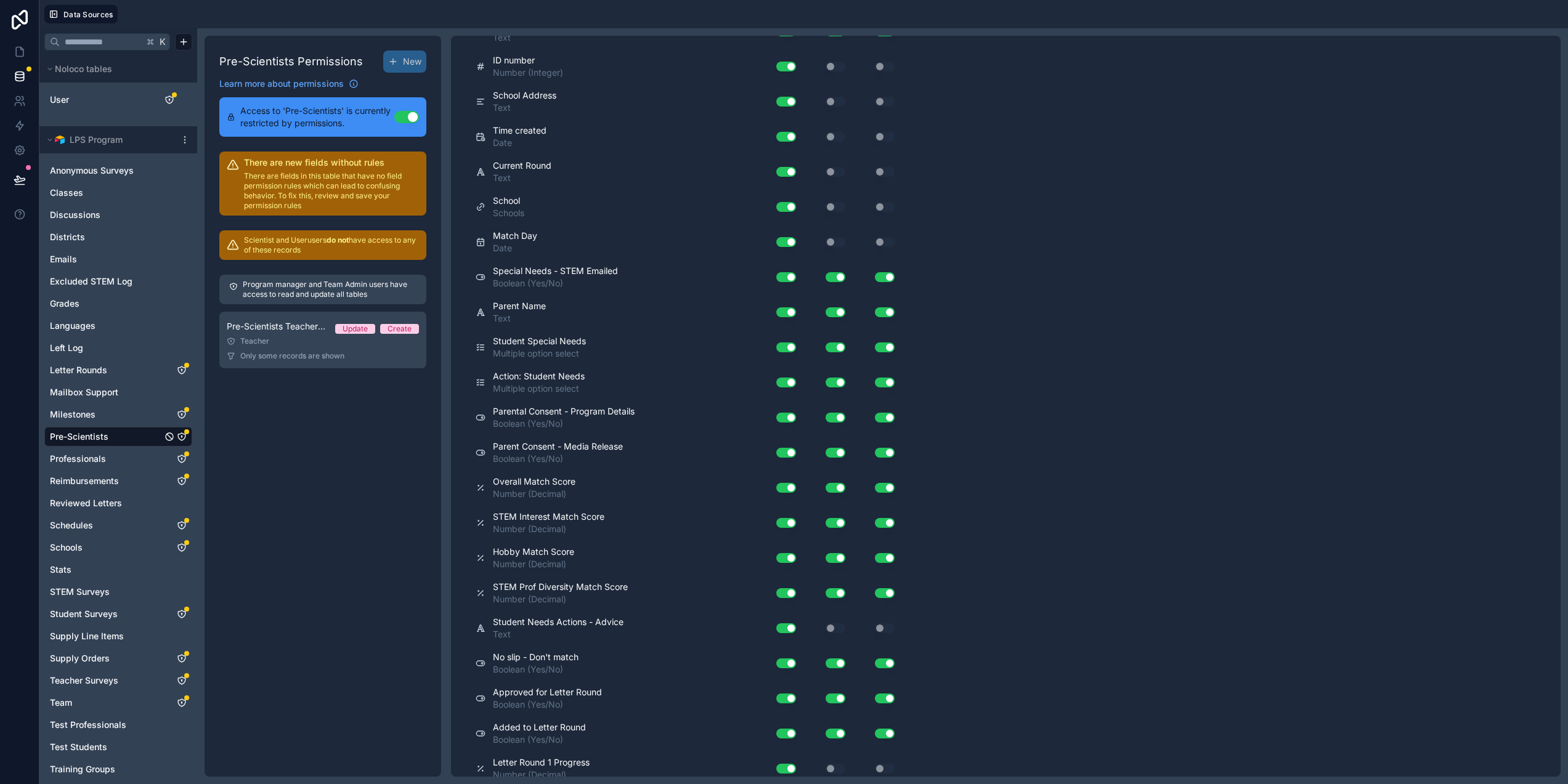
scroll to position [6669, 0]
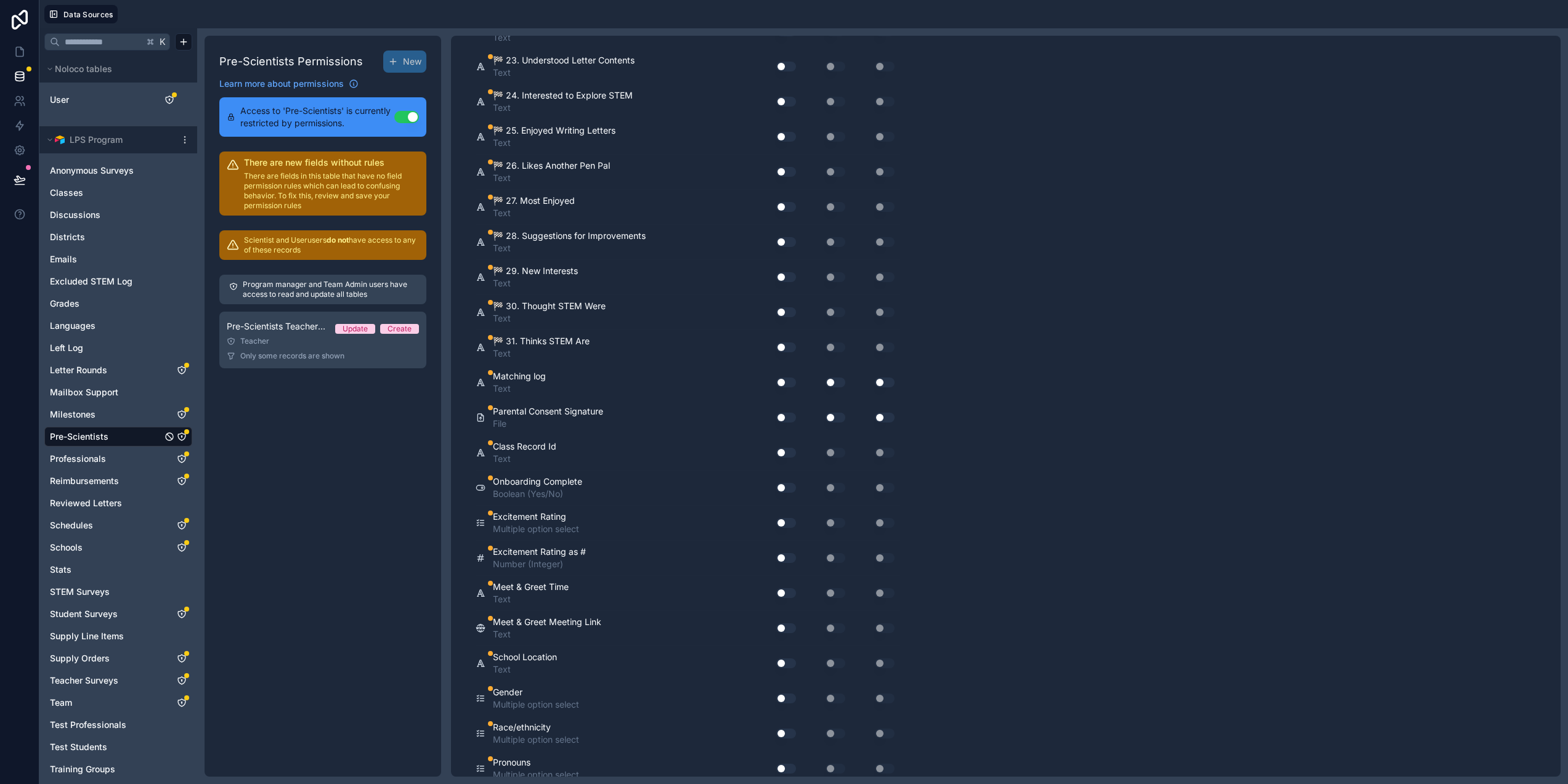
click at [780, 419] on button "Use setting" at bounding box center [786, 417] width 19 height 10
click at [828, 419] on button "Use setting" at bounding box center [835, 417] width 19 height 10
click at [827, 417] on button "Use setting" at bounding box center [835, 417] width 19 height 10
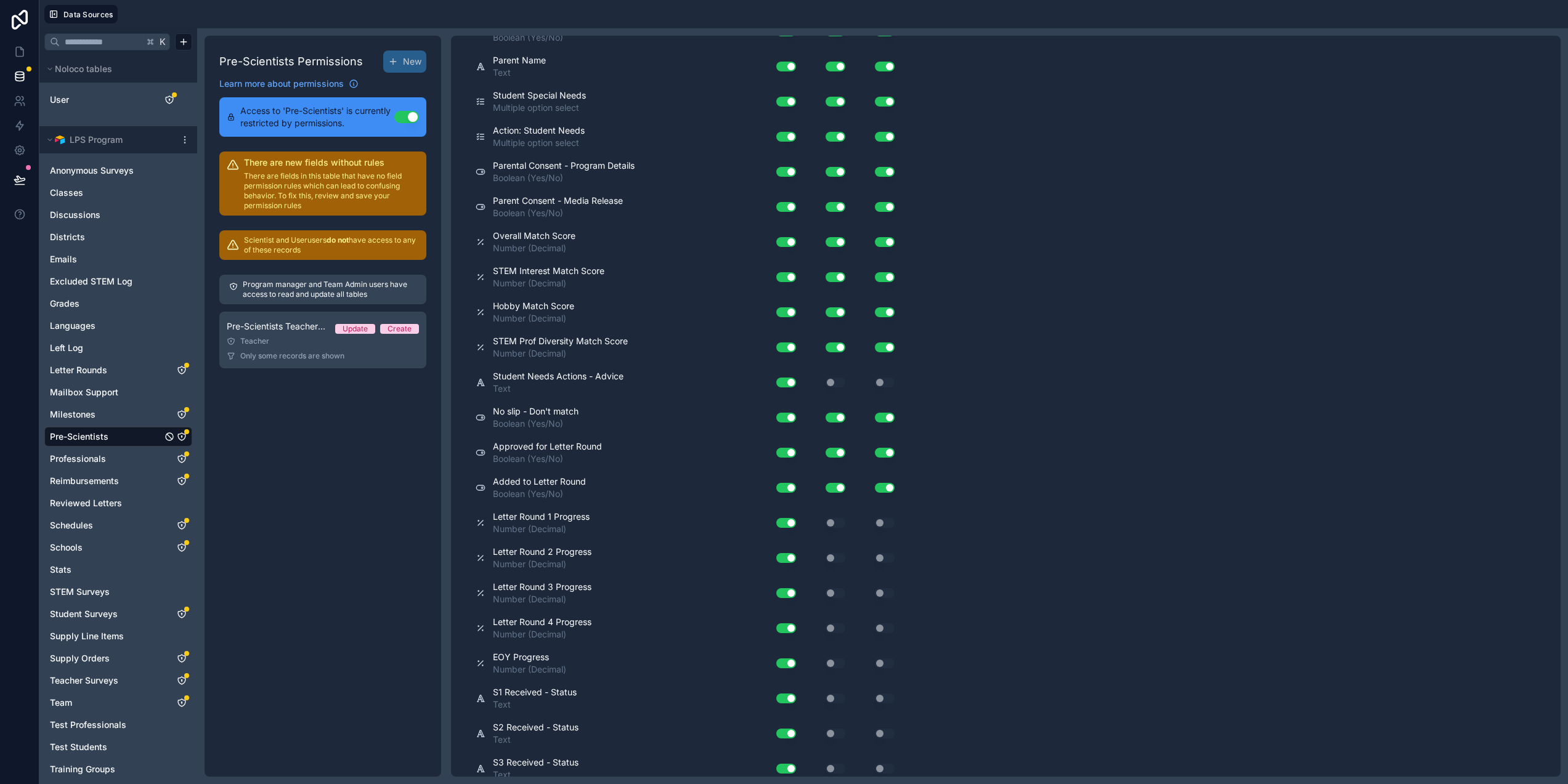
scroll to position [4247, 0]
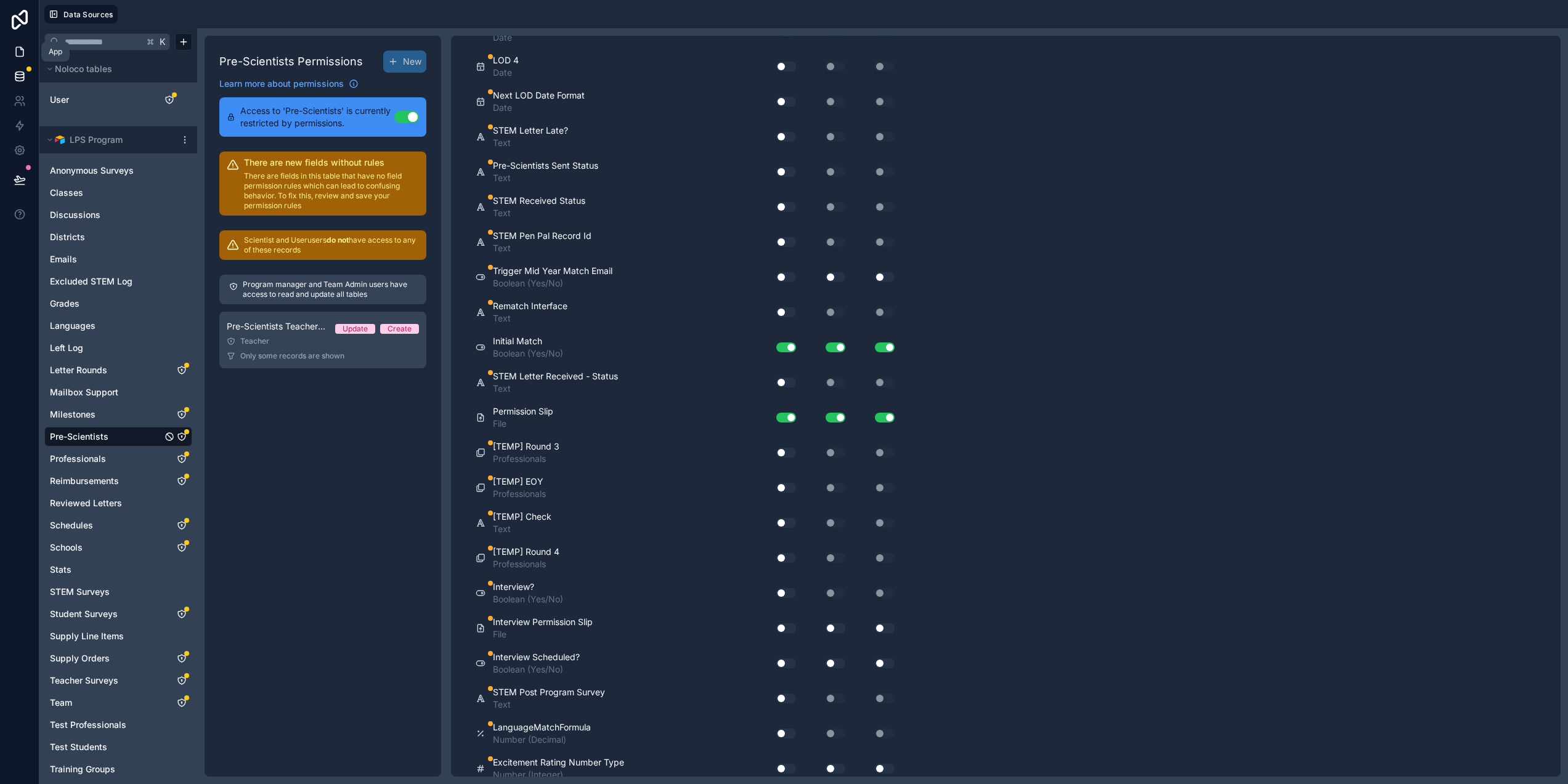
click at [13, 54] on icon at bounding box center [19, 52] width 12 height 12
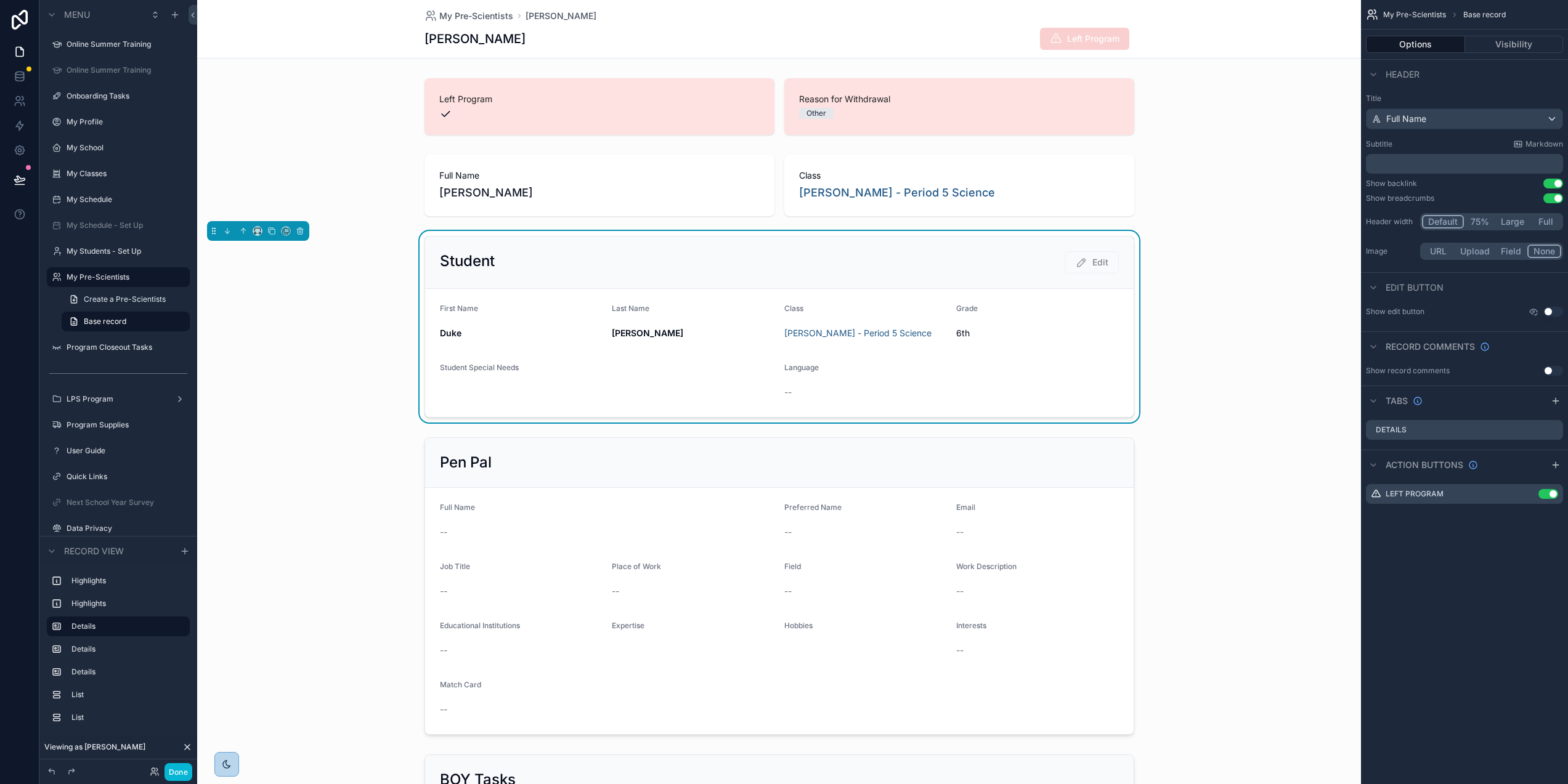
click at [963, 374] on div "Language" at bounding box center [952, 370] width 335 height 15
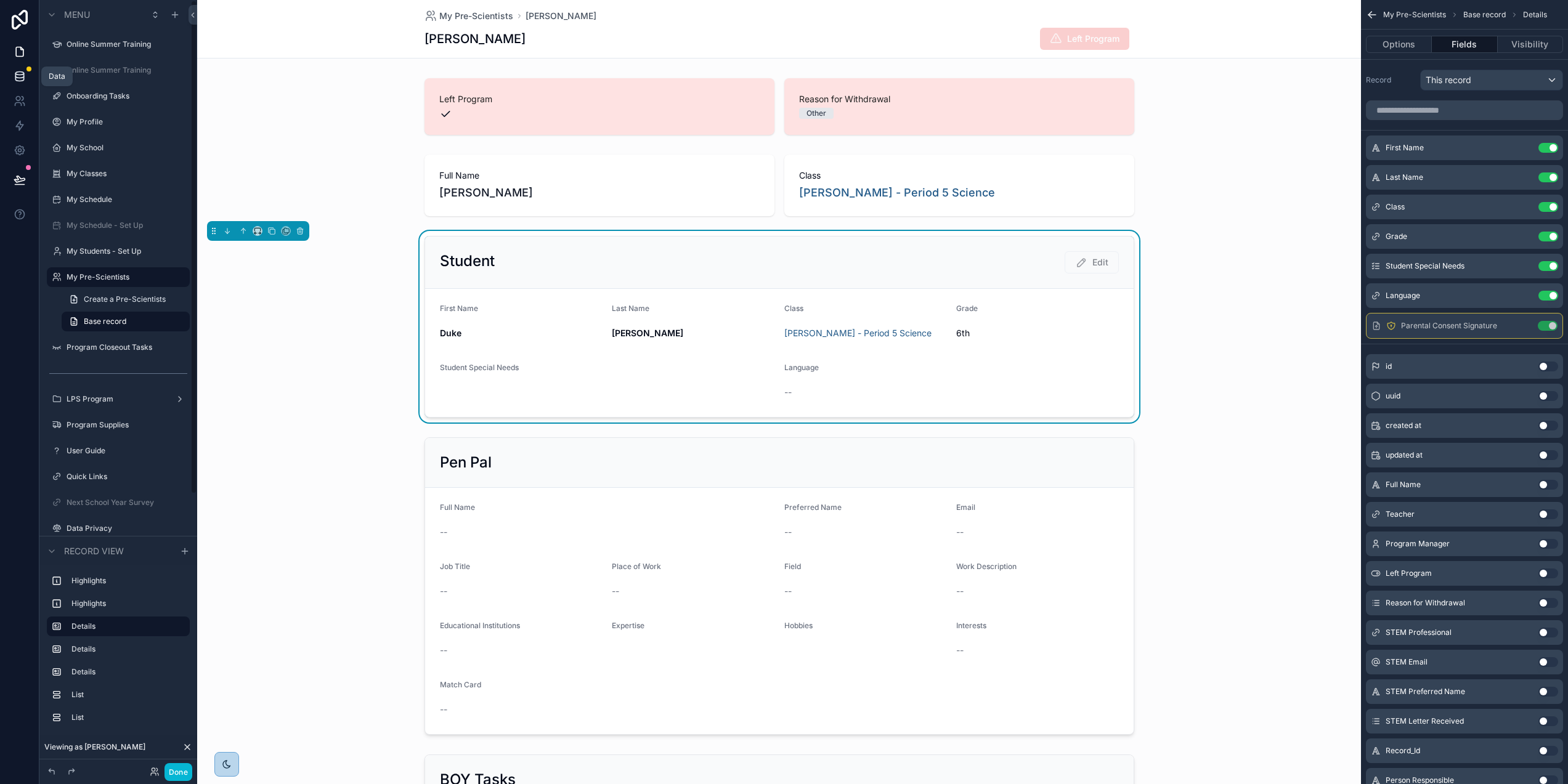
click at [13, 73] on icon at bounding box center [19, 76] width 12 height 12
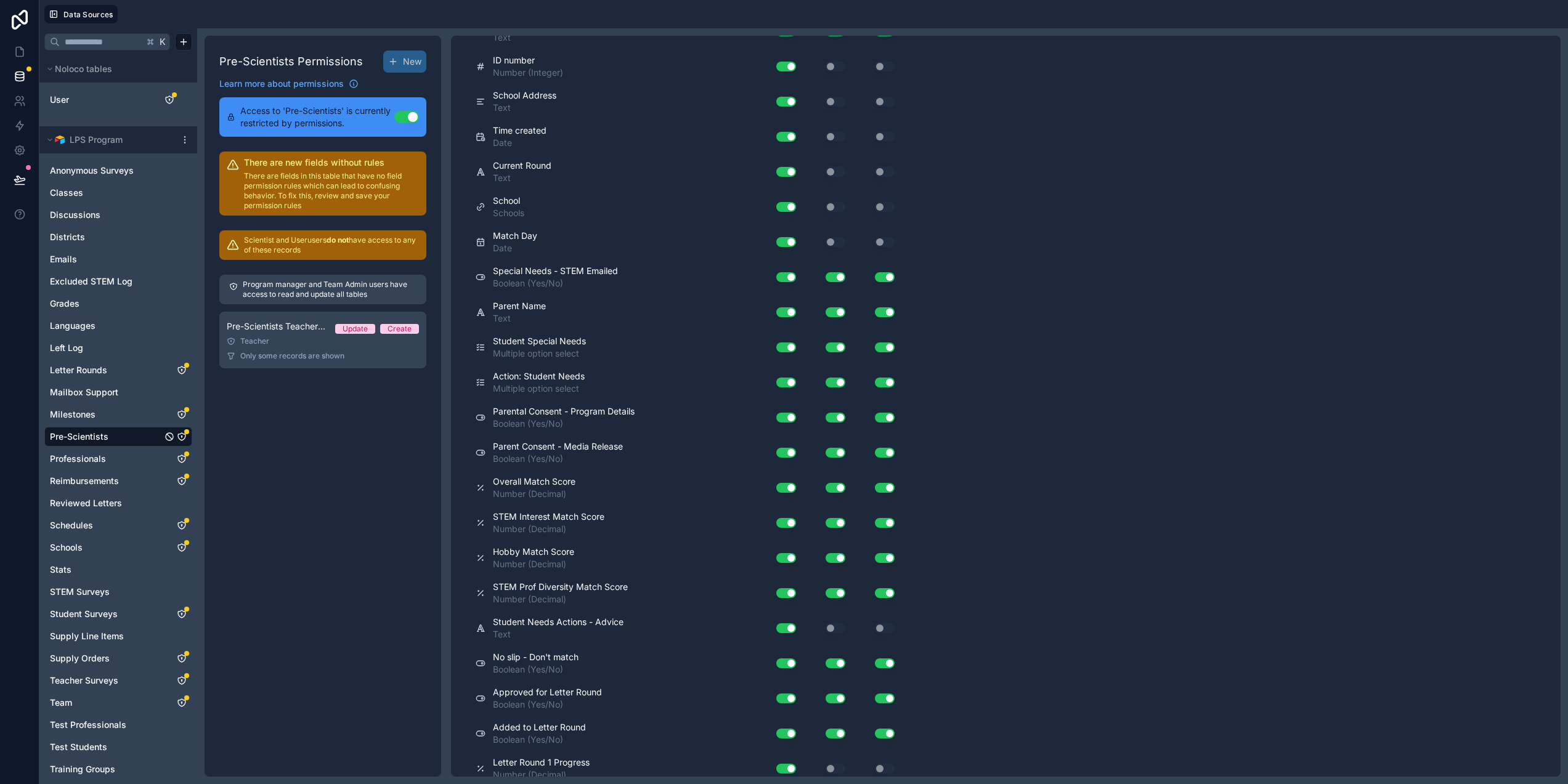
scroll to position [6669, 0]
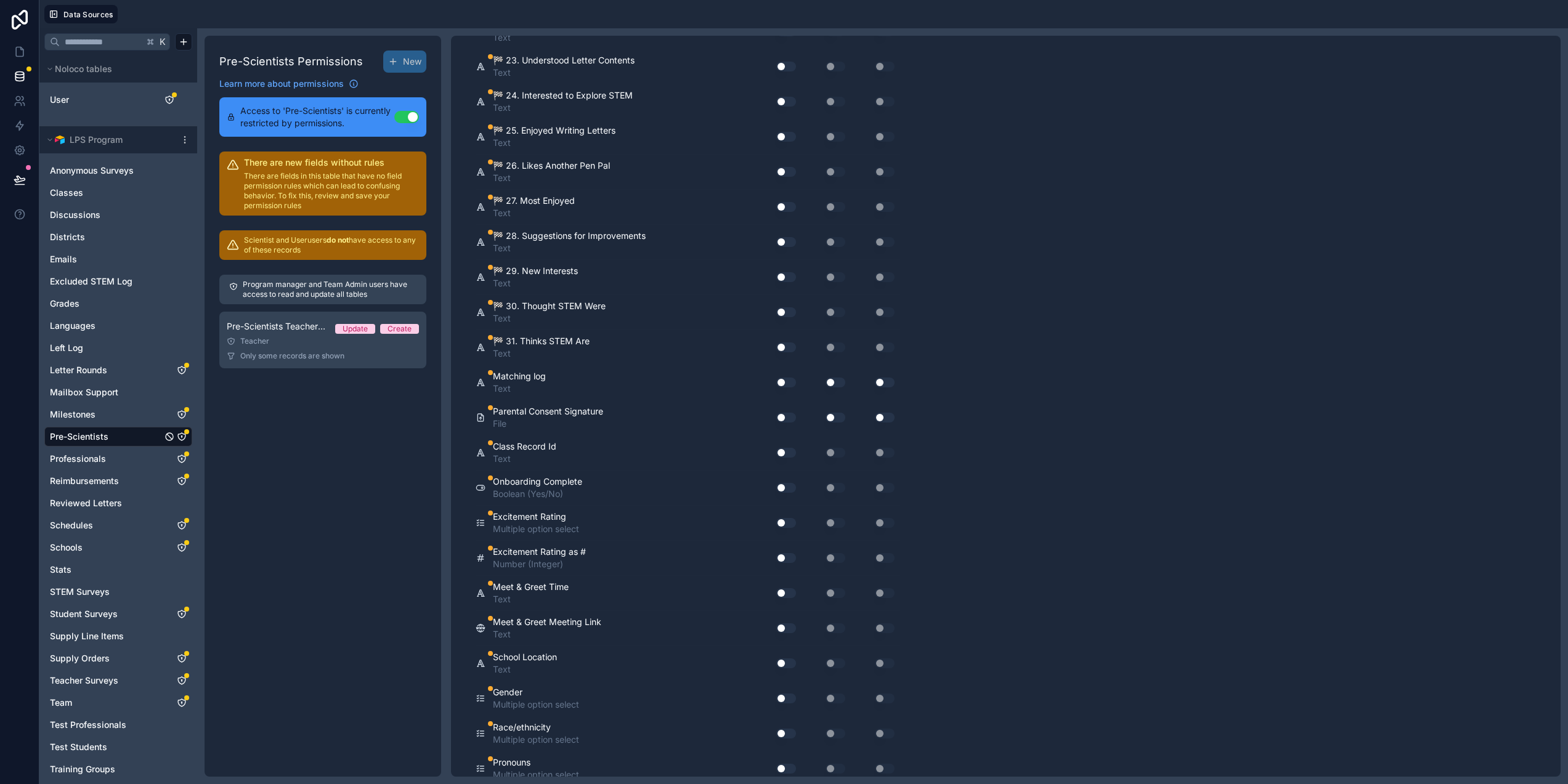
click at [779, 417] on button "Use setting" at bounding box center [786, 417] width 19 height 10
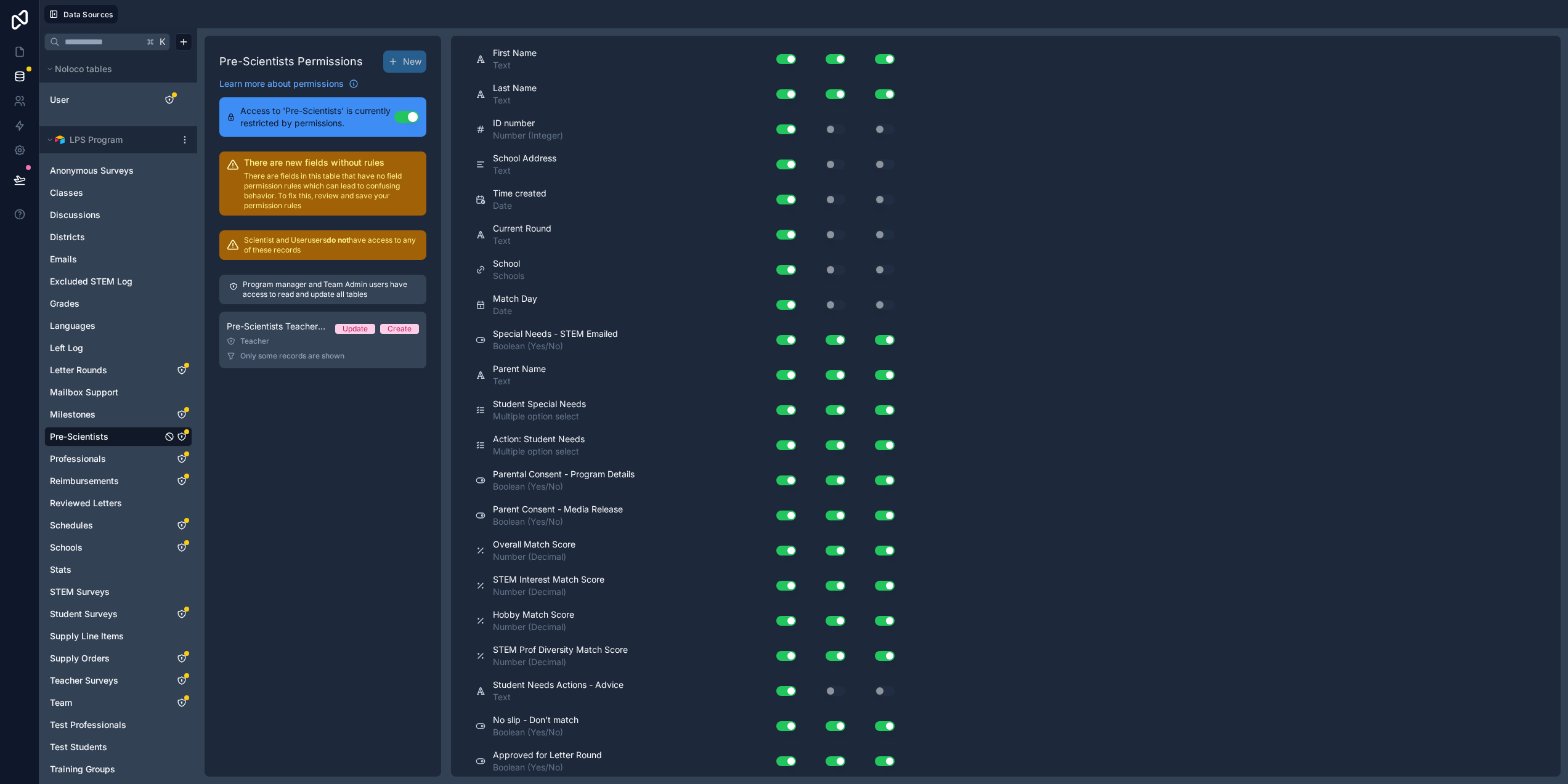
scroll to position [0, 0]
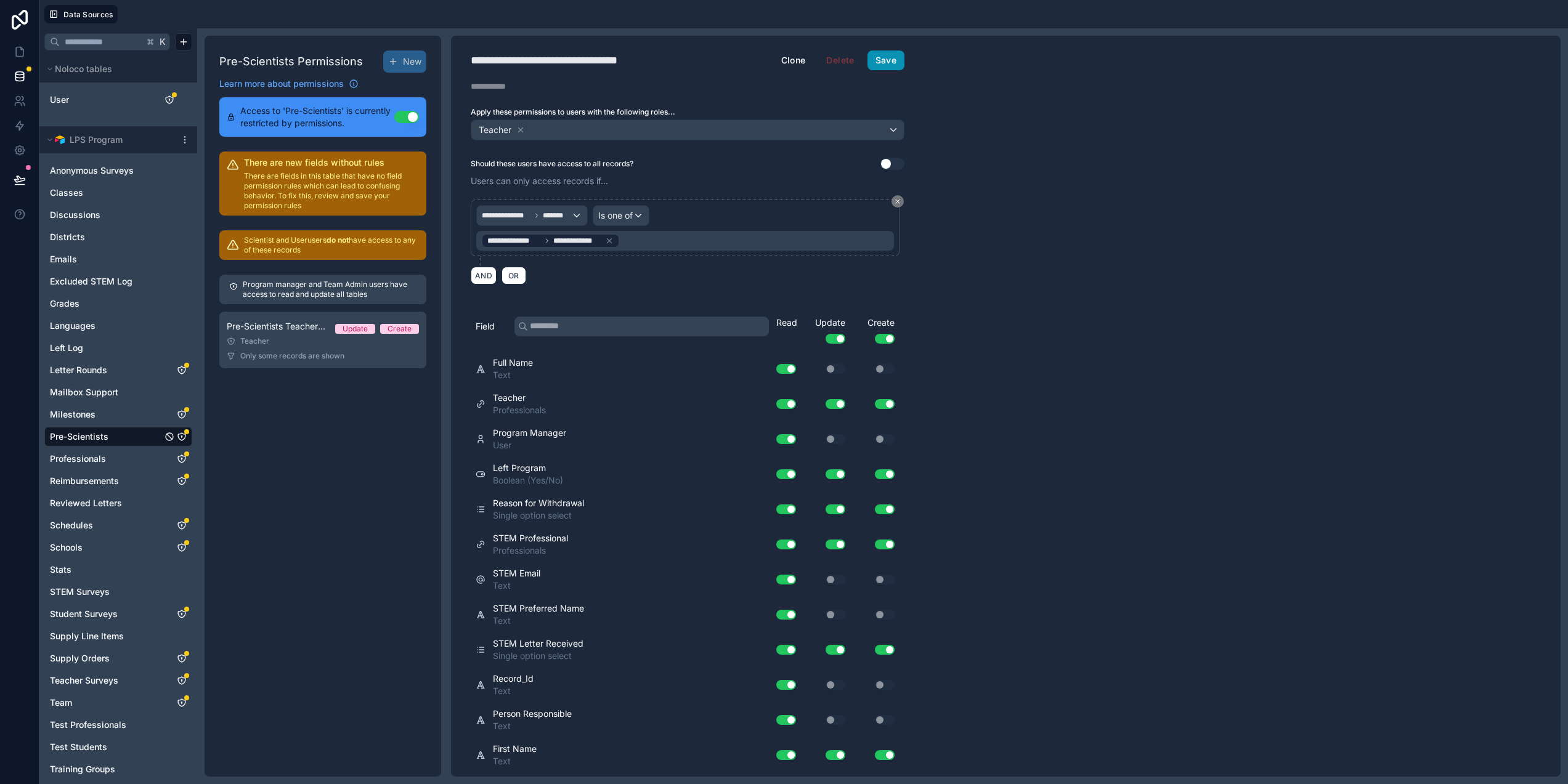
click at [880, 65] on button "Save" at bounding box center [886, 60] width 37 height 19
click at [13, 53] on icon at bounding box center [19, 52] width 12 height 12
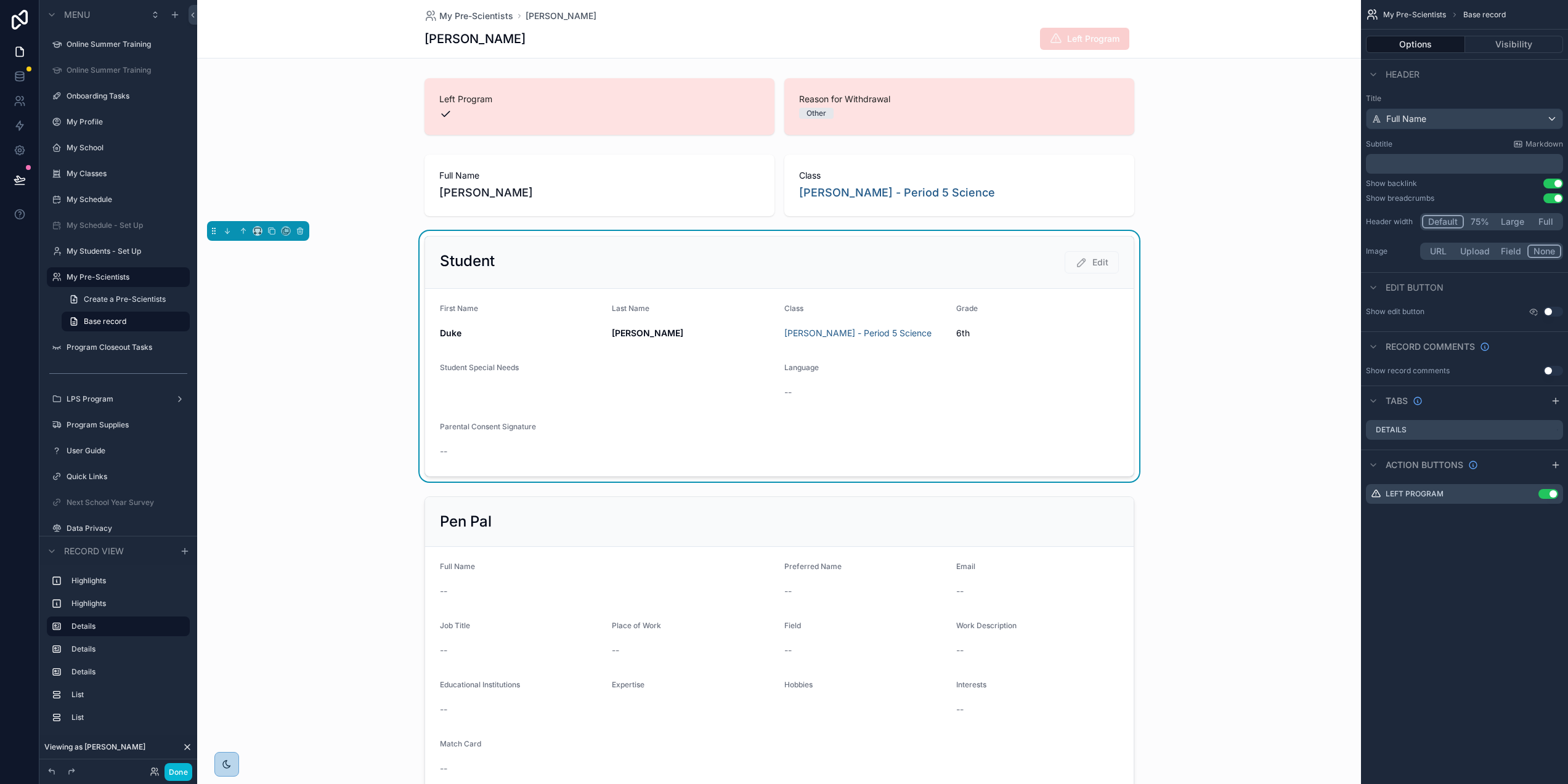
click at [678, 452] on form "First Name [PERSON_NAME] Last Name [PERSON_NAME] Class [PERSON_NAME] - Period 5…" at bounding box center [780, 382] width 709 height 187
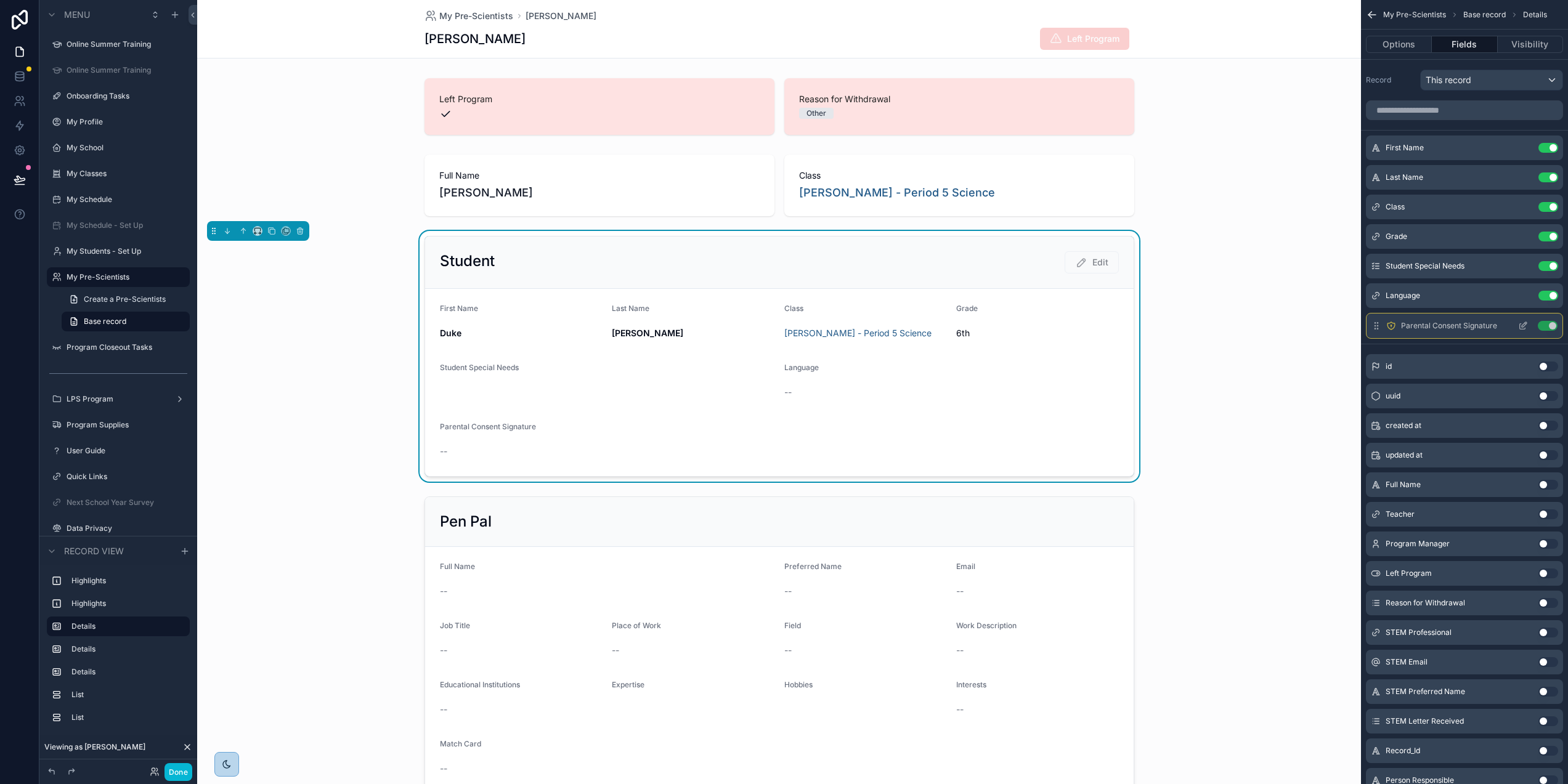
click at [1542, 323] on button "Use setting" at bounding box center [1548, 325] width 19 height 10
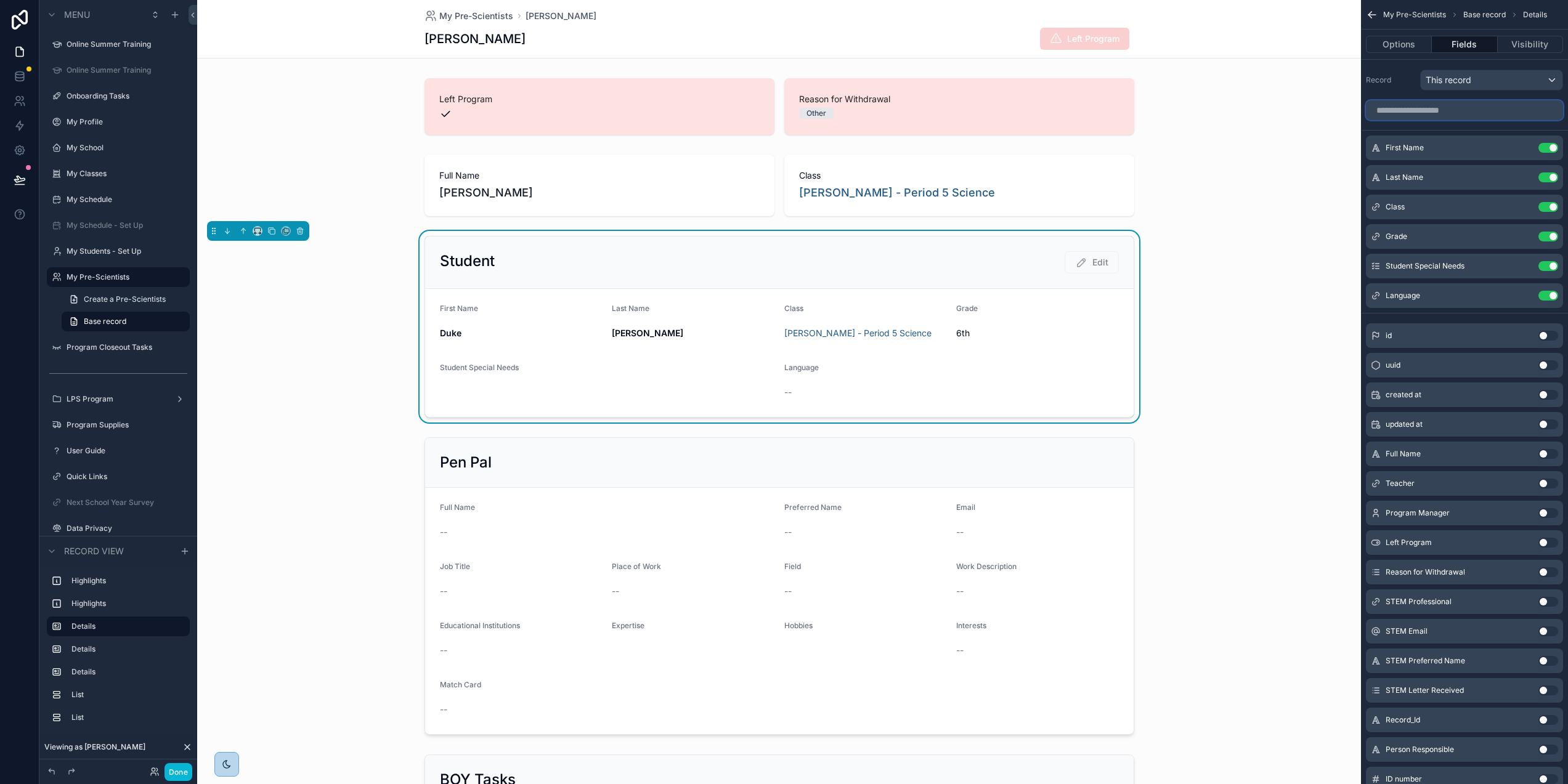
click at [1438, 113] on input "scrollable content" at bounding box center [1464, 110] width 197 height 19
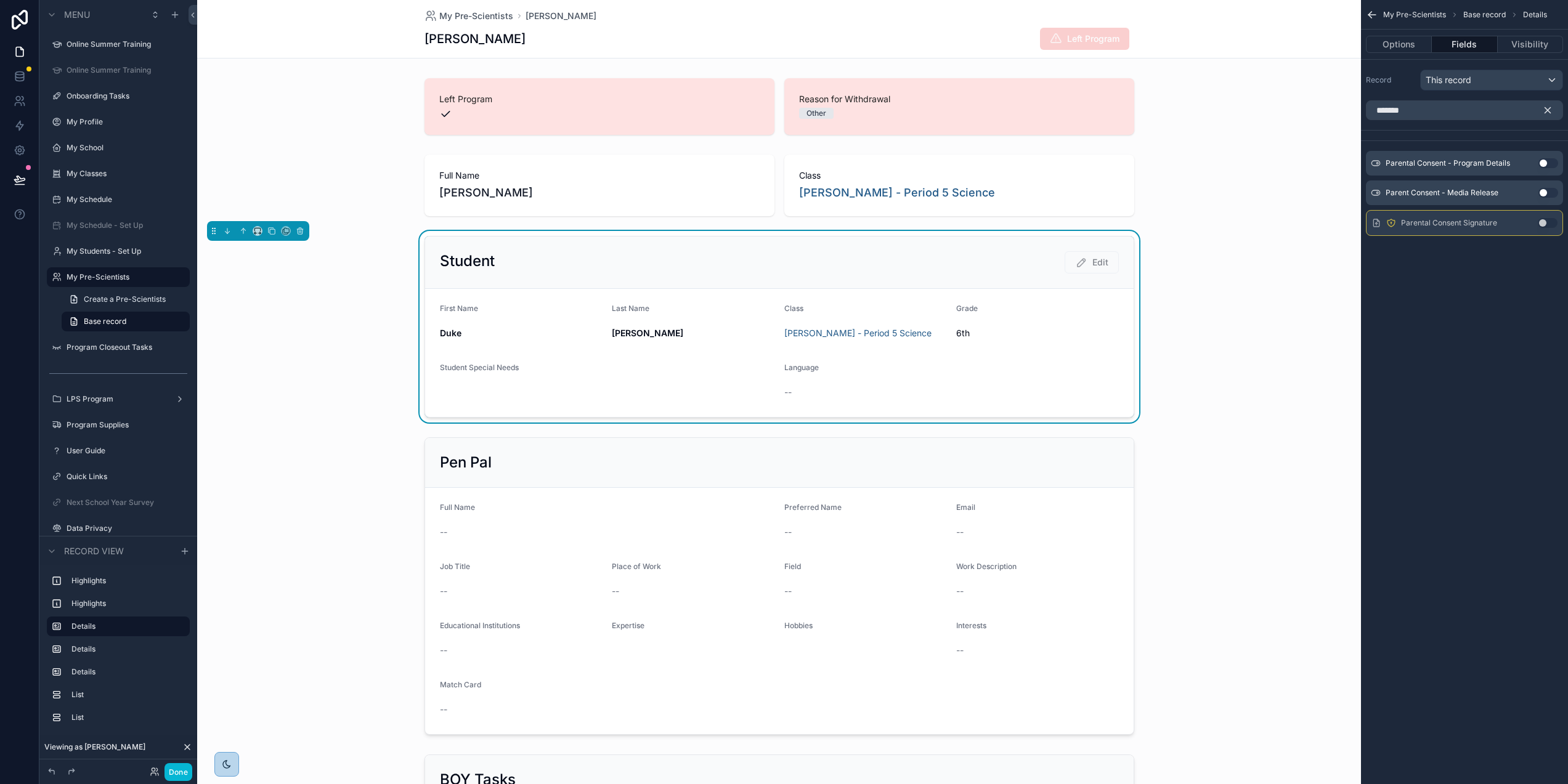
click at [1552, 222] on button "Use setting" at bounding box center [1548, 223] width 19 height 10
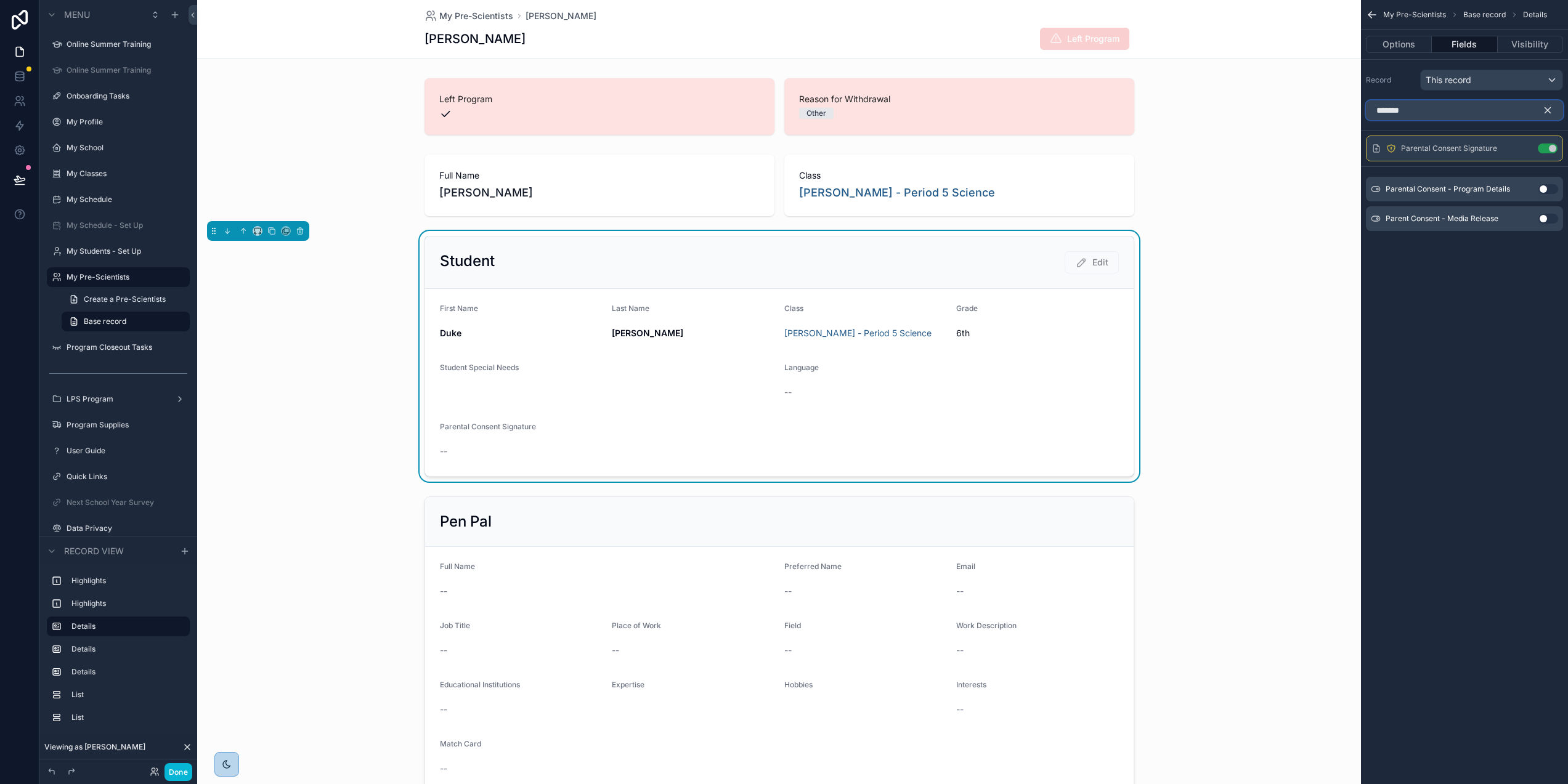
click at [1450, 111] on input "*******" at bounding box center [1464, 110] width 197 height 19
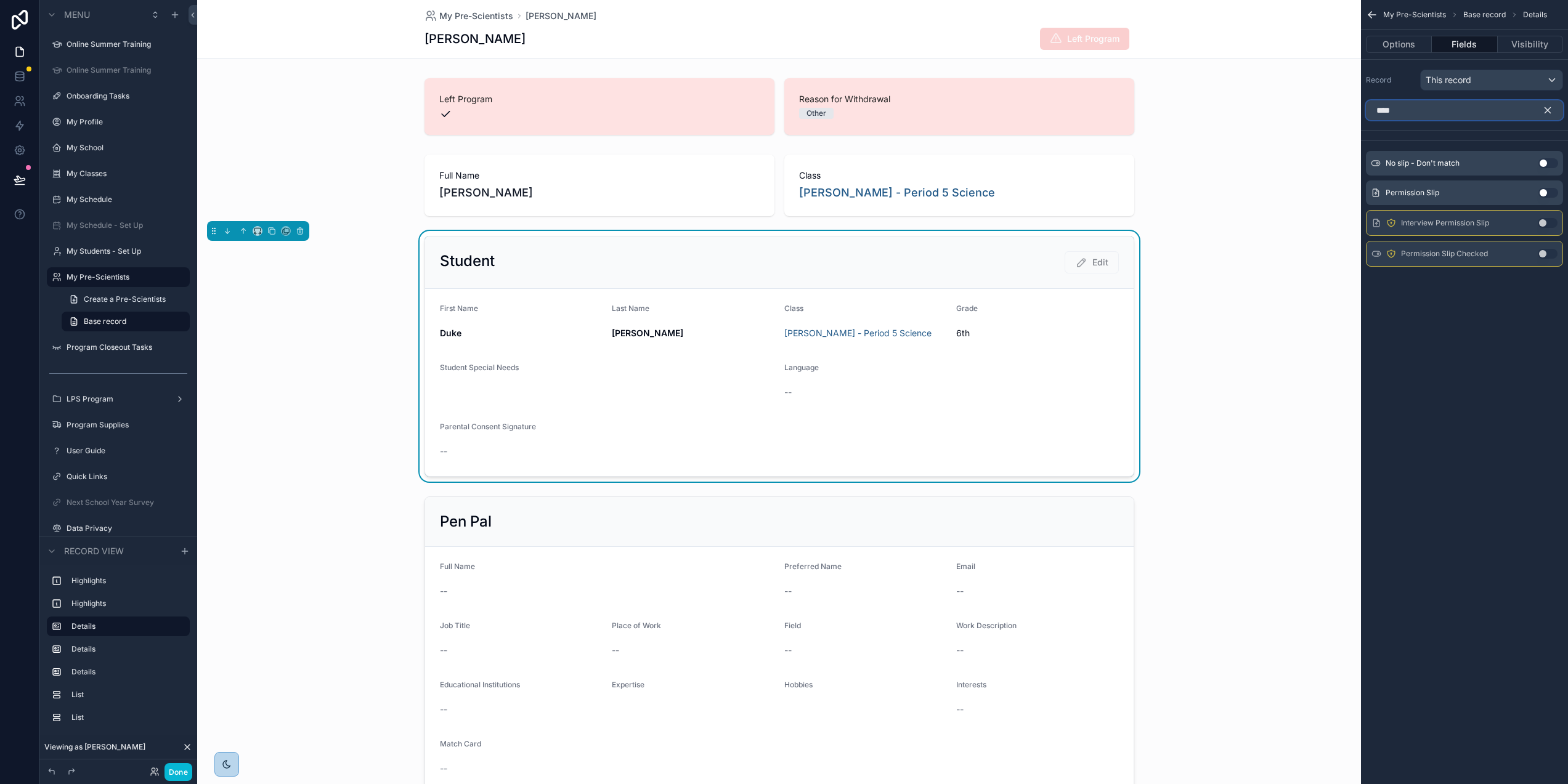
type input "****"
click at [1552, 190] on button "Use setting" at bounding box center [1548, 192] width 19 height 10
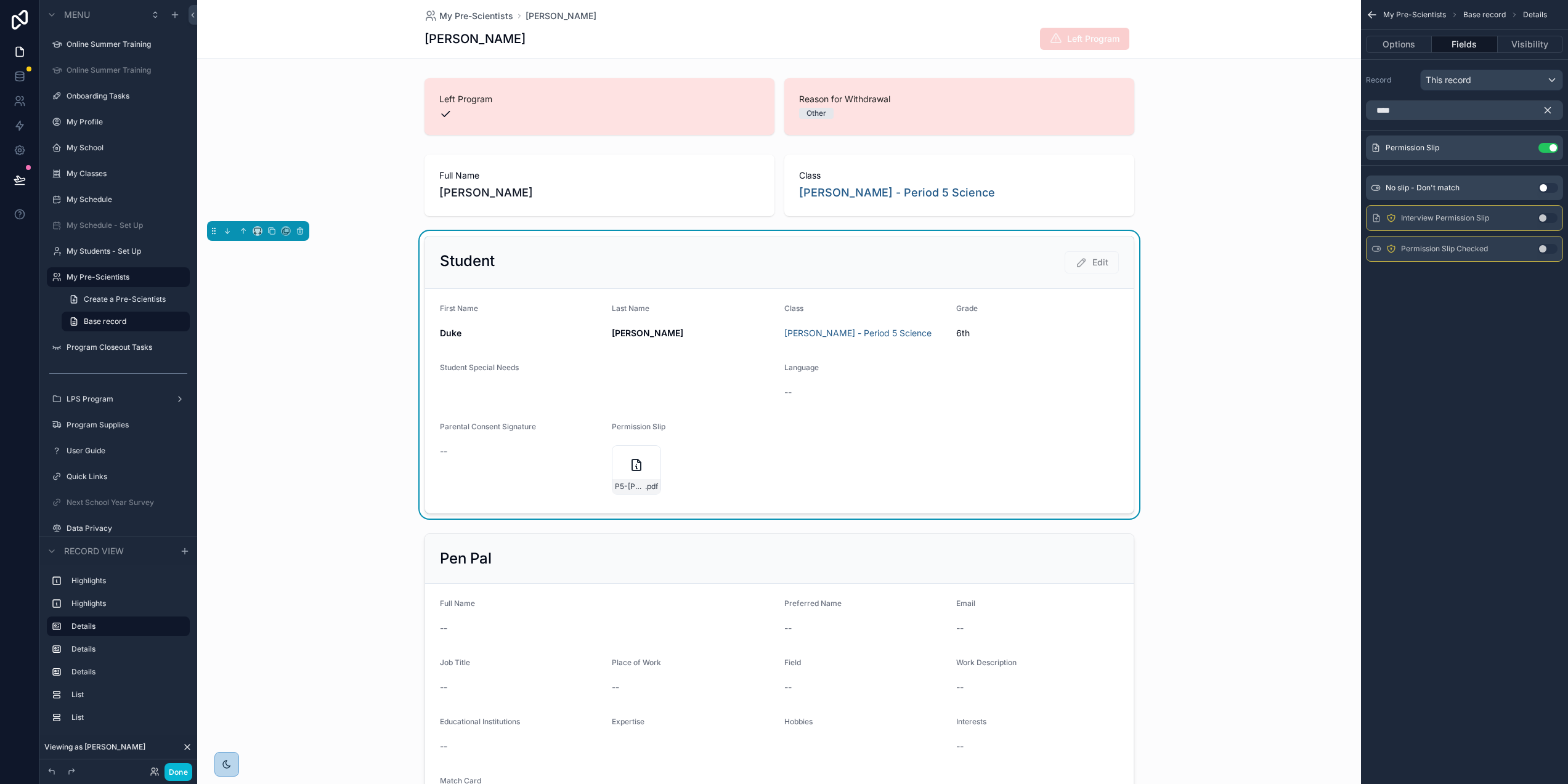
click at [1549, 104] on icon "scrollable content" at bounding box center [1548, 110] width 11 height 11
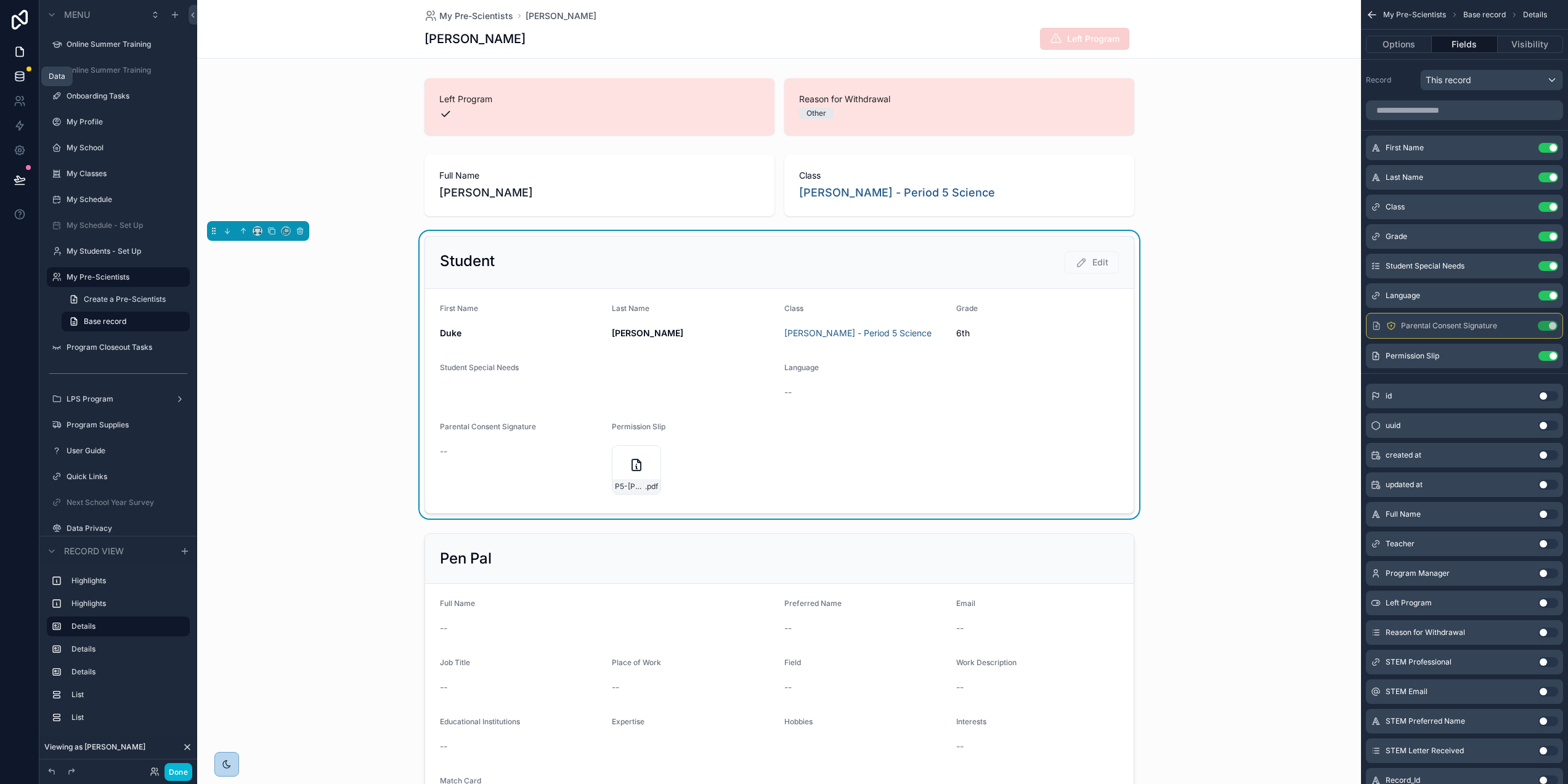
click at [13, 78] on icon at bounding box center [19, 76] width 12 height 12
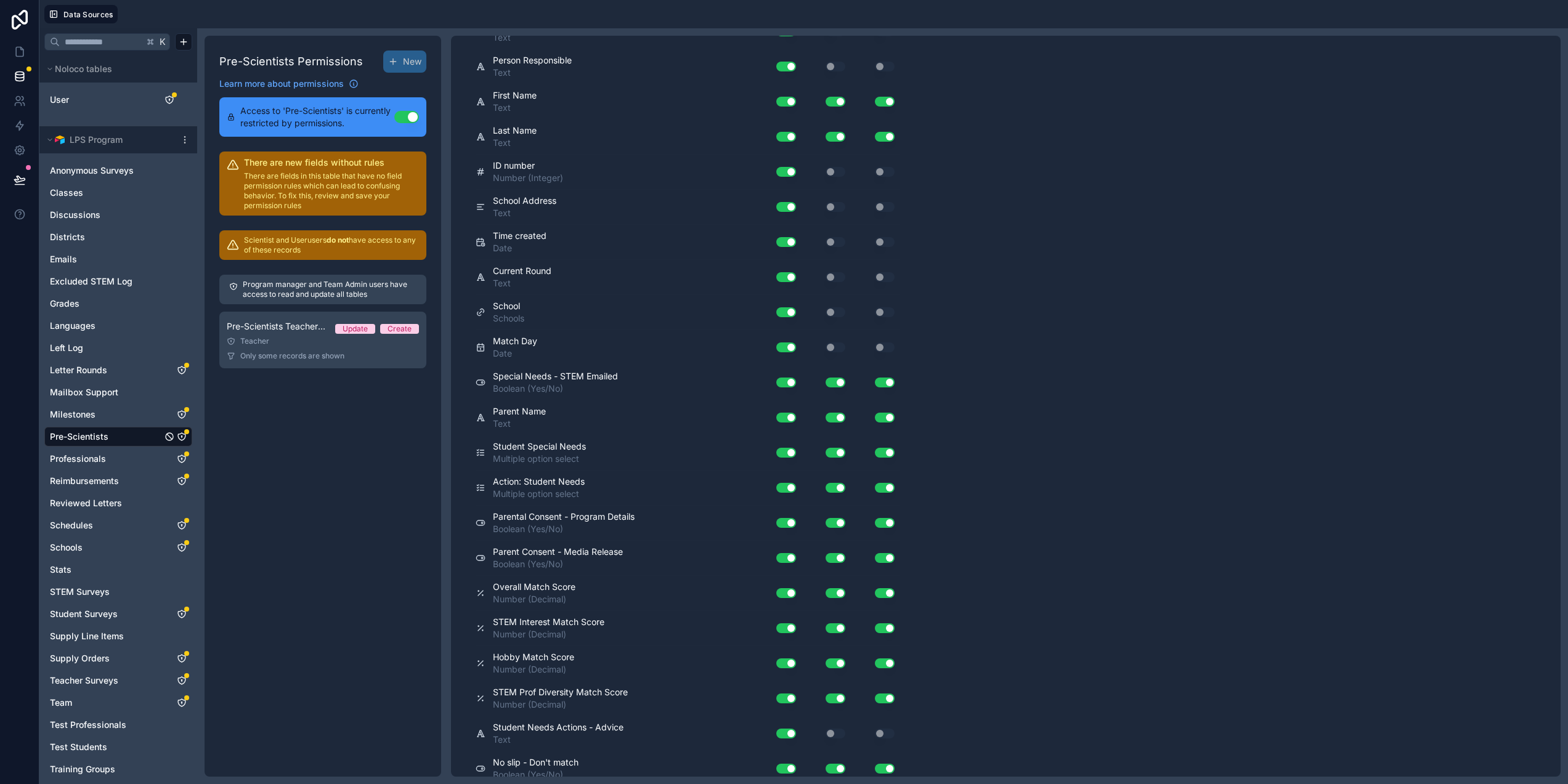
scroll to position [6669, 0]
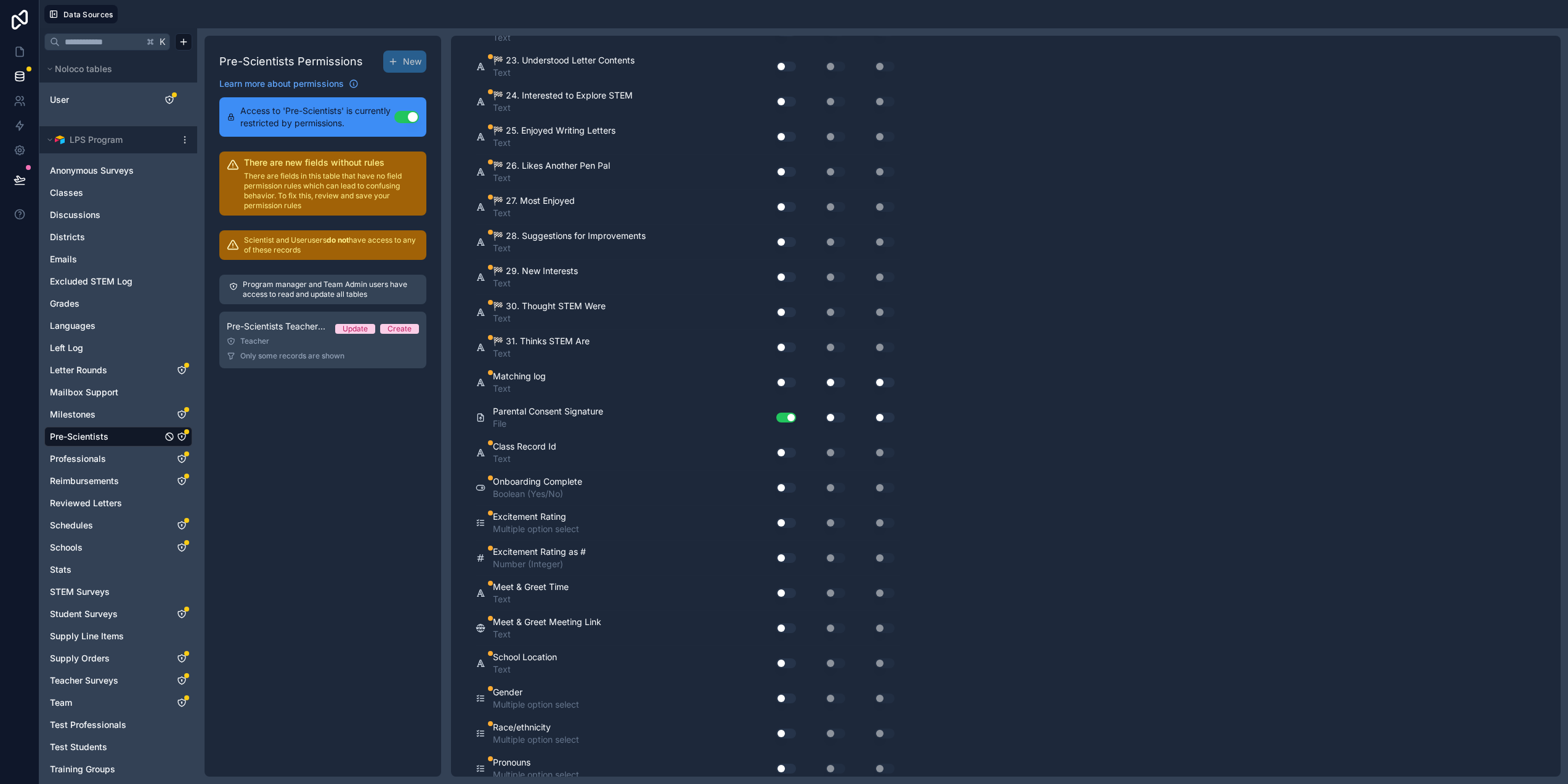
click at [830, 419] on button "Use setting" at bounding box center [835, 417] width 19 height 10
click at [879, 417] on button "Use setting" at bounding box center [884, 417] width 19 height 10
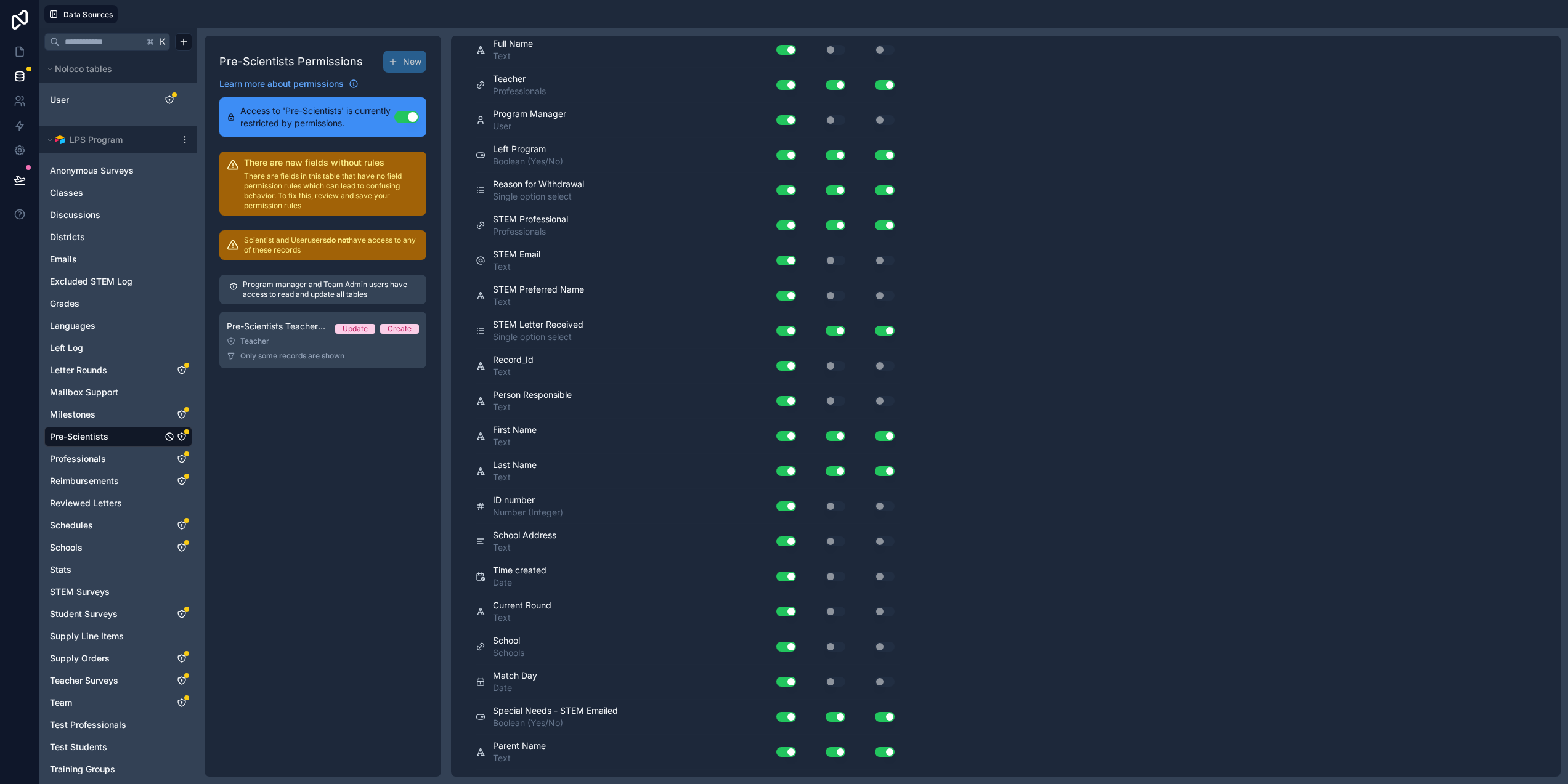
scroll to position [0, 0]
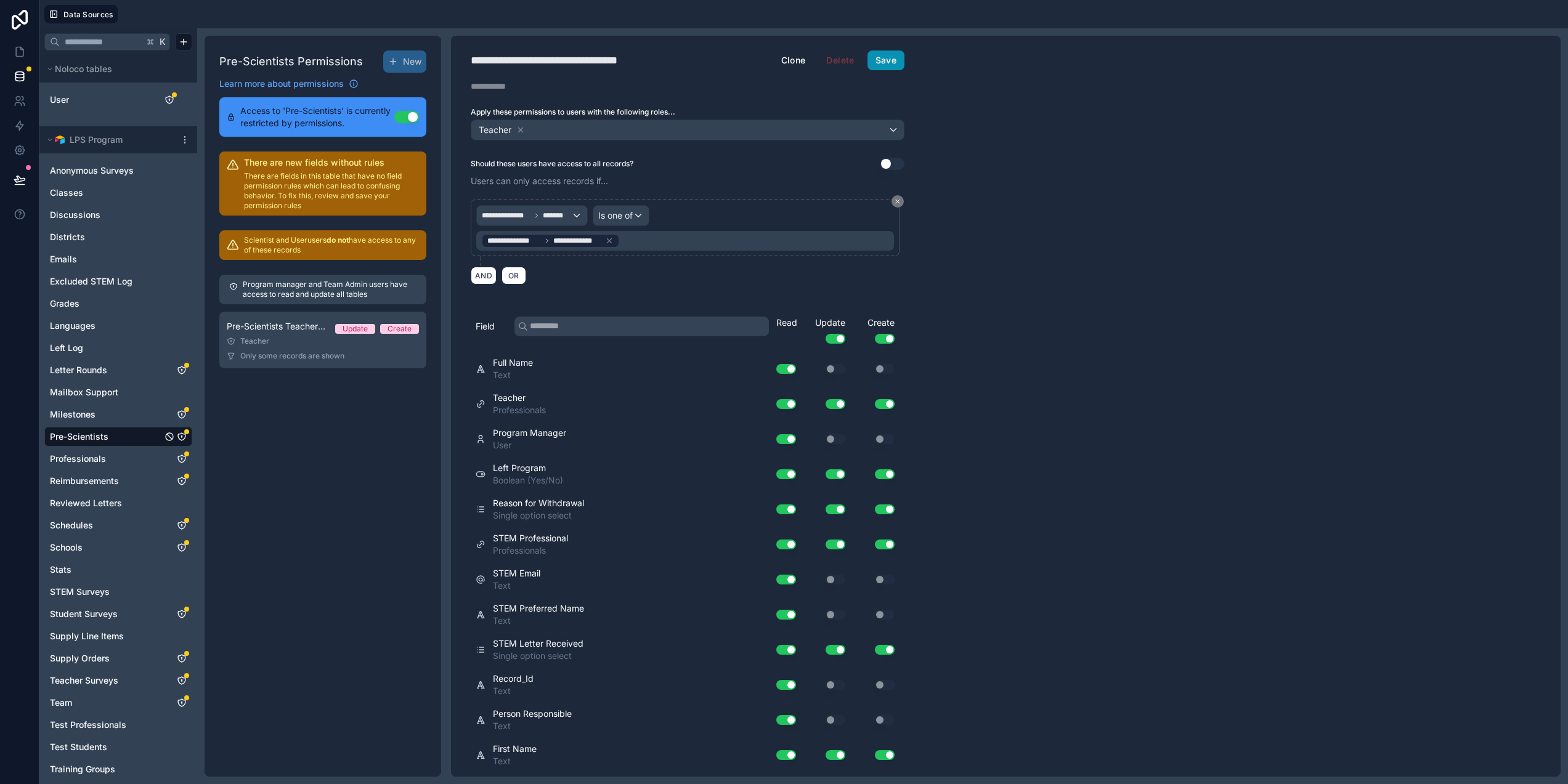
click at [872, 56] on button "Save" at bounding box center [886, 60] width 37 height 19
click at [13, 46] on icon at bounding box center [19, 52] width 12 height 12
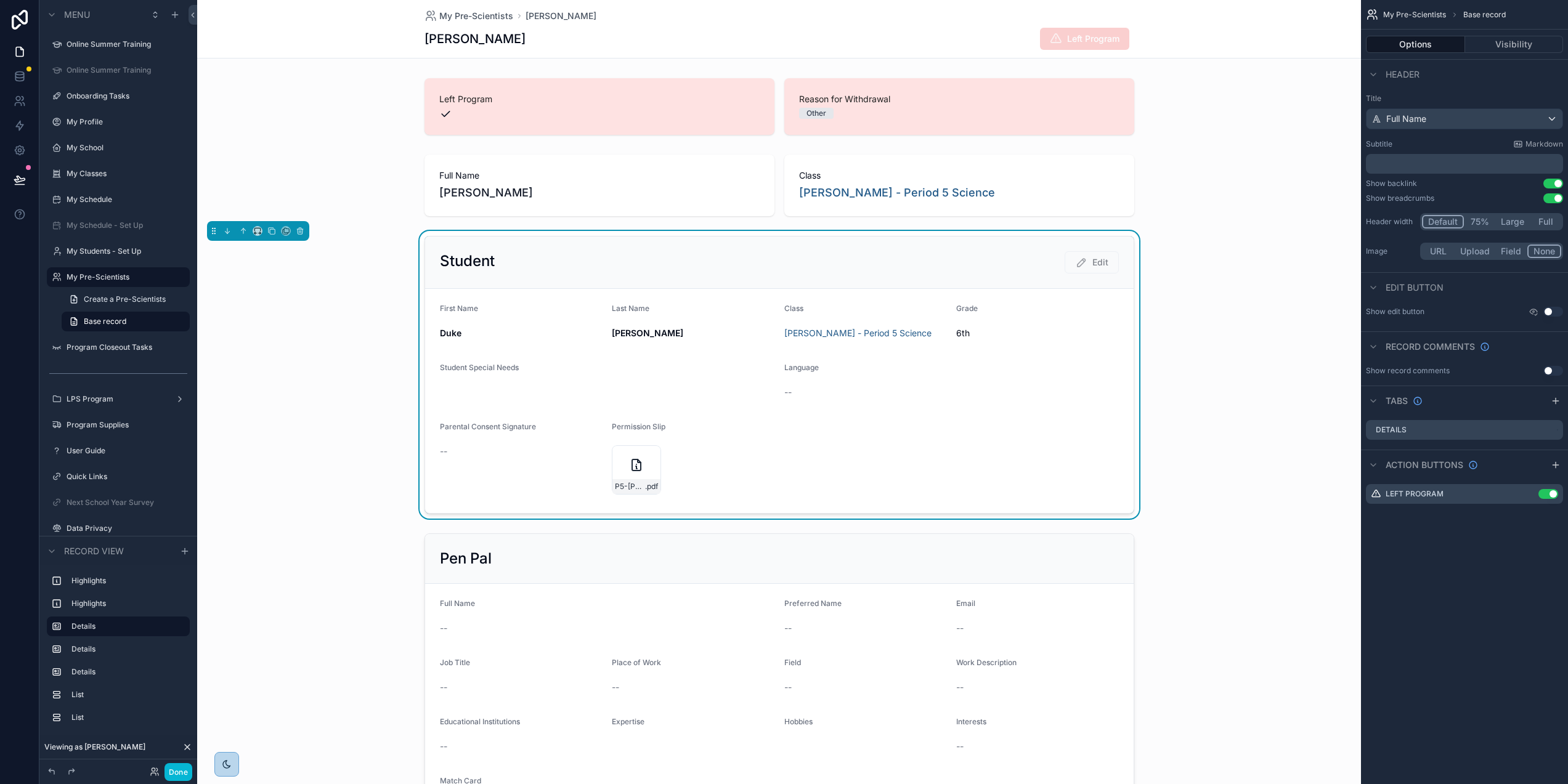
click at [751, 483] on div "P5-[PERSON_NAME] .pdf" at bounding box center [693, 469] width 163 height 49
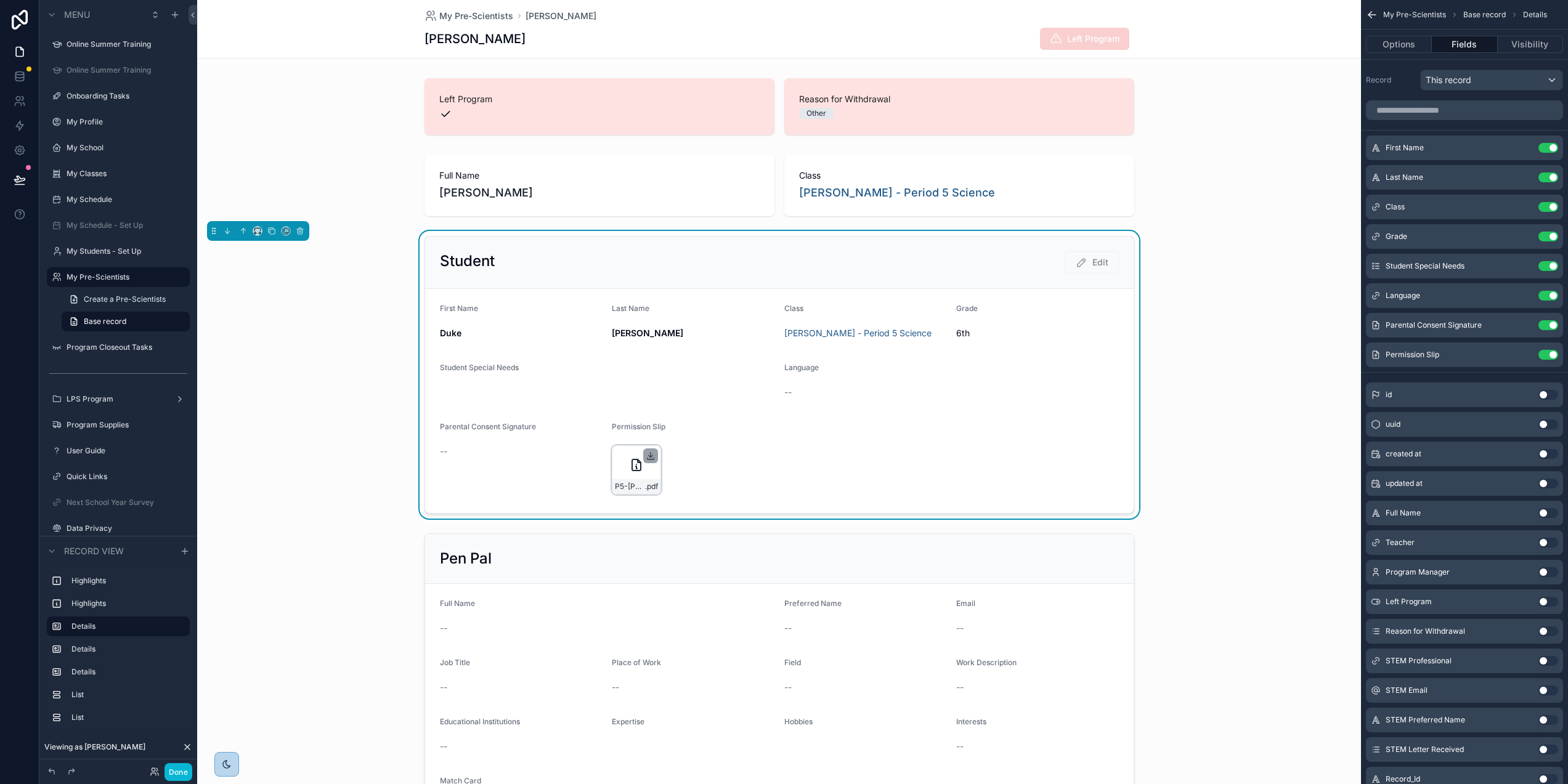
click at [646, 453] on icon "scrollable content" at bounding box center [650, 455] width 10 height 10
click at [479, 19] on span "My Pre-Scientists" at bounding box center [476, 16] width 74 height 12
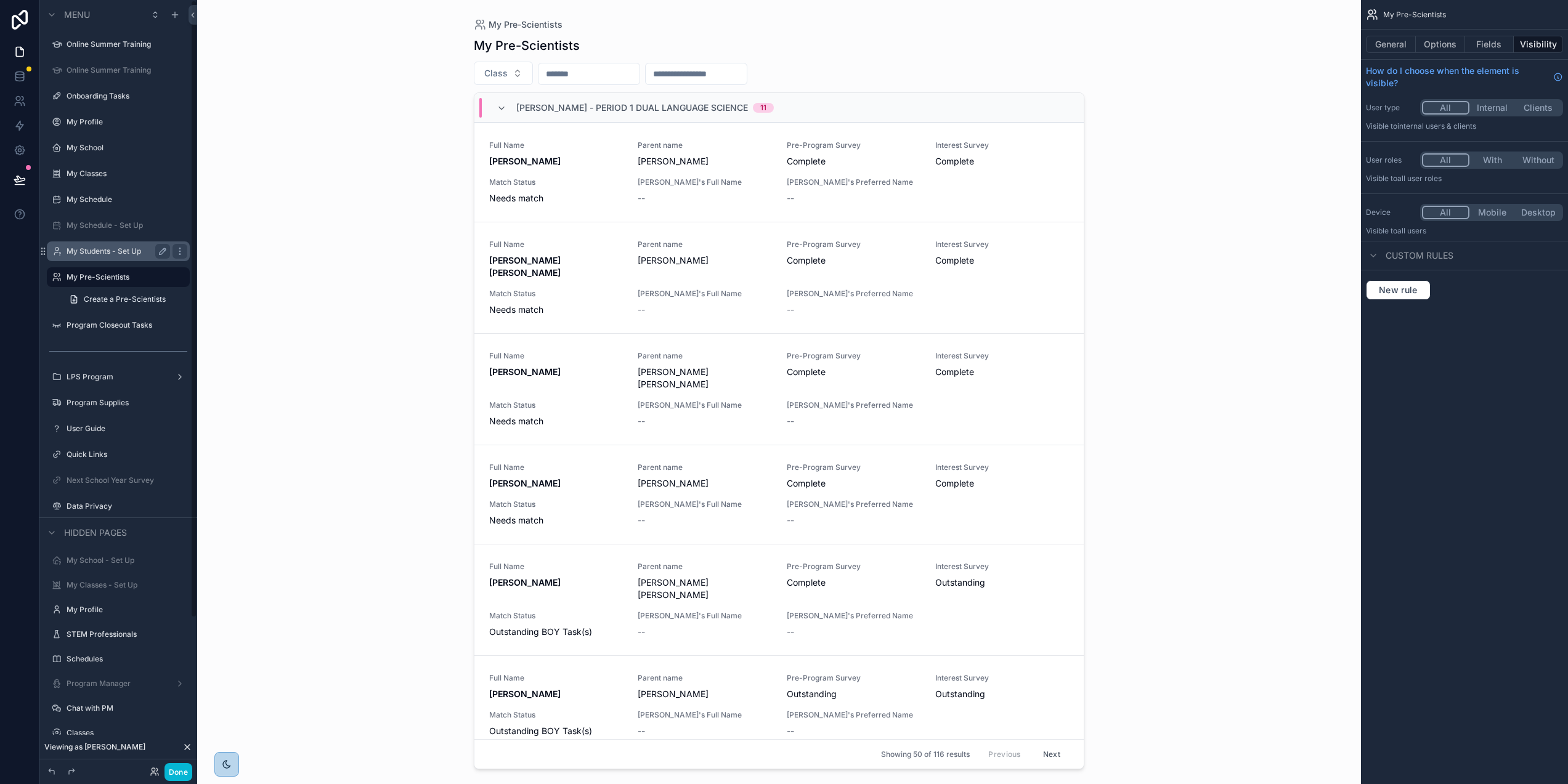
click at [106, 255] on label "My Students - Set Up" at bounding box center [115, 251] width 99 height 10
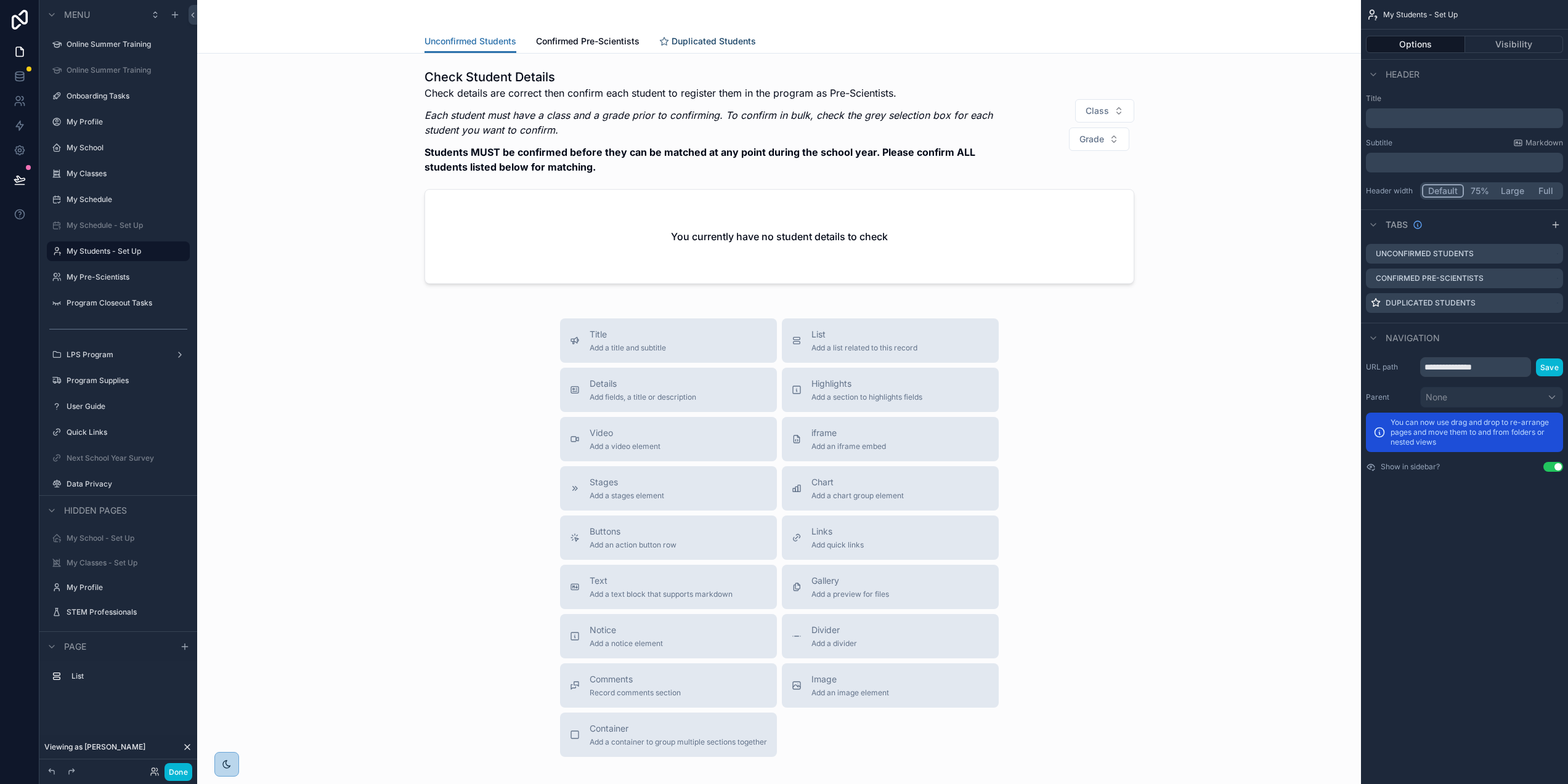
click at [692, 40] on span "Duplicated Students" at bounding box center [714, 41] width 84 height 12
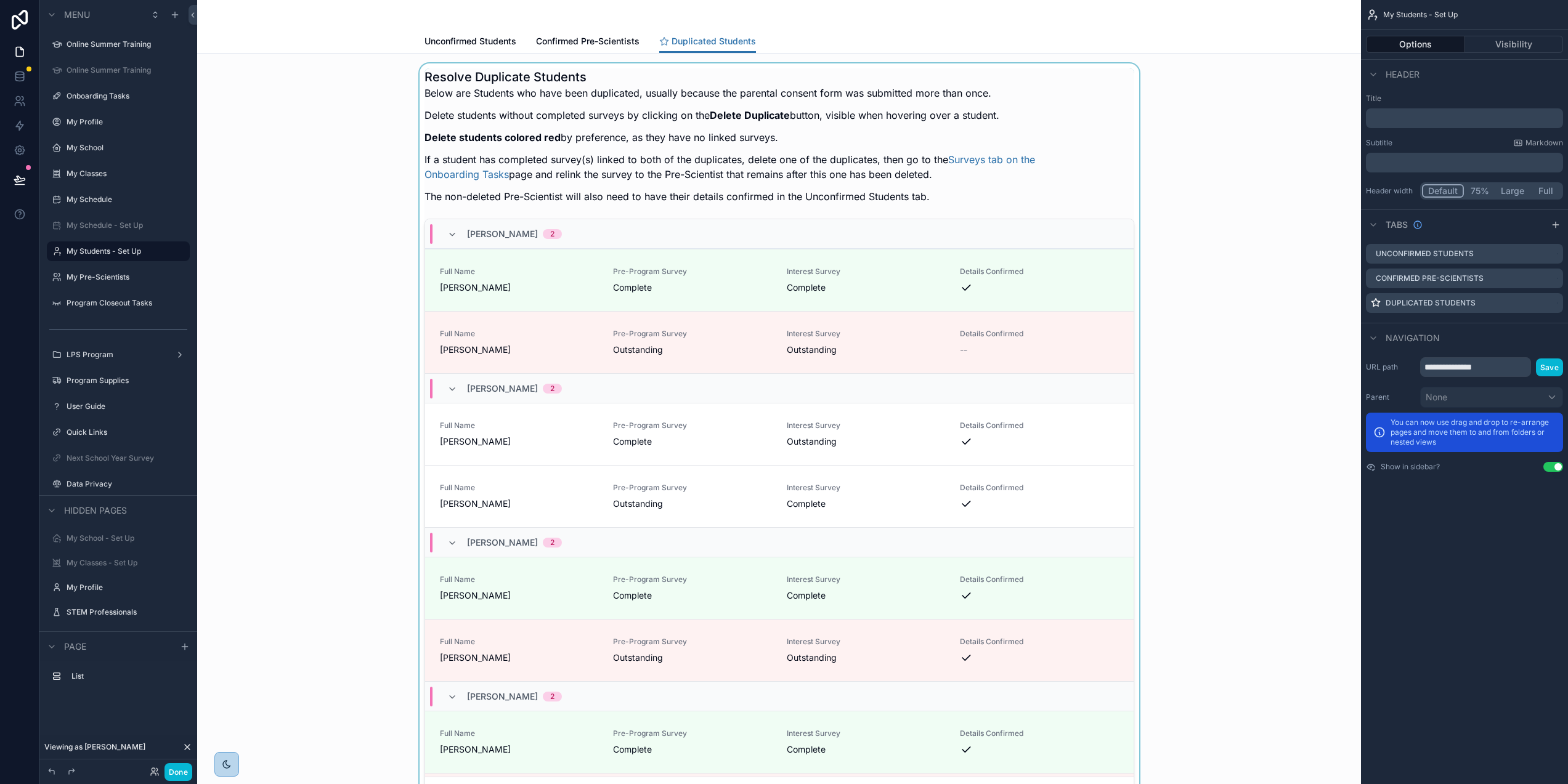
click at [709, 282] on div "scrollable content" at bounding box center [779, 437] width 1144 height 748
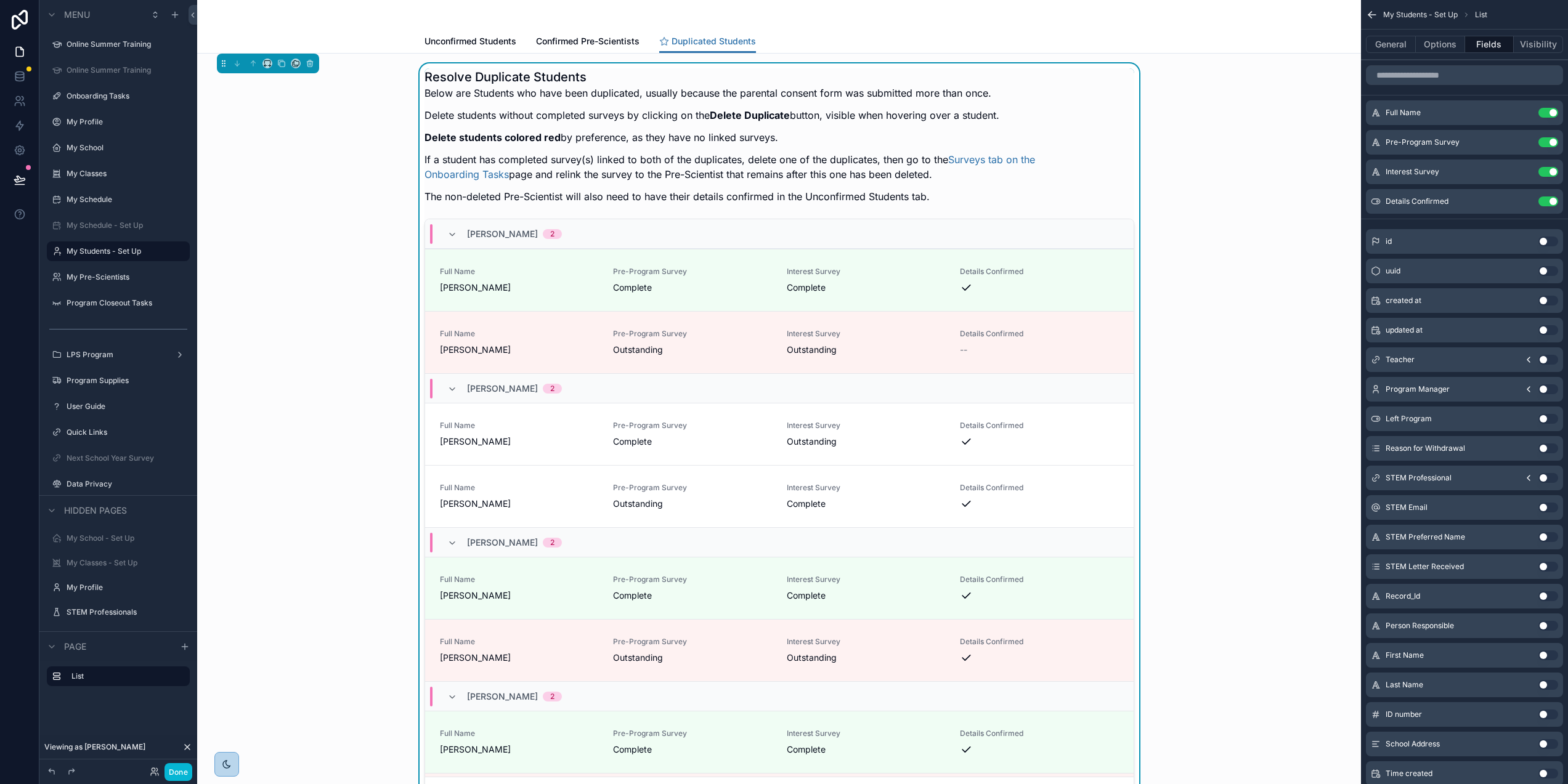
click at [708, 284] on span "Complete" at bounding box center [692, 288] width 159 height 12
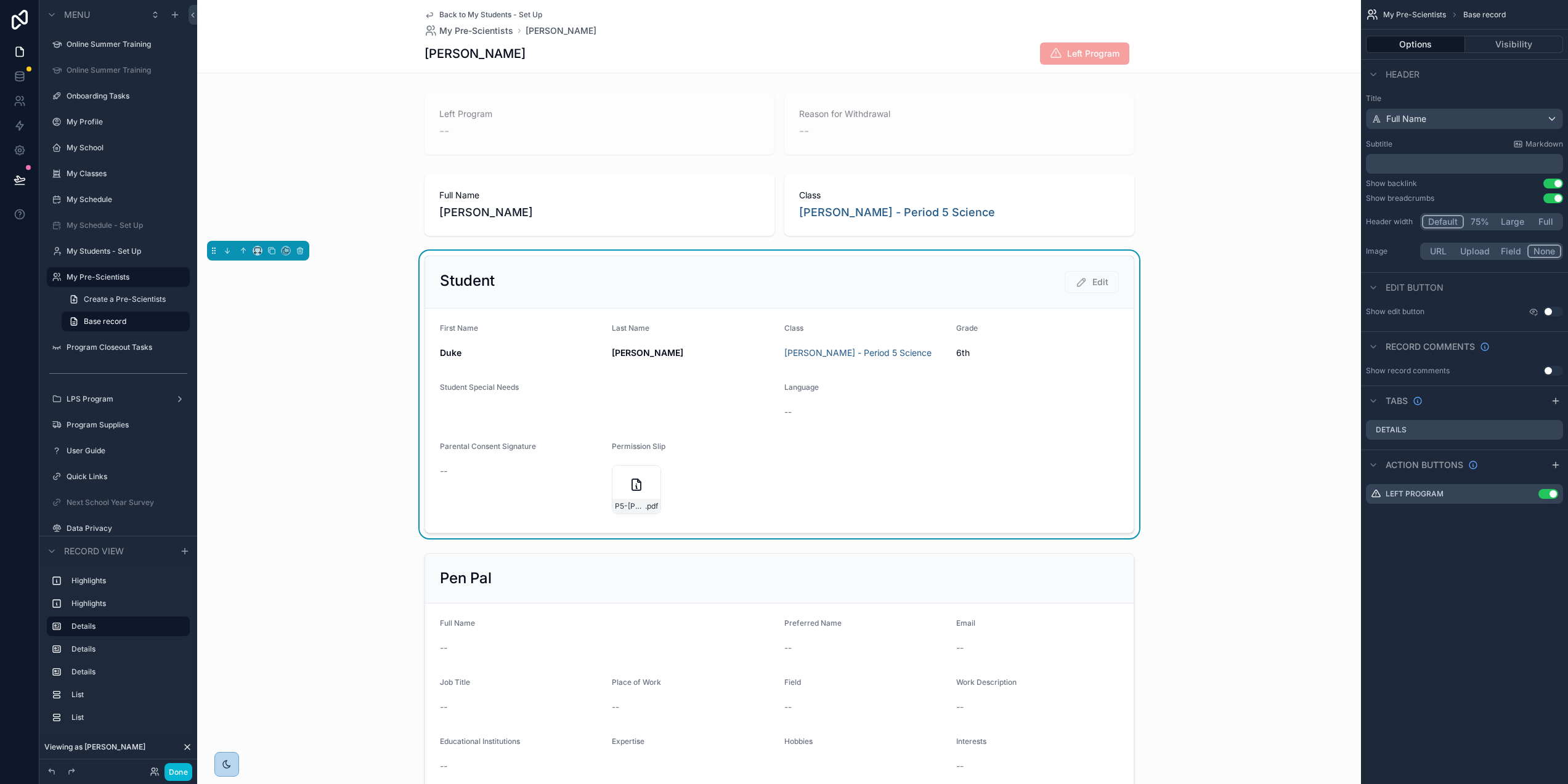
click at [458, 12] on span "Back to My Students - Set Up" at bounding box center [491, 15] width 103 height 10
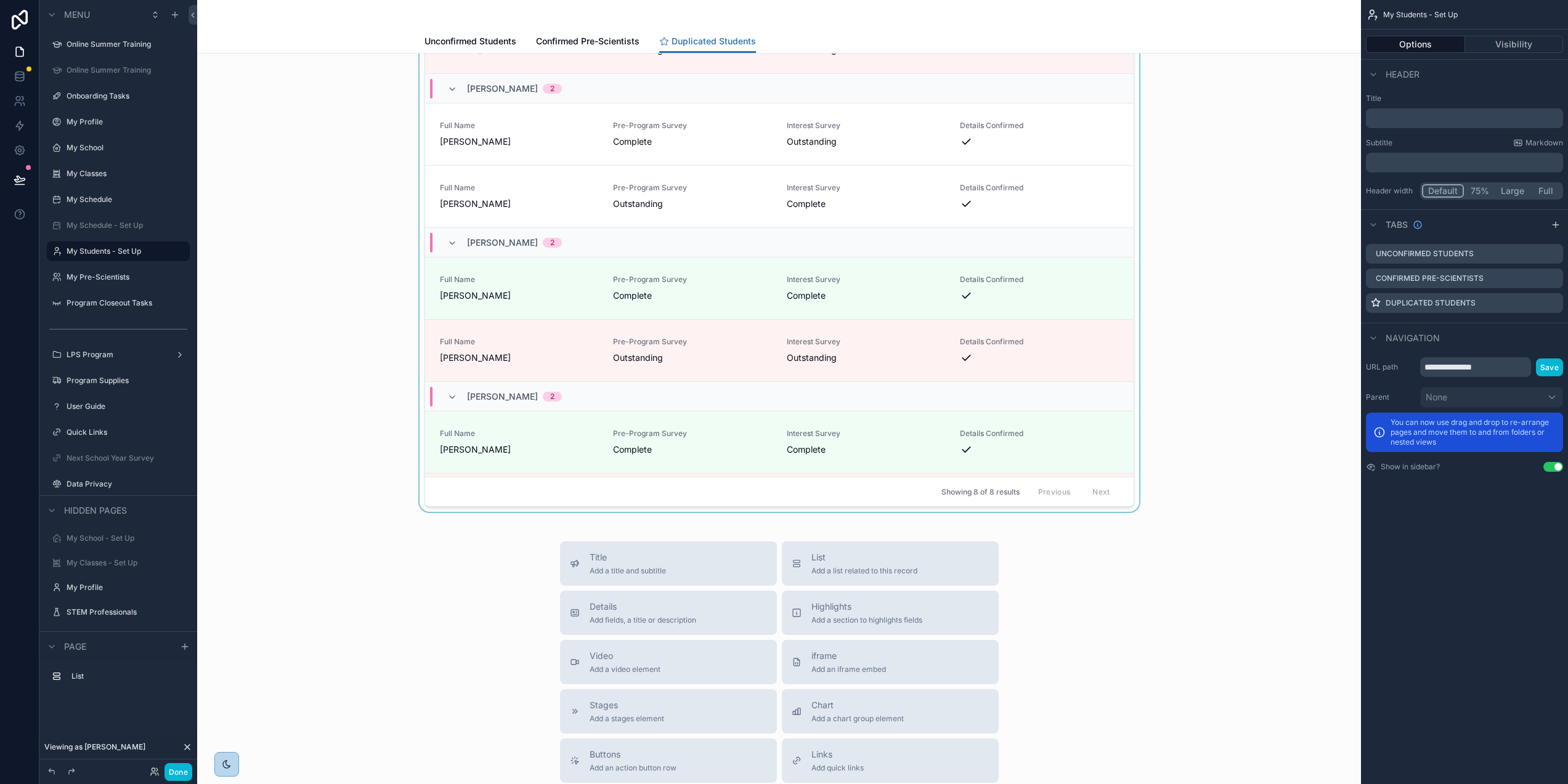
scroll to position [399, 0]
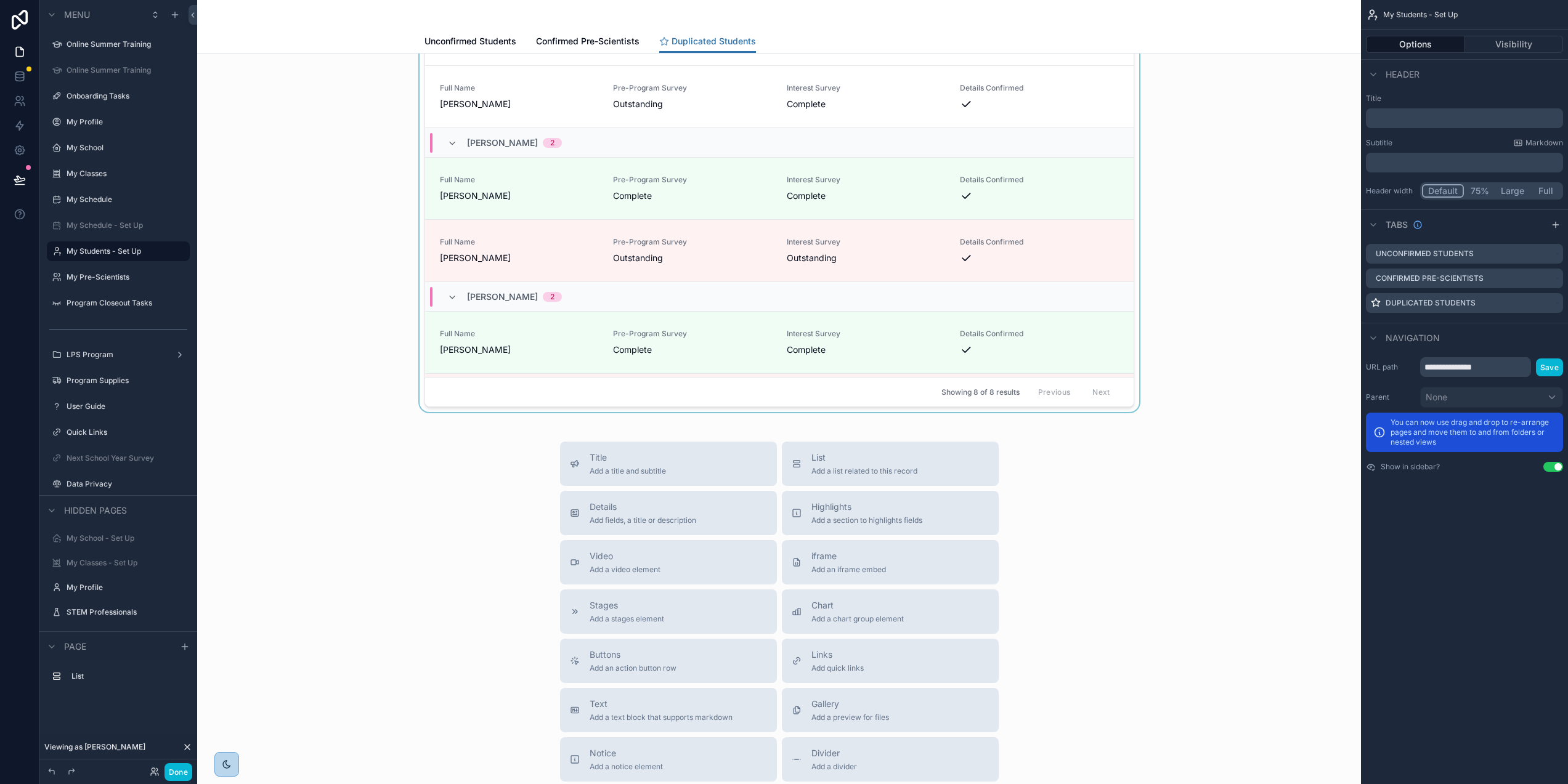
click at [724, 340] on div "scrollable content" at bounding box center [779, 37] width 1144 height 748
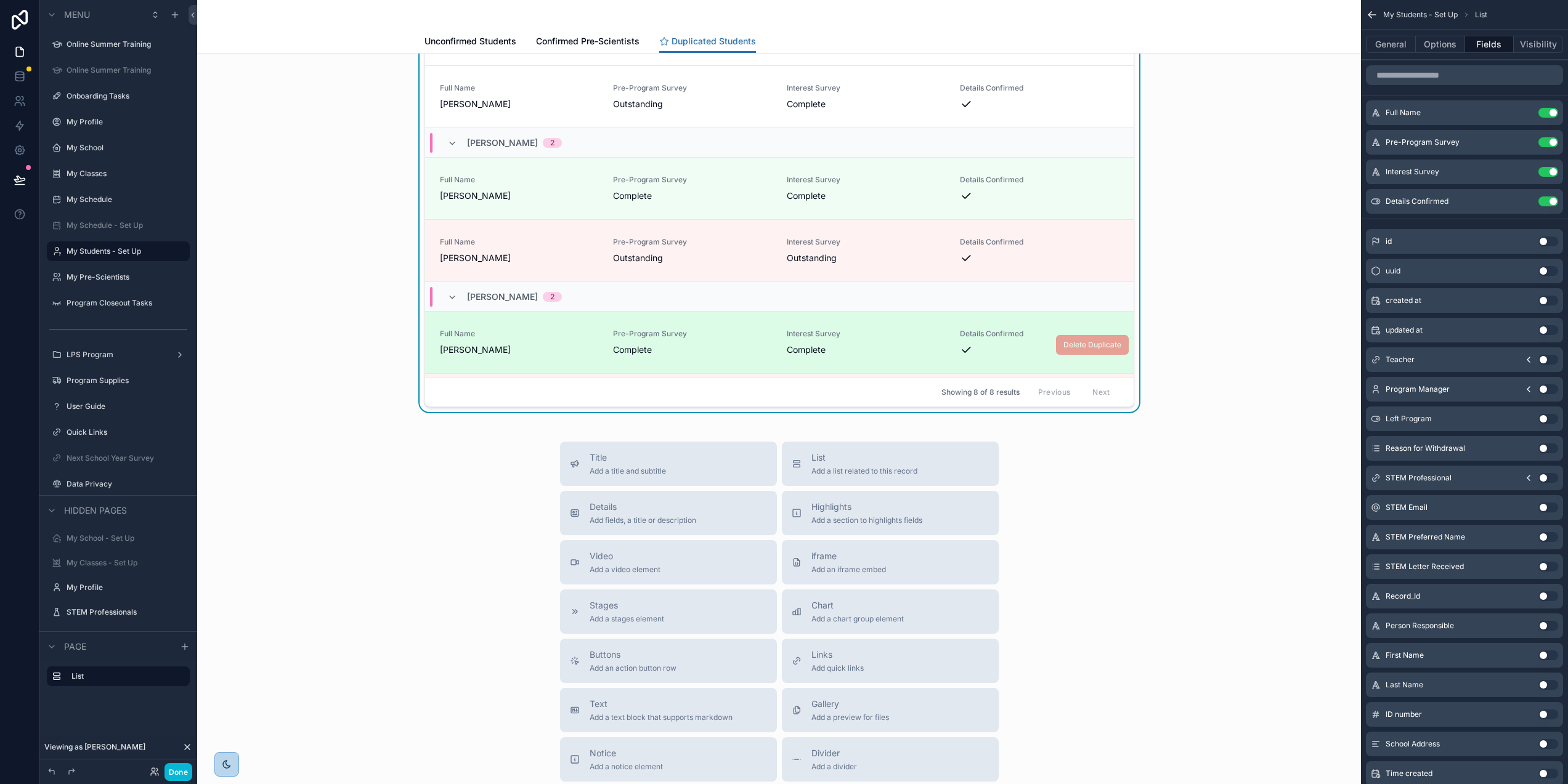
click at [724, 342] on div "Pre-Program Survey Complete" at bounding box center [692, 342] width 159 height 27
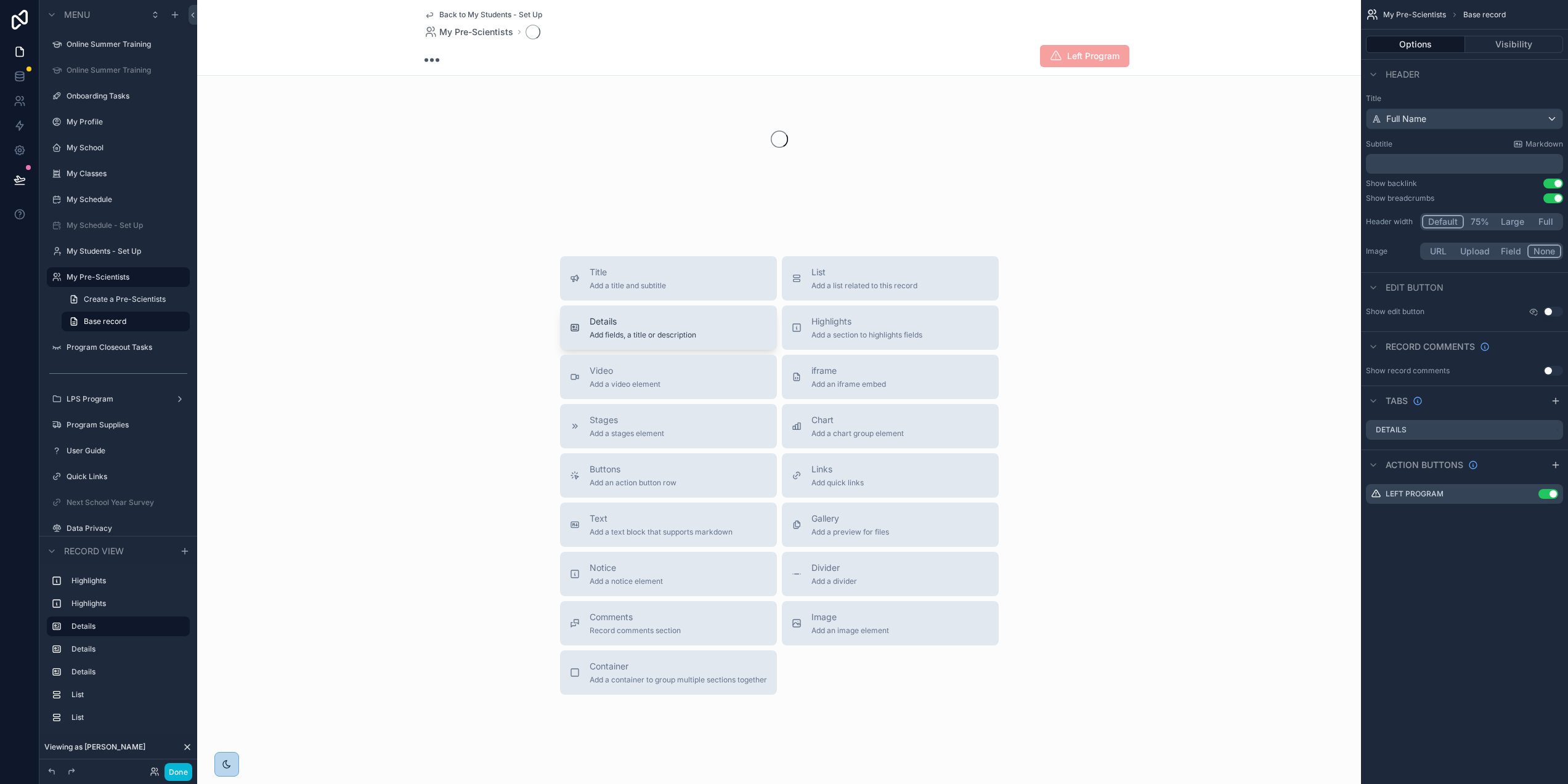
scroll to position [399, 0]
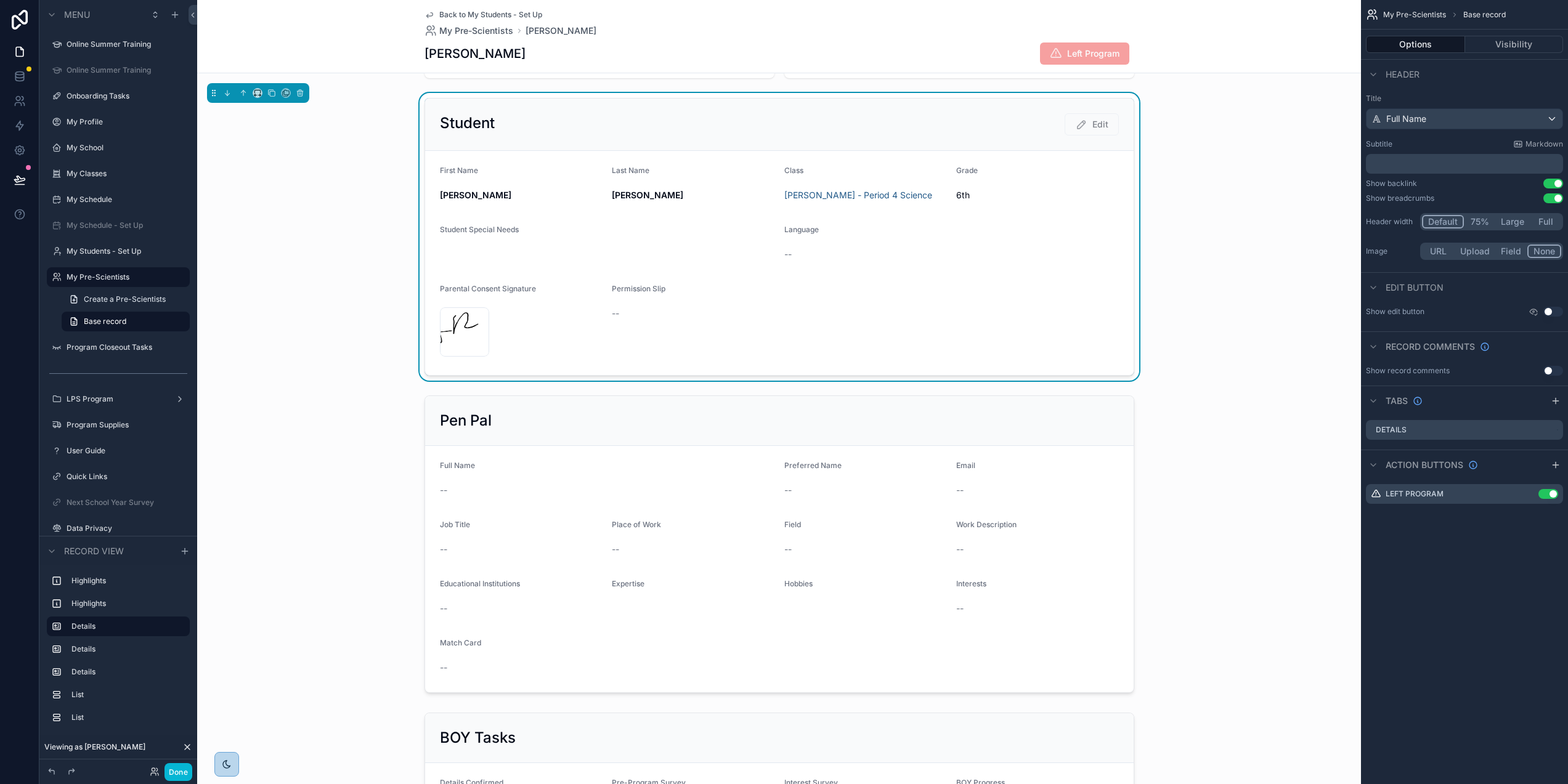
scroll to position [32, 0]
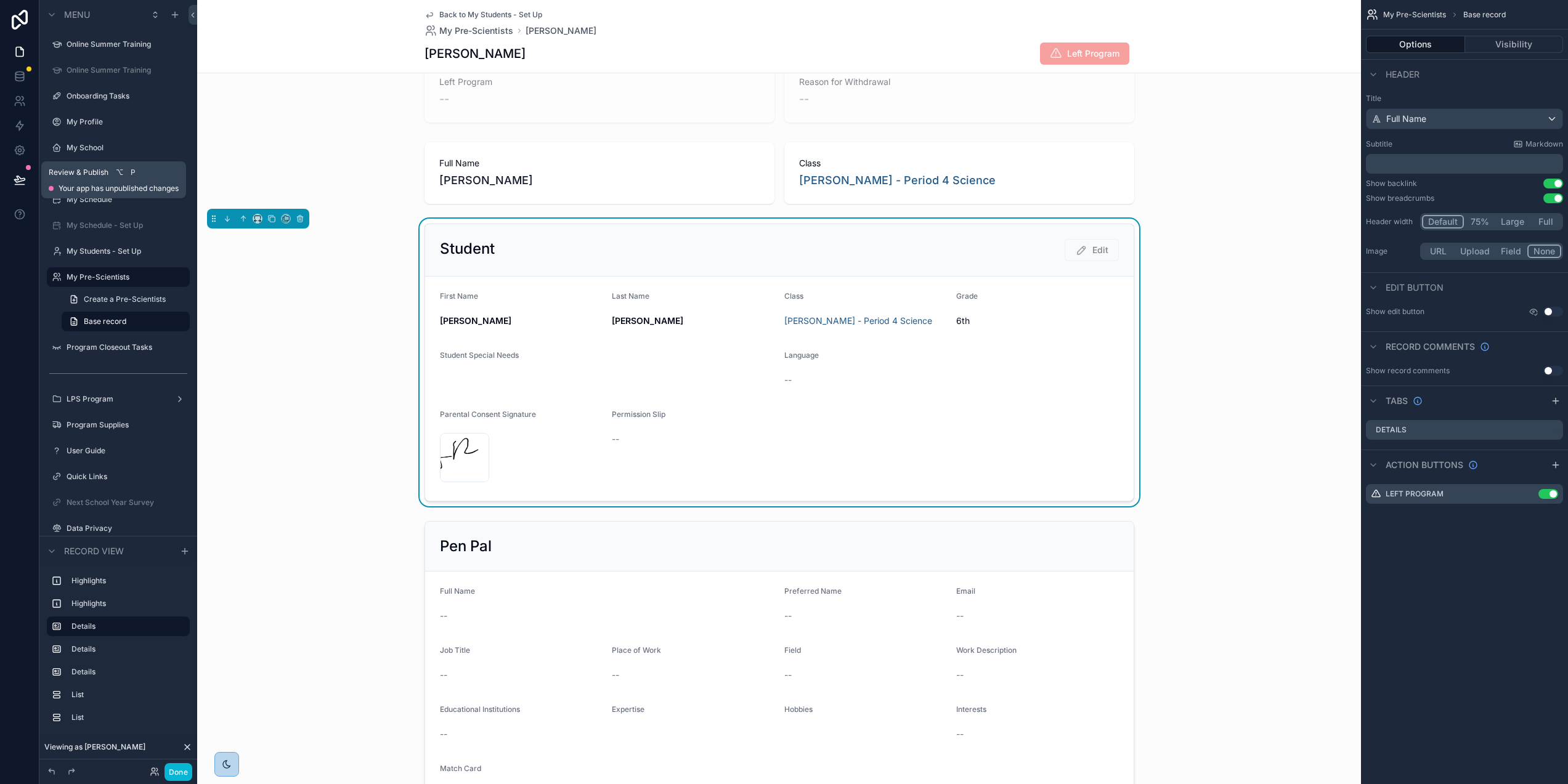
click at [13, 177] on icon at bounding box center [19, 180] width 12 height 12
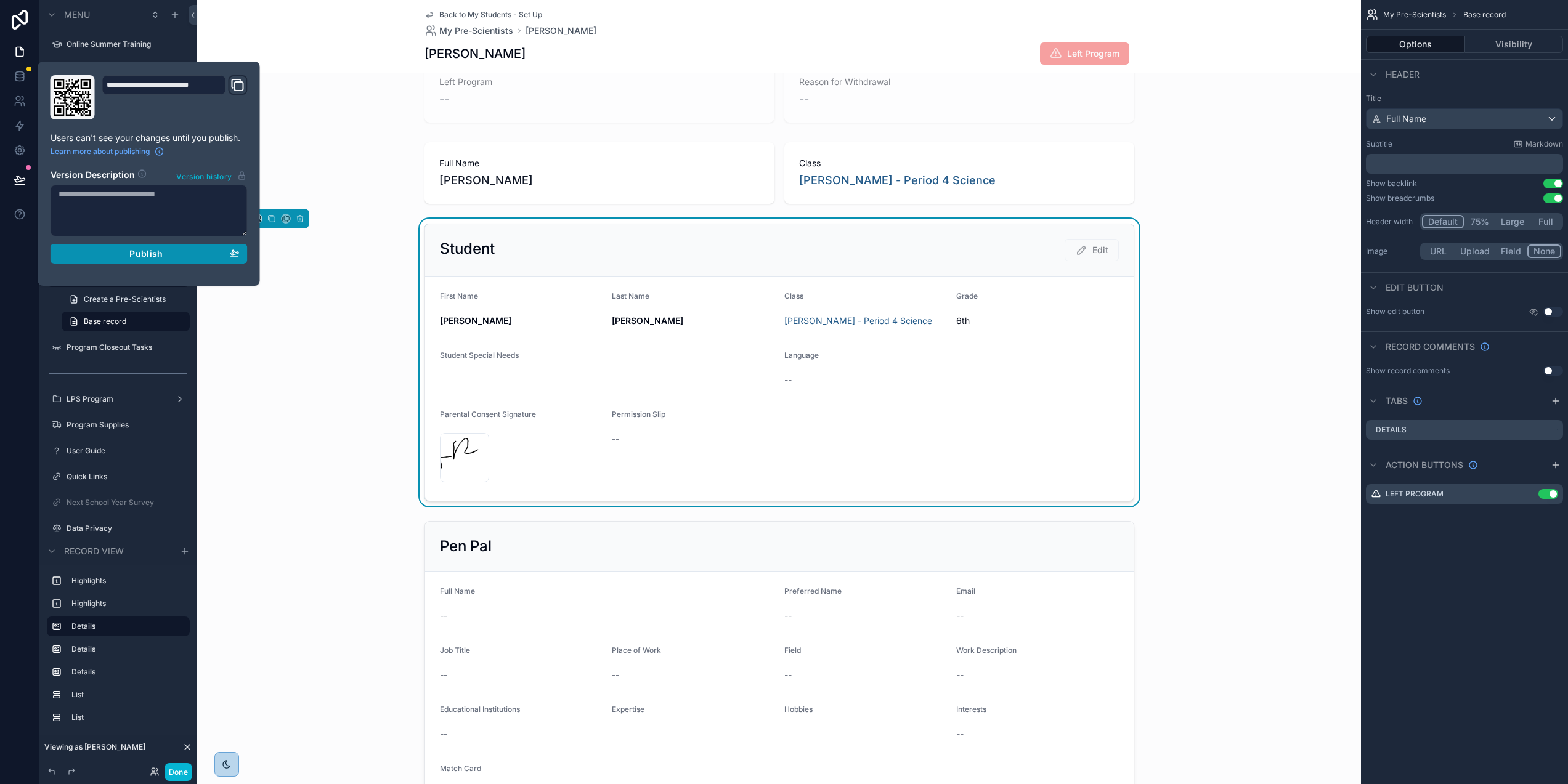
click at [138, 255] on span "Publish" at bounding box center [146, 254] width 33 height 11
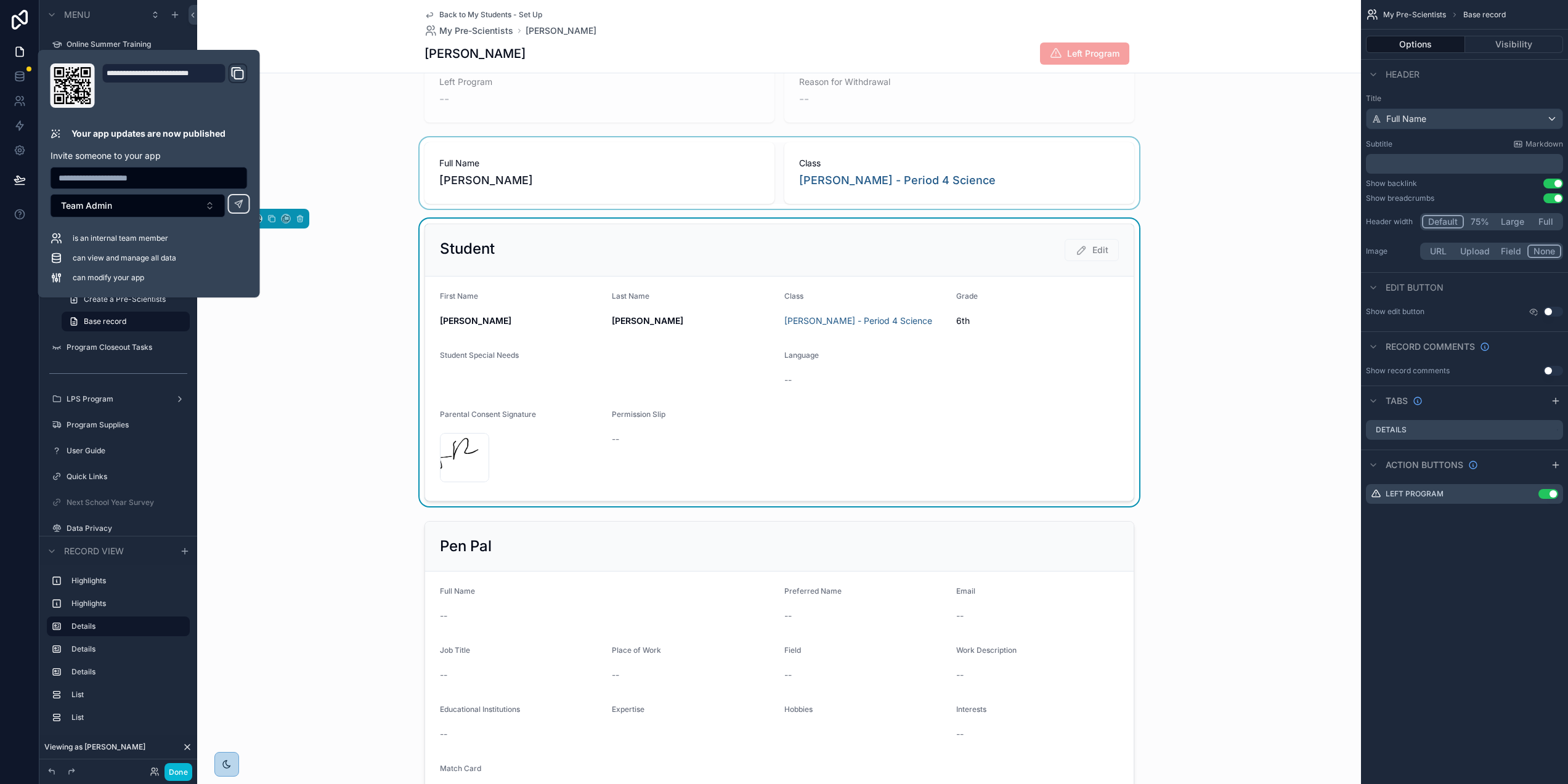
click at [313, 154] on div "scrollable content" at bounding box center [779, 173] width 1164 height 72
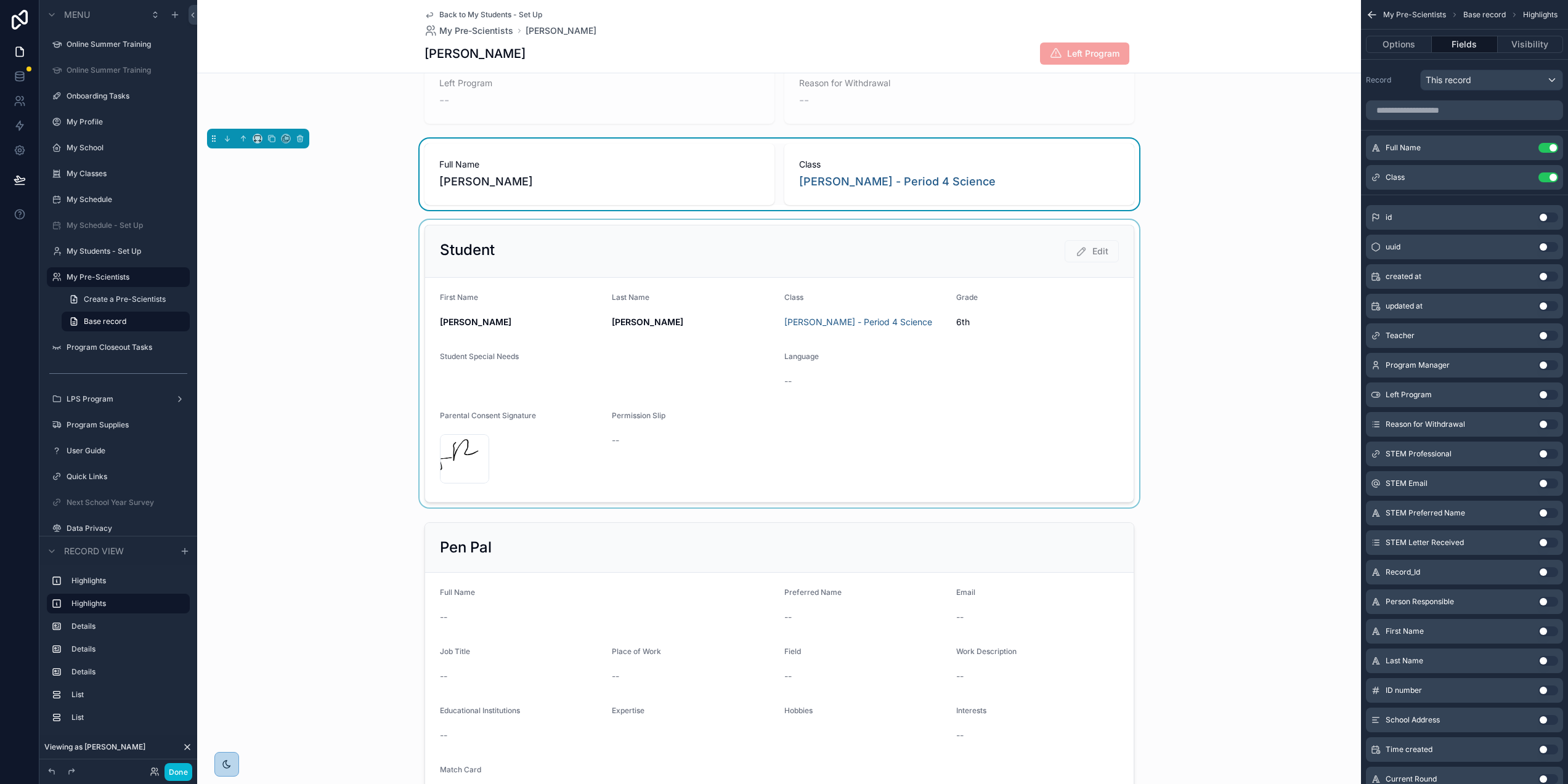
scroll to position [30, 0]
click at [656, 418] on div "scrollable content" at bounding box center [779, 364] width 1164 height 287
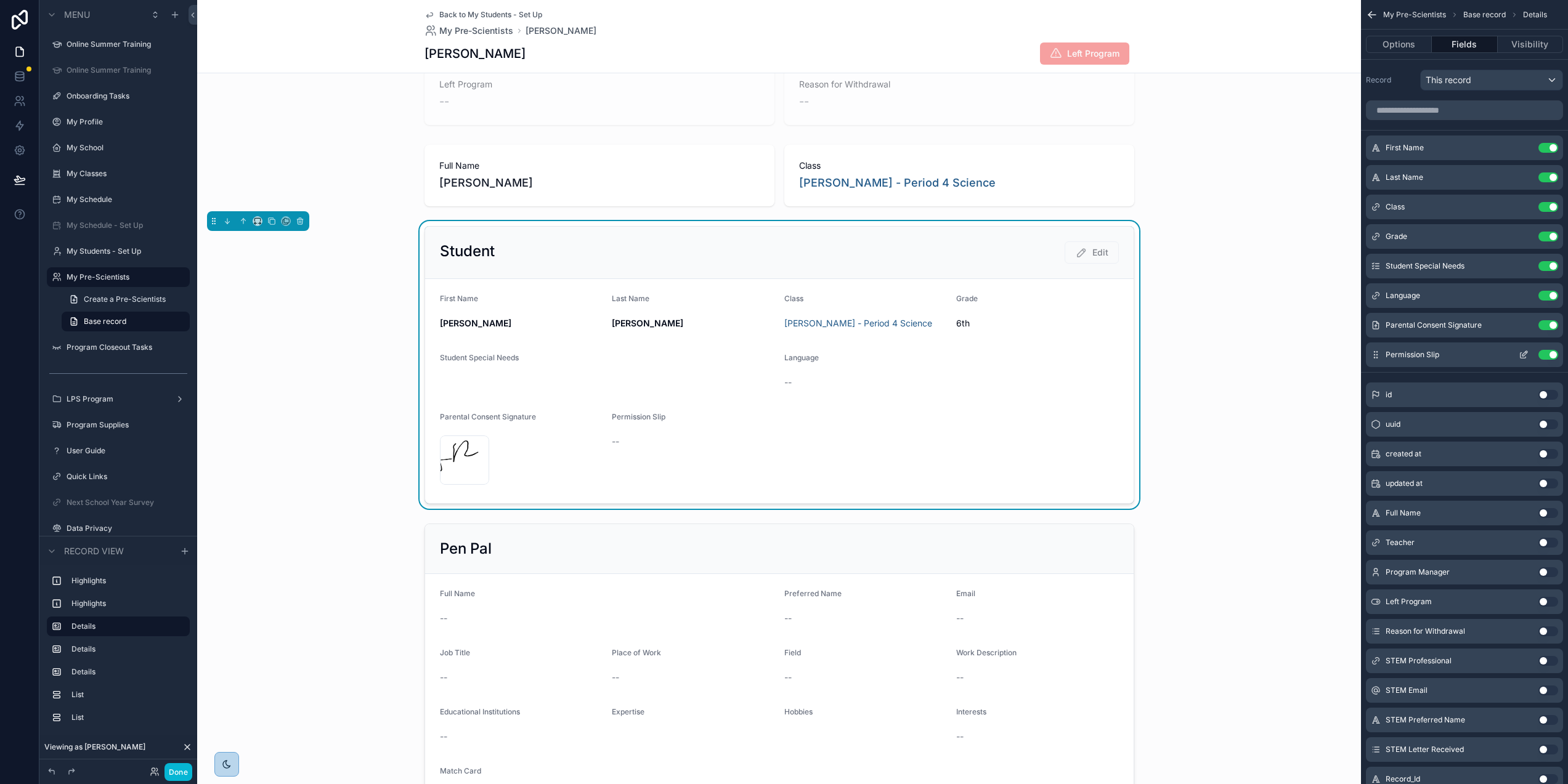
click at [1525, 353] on icon "scrollable content" at bounding box center [1524, 354] width 10 height 10
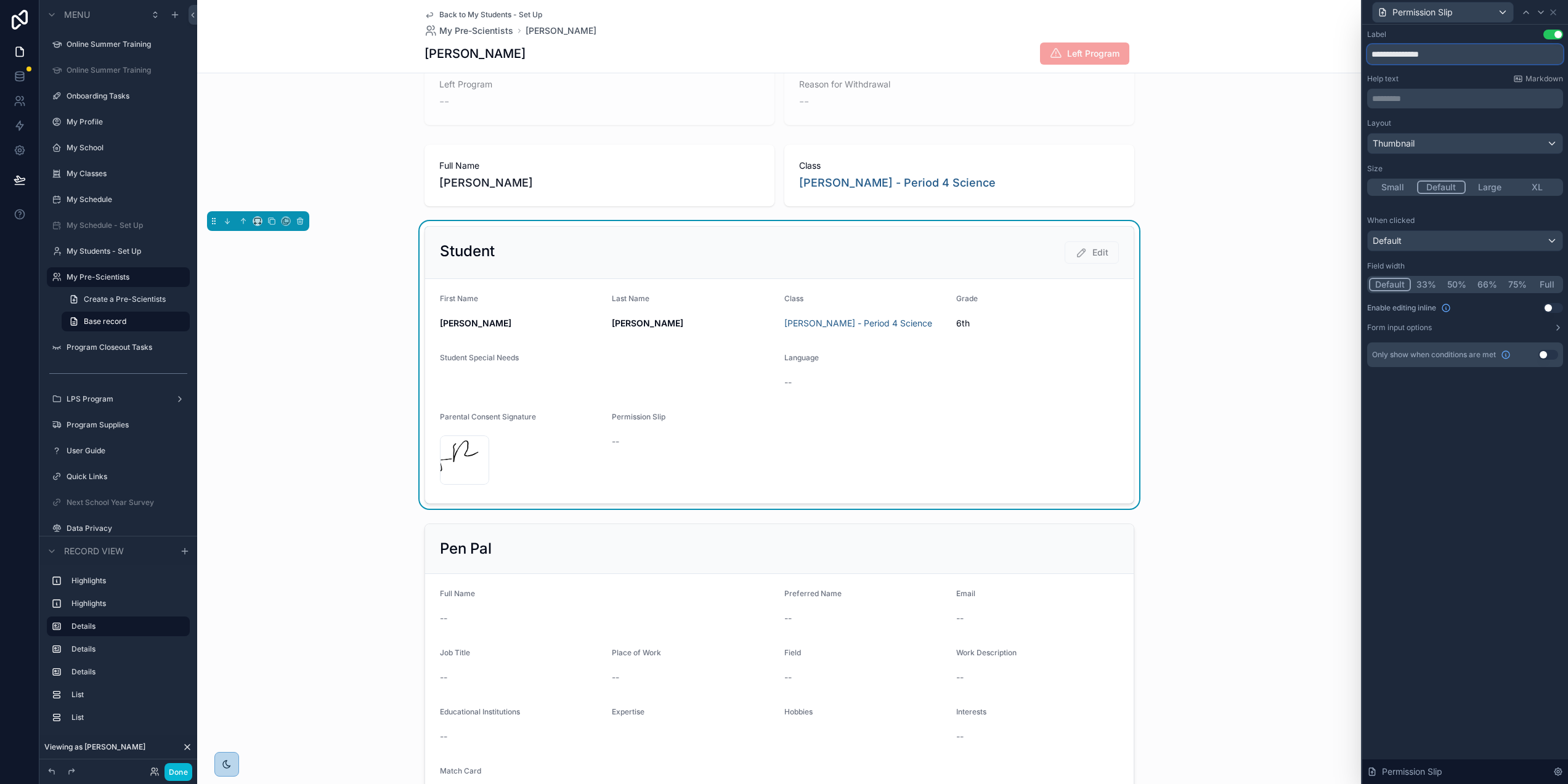
click at [1459, 51] on input "**********" at bounding box center [1465, 54] width 196 height 19
drag, startPoint x: 1518, startPoint y: 54, endPoint x: 1441, endPoint y: 51, distance: 77.1
click at [1441, 51] on input "**********" at bounding box center [1465, 54] width 196 height 19
click at [1422, 97] on p "********* ﻿" at bounding box center [1467, 99] width 189 height 12
drag, startPoint x: 1376, startPoint y: 99, endPoint x: 1382, endPoint y: 95, distance: 7.2
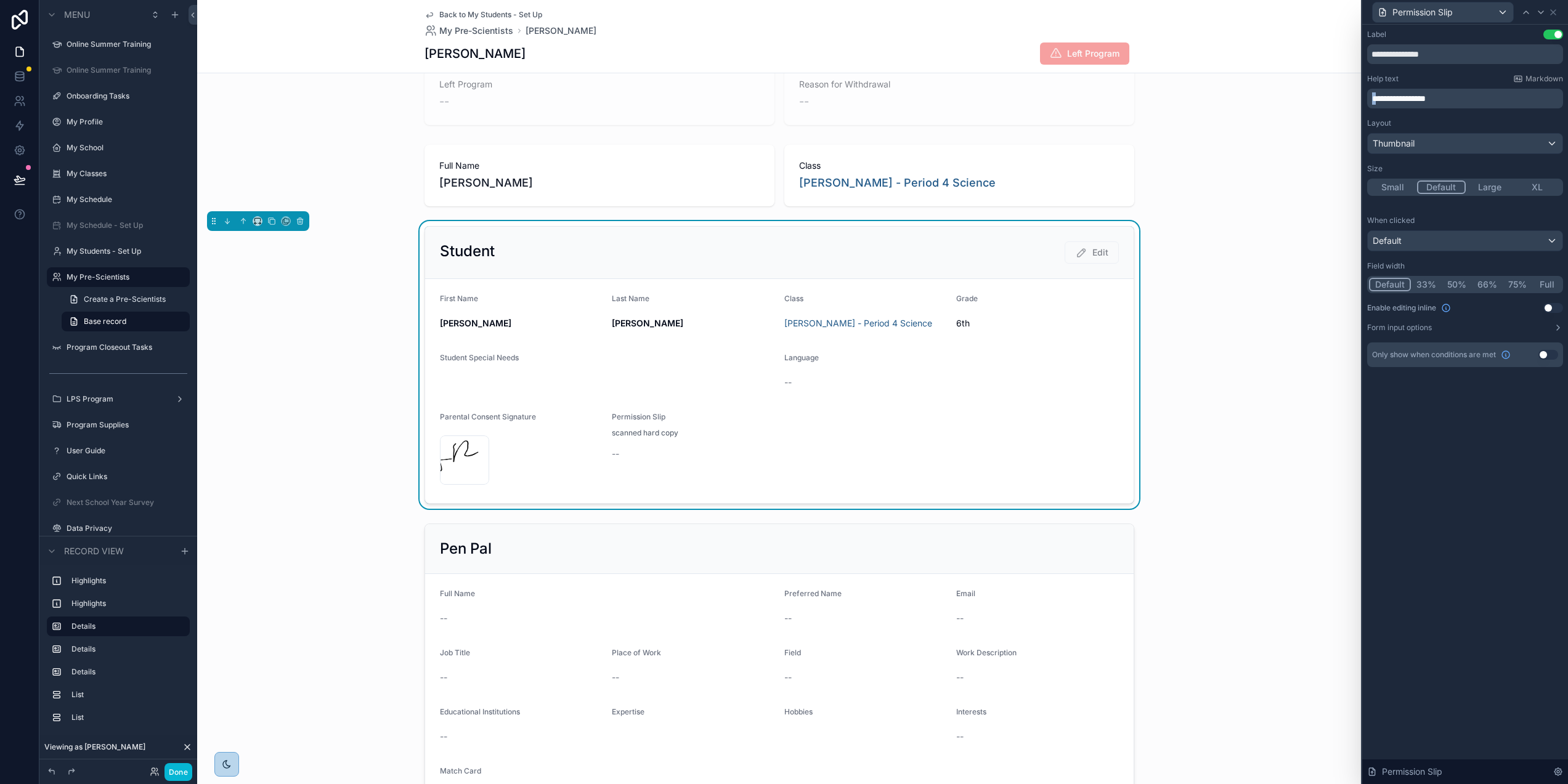
click at [1369, 99] on div "**********" at bounding box center [1465, 98] width 196 height 19
drag, startPoint x: 1438, startPoint y: 100, endPoint x: 1352, endPoint y: 96, distance: 86.1
click at [1352, 96] on div "**********" at bounding box center [784, 392] width 1568 height 784
click at [1464, 54] on input "**********" at bounding box center [1465, 54] width 196 height 19
click at [1471, 52] on input "**********" at bounding box center [1465, 54] width 196 height 19
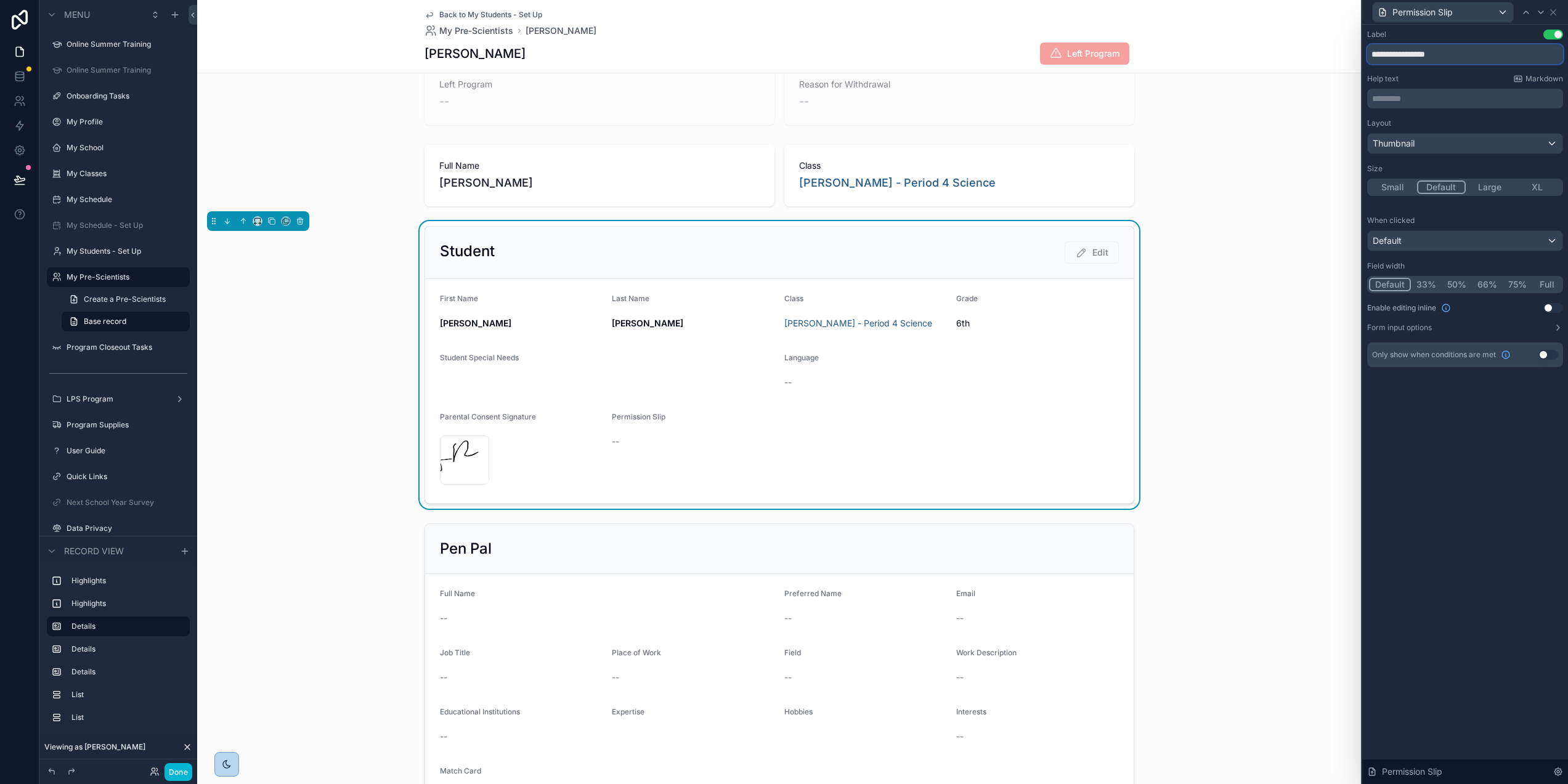
paste input "**********"
drag, startPoint x: 1446, startPoint y: 54, endPoint x: 1577, endPoint y: 60, distance: 131.1
click at [1446, 54] on input "**********" at bounding box center [1465, 54] width 196 height 19
type input "**********"
click at [13, 178] on icon at bounding box center [19, 180] width 12 height 12
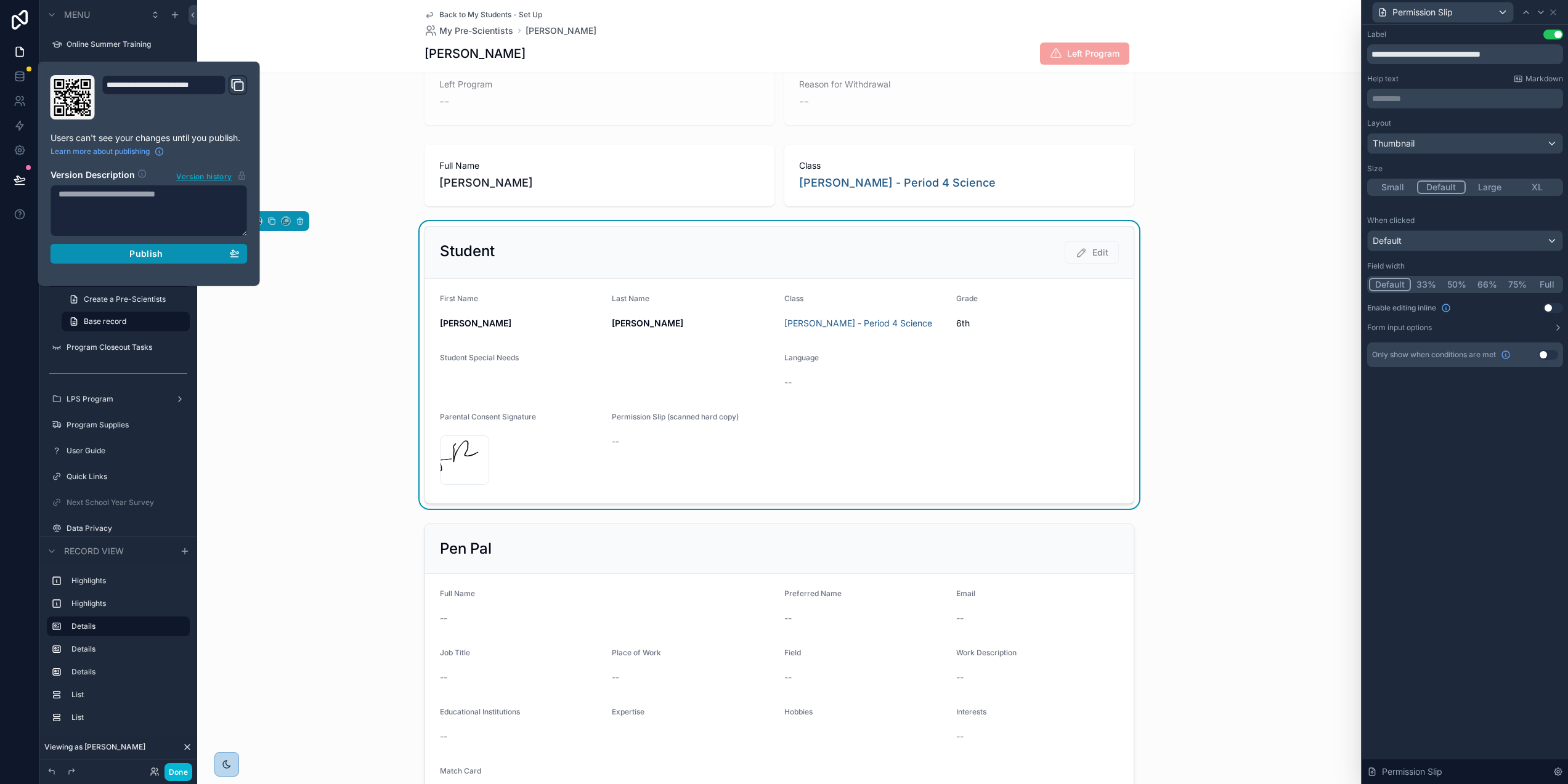
click at [157, 250] on div "Publish" at bounding box center [149, 254] width 181 height 11
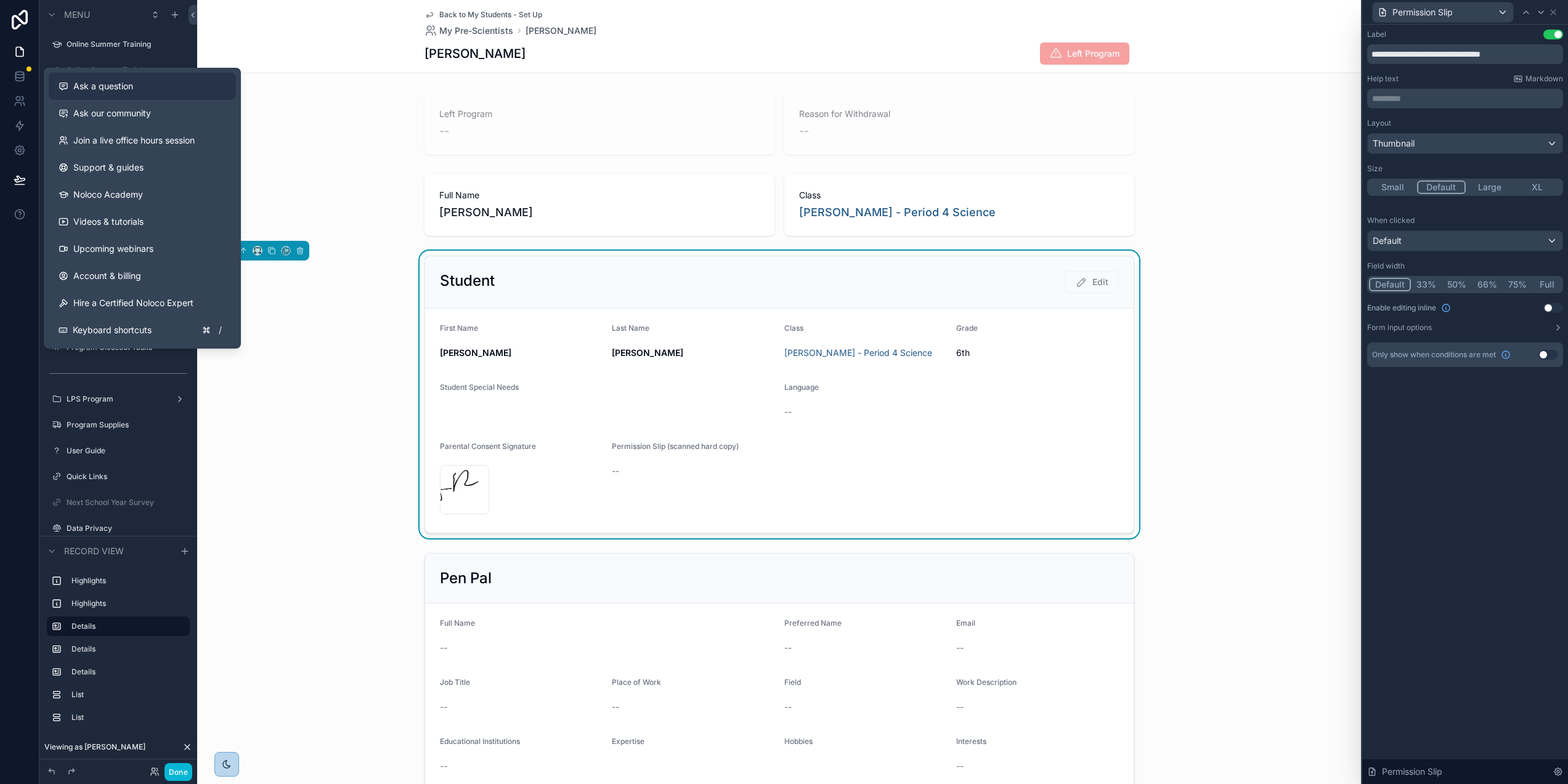
click at [103, 90] on span "Ask a question" at bounding box center [103, 86] width 60 height 12
